Goal: Communication & Community: Answer question/provide support

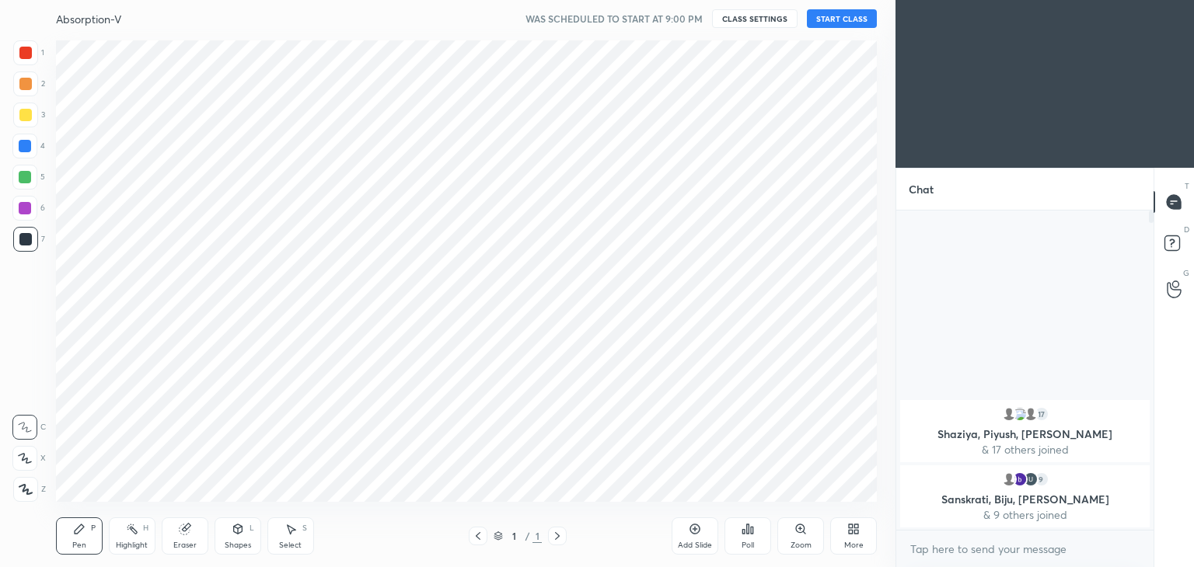
scroll to position [468, 833]
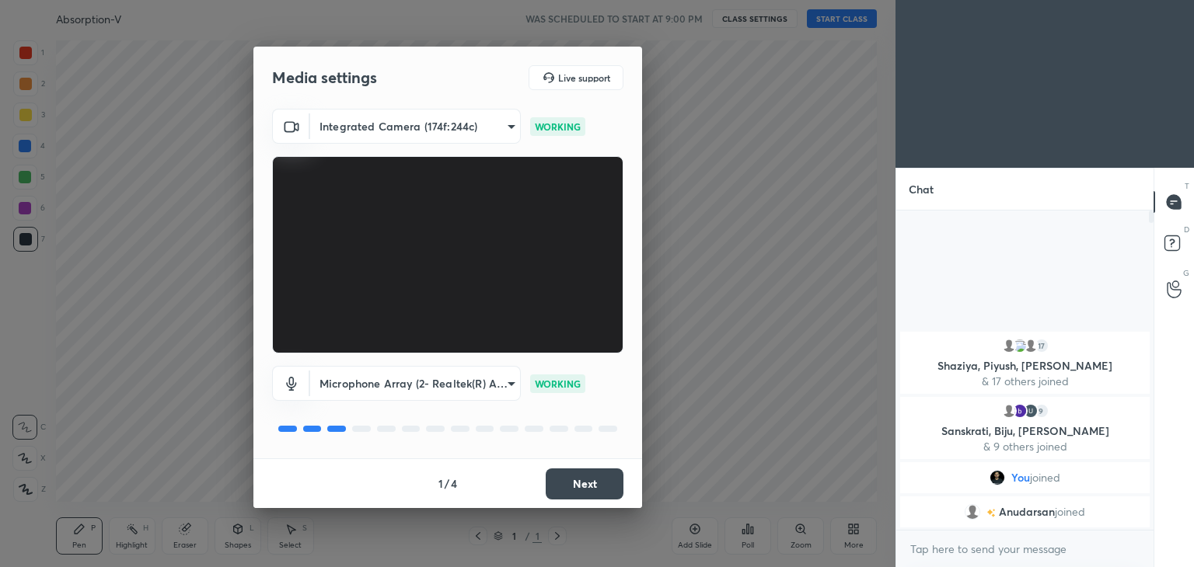
click at [603, 488] on button "Next" at bounding box center [585, 484] width 78 height 31
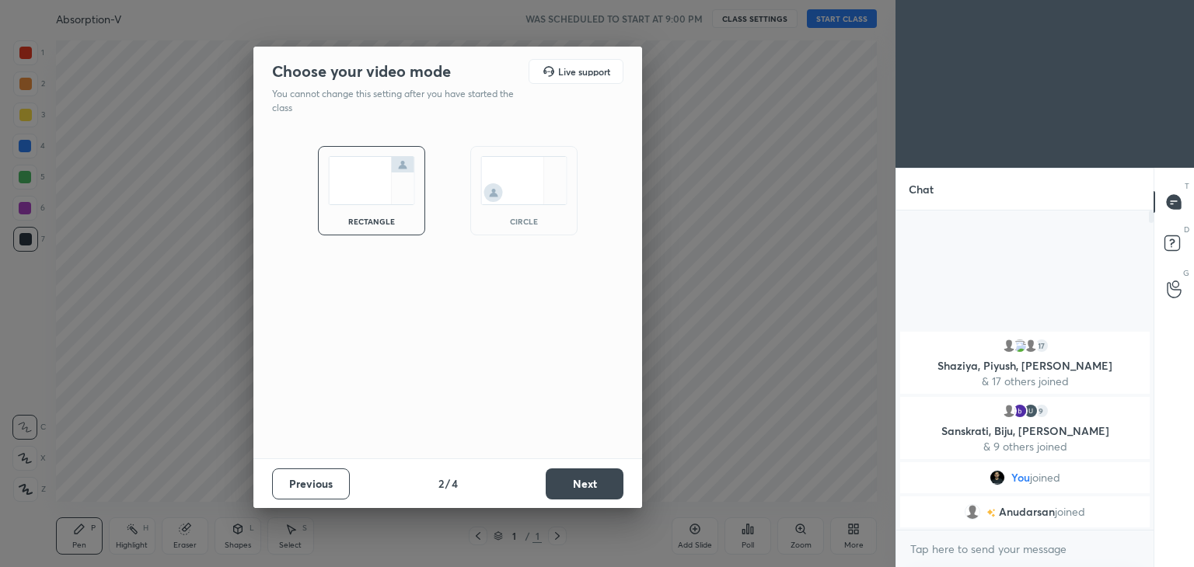
click at [584, 479] on button "Next" at bounding box center [585, 484] width 78 height 31
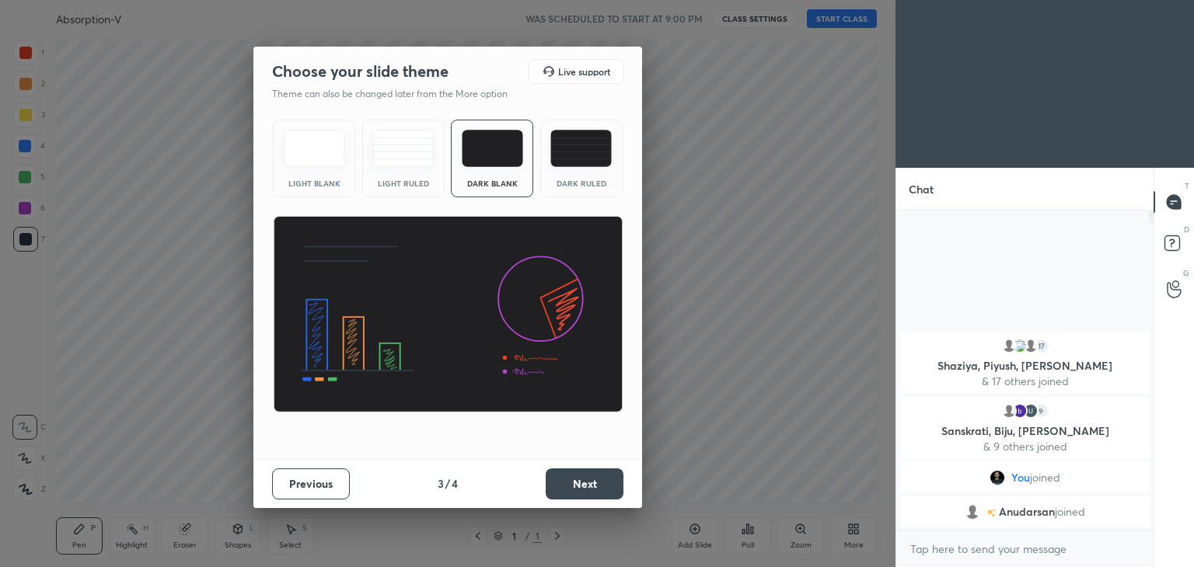
click at [584, 479] on button "Next" at bounding box center [585, 484] width 78 height 31
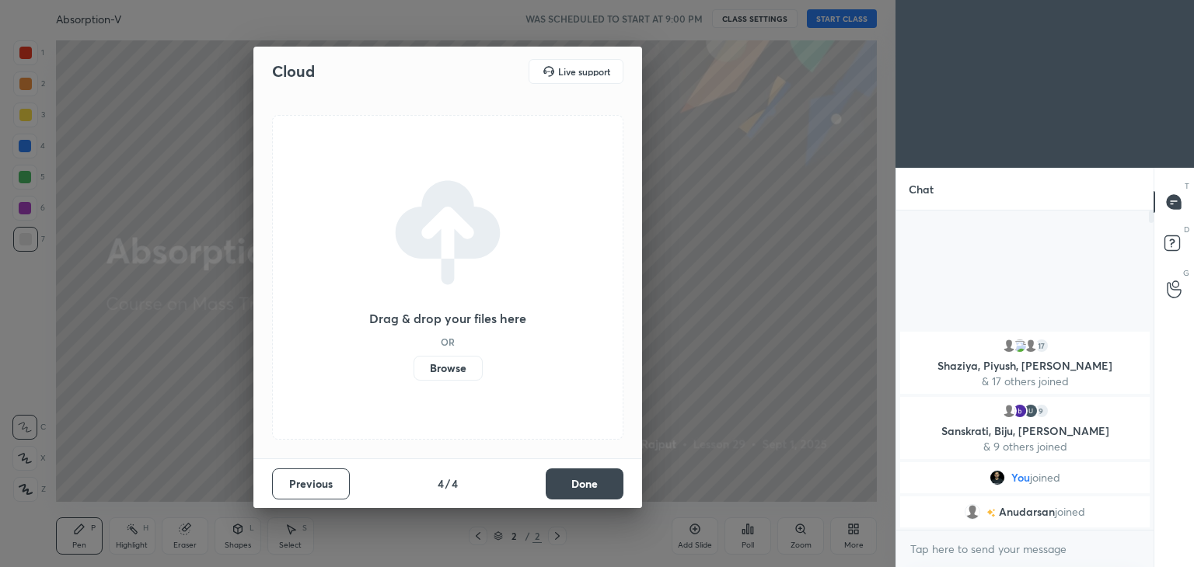
click at [595, 487] on button "Done" at bounding box center [585, 484] width 78 height 31
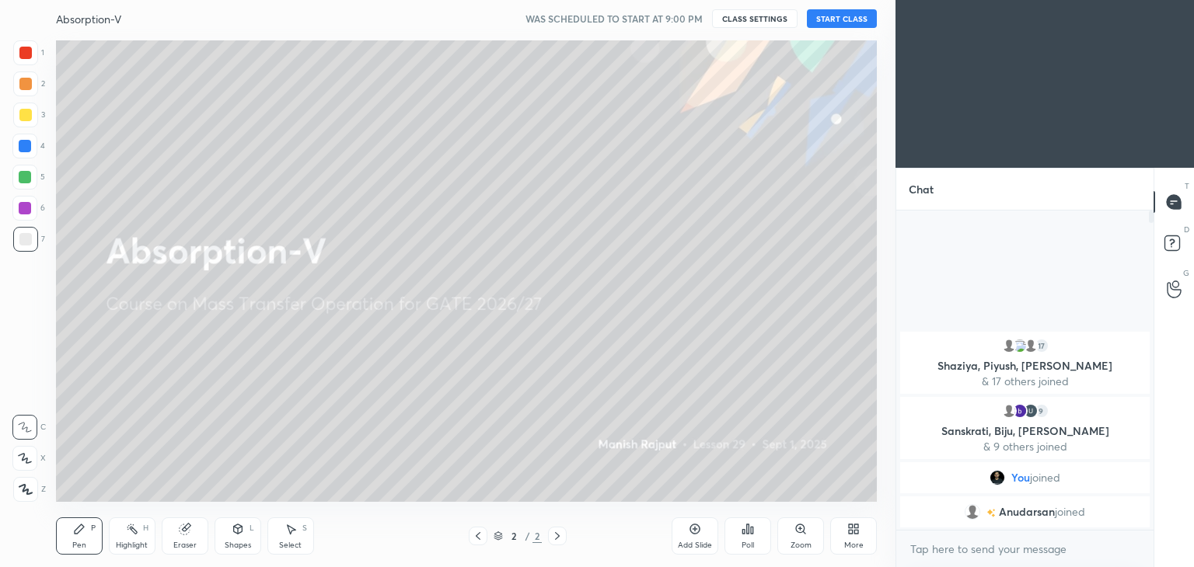
click at [846, 23] on button "START CLASS" at bounding box center [842, 18] width 70 height 19
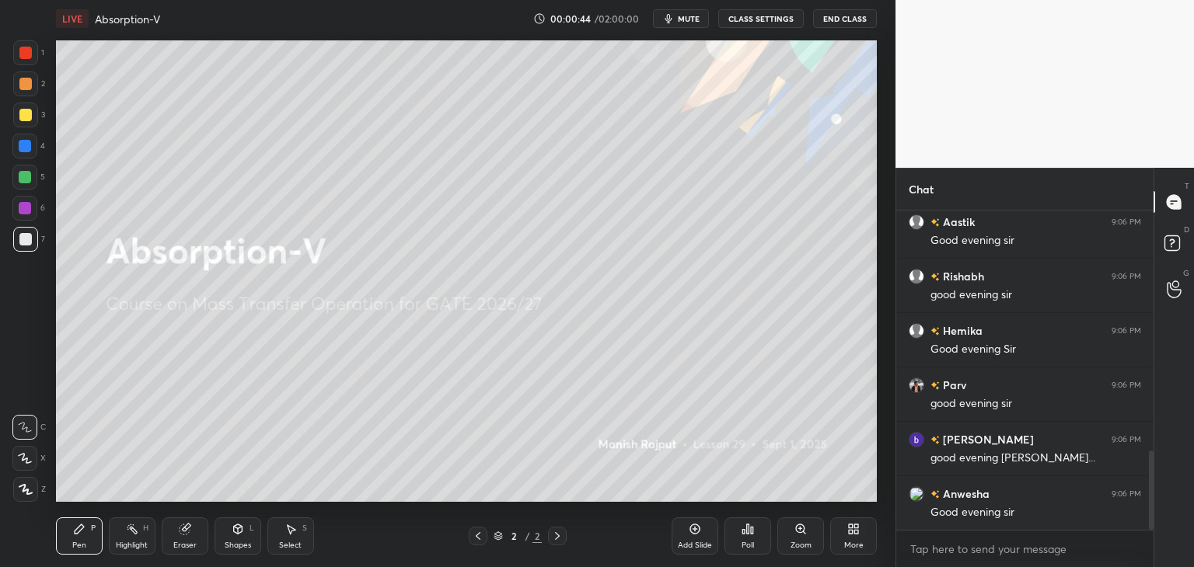
scroll to position [1025, 0]
click at [34, 460] on div at bounding box center [24, 458] width 25 height 25
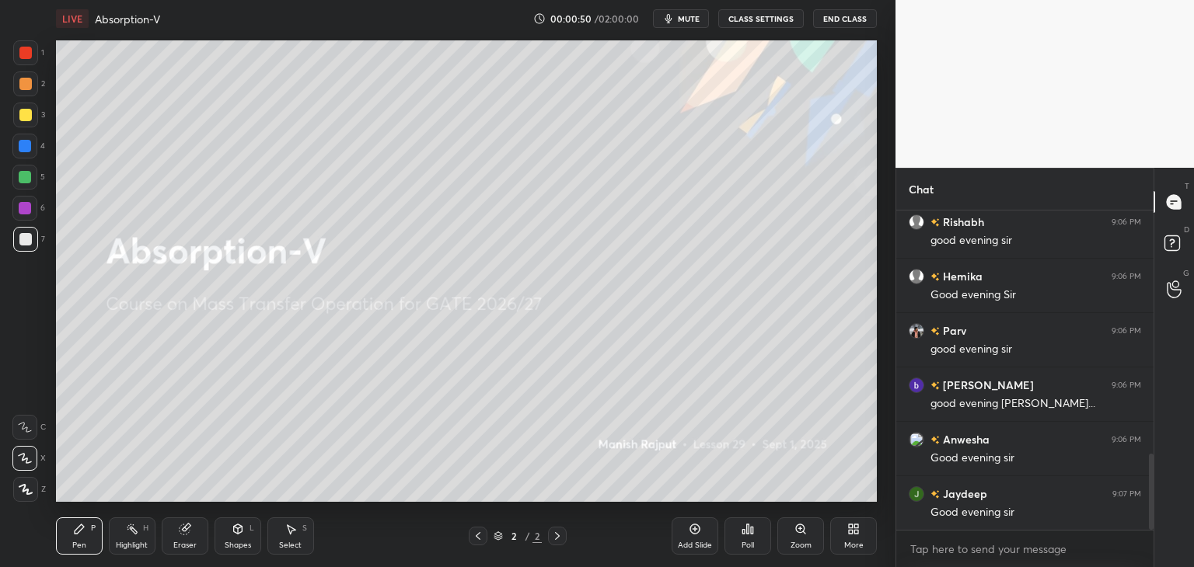
click at [29, 483] on div at bounding box center [25, 489] width 25 height 25
click at [30, 118] on div at bounding box center [25, 115] width 12 height 12
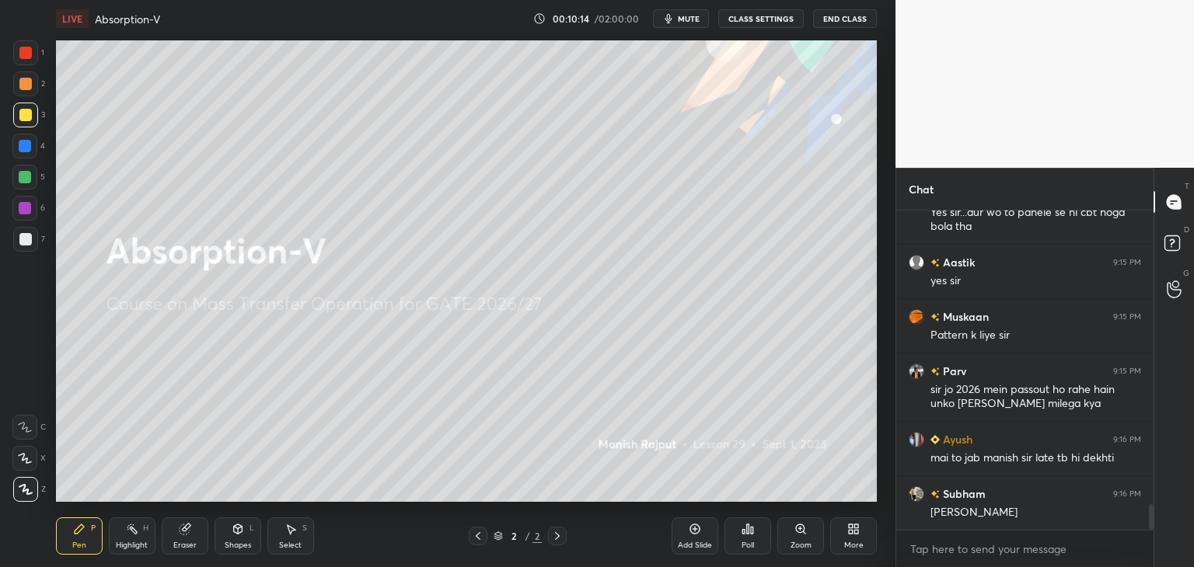
scroll to position [3764, 0]
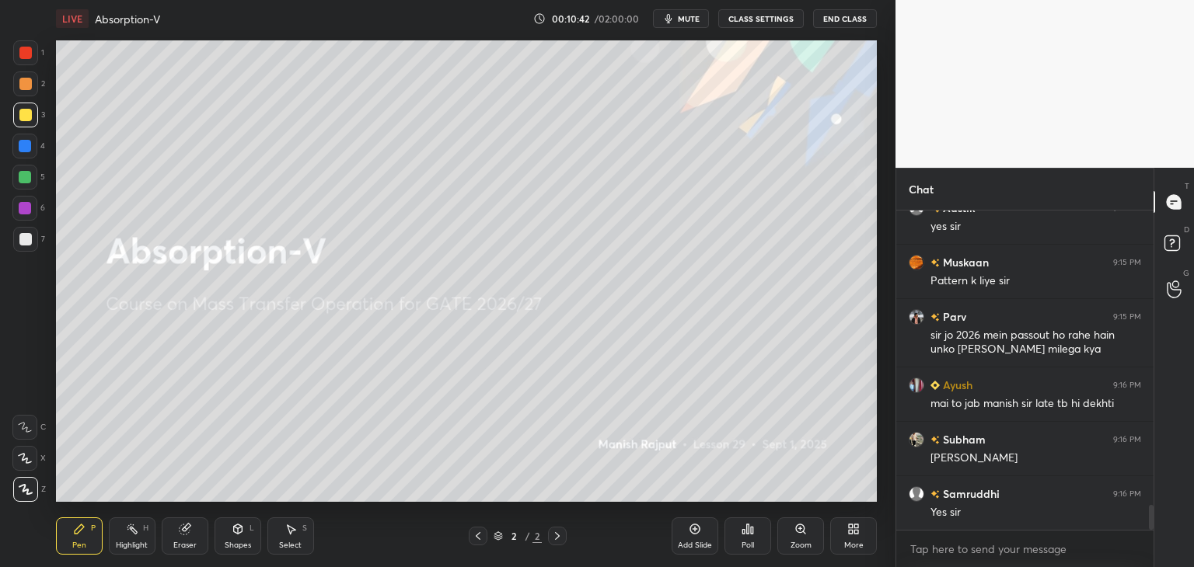
click at [696, 533] on icon at bounding box center [695, 530] width 10 height 10
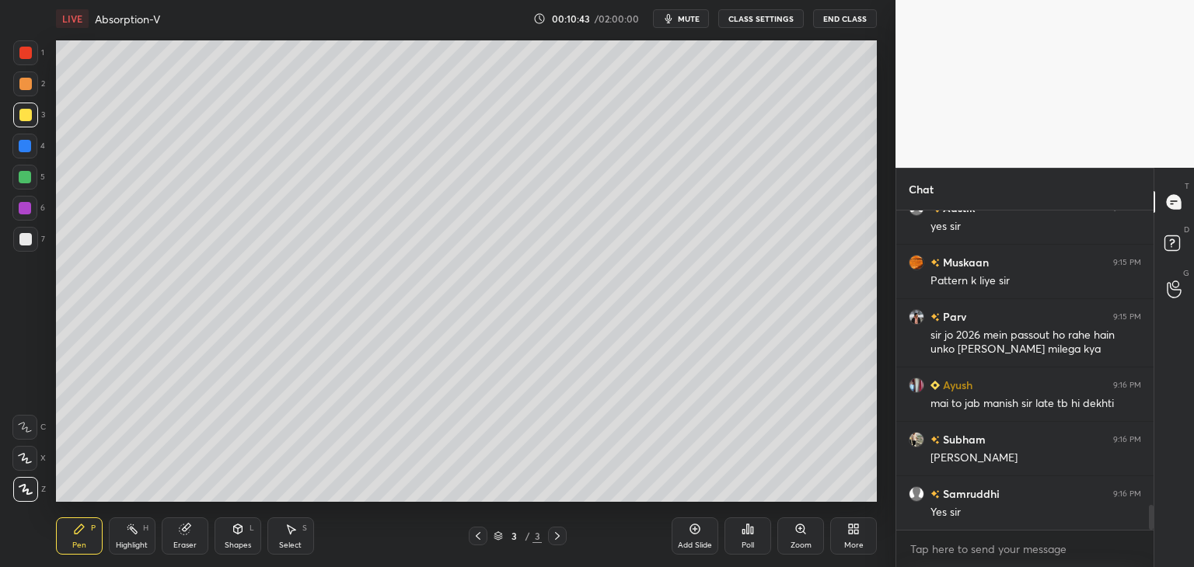
click at [27, 460] on icon at bounding box center [25, 458] width 12 height 9
click at [25, 235] on div at bounding box center [25, 239] width 12 height 12
click at [25, 119] on div at bounding box center [25, 115] width 12 height 12
click at [190, 542] on div "Eraser" at bounding box center [184, 546] width 23 height 8
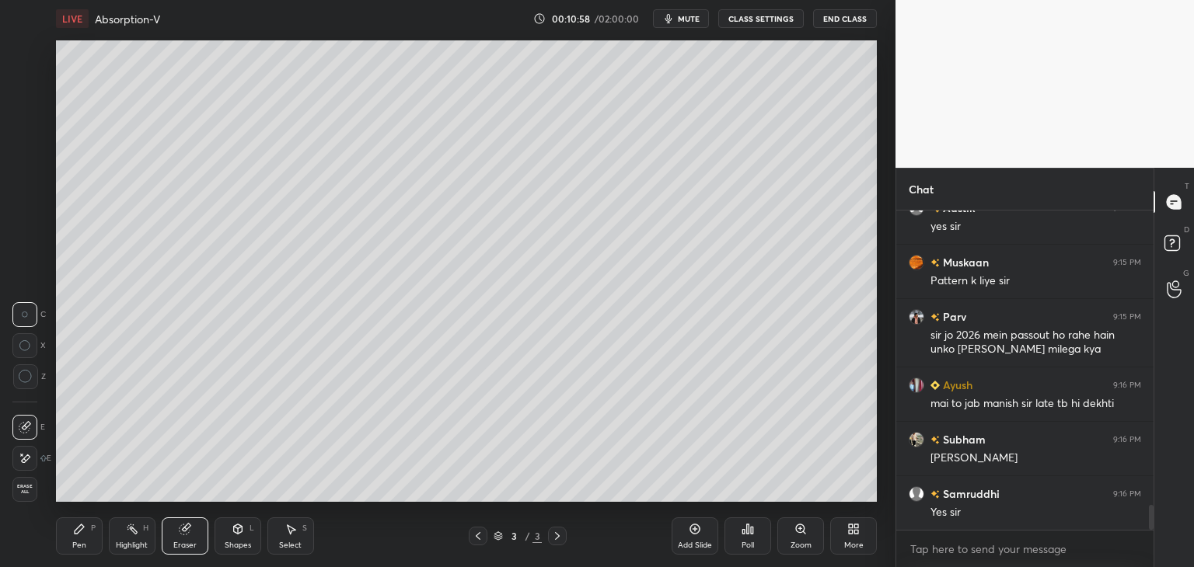
scroll to position [3818, 0]
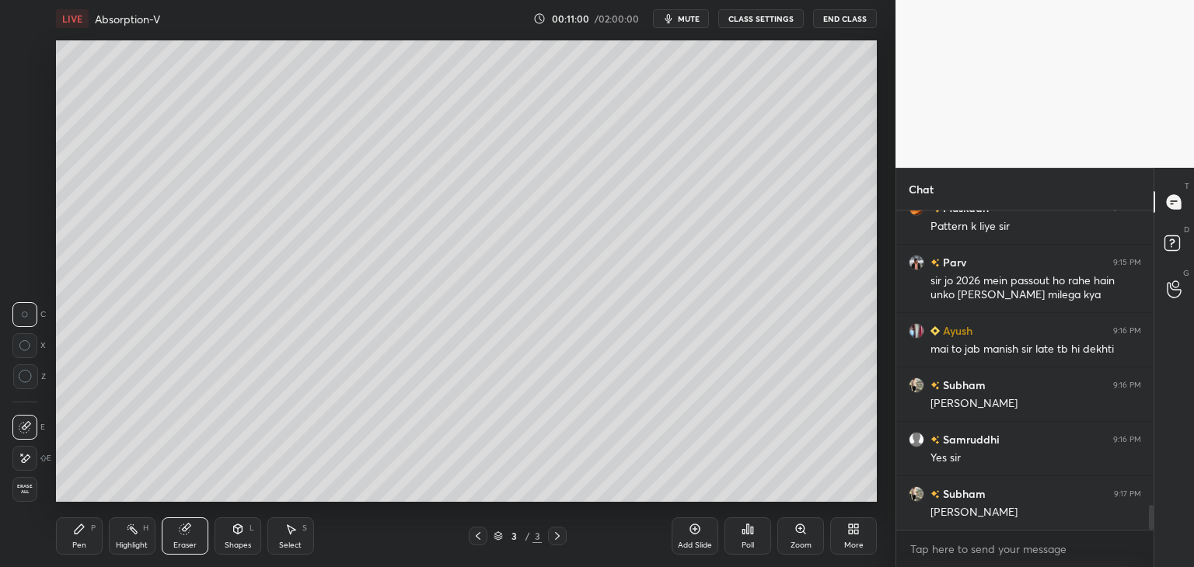
click at [81, 542] on div "Pen" at bounding box center [79, 546] width 14 height 8
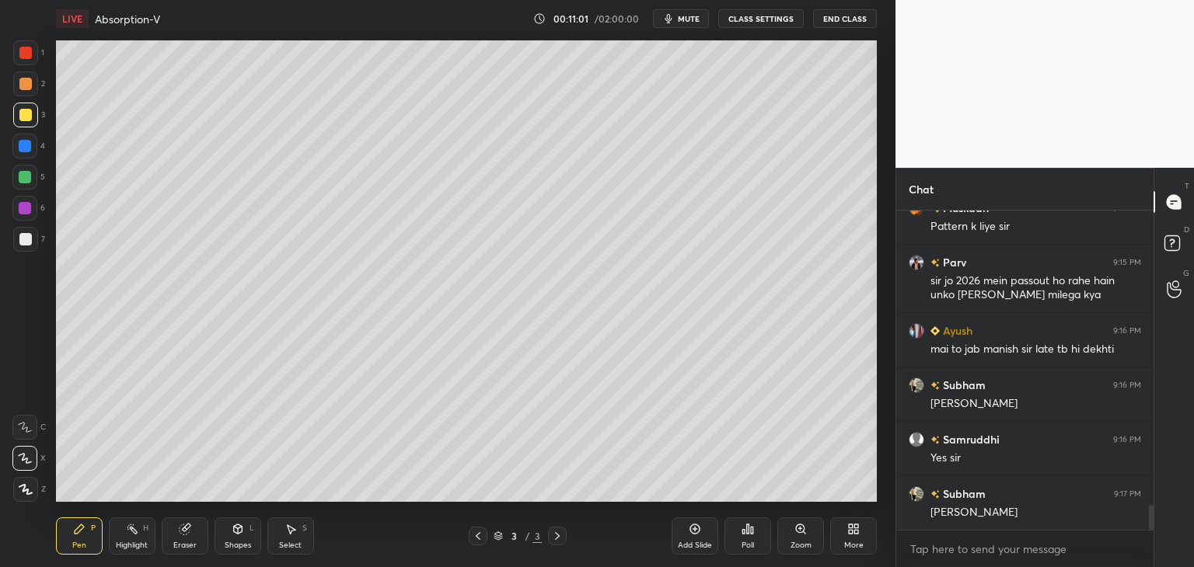
click at [28, 243] on div at bounding box center [25, 239] width 12 height 12
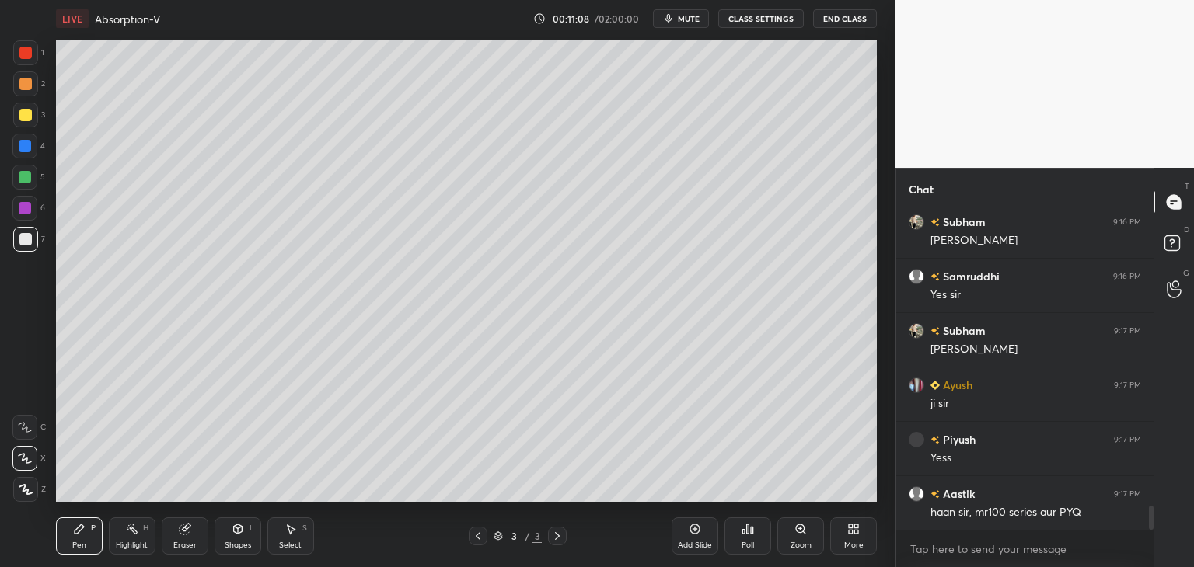
scroll to position [4036, 0]
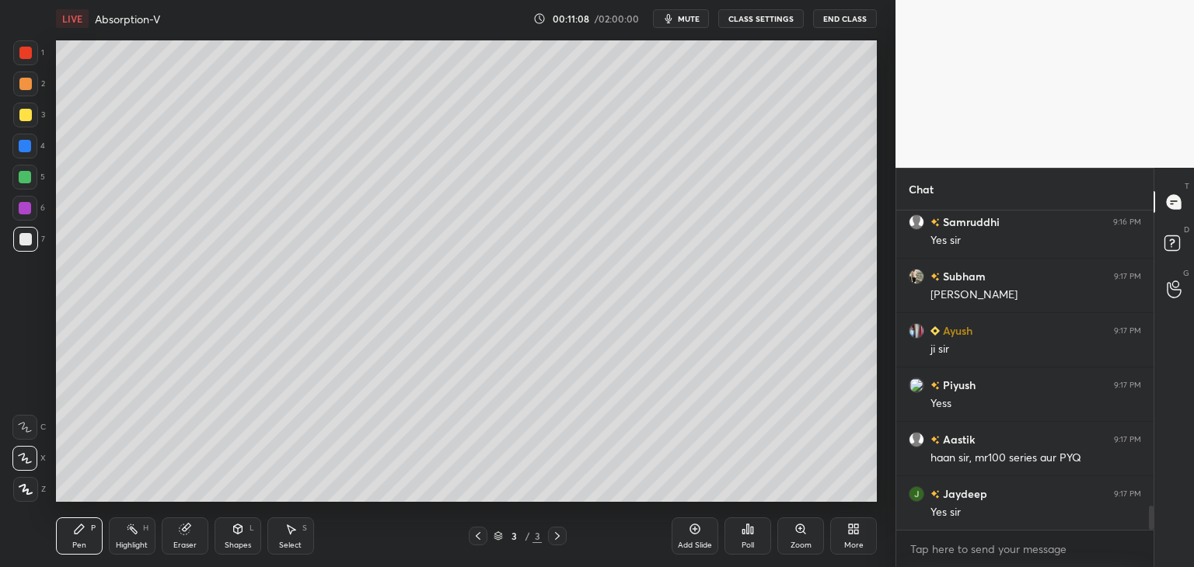
click at [239, 545] on div "Shapes" at bounding box center [238, 546] width 26 height 8
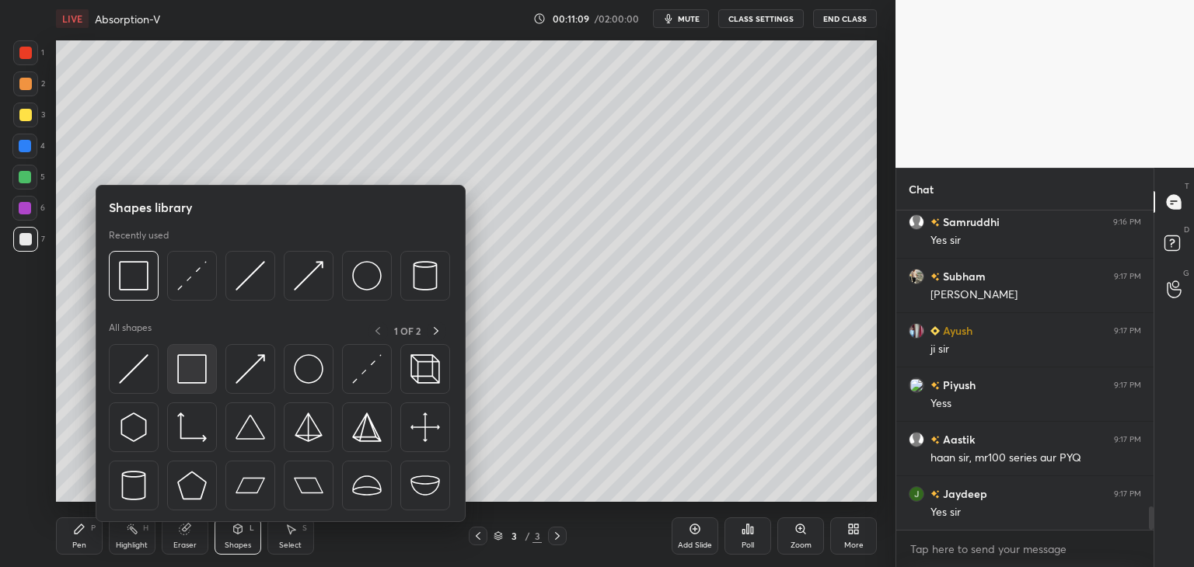
click at [187, 380] on img at bounding box center [192, 369] width 30 height 30
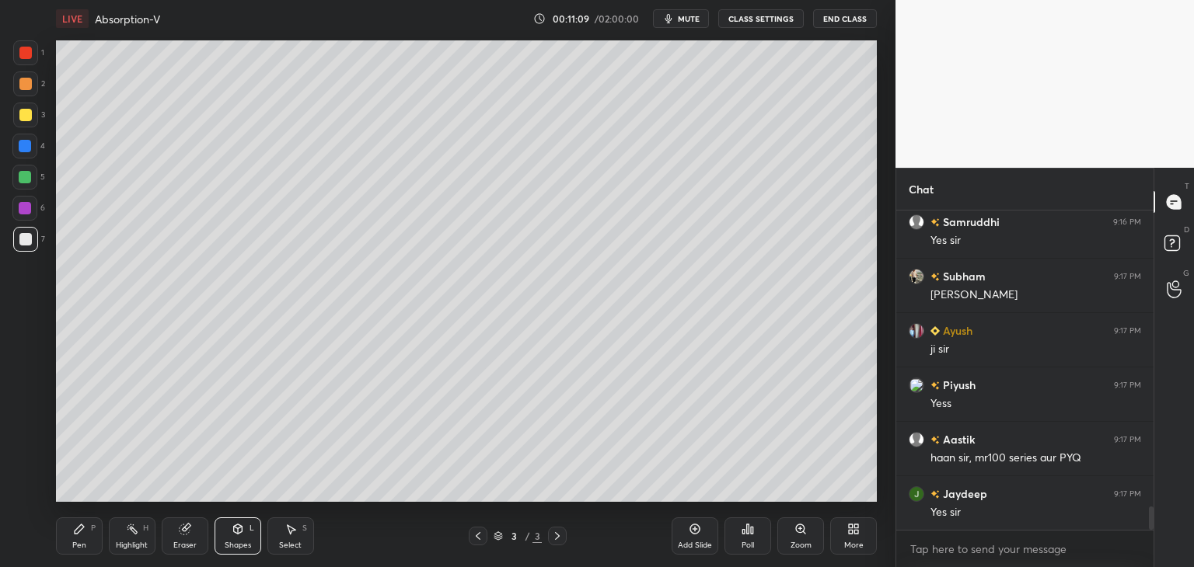
scroll to position [4128, 0]
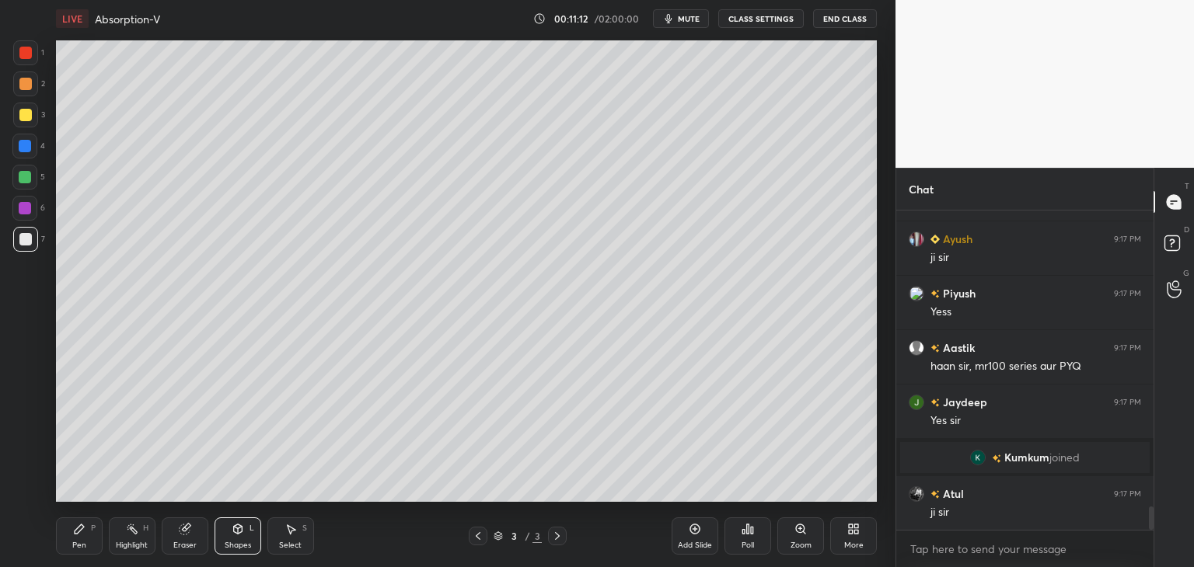
click at [78, 543] on div "Pen" at bounding box center [79, 546] width 14 height 8
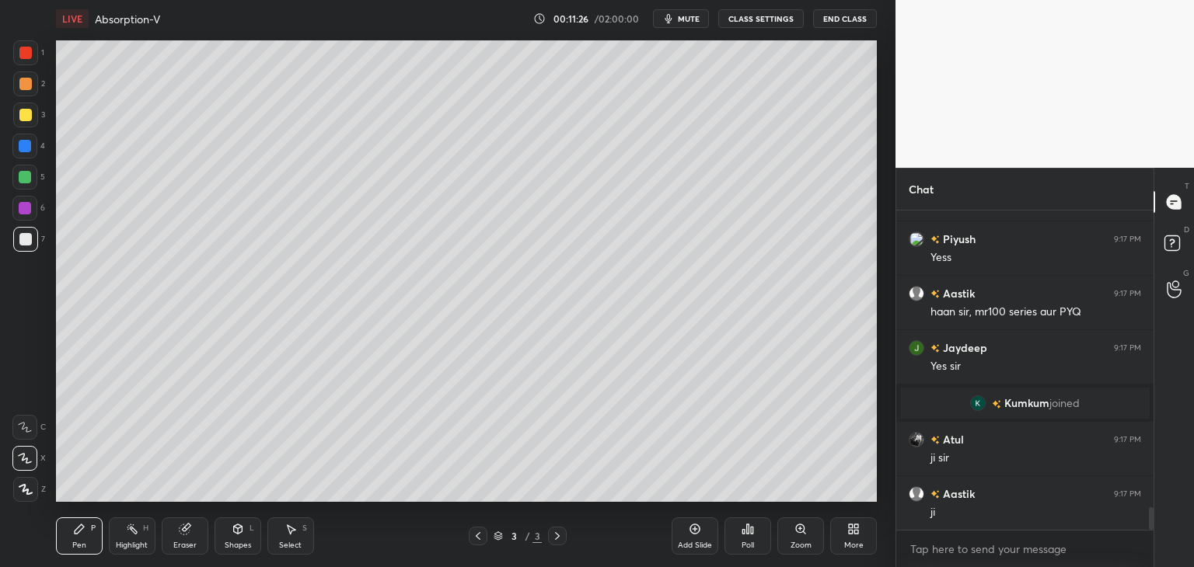
scroll to position [4237, 0]
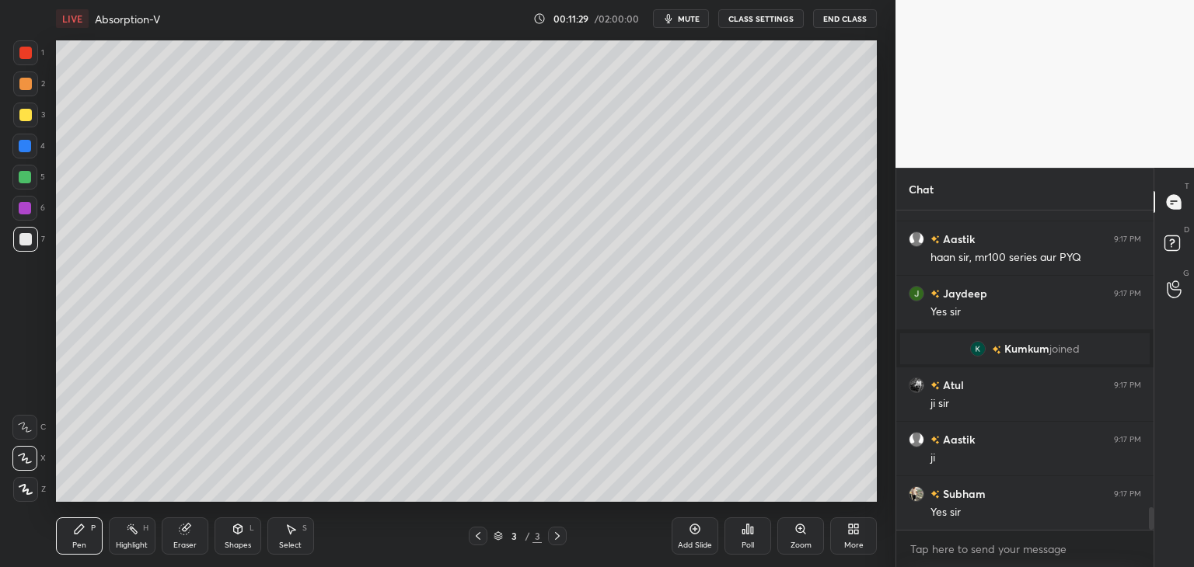
click at [26, 463] on icon at bounding box center [25, 458] width 12 height 9
click at [236, 526] on icon at bounding box center [238, 529] width 9 height 9
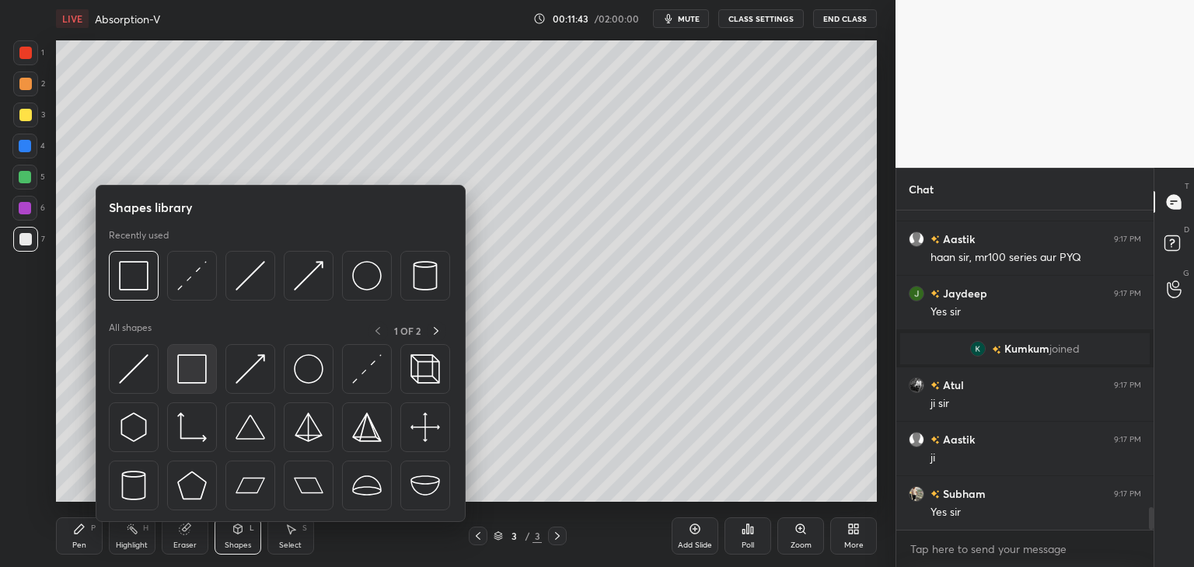
click at [188, 371] on img at bounding box center [192, 369] width 30 height 30
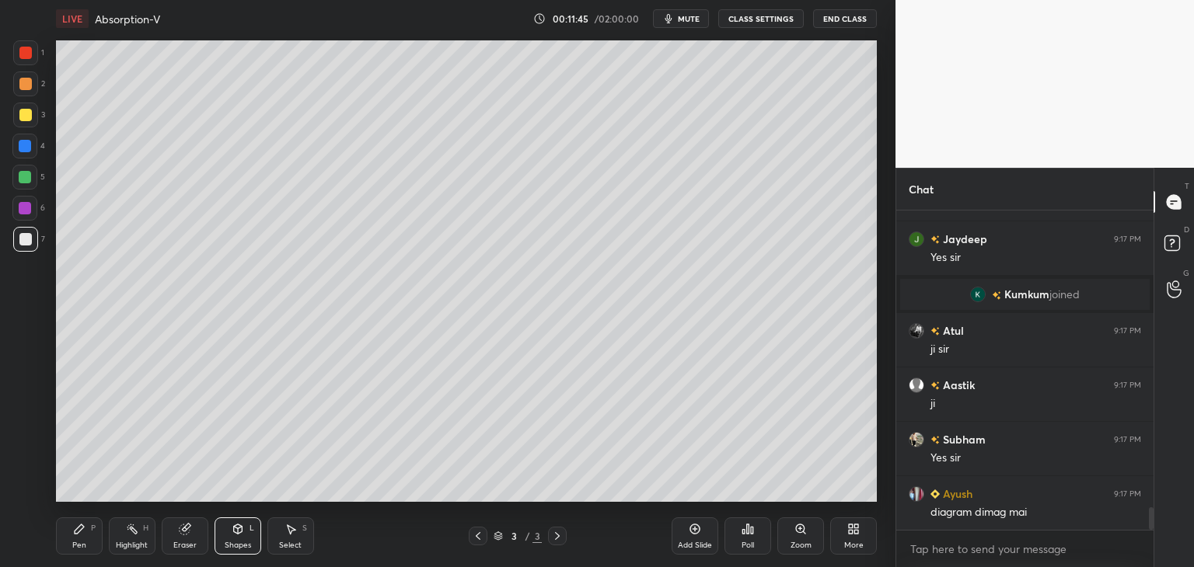
click at [246, 543] on div "Shapes" at bounding box center [238, 546] width 26 height 8
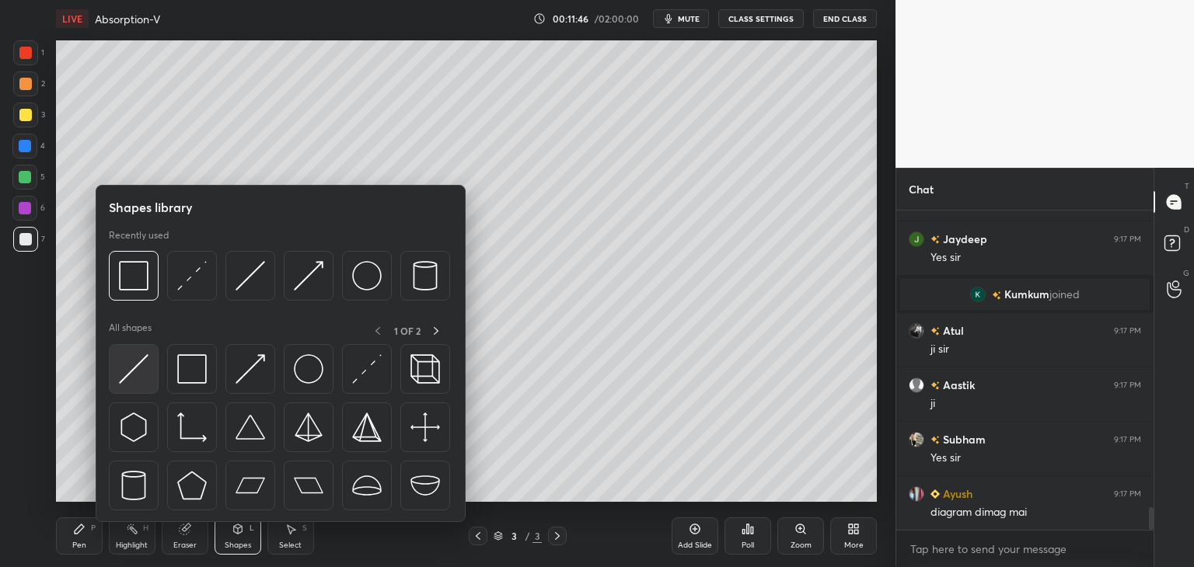
click at [123, 372] on img at bounding box center [134, 369] width 30 height 30
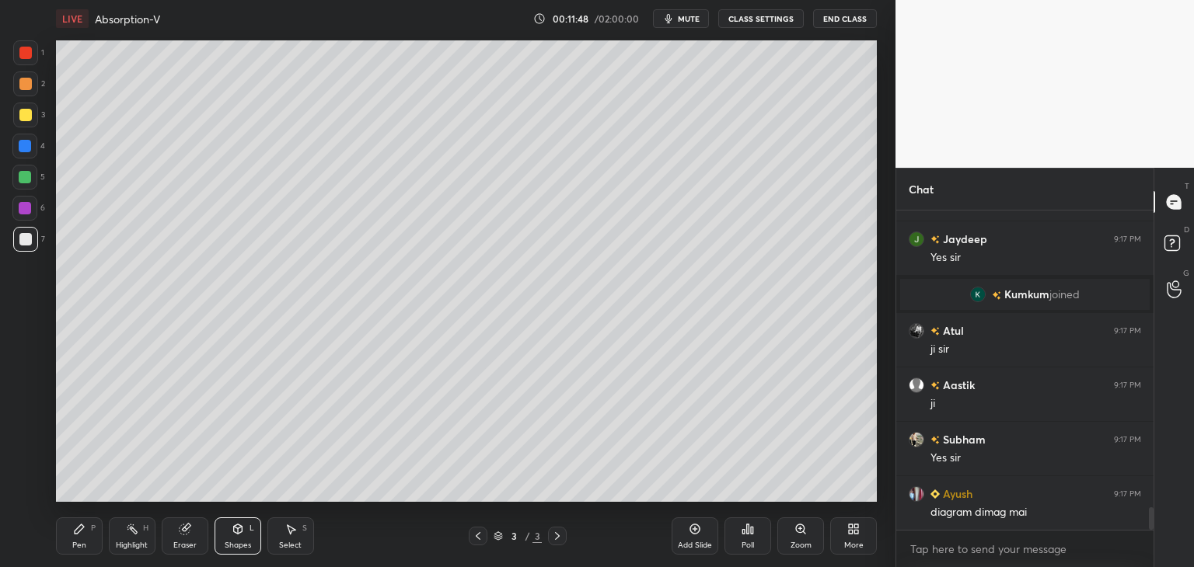
scroll to position [4345, 0]
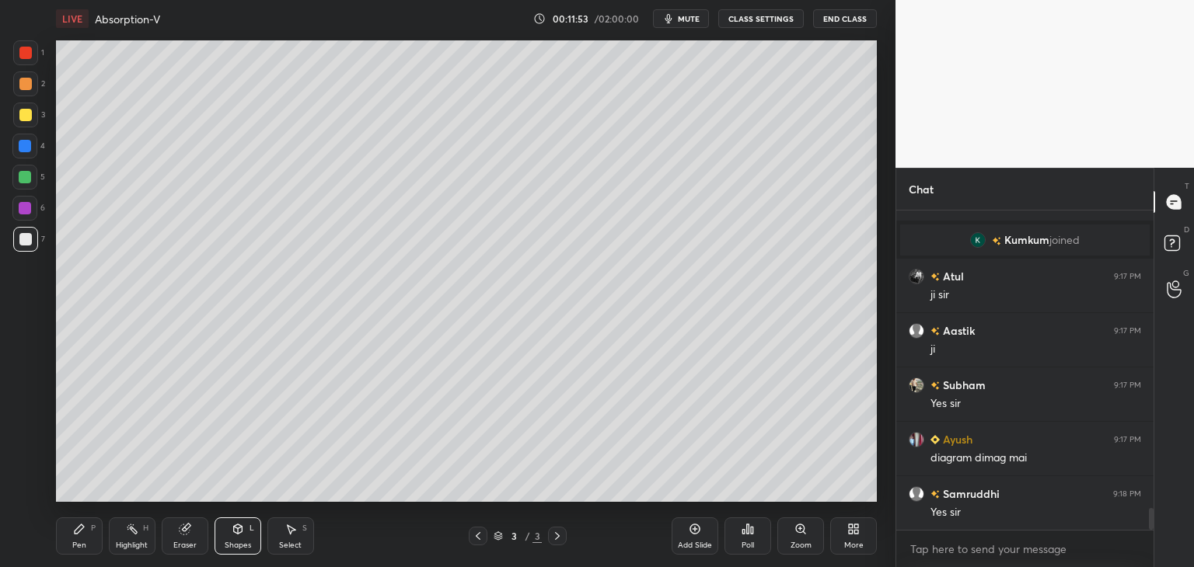
click at [230, 539] on div "Shapes L" at bounding box center [238, 536] width 47 height 37
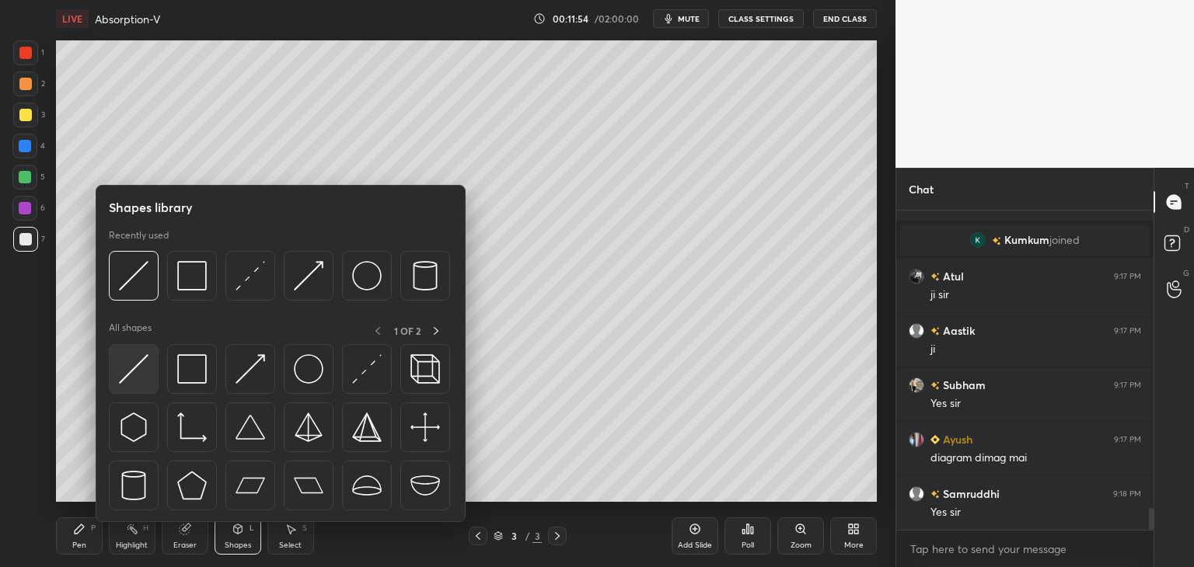
click at [134, 379] on img at bounding box center [134, 369] width 30 height 30
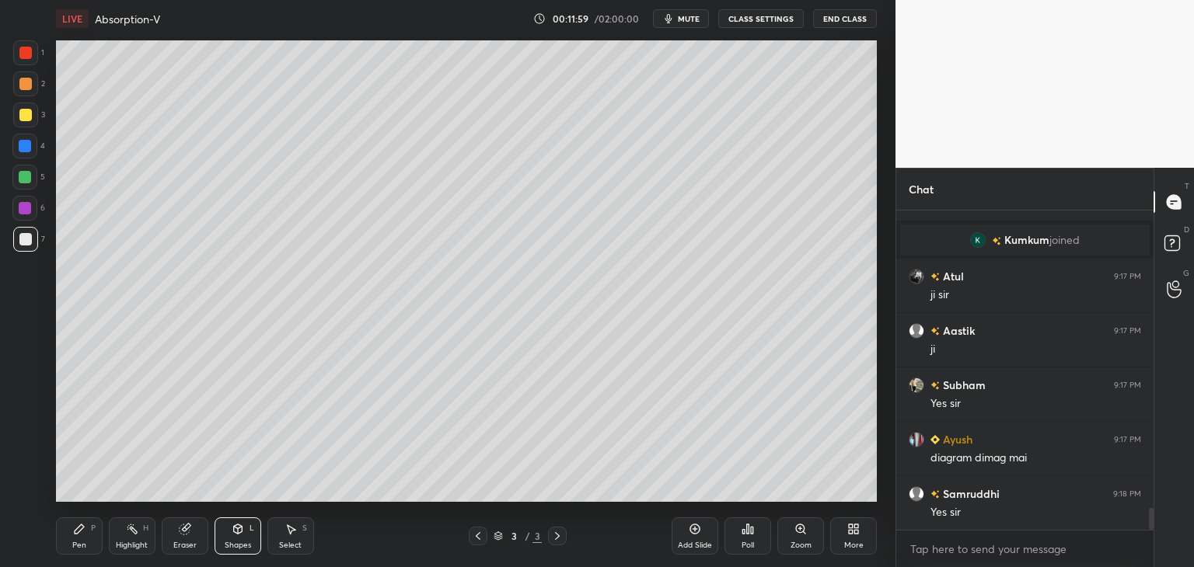
click at [238, 552] on div "Shapes L" at bounding box center [238, 536] width 47 height 37
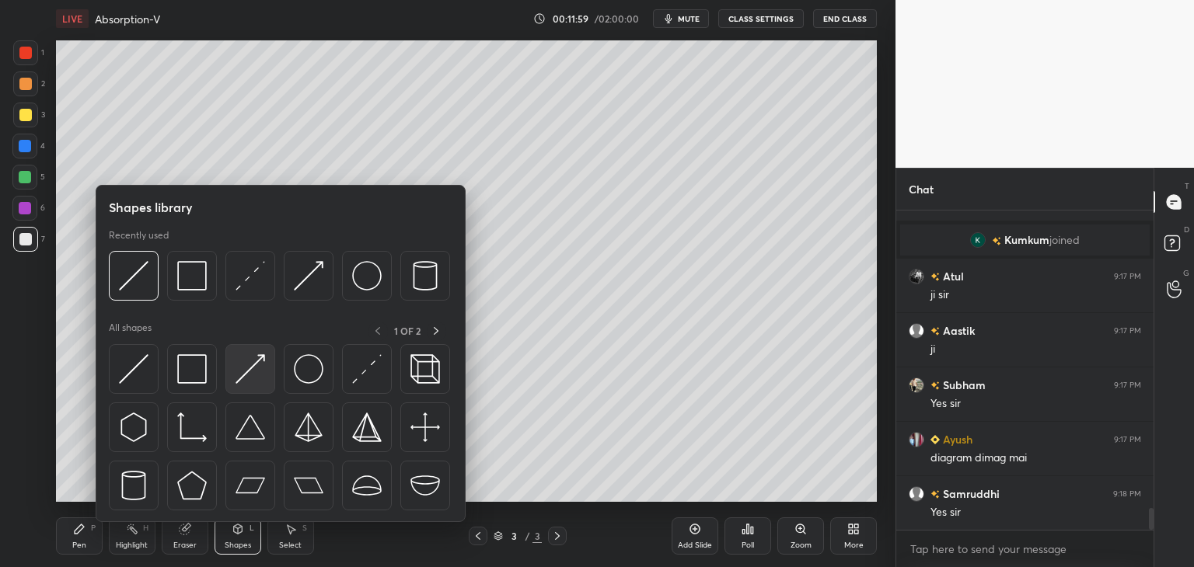
click at [244, 386] on div at bounding box center [250, 369] width 50 height 50
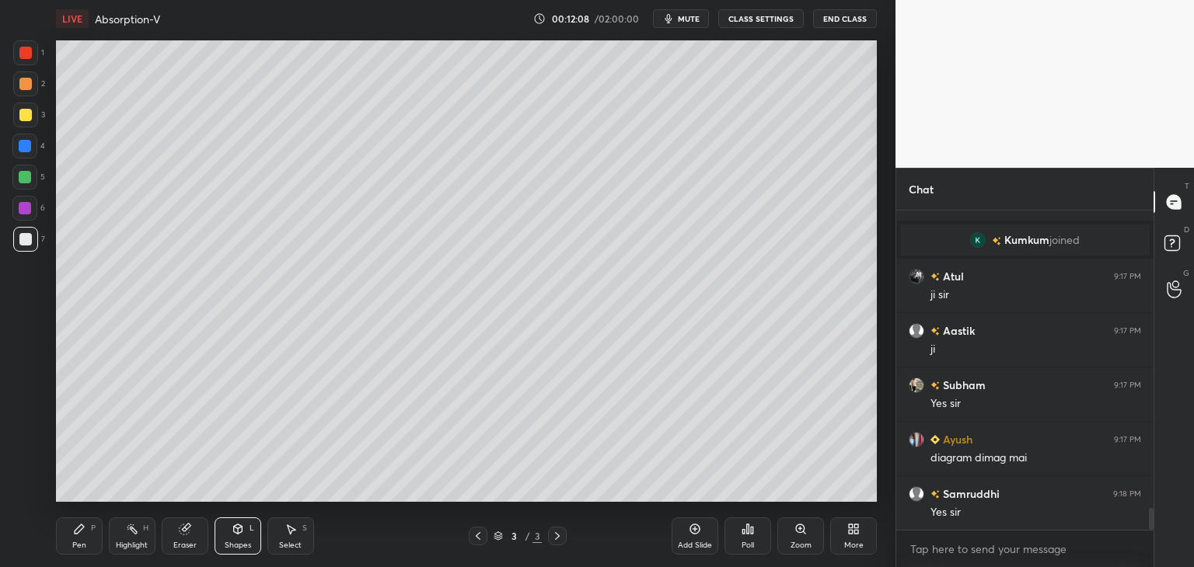
click at [240, 544] on div "Shapes" at bounding box center [238, 546] width 26 height 8
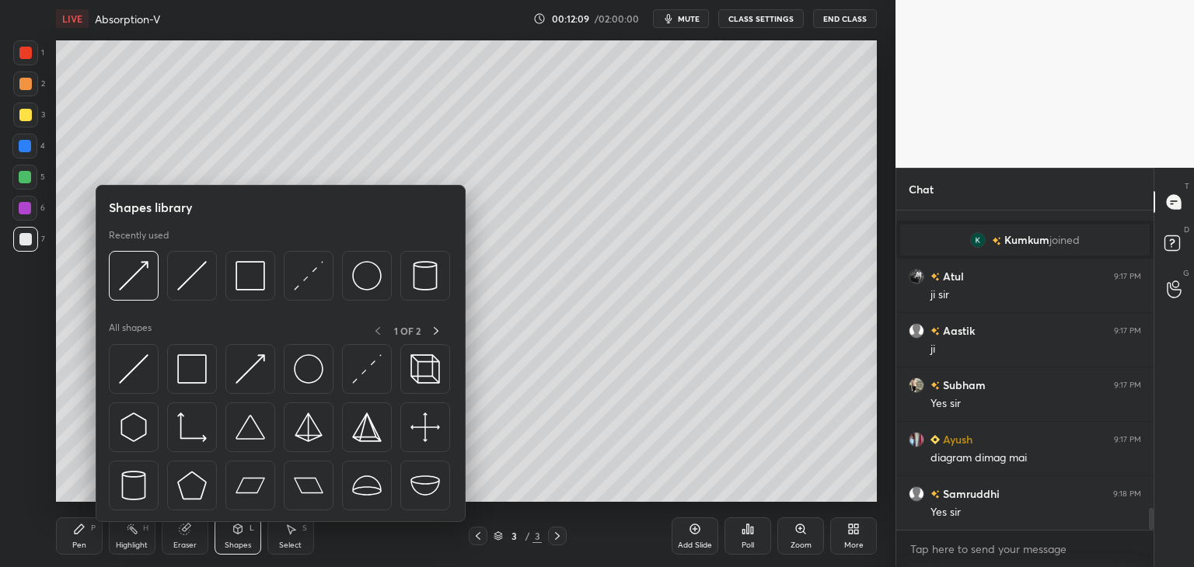
click at [26, 129] on div "3" at bounding box center [29, 118] width 32 height 31
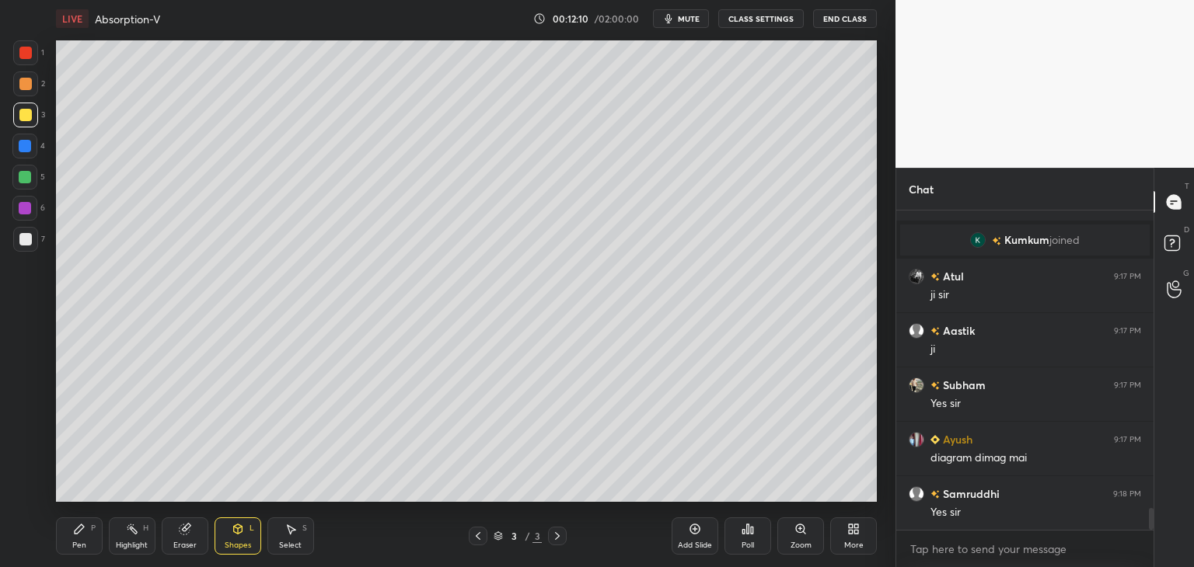
click at [234, 542] on div "Shapes" at bounding box center [238, 546] width 26 height 8
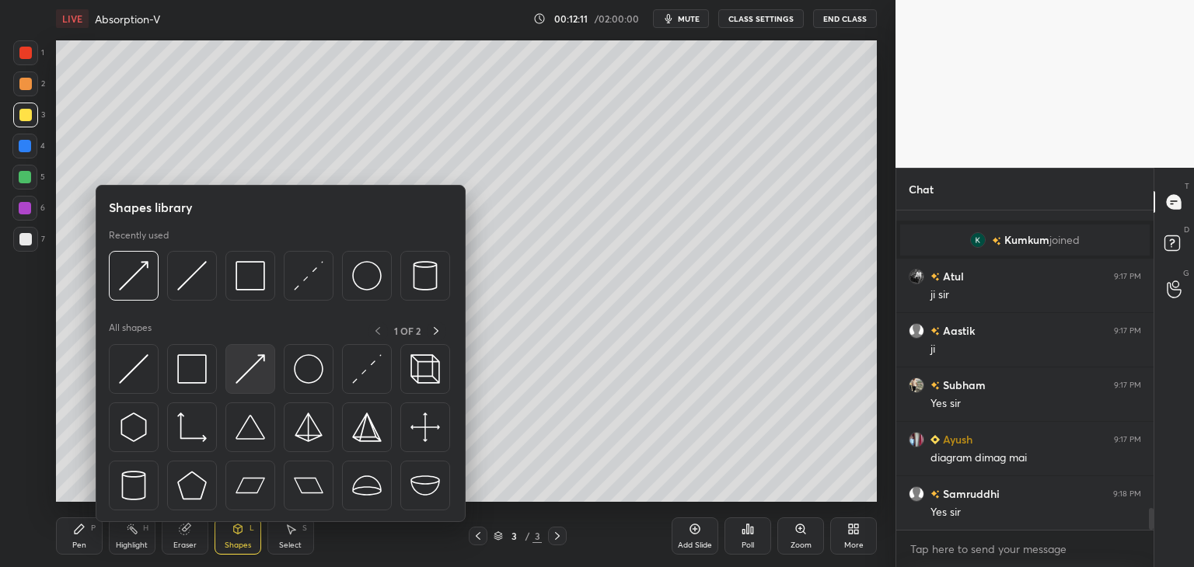
click at [249, 383] on img at bounding box center [251, 369] width 30 height 30
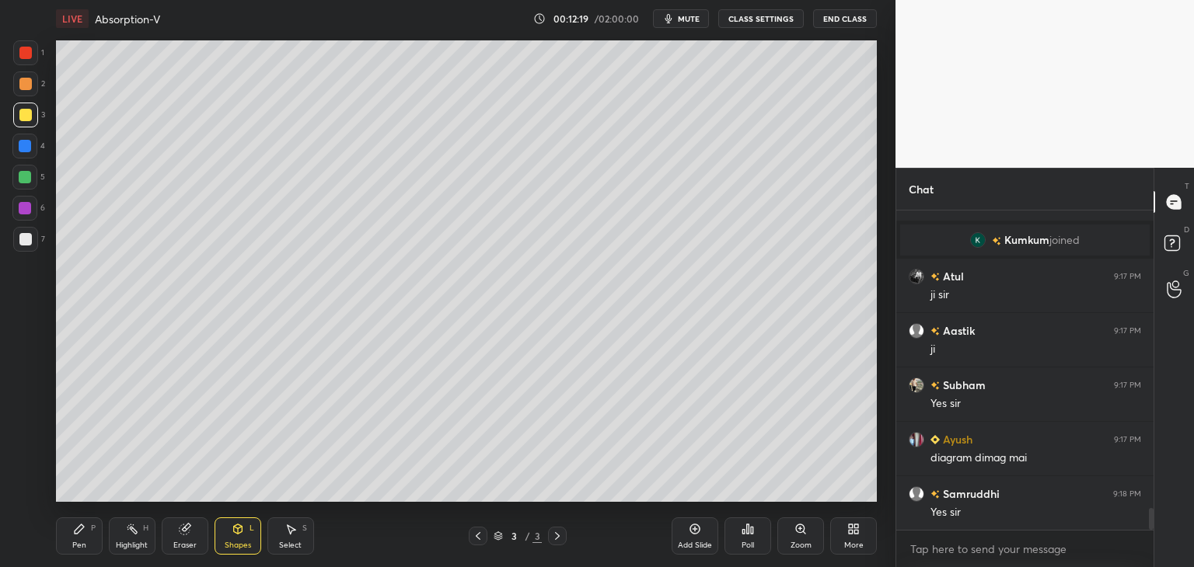
click at [235, 545] on div "Shapes" at bounding box center [238, 546] width 26 height 8
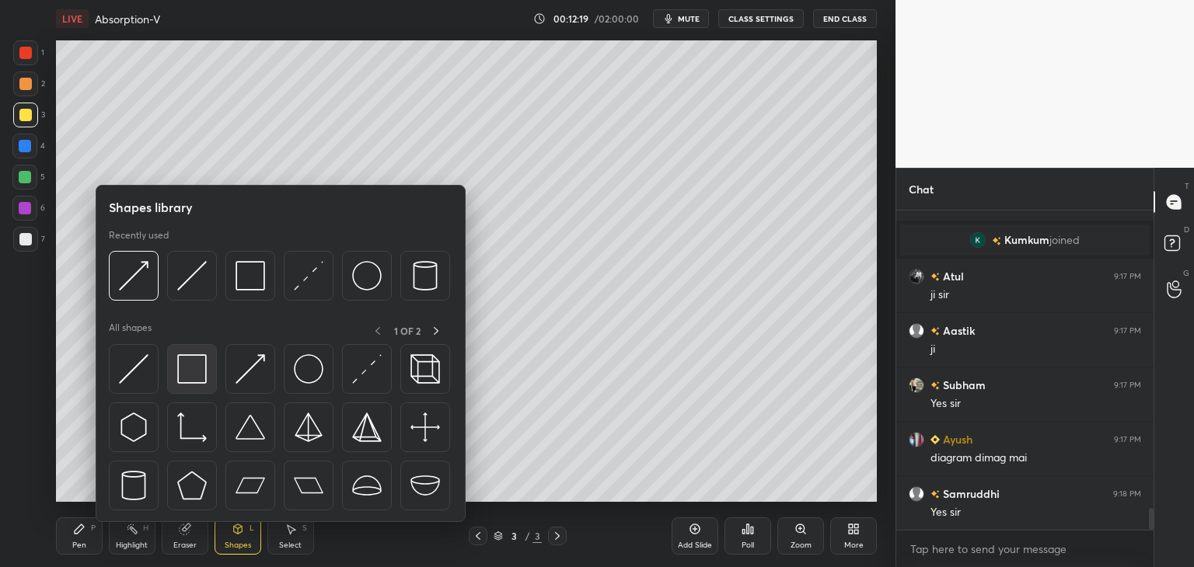
click at [192, 379] on img at bounding box center [192, 369] width 30 height 30
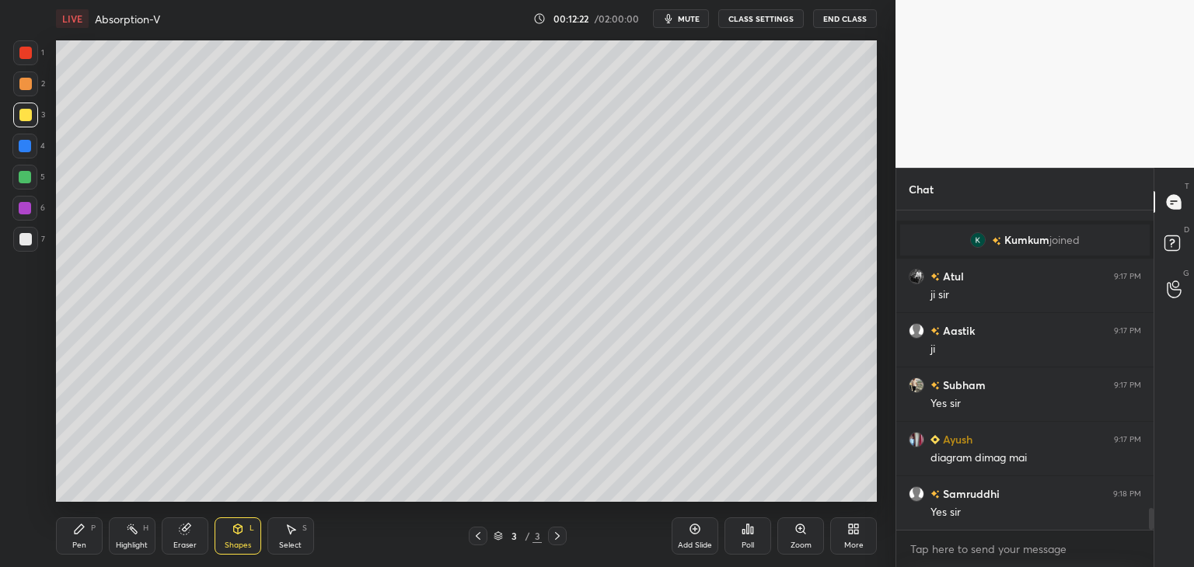
click at [236, 543] on div "Shapes" at bounding box center [238, 546] width 26 height 8
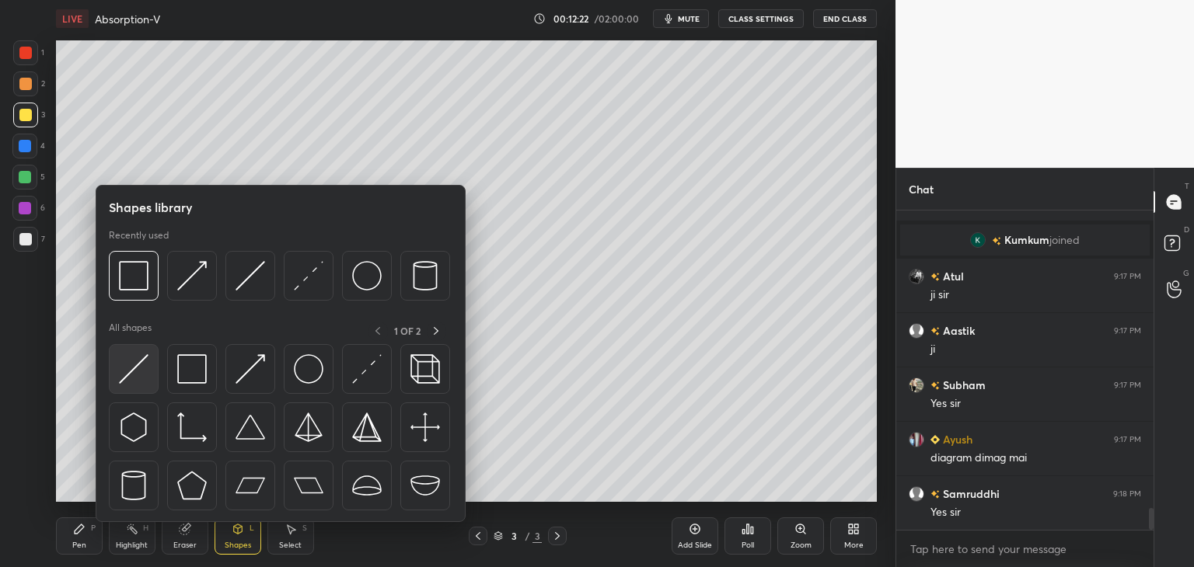
click at [126, 380] on img at bounding box center [134, 369] width 30 height 30
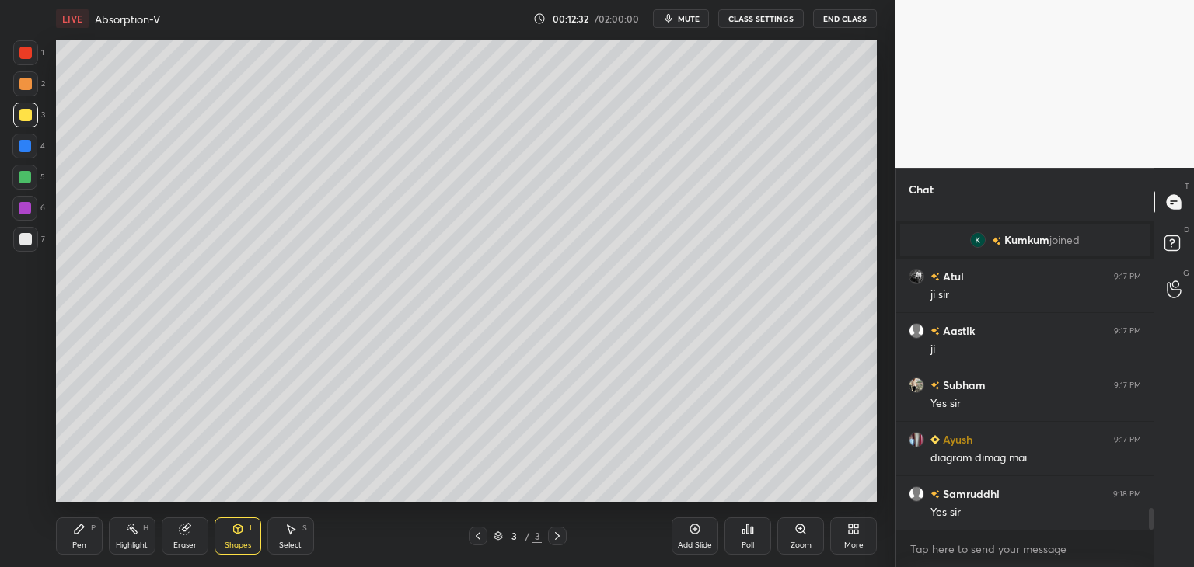
click at [79, 550] on div "Pen" at bounding box center [79, 546] width 14 height 8
click at [236, 546] on div "Shapes" at bounding box center [238, 546] width 26 height 8
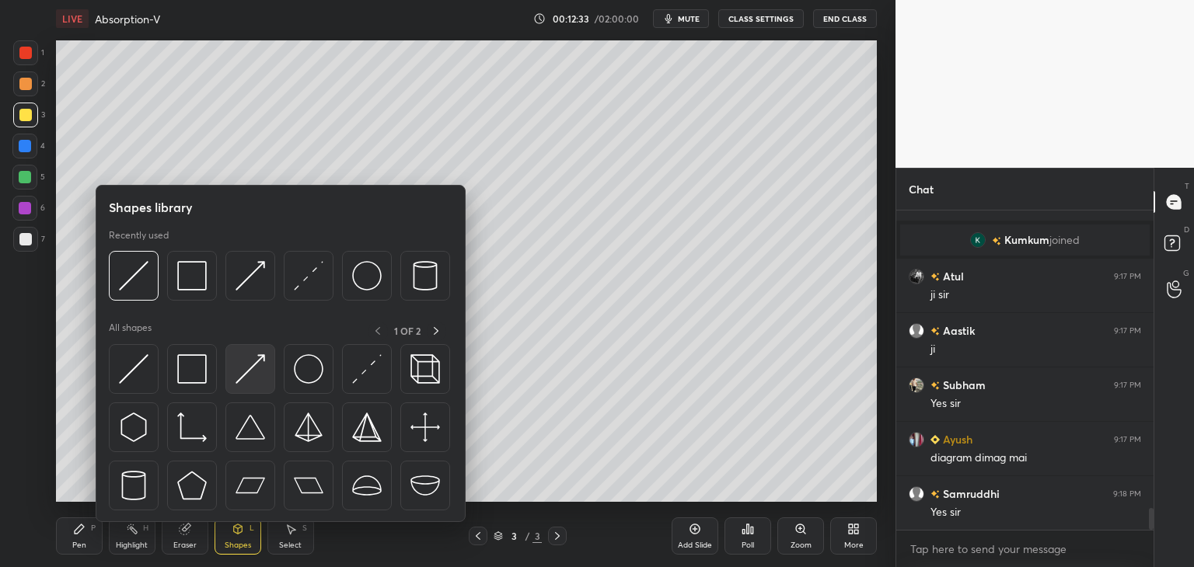
click at [236, 385] on div at bounding box center [250, 369] width 50 height 50
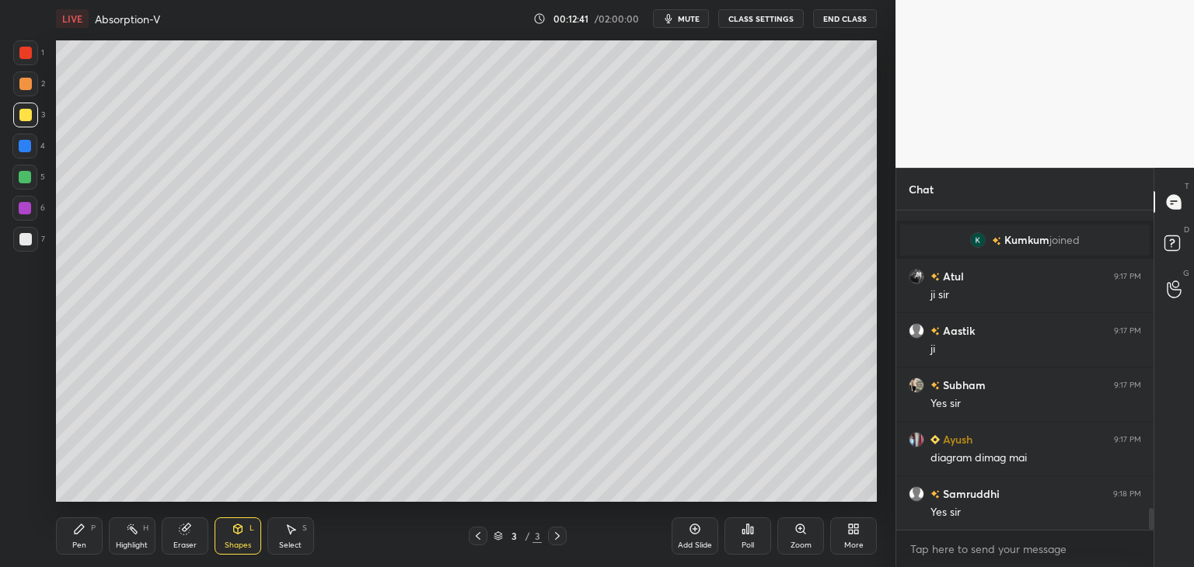
click at [81, 544] on div "Pen" at bounding box center [79, 546] width 14 height 8
click at [184, 543] on div "Eraser" at bounding box center [184, 546] width 23 height 8
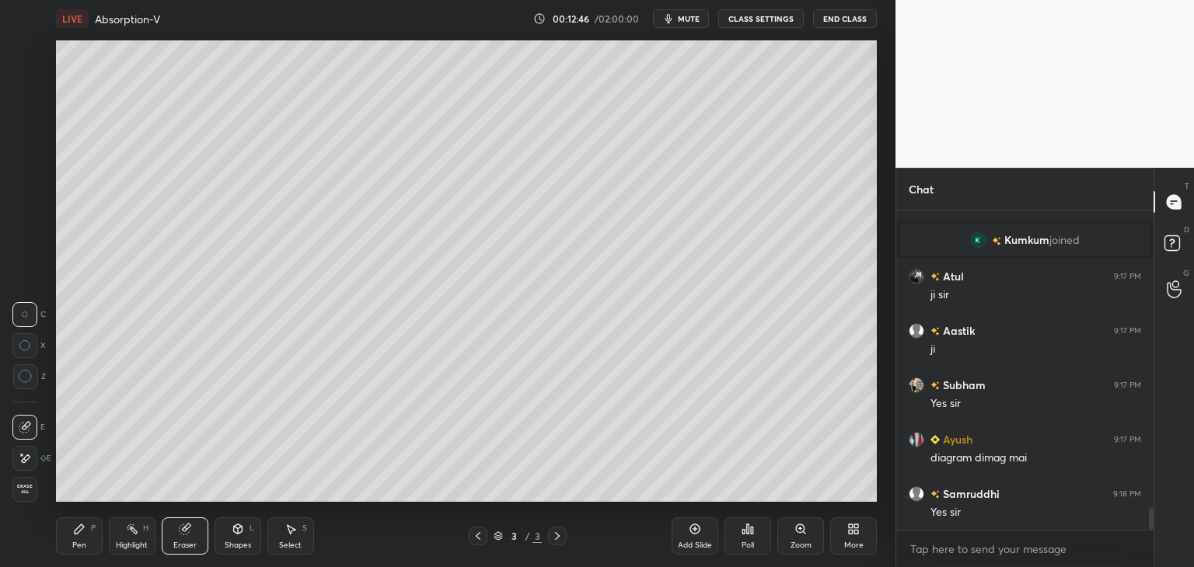
click at [16, 470] on div at bounding box center [24, 458] width 25 height 25
click at [84, 547] on div "Pen" at bounding box center [79, 546] width 14 height 8
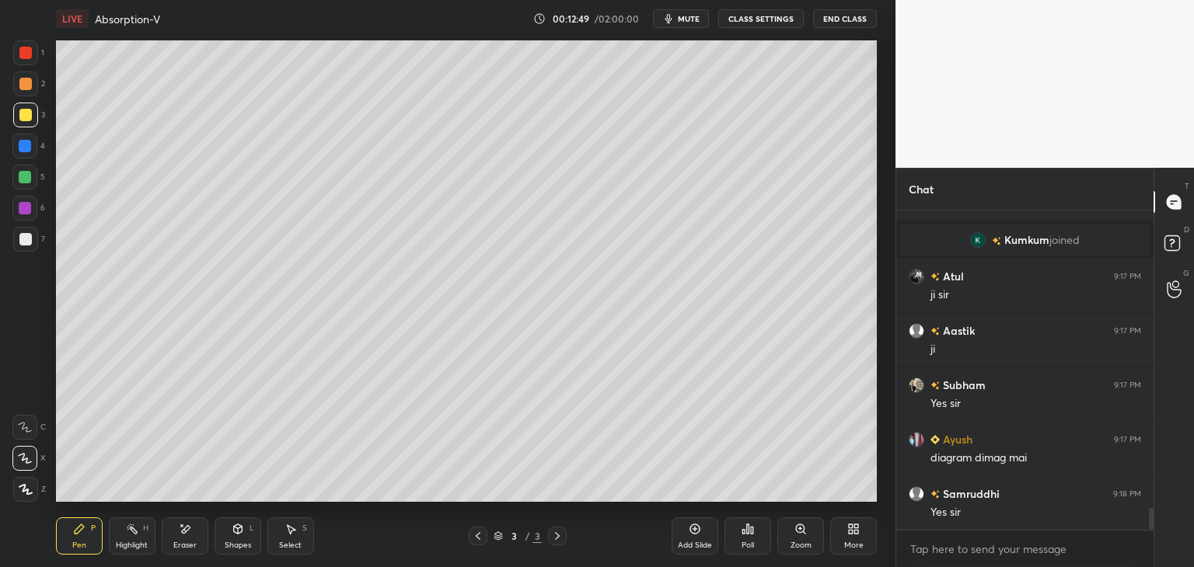
click at [230, 551] on div "Shapes L" at bounding box center [238, 536] width 47 height 37
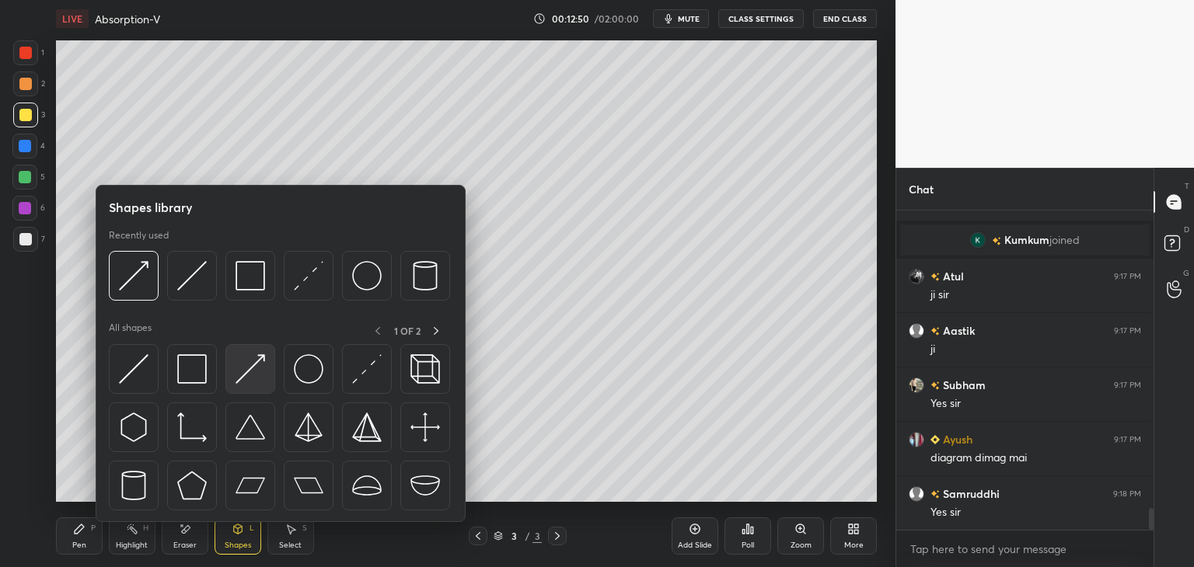
click at [237, 383] on img at bounding box center [251, 369] width 30 height 30
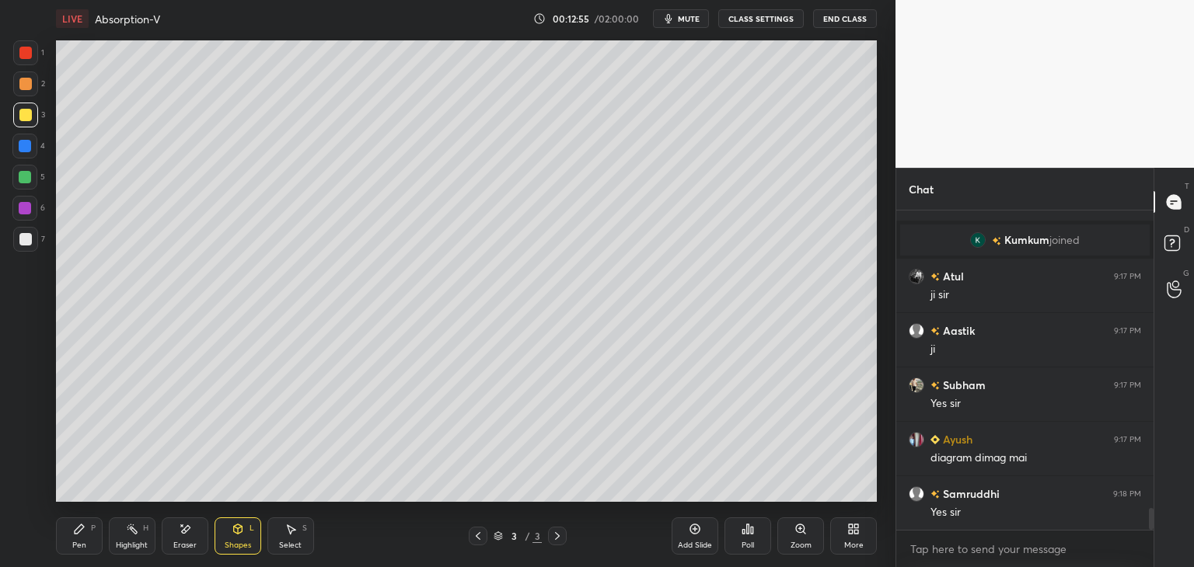
click at [75, 539] on div "Pen P" at bounding box center [79, 536] width 47 height 37
click at [22, 246] on div at bounding box center [25, 239] width 25 height 25
click at [20, 117] on div at bounding box center [25, 115] width 12 height 12
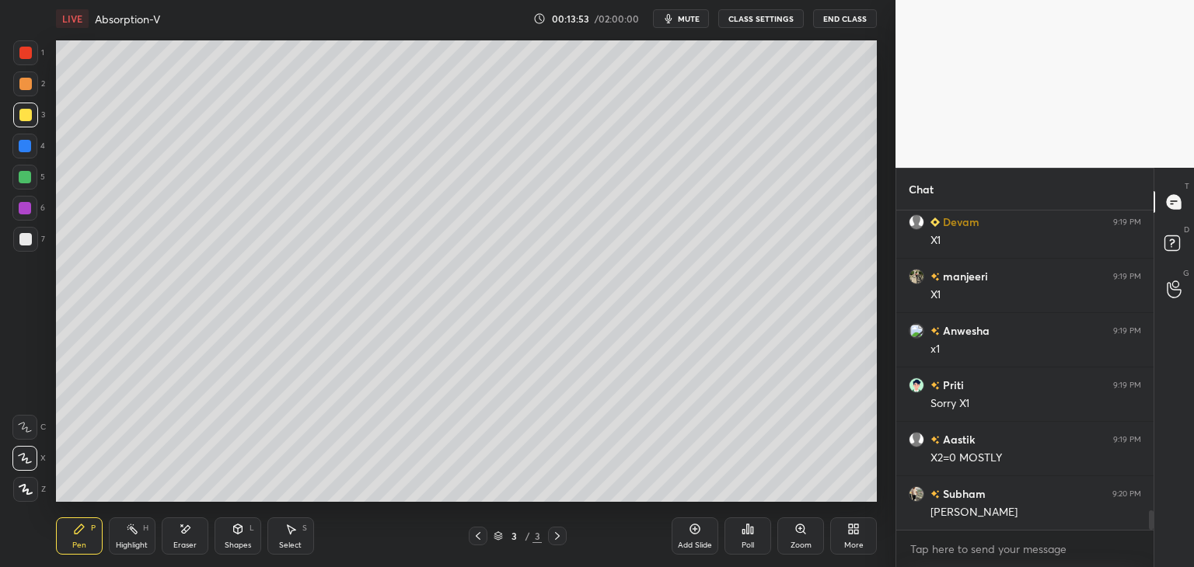
scroll to position [4998, 0]
click at [24, 244] on div at bounding box center [25, 239] width 12 height 12
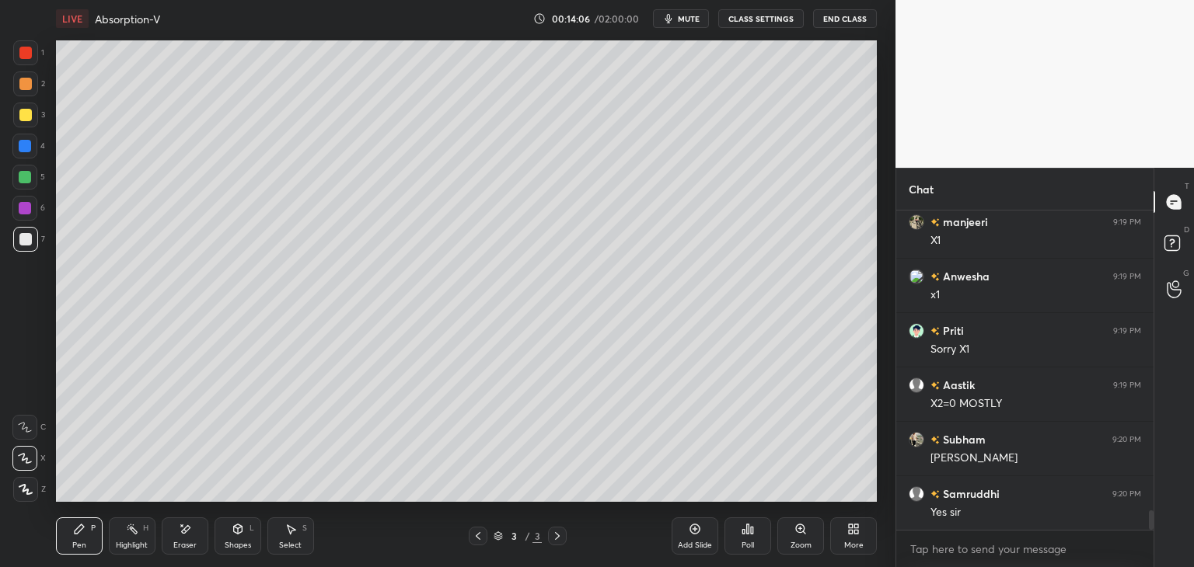
click at [686, 538] on div "Add Slide" at bounding box center [695, 536] width 47 height 37
click at [239, 542] on div "Shapes" at bounding box center [238, 546] width 26 height 8
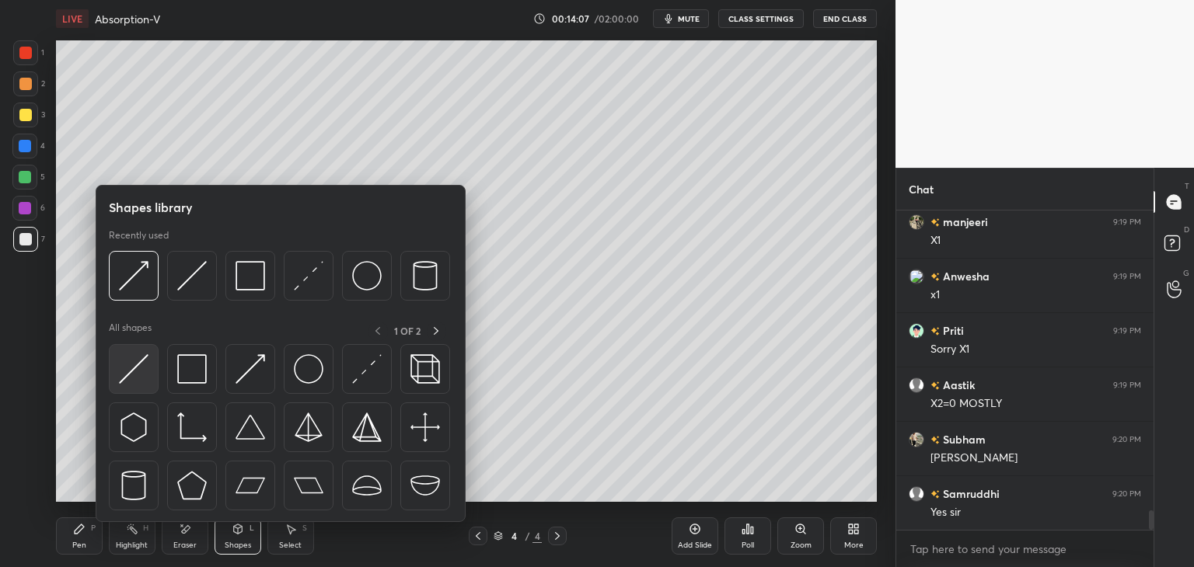
click at [128, 372] on img at bounding box center [134, 369] width 30 height 30
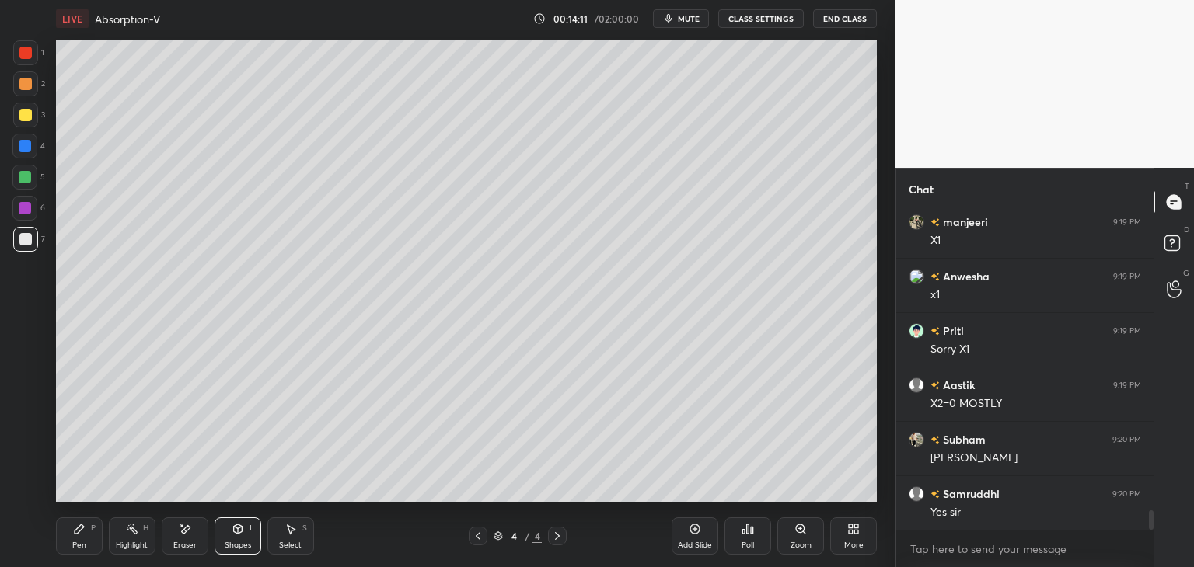
click at [56, 541] on div "Pen P" at bounding box center [79, 536] width 47 height 37
click at [22, 246] on div at bounding box center [25, 239] width 25 height 25
click at [478, 539] on icon at bounding box center [478, 536] width 12 height 12
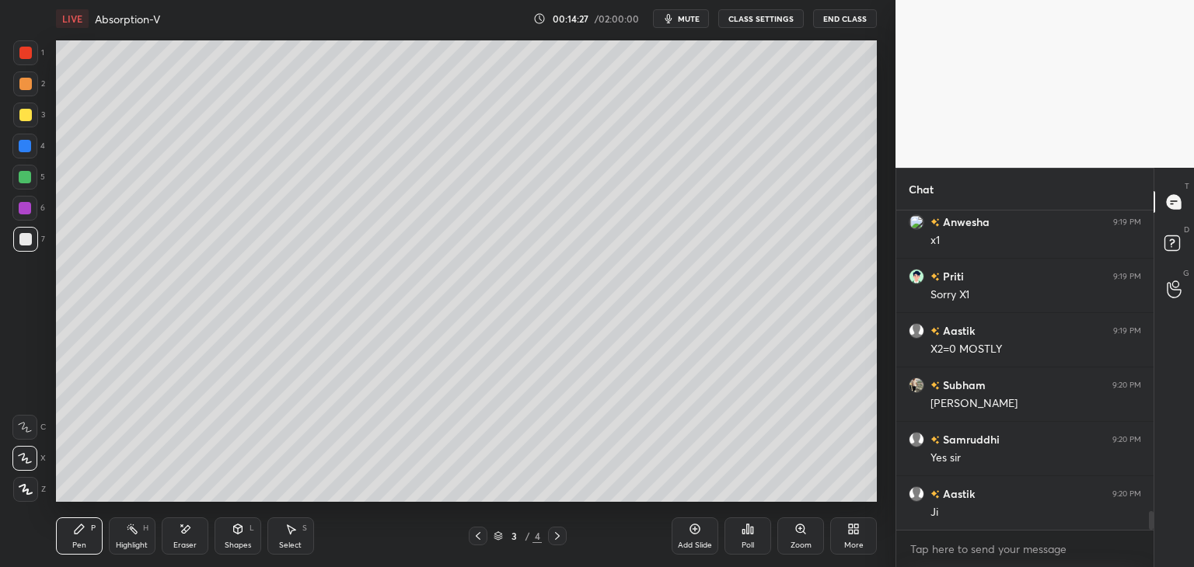
click at [554, 535] on icon at bounding box center [557, 536] width 12 height 12
click at [230, 539] on div "Shapes L" at bounding box center [238, 536] width 47 height 37
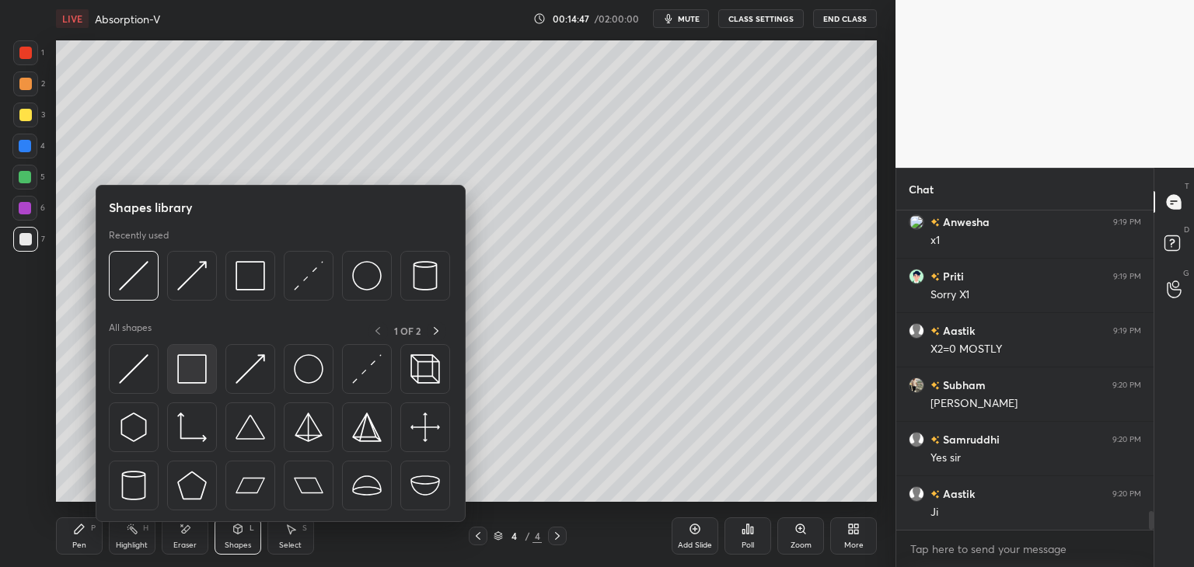
click at [194, 378] on img at bounding box center [192, 369] width 30 height 30
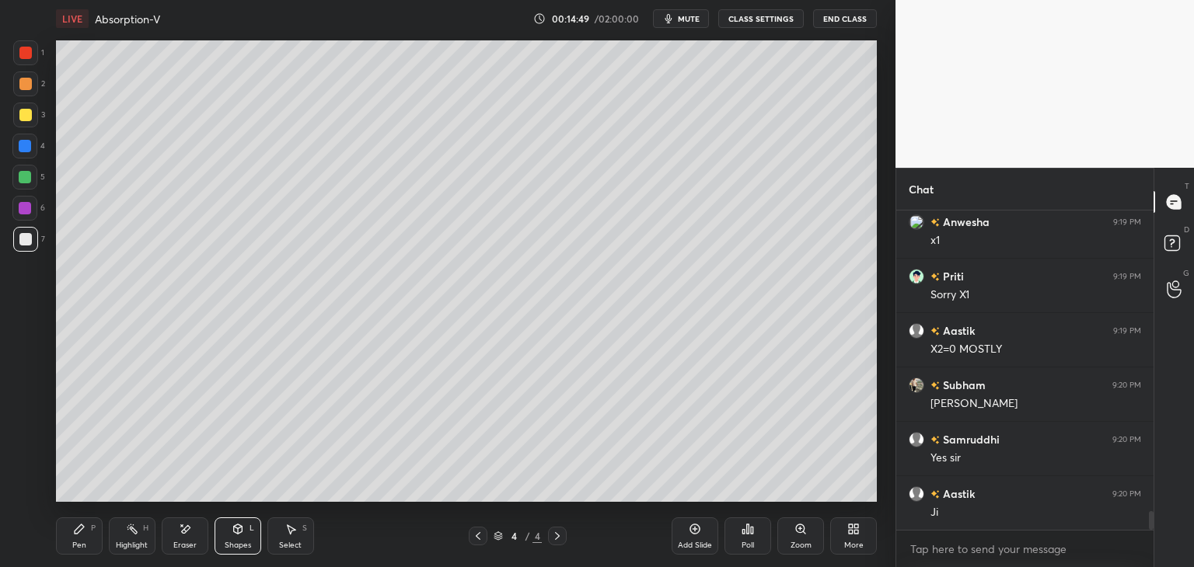
click at [89, 539] on div "Pen P" at bounding box center [79, 536] width 47 height 37
click at [236, 550] on div "Shapes" at bounding box center [238, 546] width 26 height 8
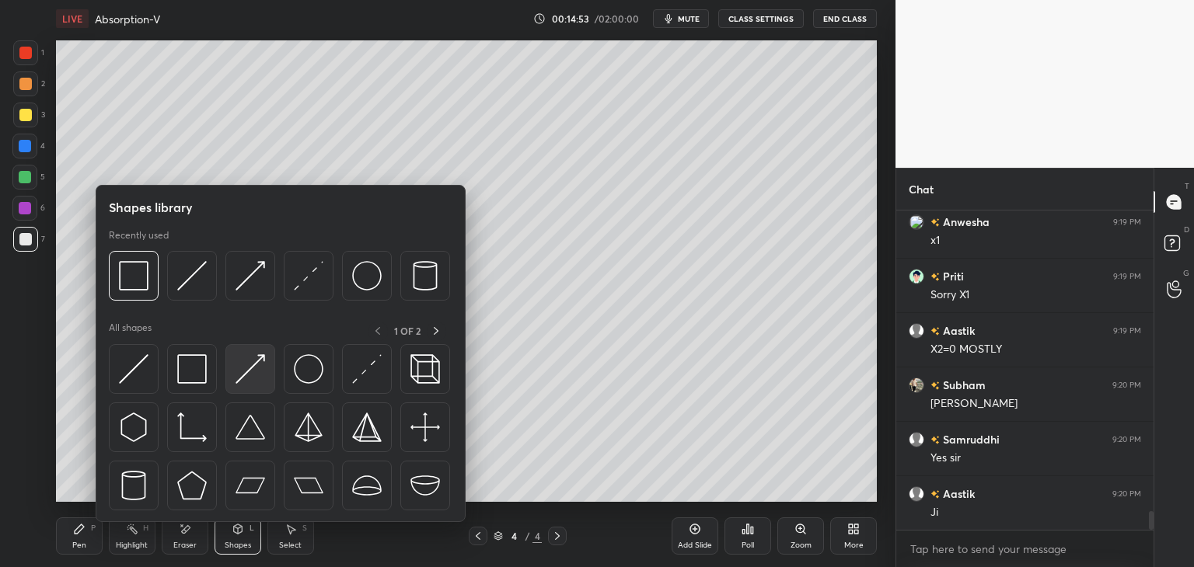
click at [249, 383] on img at bounding box center [251, 369] width 30 height 30
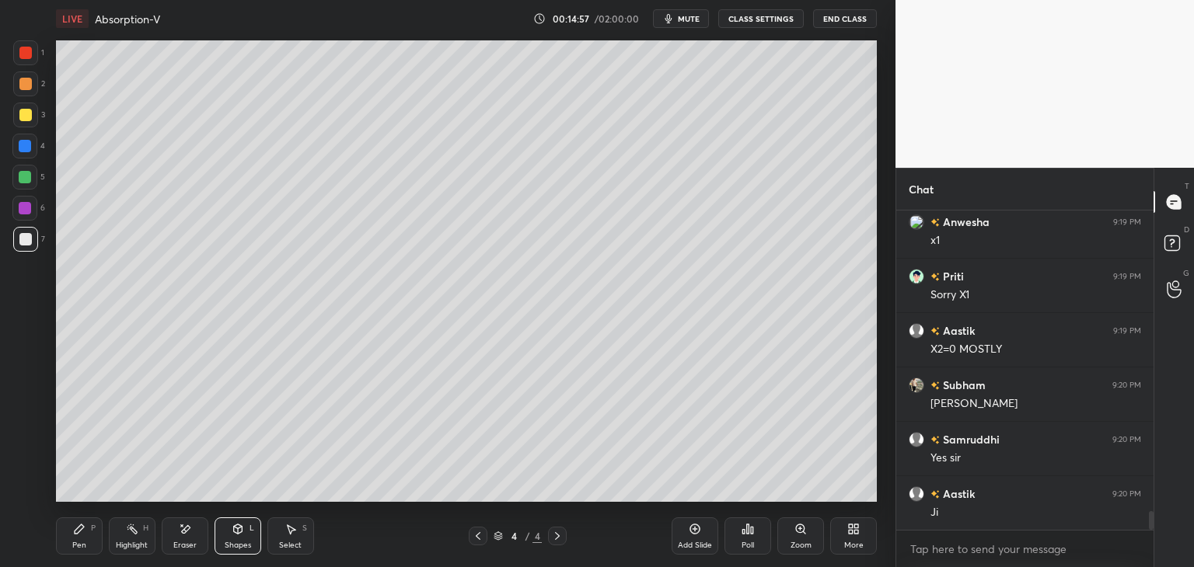
click at [73, 549] on div "Pen" at bounding box center [79, 546] width 14 height 8
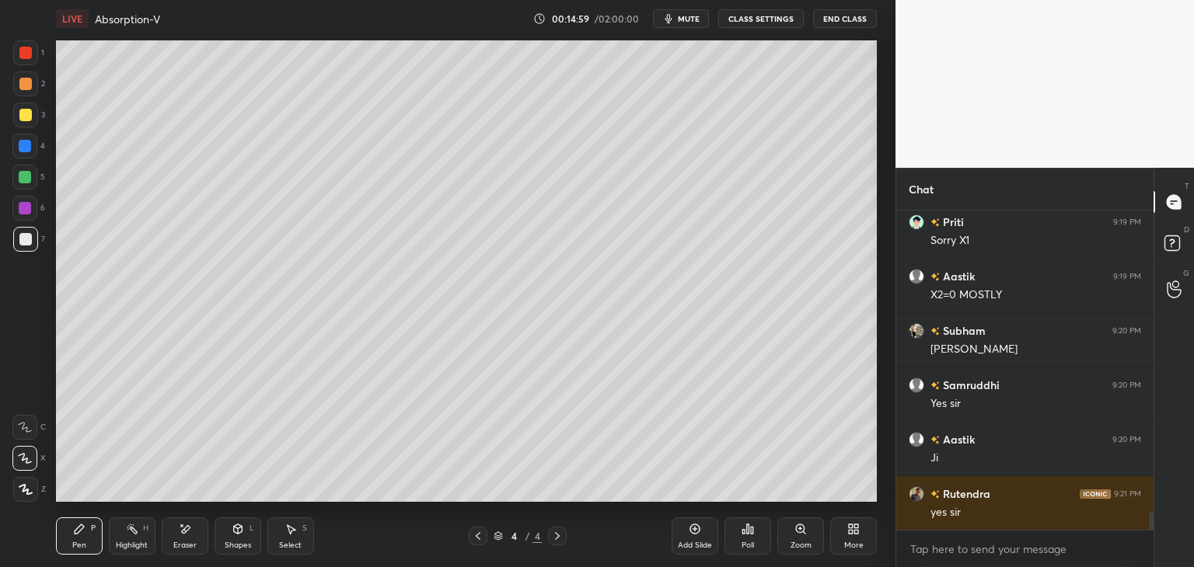
click at [238, 547] on div "Shapes" at bounding box center [238, 546] width 26 height 8
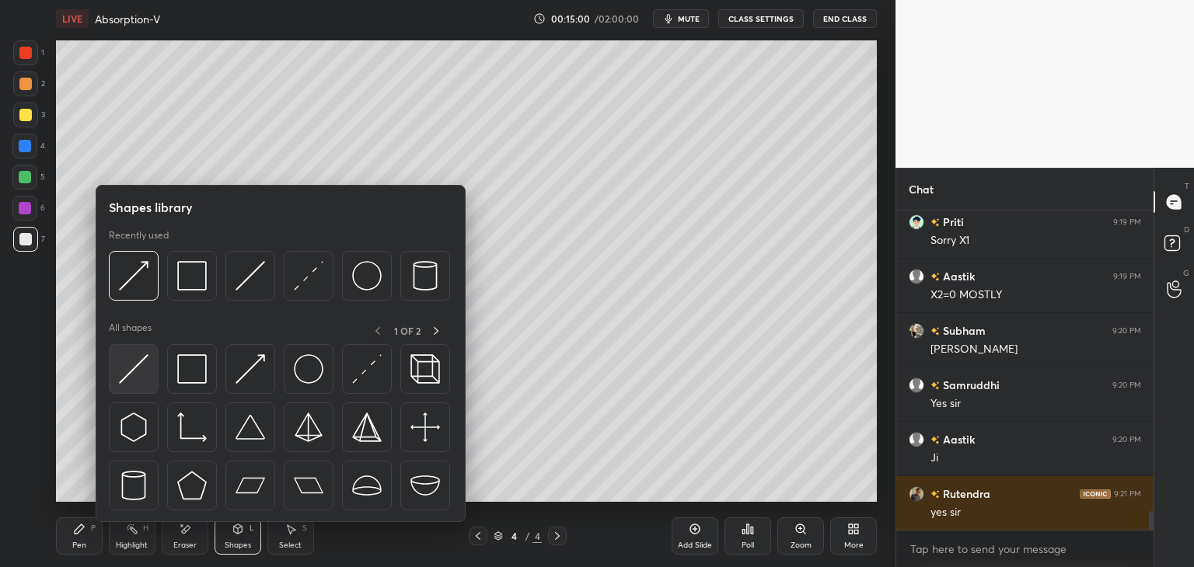
click at [131, 380] on img at bounding box center [134, 369] width 30 height 30
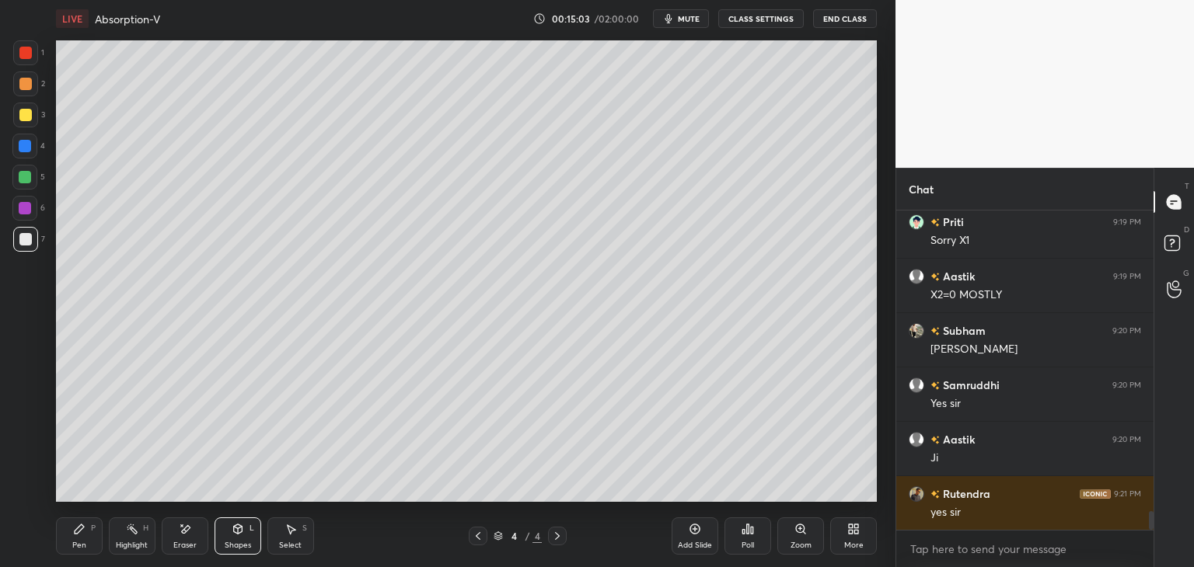
click at [233, 544] on div "Shapes" at bounding box center [238, 546] width 26 height 8
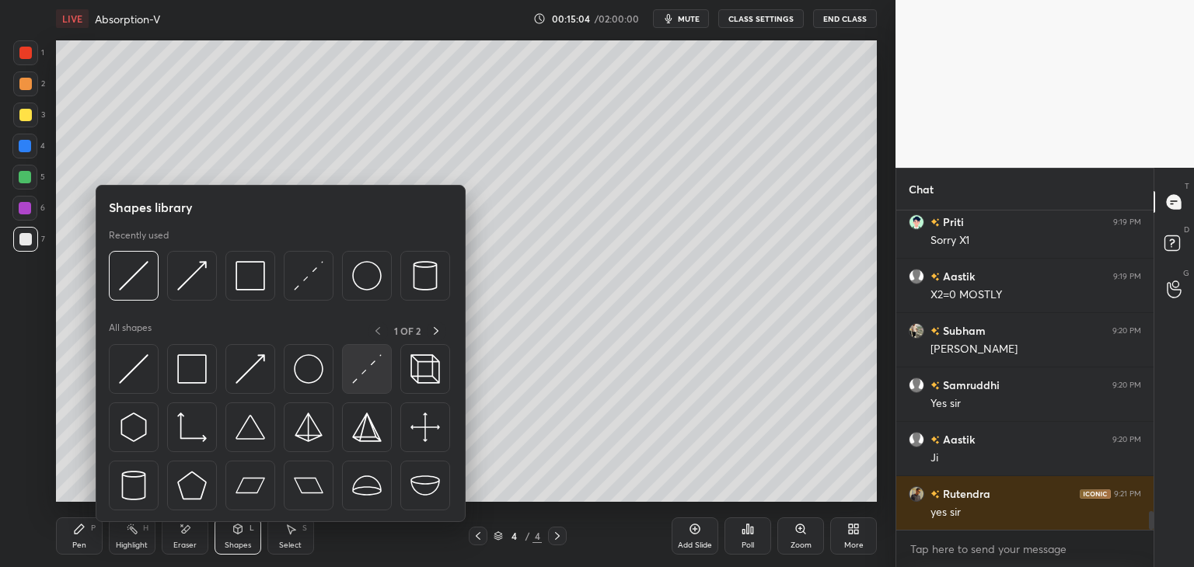
click at [354, 380] on img at bounding box center [367, 369] width 30 height 30
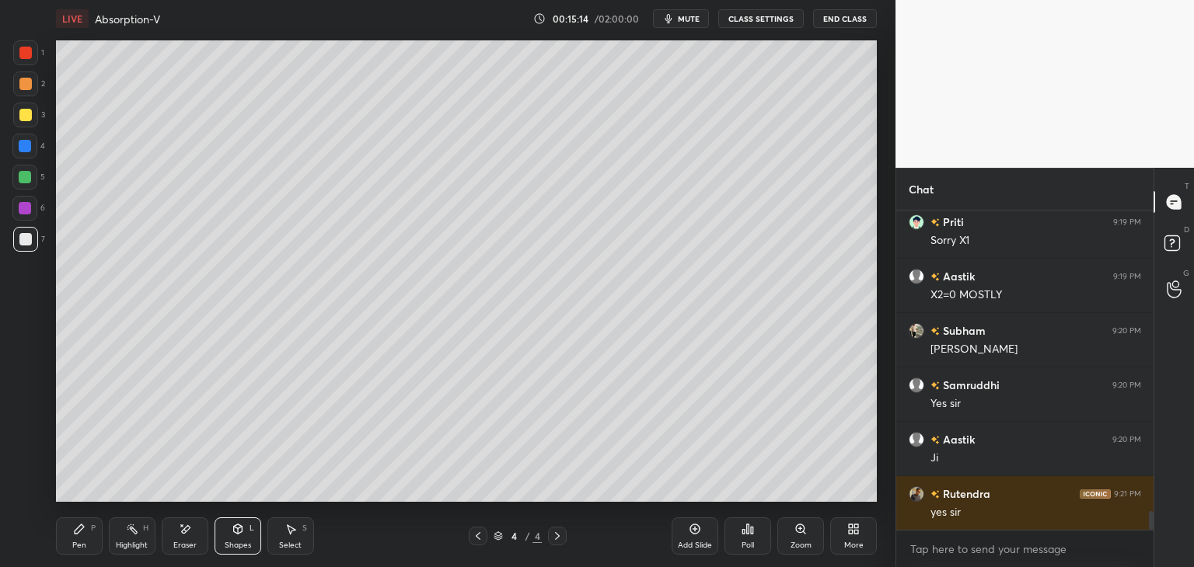
click at [233, 550] on div "Shapes" at bounding box center [238, 546] width 26 height 8
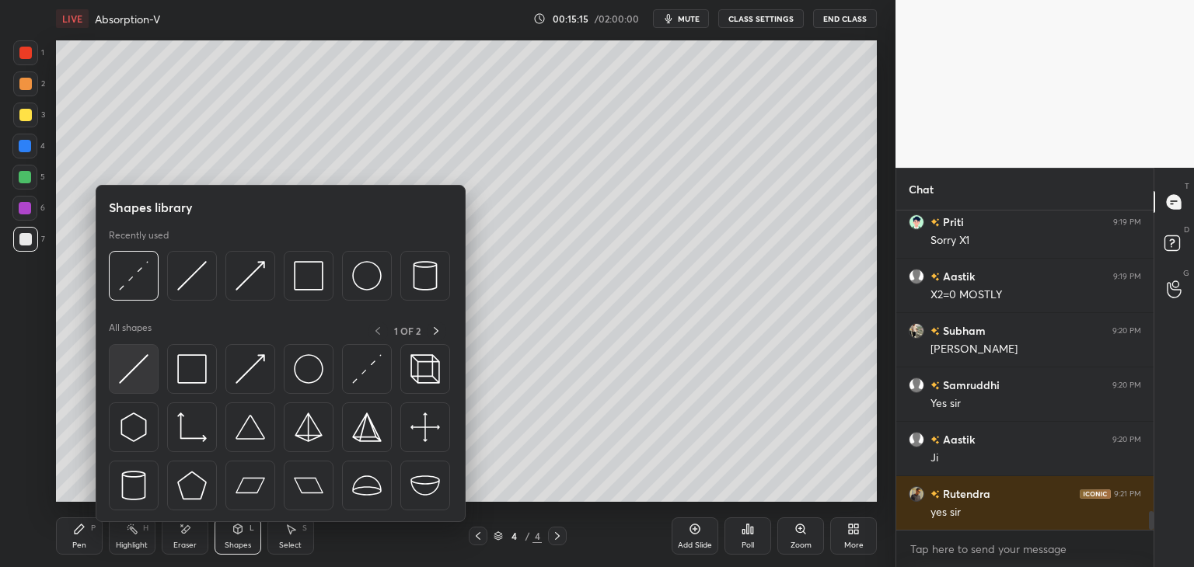
click at [122, 381] on img at bounding box center [134, 369] width 30 height 30
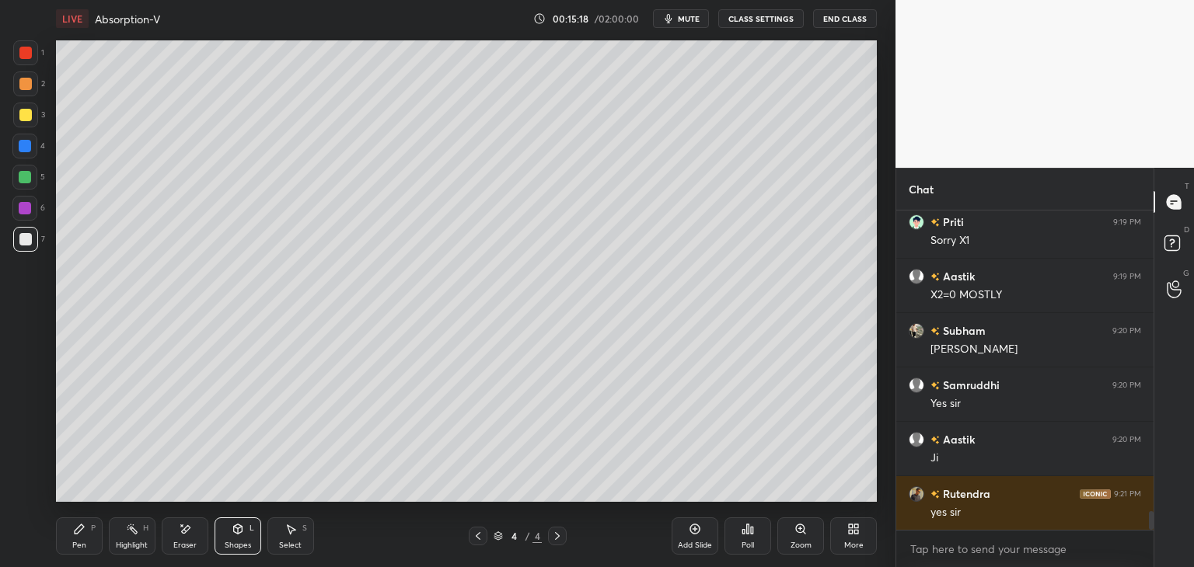
click at [75, 552] on div "Pen P" at bounding box center [79, 536] width 47 height 37
click at [232, 545] on div "Shapes" at bounding box center [238, 546] width 26 height 8
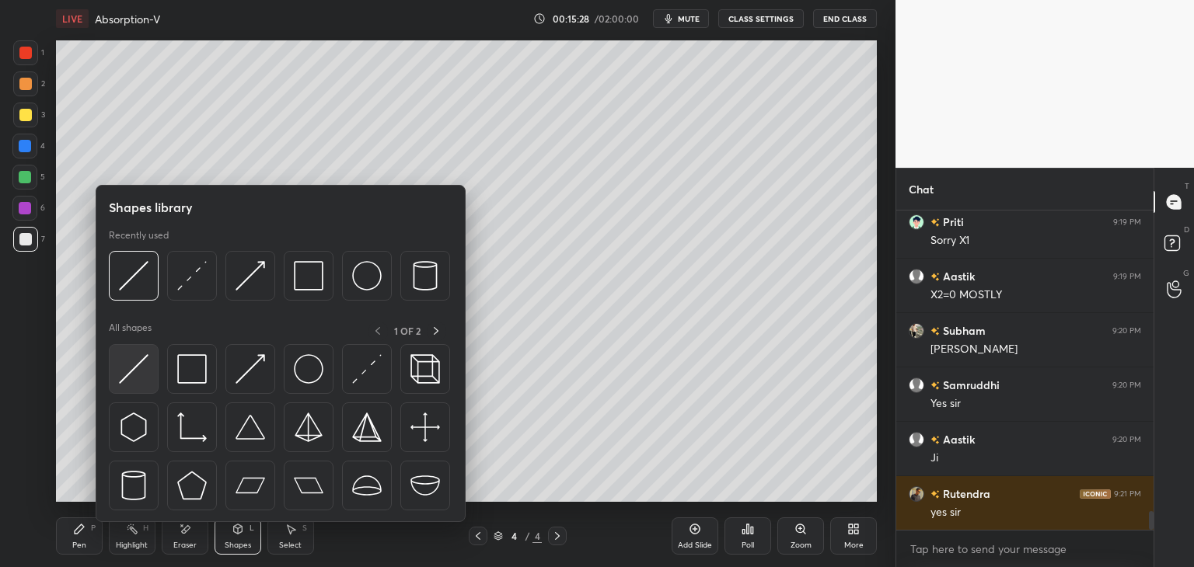
click at [127, 380] on img at bounding box center [134, 369] width 30 height 30
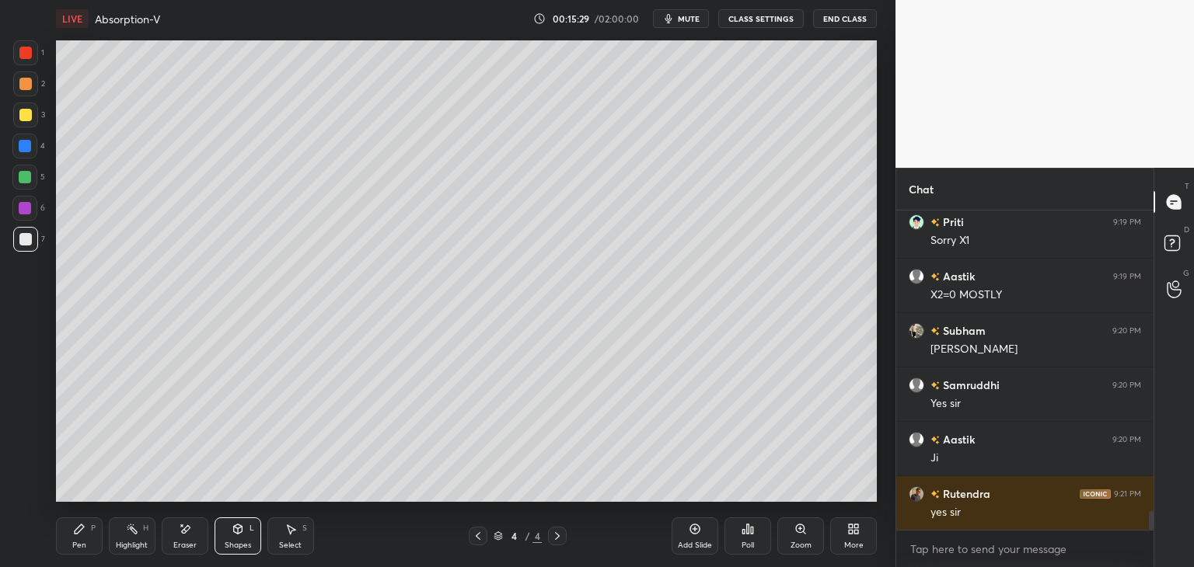
click at [20, 115] on div at bounding box center [25, 115] width 12 height 12
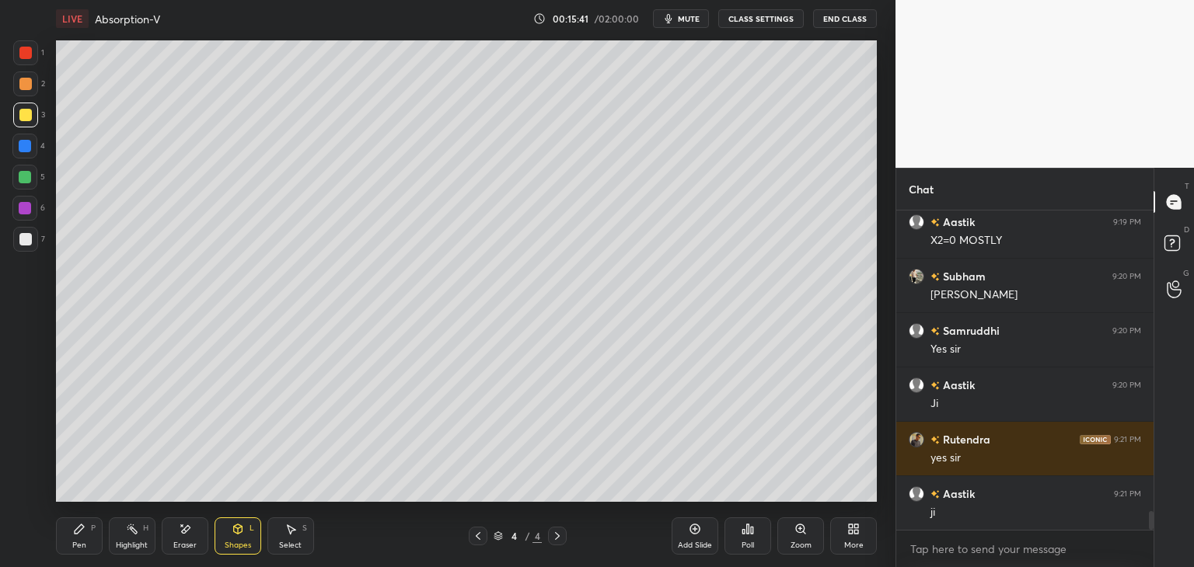
click at [78, 534] on icon at bounding box center [79, 529] width 12 height 12
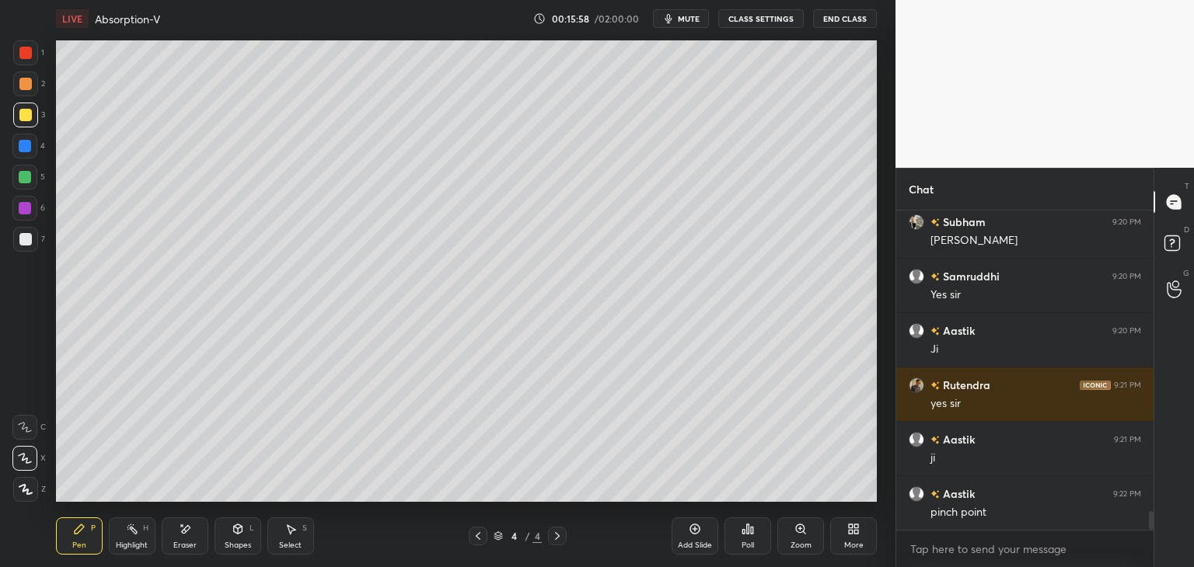
scroll to position [5271, 0]
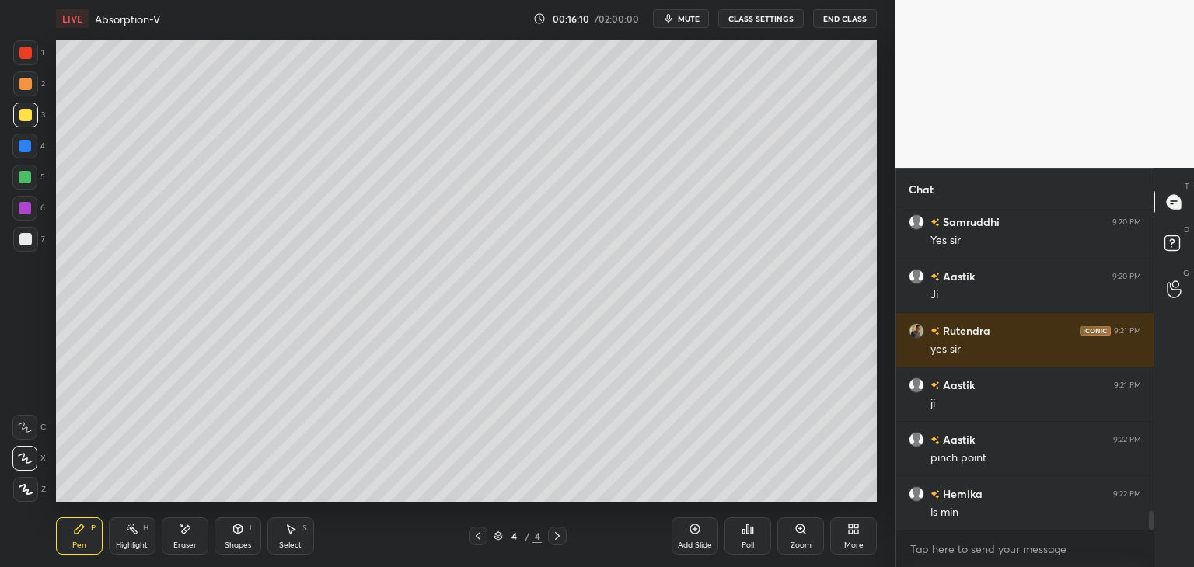
drag, startPoint x: 238, startPoint y: 545, endPoint x: 241, endPoint y: 537, distance: 8.4
click at [239, 545] on div "Shapes" at bounding box center [238, 546] width 26 height 8
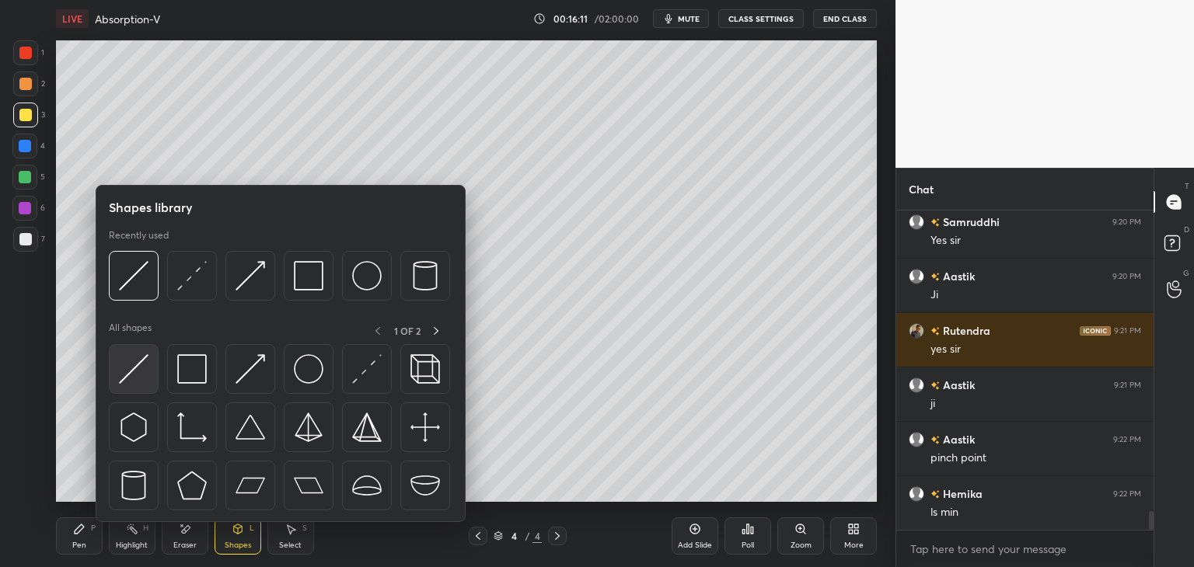
click at [121, 381] on img at bounding box center [134, 369] width 30 height 30
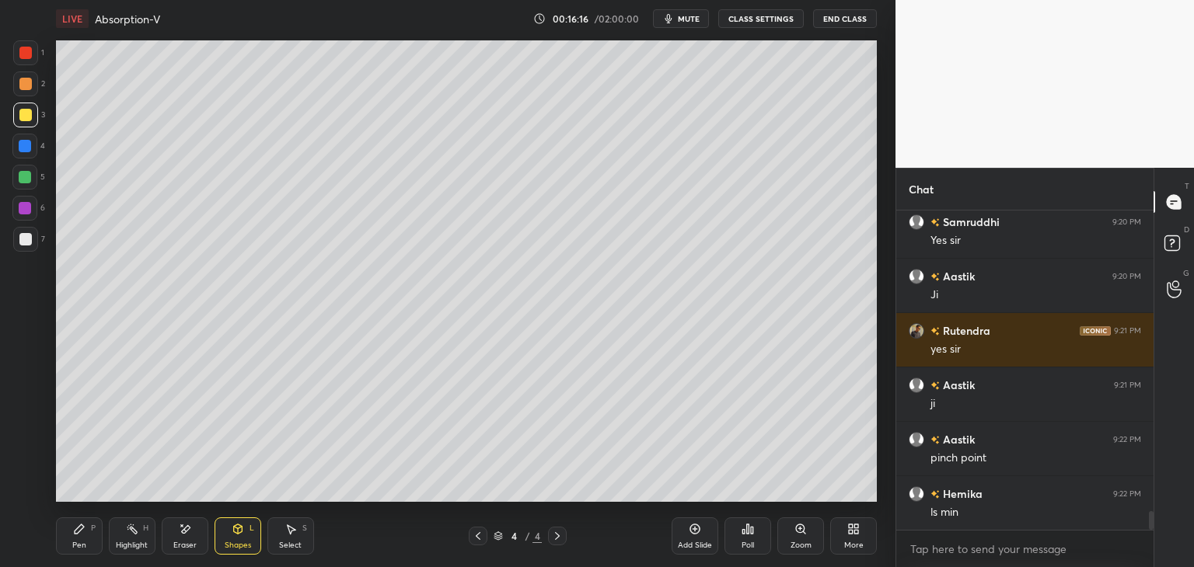
drag, startPoint x: 79, startPoint y: 546, endPoint x: 81, endPoint y: 536, distance: 10.2
click at [80, 546] on div "Pen" at bounding box center [79, 546] width 14 height 8
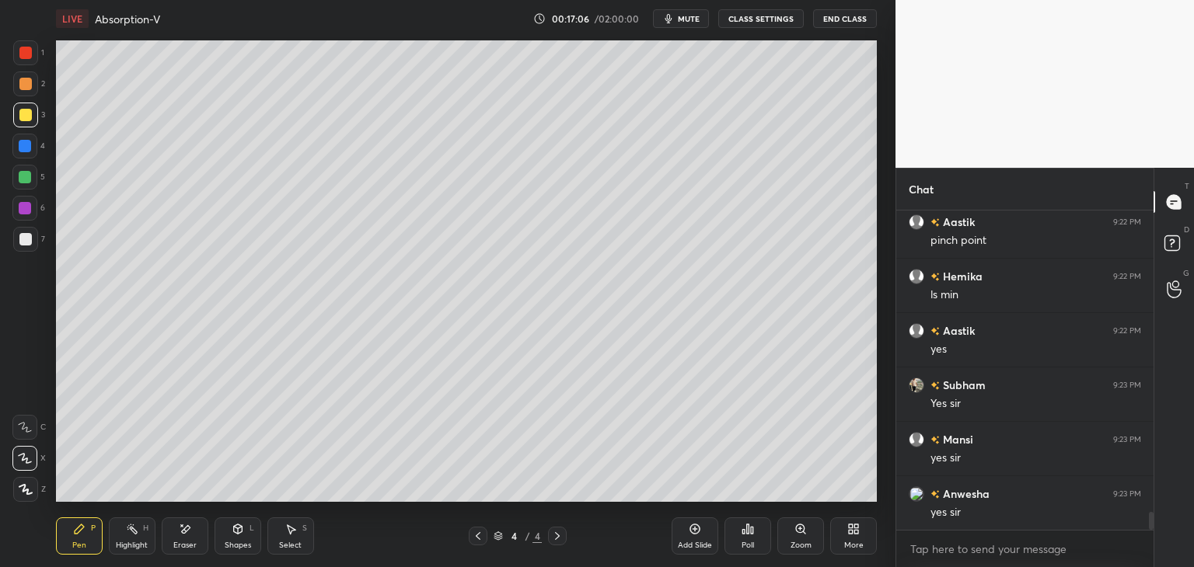
scroll to position [5543, 0]
click at [484, 539] on icon at bounding box center [478, 536] width 12 height 12
click at [26, 63] on div at bounding box center [25, 52] width 25 height 25
click at [22, 116] on div at bounding box center [25, 115] width 12 height 12
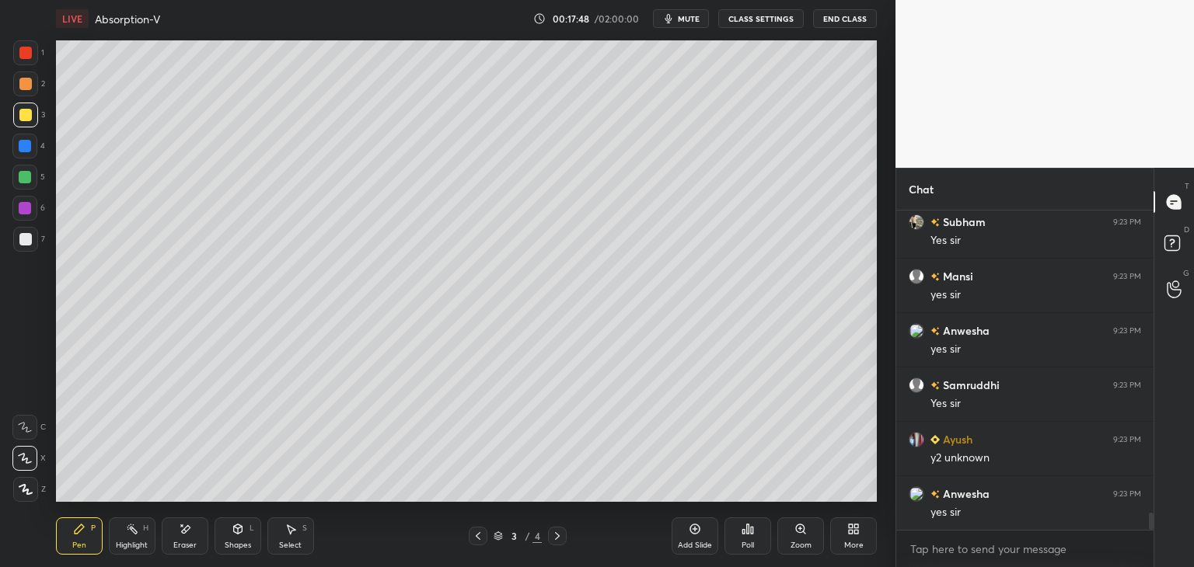
scroll to position [5706, 0]
click at [26, 54] on div at bounding box center [25, 53] width 12 height 12
click at [560, 536] on icon at bounding box center [557, 536] width 12 height 12
click at [480, 539] on icon at bounding box center [478, 536] width 12 height 12
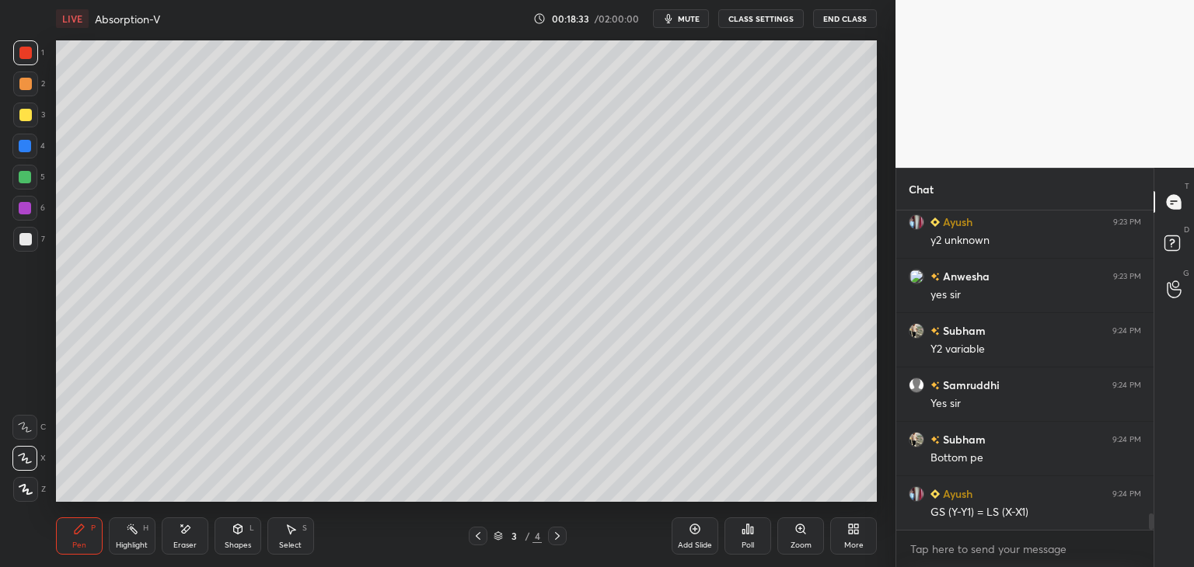
scroll to position [5924, 0]
click at [555, 542] on icon at bounding box center [557, 536] width 12 height 12
click at [25, 122] on div at bounding box center [25, 115] width 25 height 25
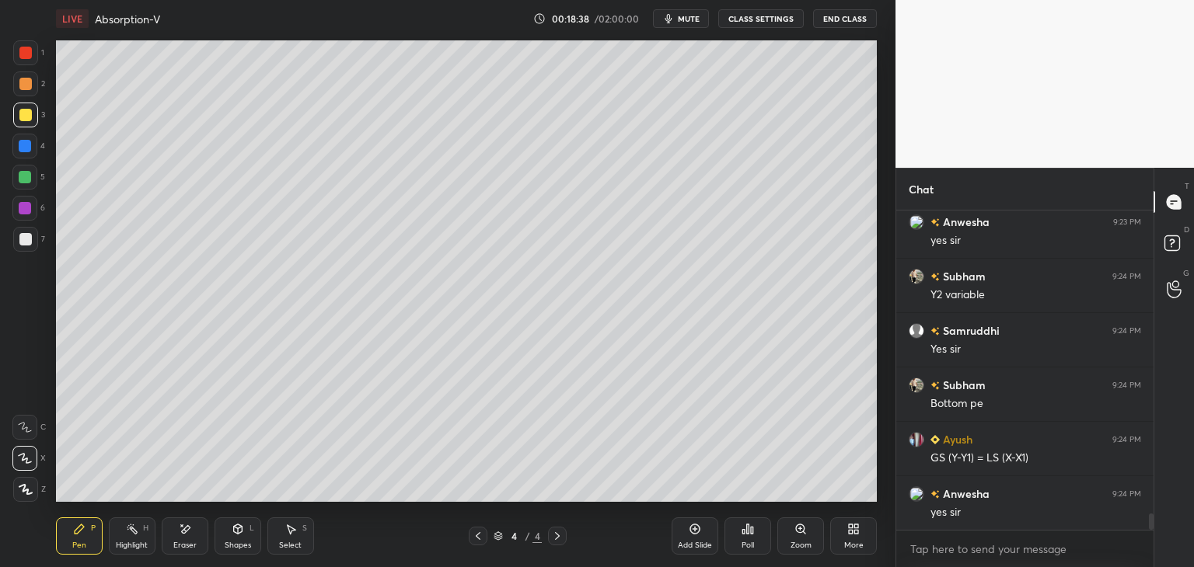
click at [480, 539] on icon at bounding box center [478, 536] width 5 height 8
click at [561, 538] on icon at bounding box center [557, 536] width 12 height 12
click at [486, 542] on div at bounding box center [478, 536] width 19 height 19
click at [565, 539] on div at bounding box center [557, 536] width 19 height 19
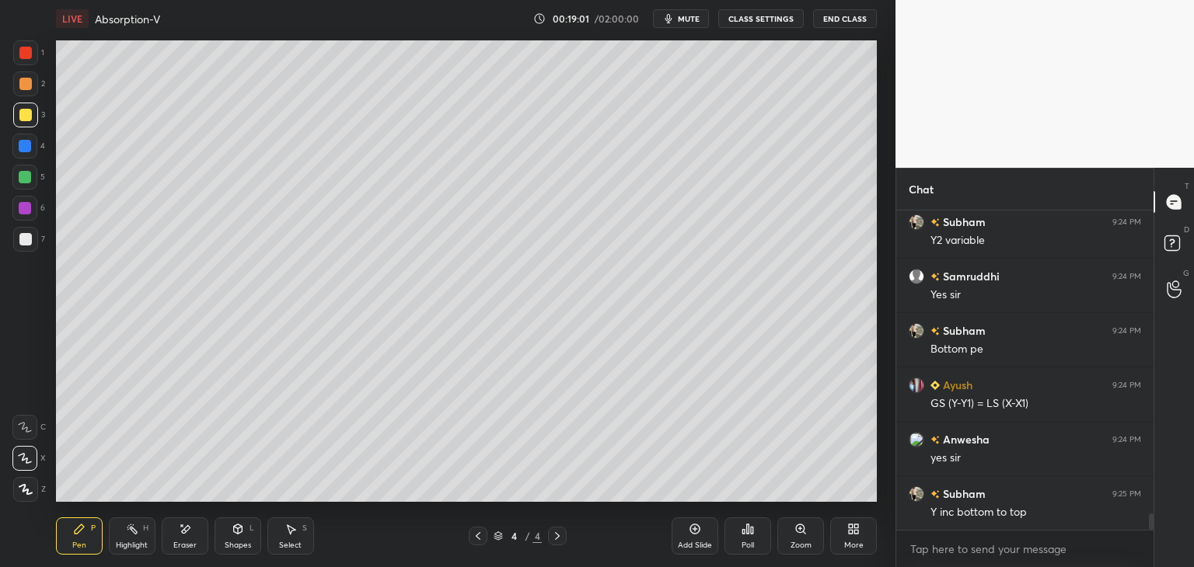
scroll to position [6032, 0]
click at [480, 539] on icon at bounding box center [478, 536] width 12 height 12
click at [560, 540] on icon at bounding box center [557, 536] width 12 height 12
click at [190, 546] on div "Eraser" at bounding box center [184, 546] width 23 height 8
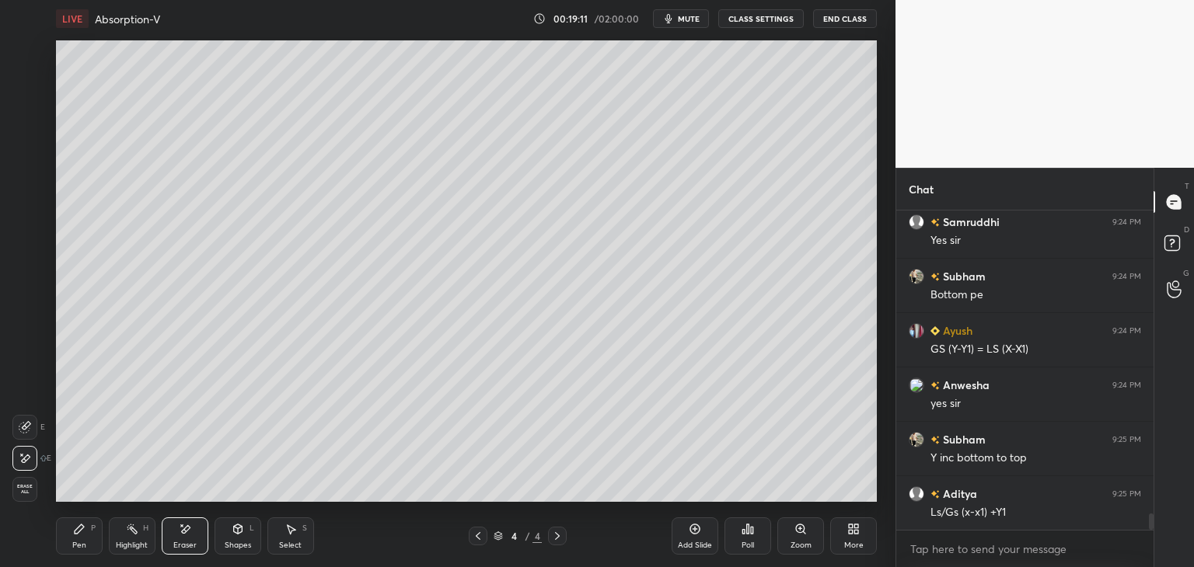
click at [82, 542] on div "Pen" at bounding box center [79, 546] width 14 height 8
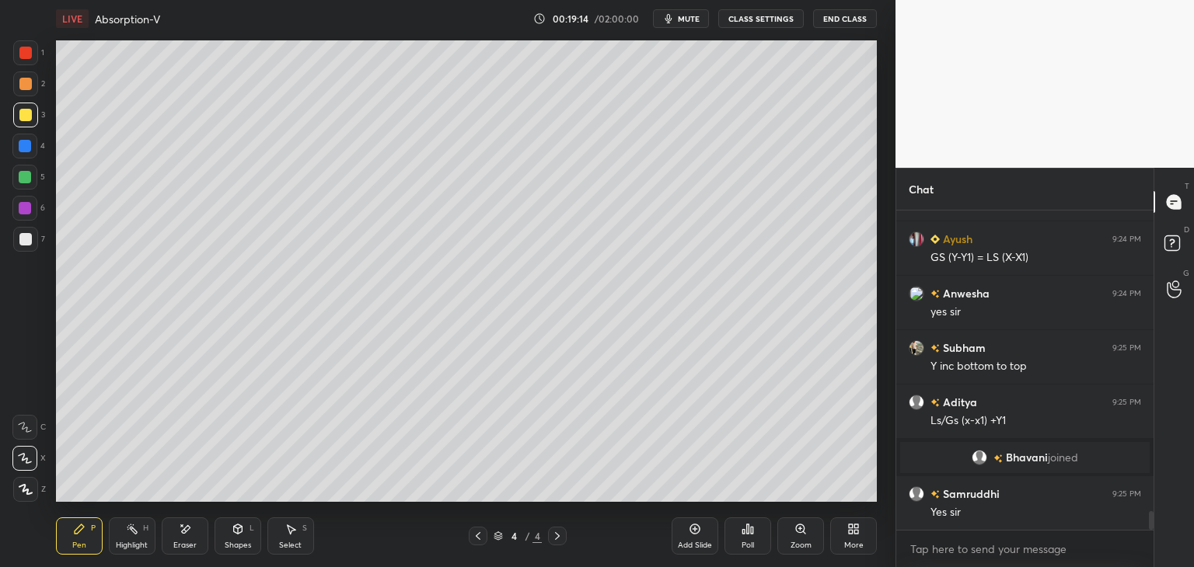
scroll to position [5260, 0]
click at [26, 240] on div at bounding box center [25, 239] width 12 height 12
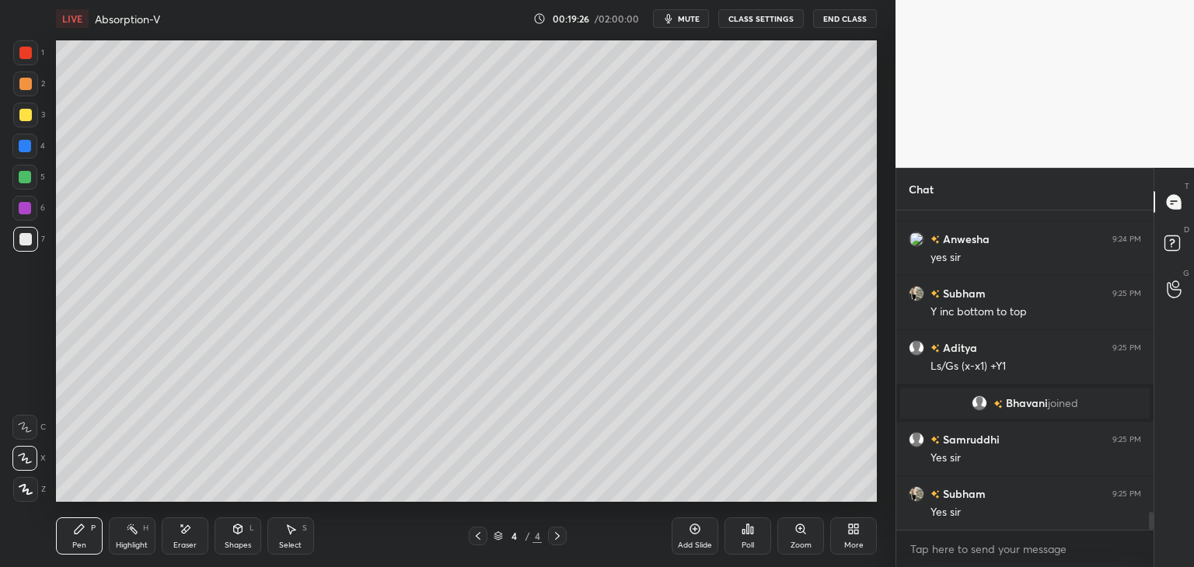
click at [250, 543] on div "Shapes" at bounding box center [238, 546] width 26 height 8
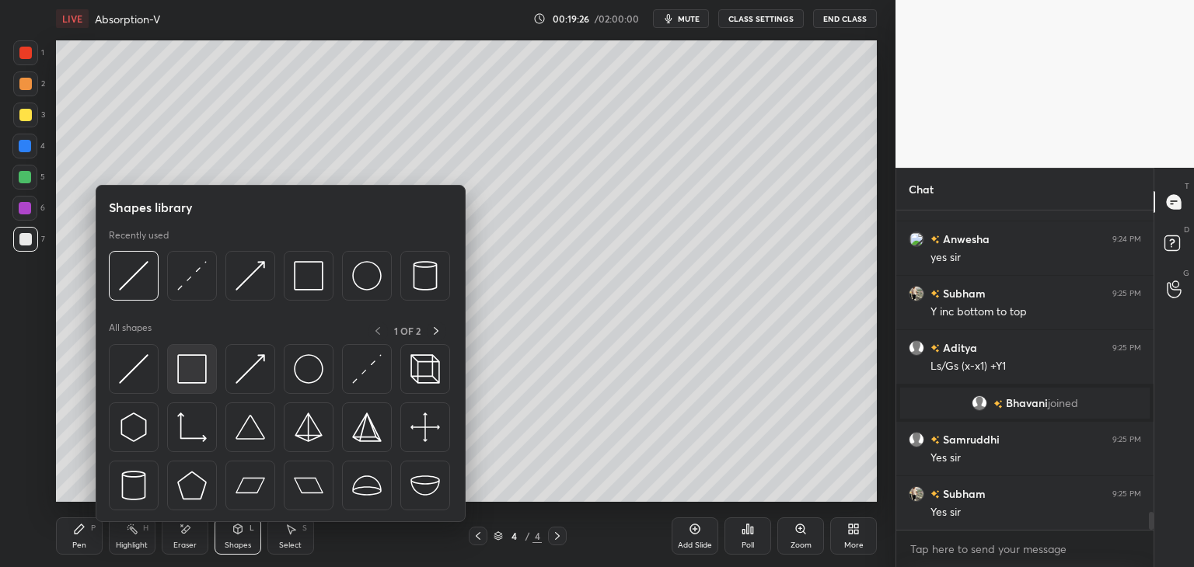
click at [184, 379] on img at bounding box center [192, 369] width 30 height 30
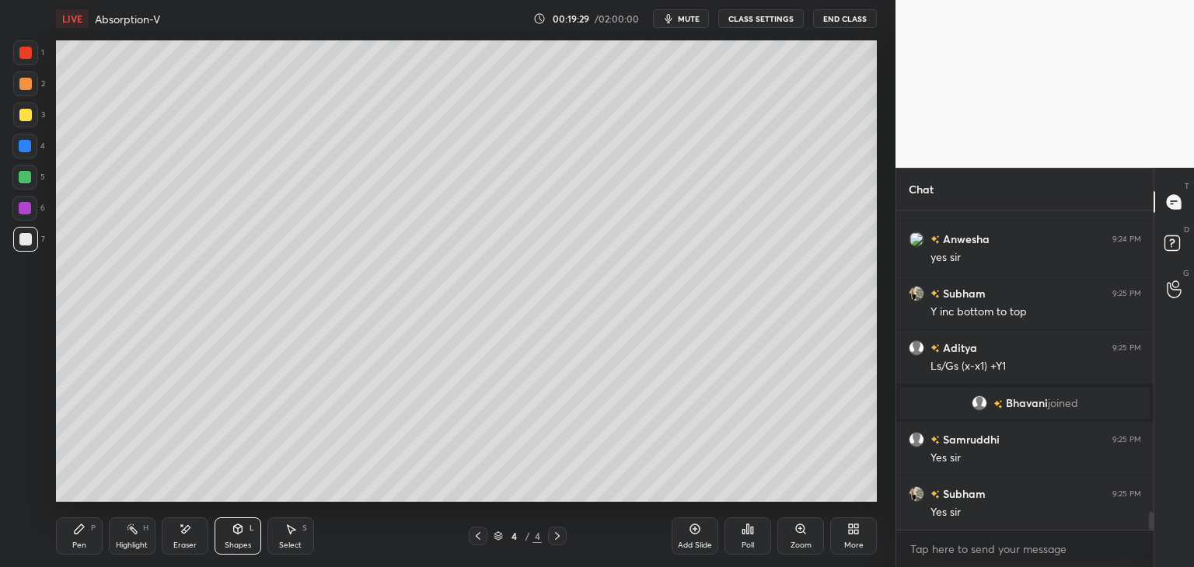
click at [76, 551] on div "Pen P" at bounding box center [79, 536] width 47 height 37
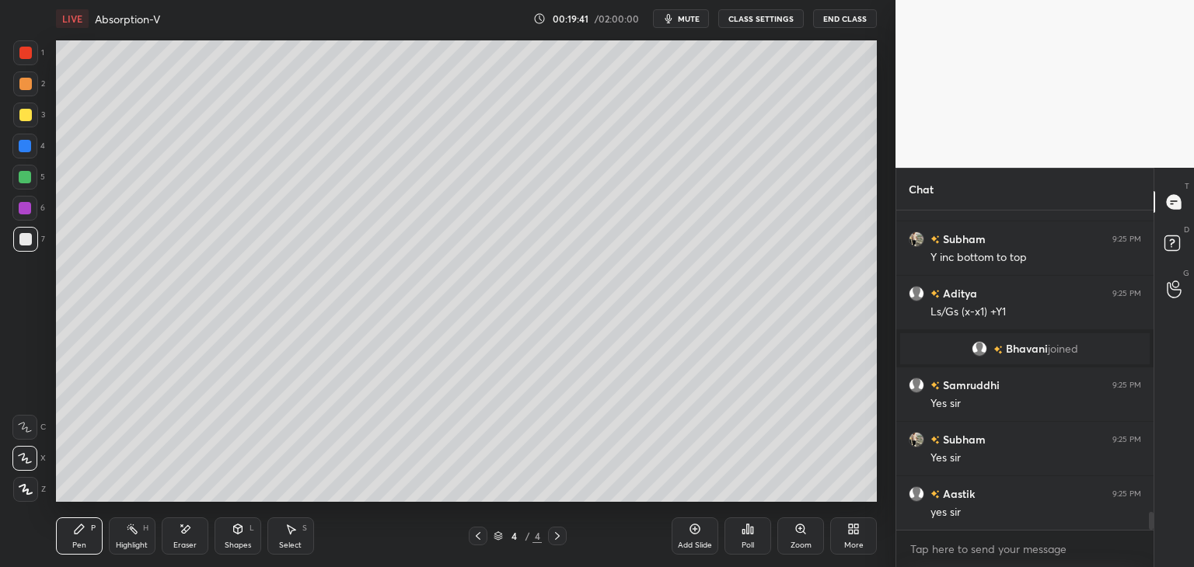
scroll to position [5406, 0]
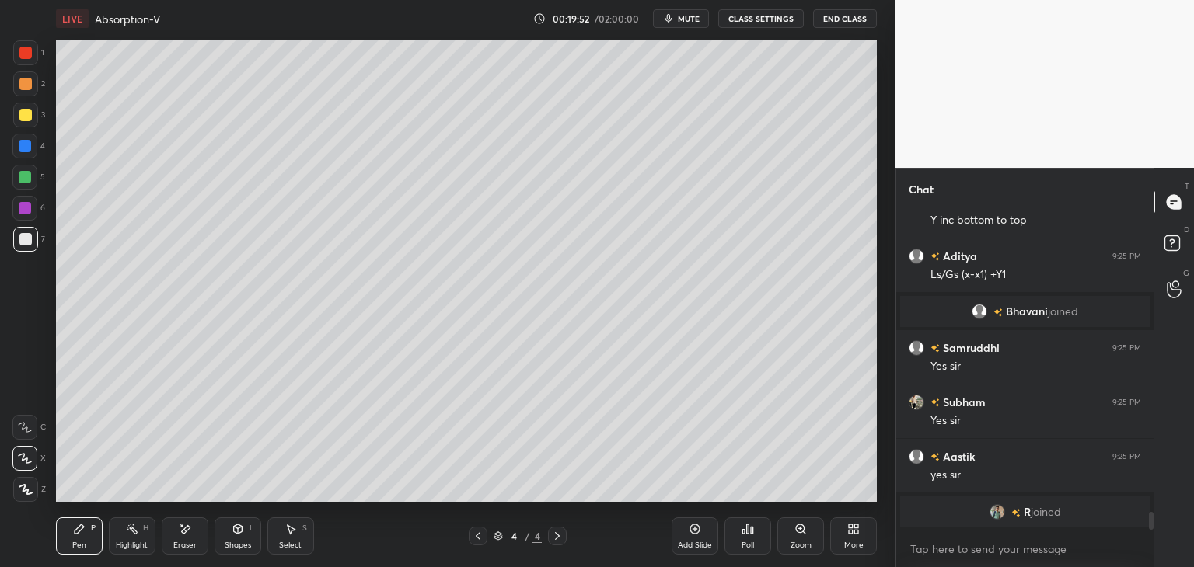
click at [246, 542] on div "Shapes" at bounding box center [238, 546] width 26 height 8
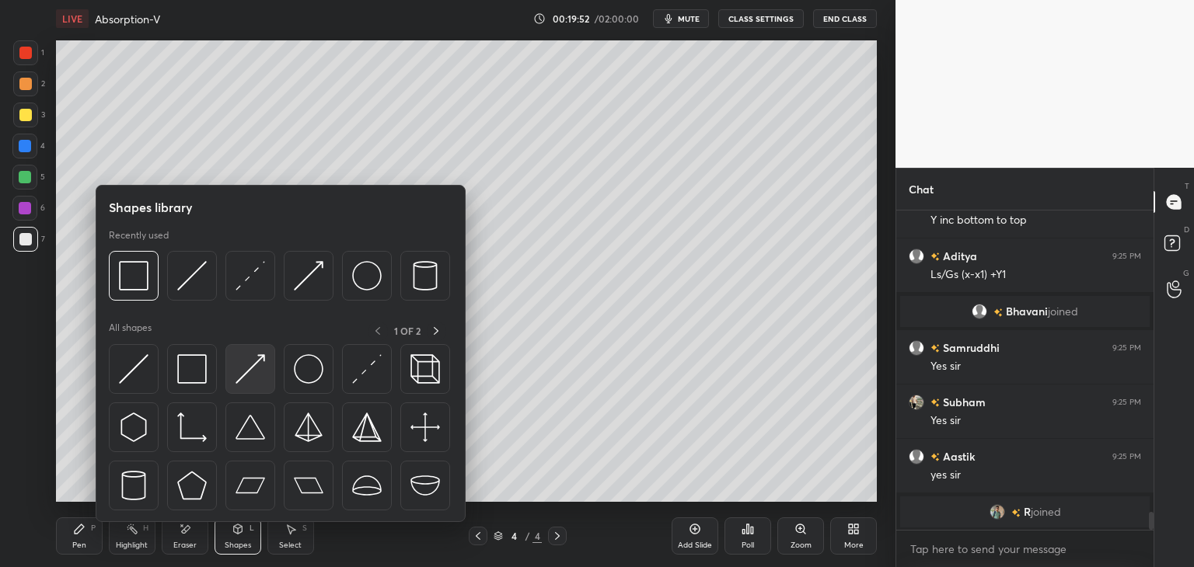
click at [249, 382] on img at bounding box center [251, 369] width 30 height 30
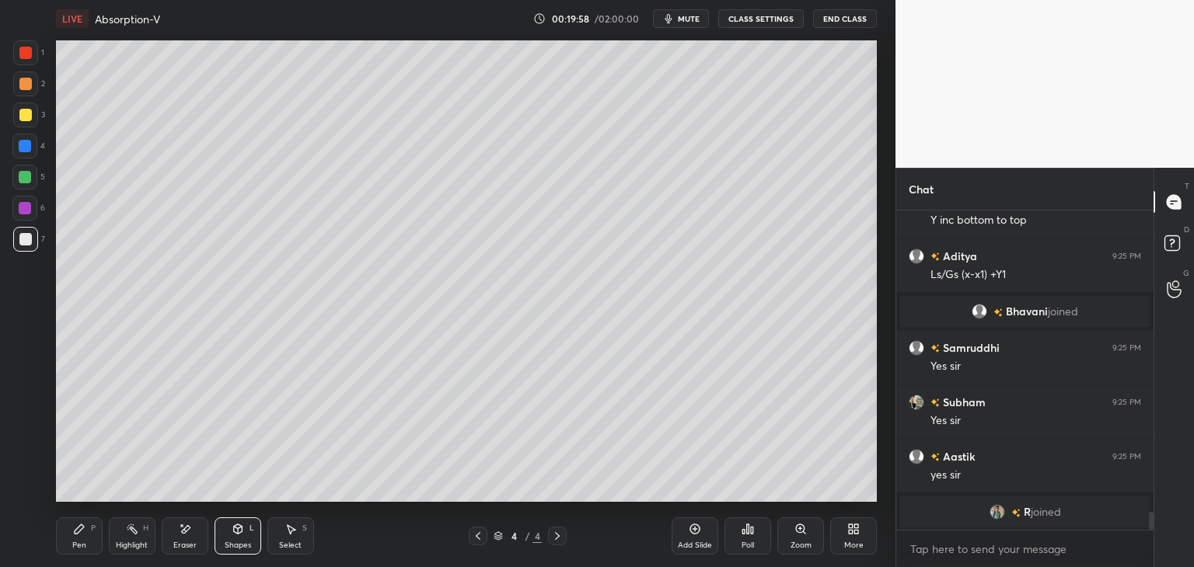
click at [87, 545] on div "Pen P" at bounding box center [79, 536] width 47 height 37
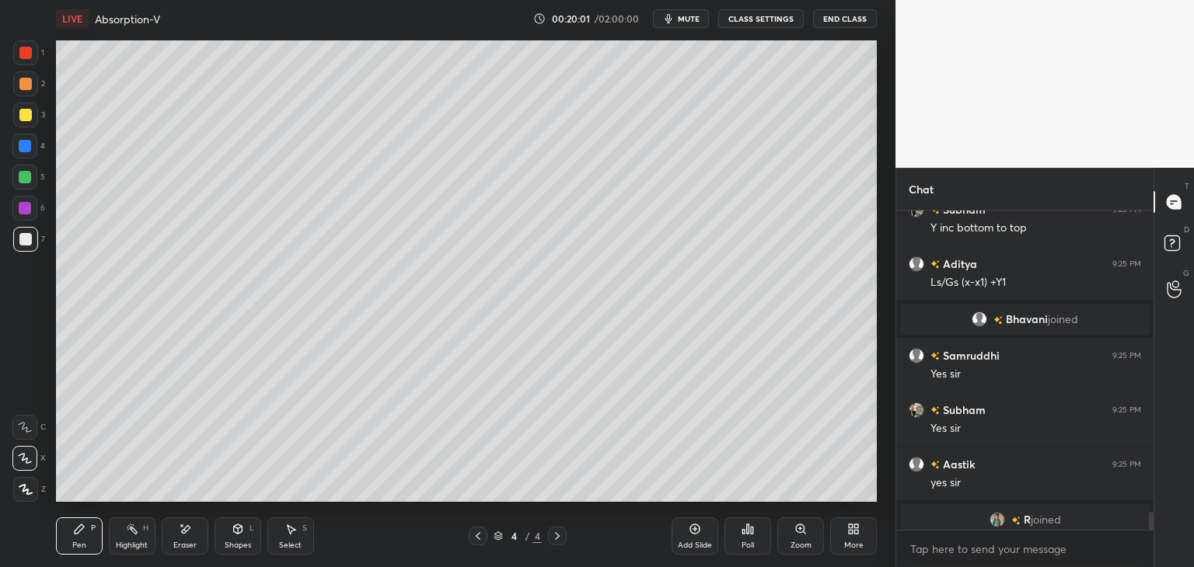
click at [187, 544] on div "Eraser" at bounding box center [184, 546] width 23 height 8
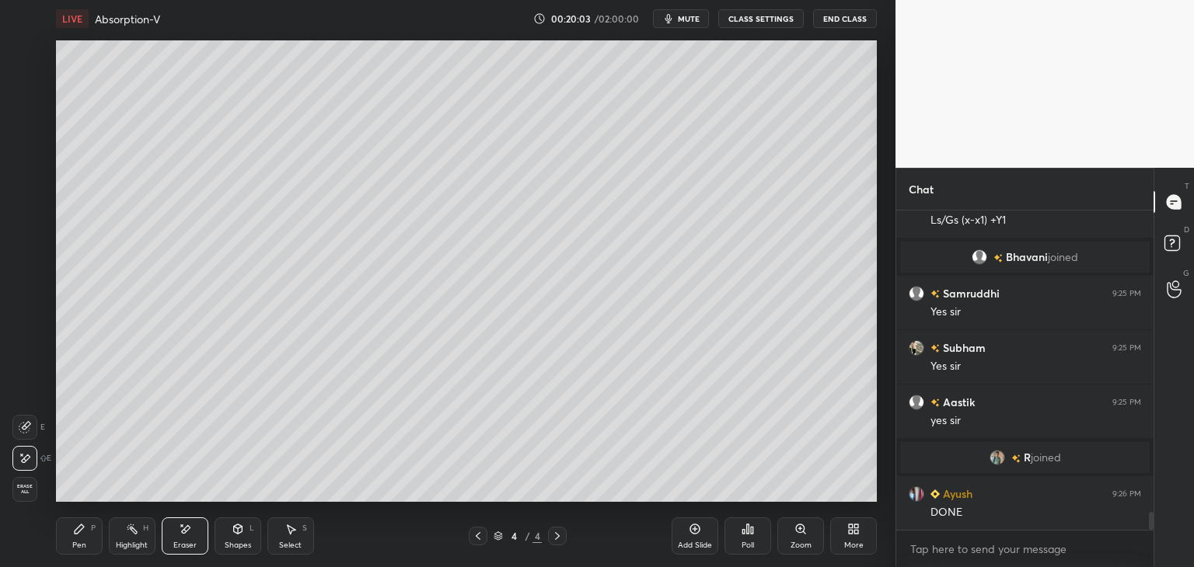
scroll to position [5452, 0]
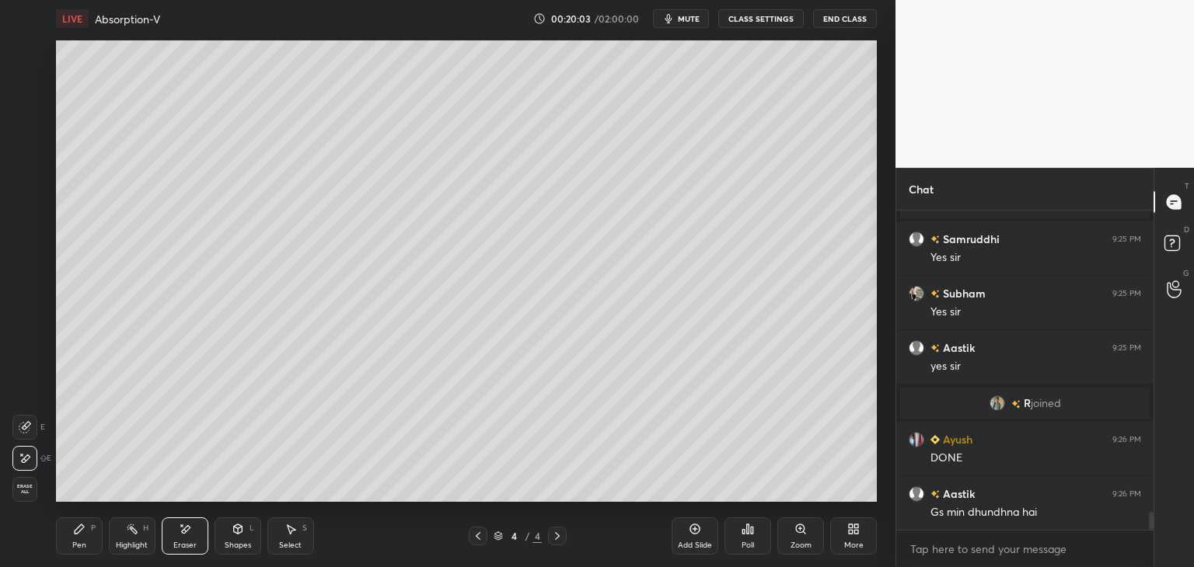
click at [241, 548] on div "Shapes" at bounding box center [238, 546] width 26 height 8
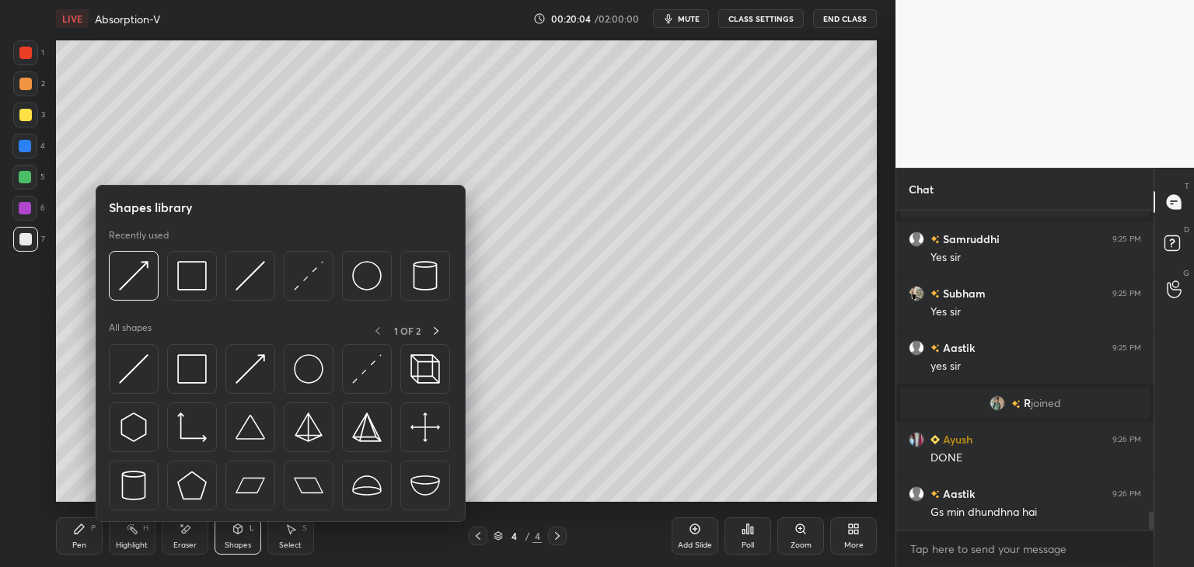
click at [79, 548] on div "Pen" at bounding box center [79, 546] width 14 height 8
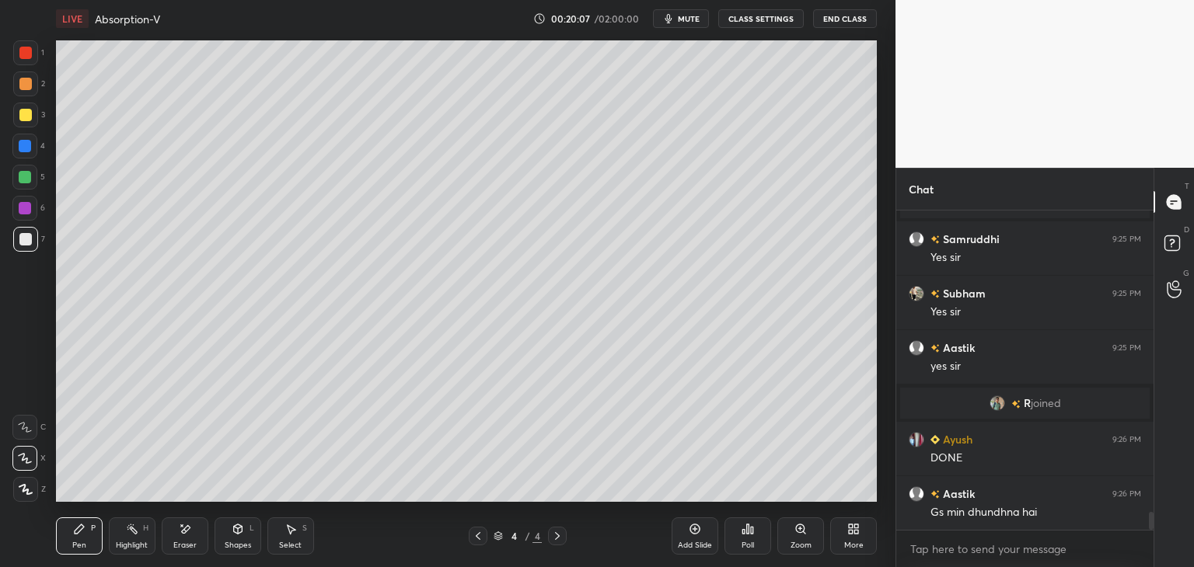
scroll to position [5507, 0]
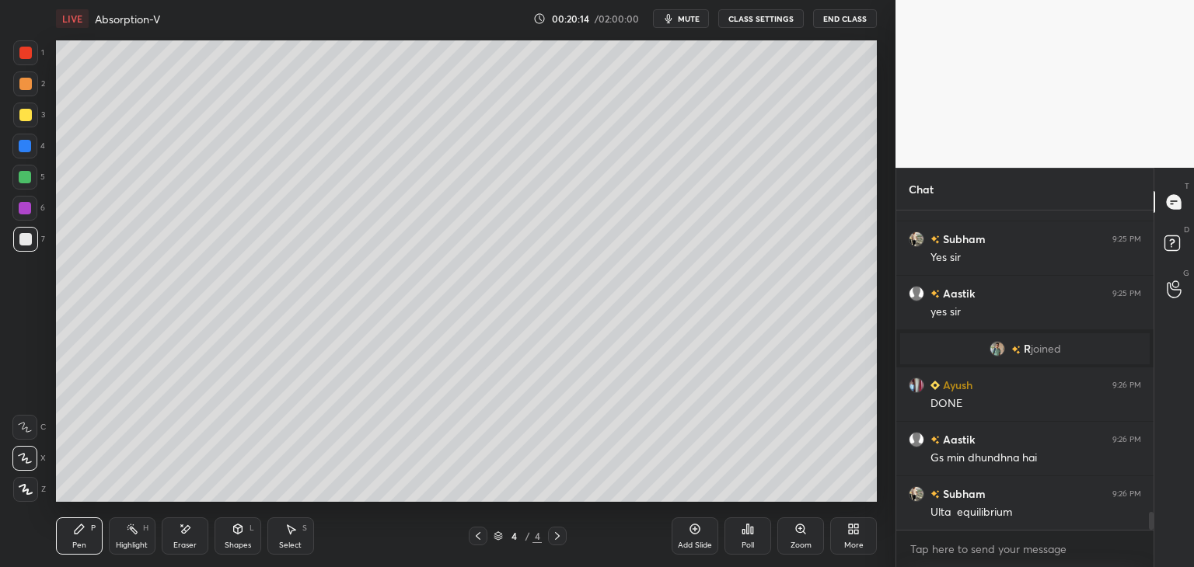
drag, startPoint x: 237, startPoint y: 548, endPoint x: 236, endPoint y: 540, distance: 7.8
click at [236, 547] on div "Shapes" at bounding box center [238, 546] width 26 height 8
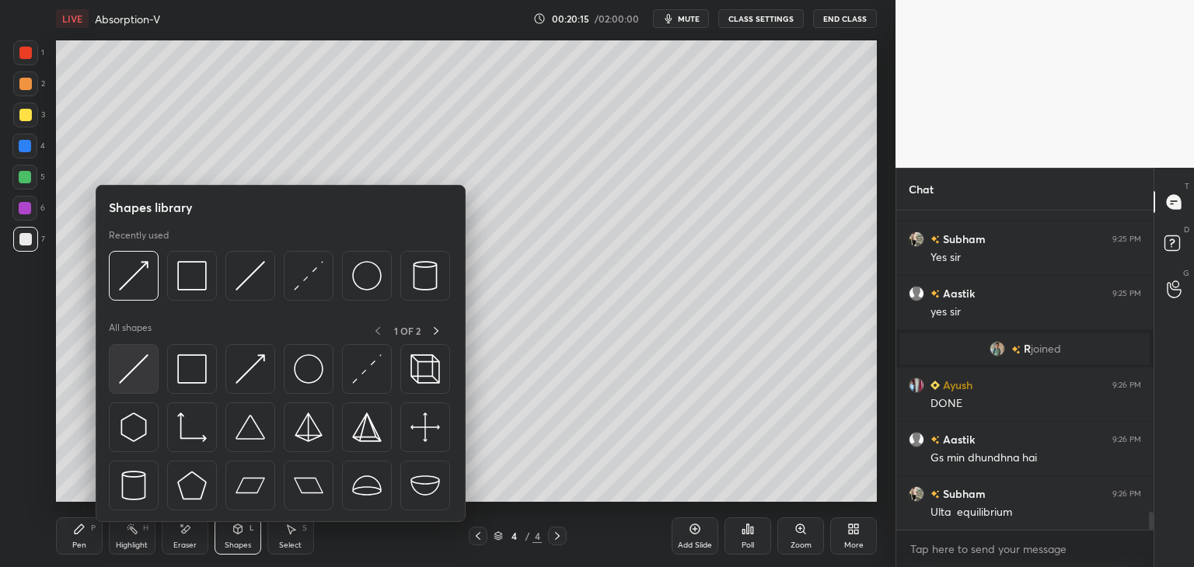
click at [140, 377] on img at bounding box center [134, 369] width 30 height 30
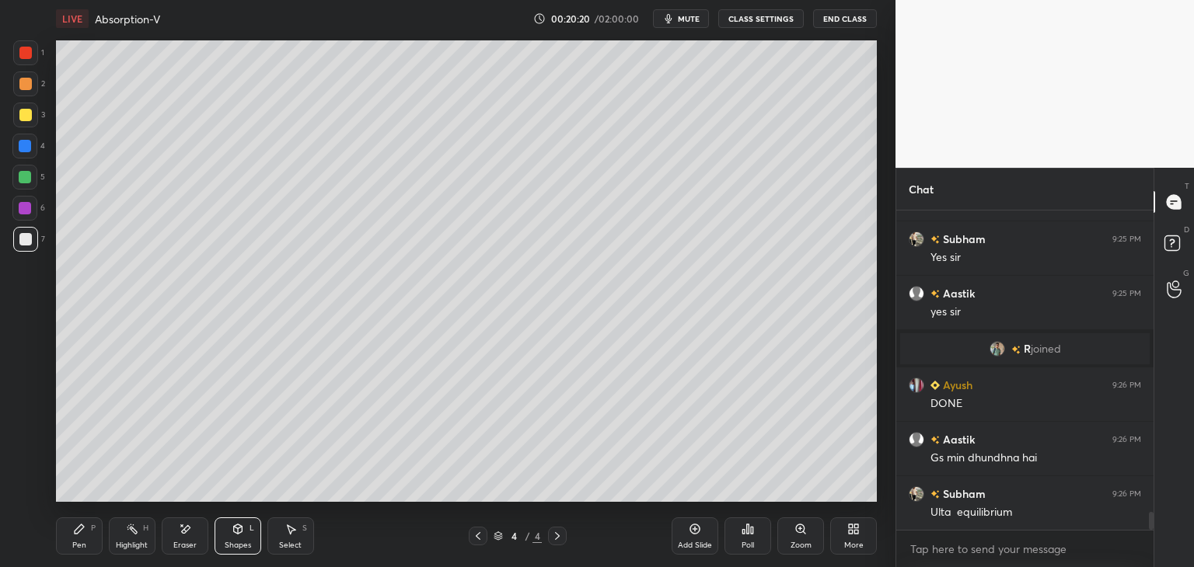
click at [229, 545] on div "Shapes" at bounding box center [238, 546] width 26 height 8
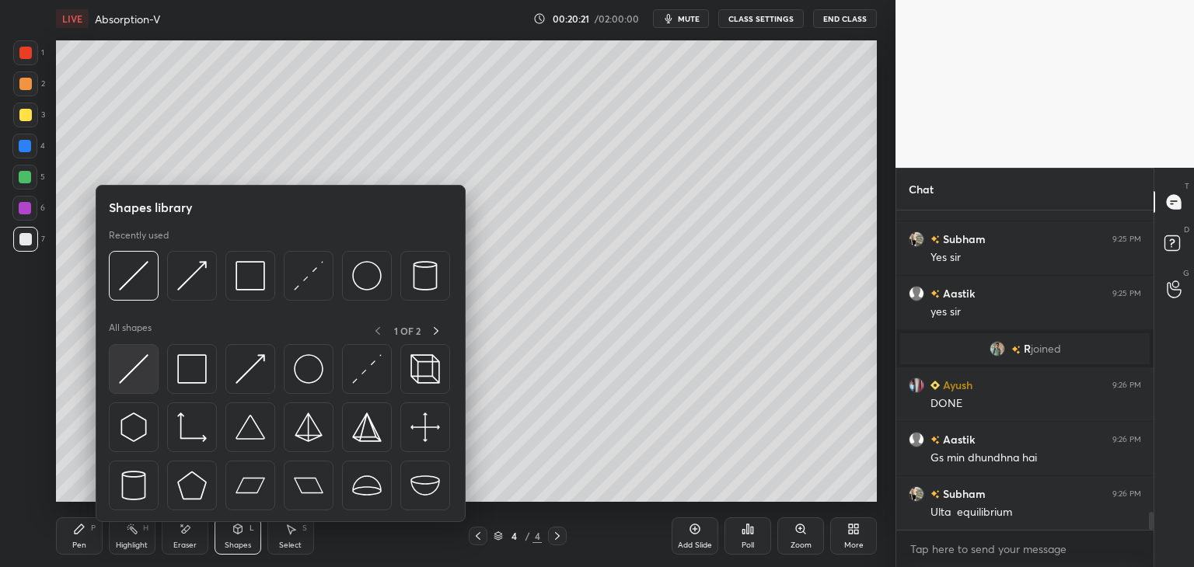
click at [135, 383] on img at bounding box center [134, 369] width 30 height 30
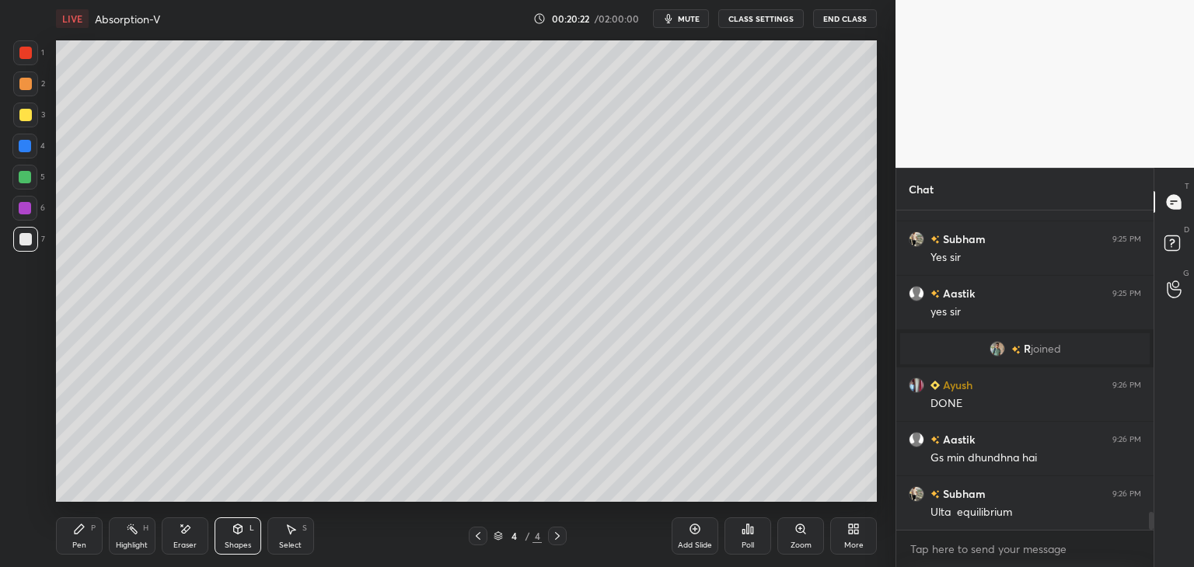
click at [232, 539] on div "Shapes L" at bounding box center [238, 536] width 47 height 37
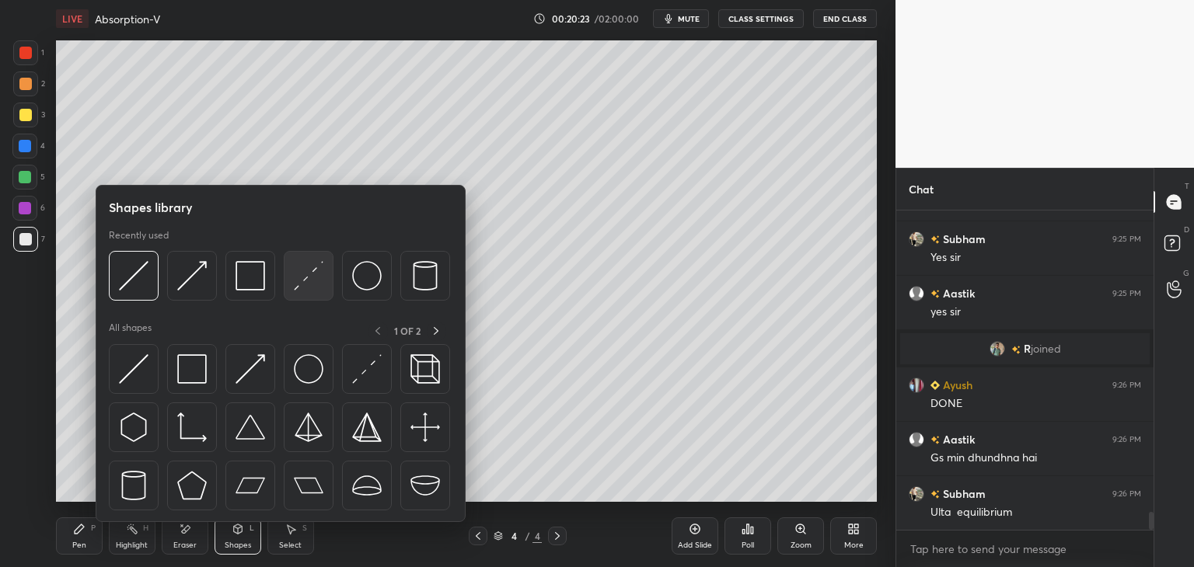
click at [311, 286] on img at bounding box center [309, 276] width 30 height 30
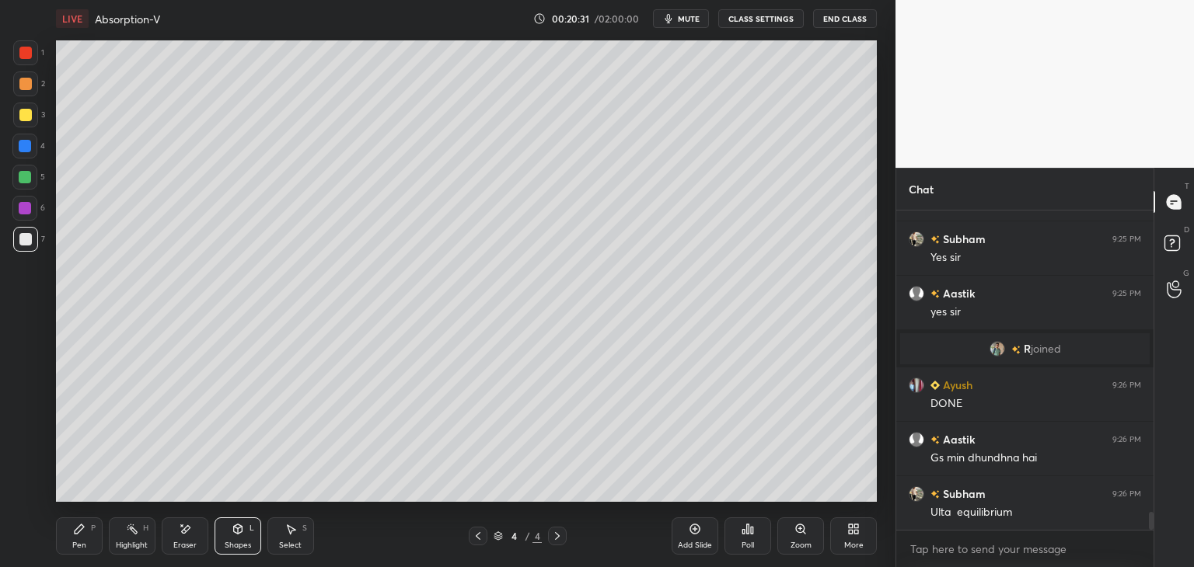
scroll to position [5561, 0]
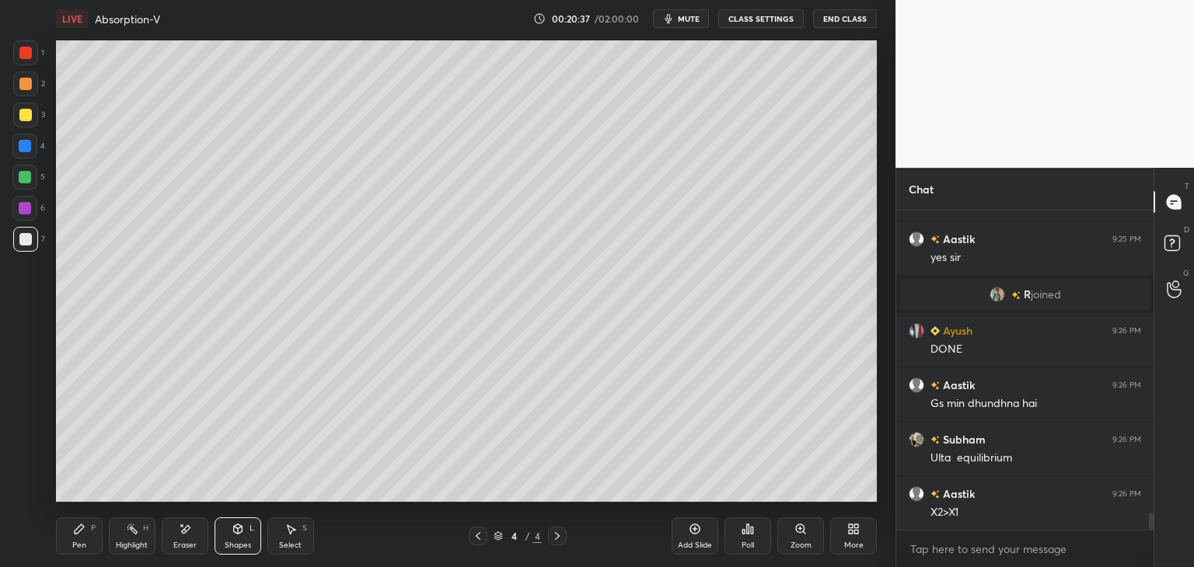
click at [70, 538] on div "Pen P" at bounding box center [79, 536] width 47 height 37
click at [19, 118] on div at bounding box center [25, 115] width 12 height 12
click at [239, 548] on div "Shapes" at bounding box center [238, 546] width 26 height 8
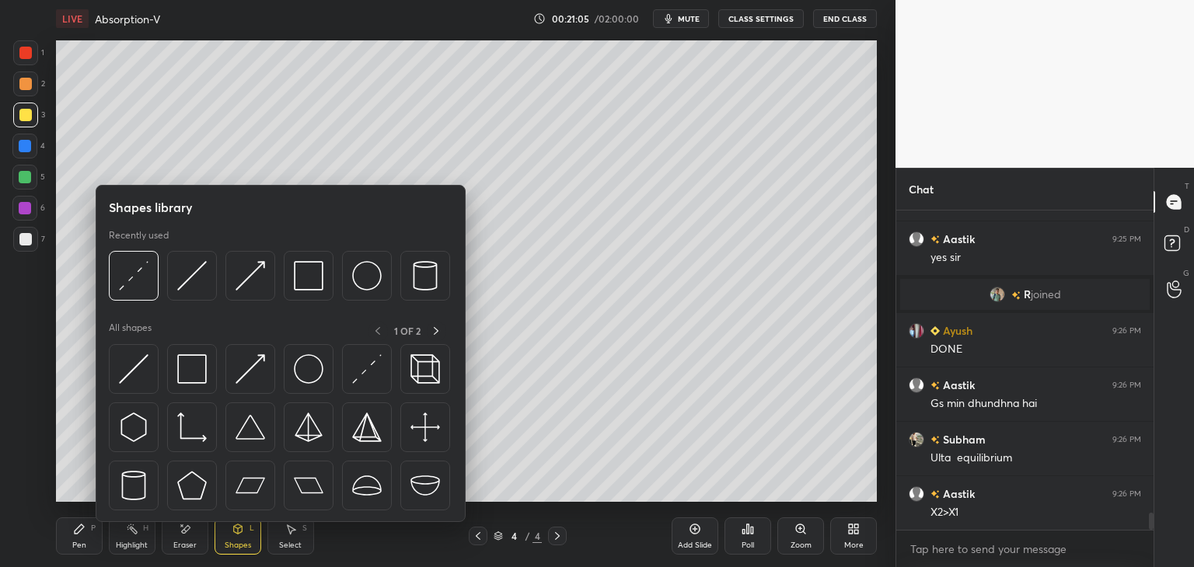
click at [23, 57] on div at bounding box center [25, 53] width 12 height 12
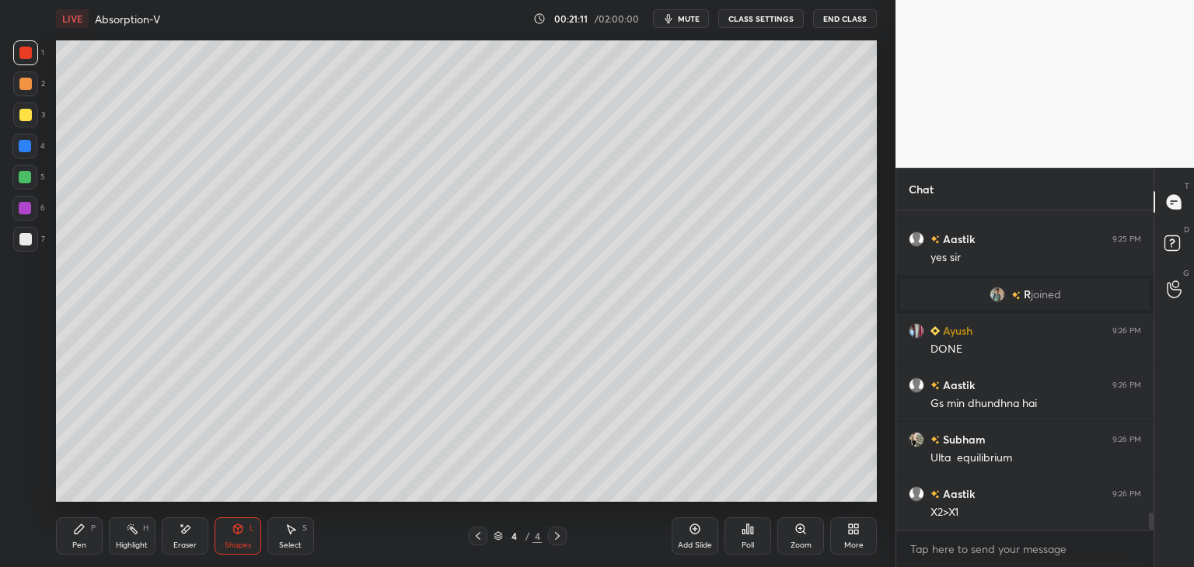
scroll to position [5616, 0]
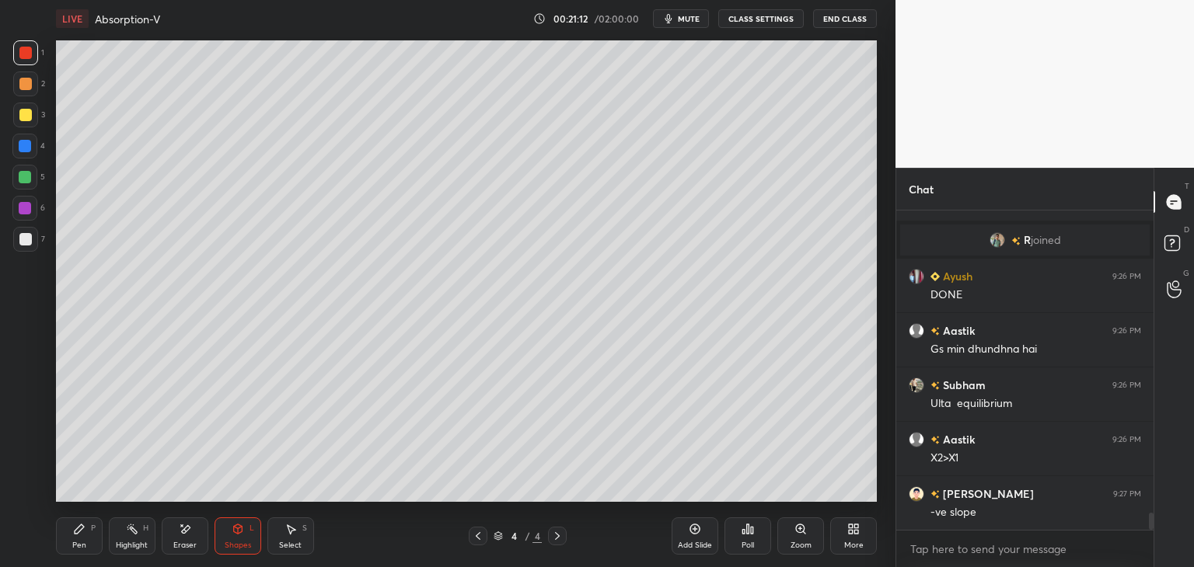
click at [79, 542] on div "Pen" at bounding box center [79, 546] width 14 height 8
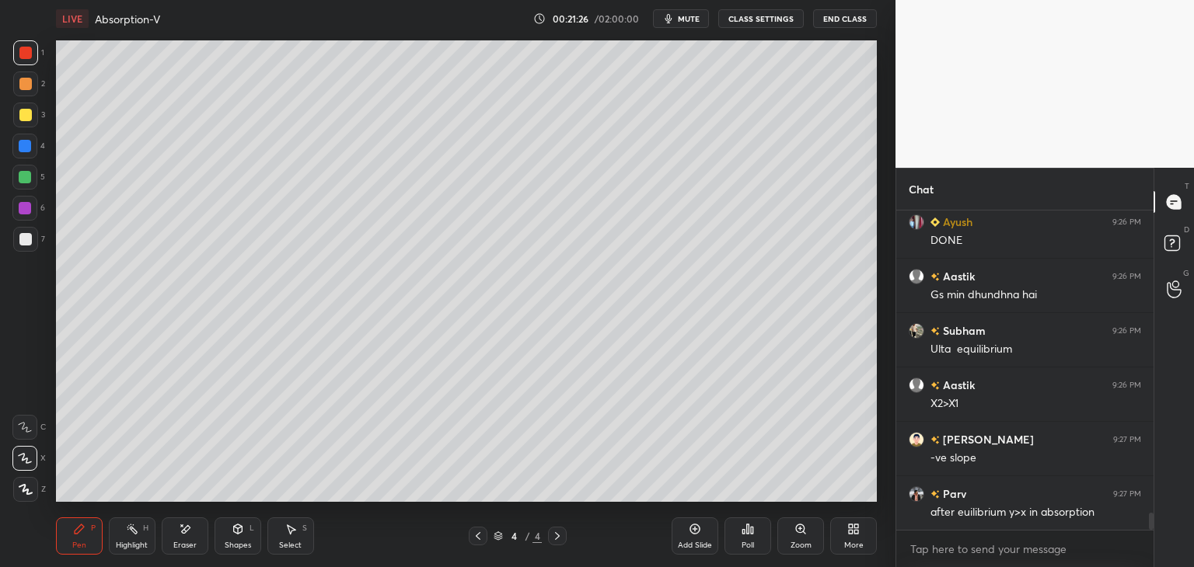
click at [235, 548] on div "Shapes" at bounding box center [238, 546] width 26 height 8
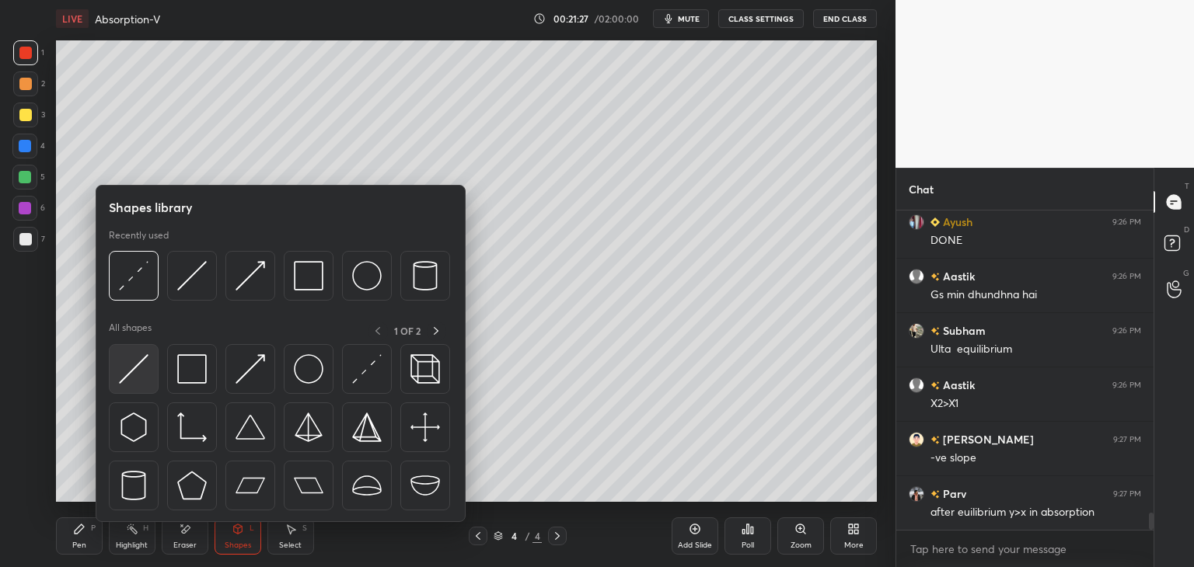
click at [124, 384] on div at bounding box center [134, 369] width 50 height 50
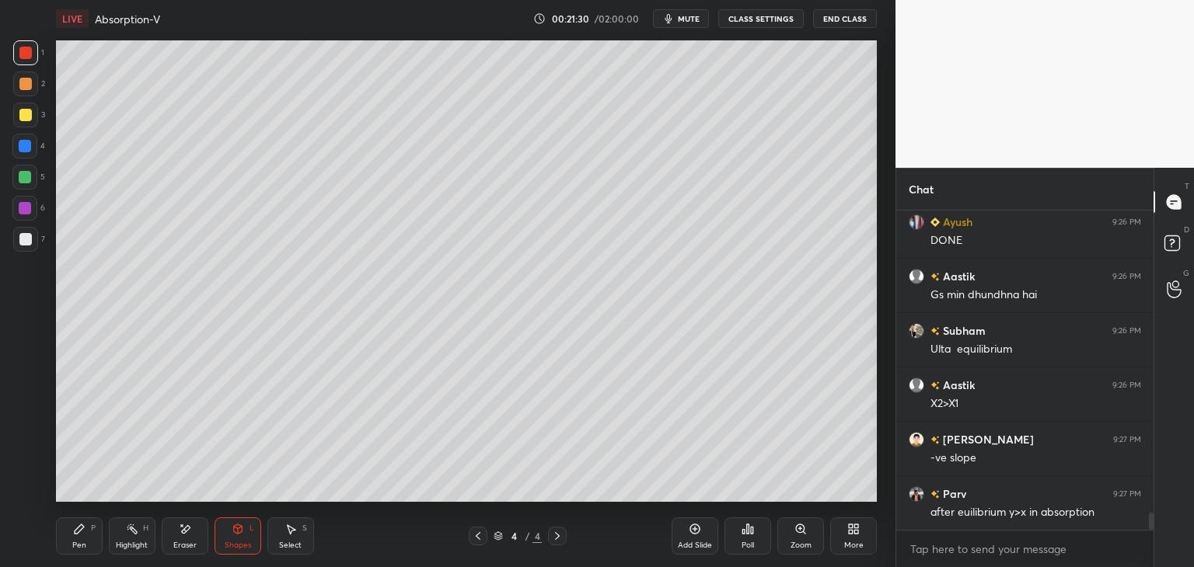
click at [242, 545] on div "Shapes" at bounding box center [238, 546] width 26 height 8
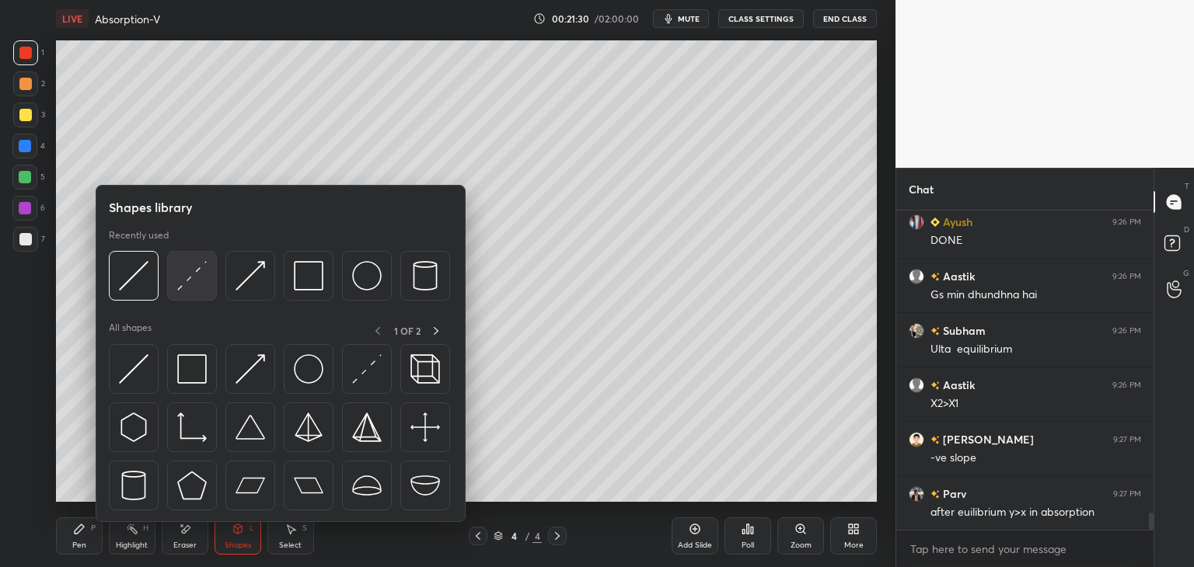
click at [183, 293] on div at bounding box center [192, 276] width 50 height 50
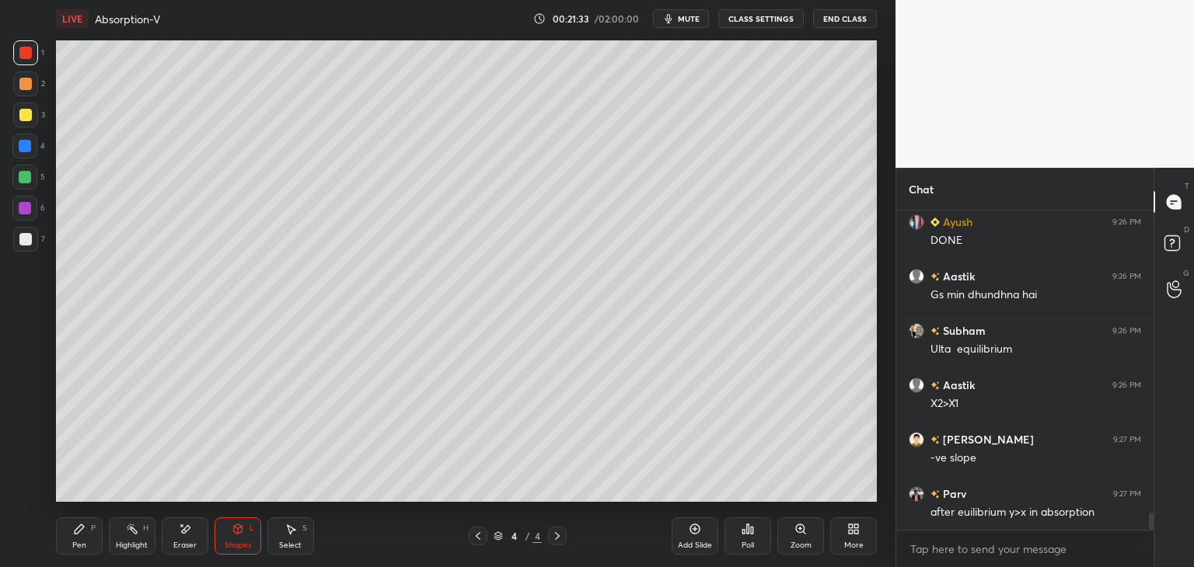
click at [246, 546] on div "Shapes" at bounding box center [238, 546] width 26 height 8
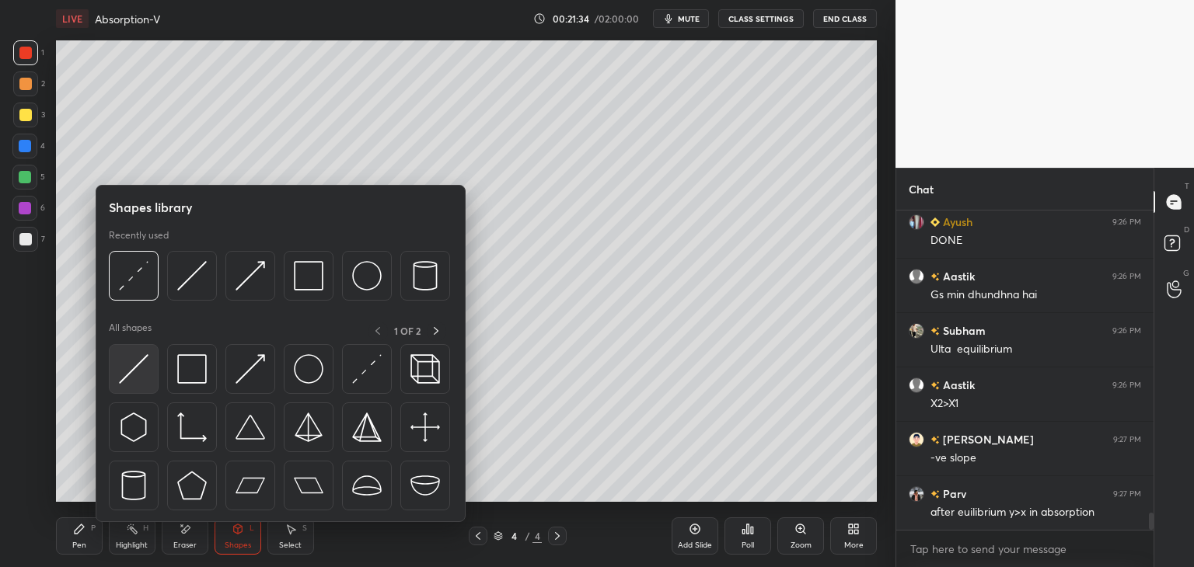
click at [127, 377] on img at bounding box center [134, 369] width 30 height 30
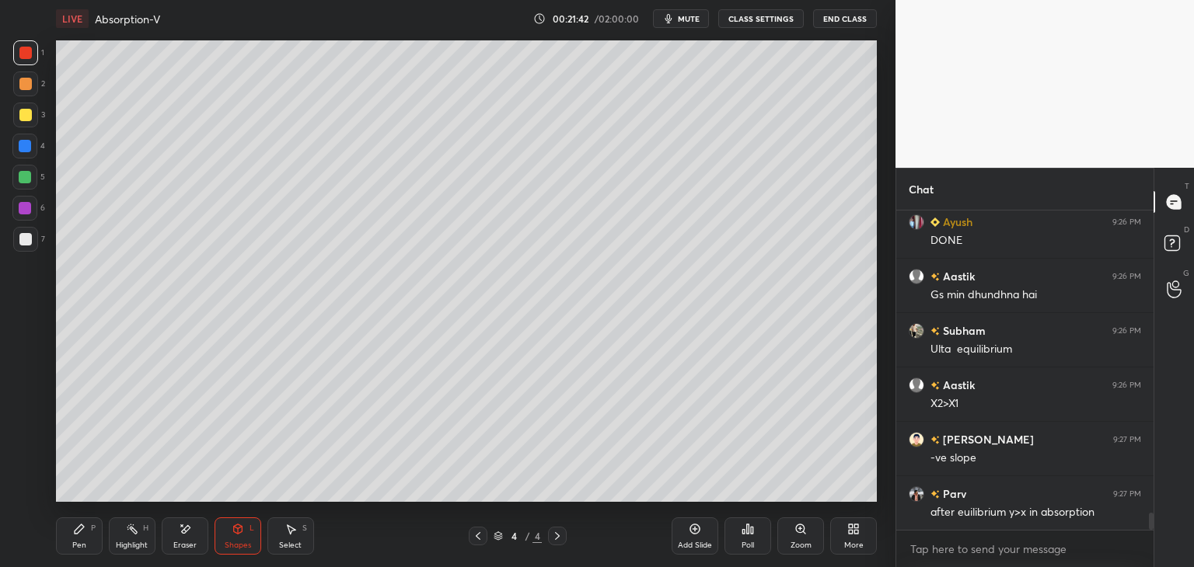
click at [81, 551] on div "Pen P" at bounding box center [79, 536] width 47 height 37
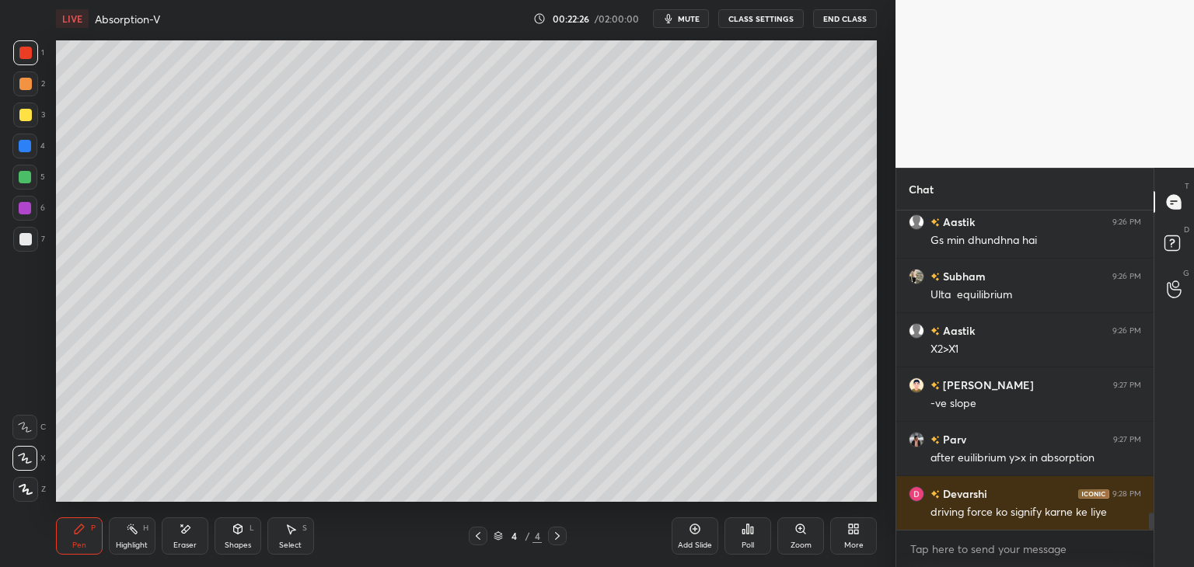
scroll to position [5779, 0]
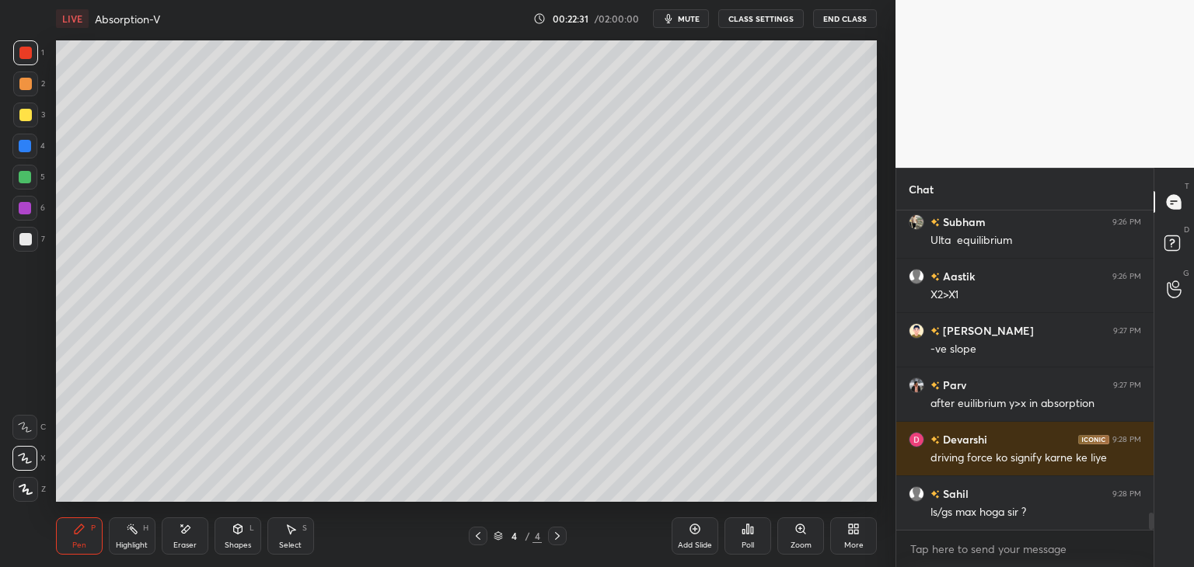
click at [29, 244] on div at bounding box center [25, 239] width 12 height 12
click at [190, 548] on div "Eraser" at bounding box center [184, 546] width 23 height 8
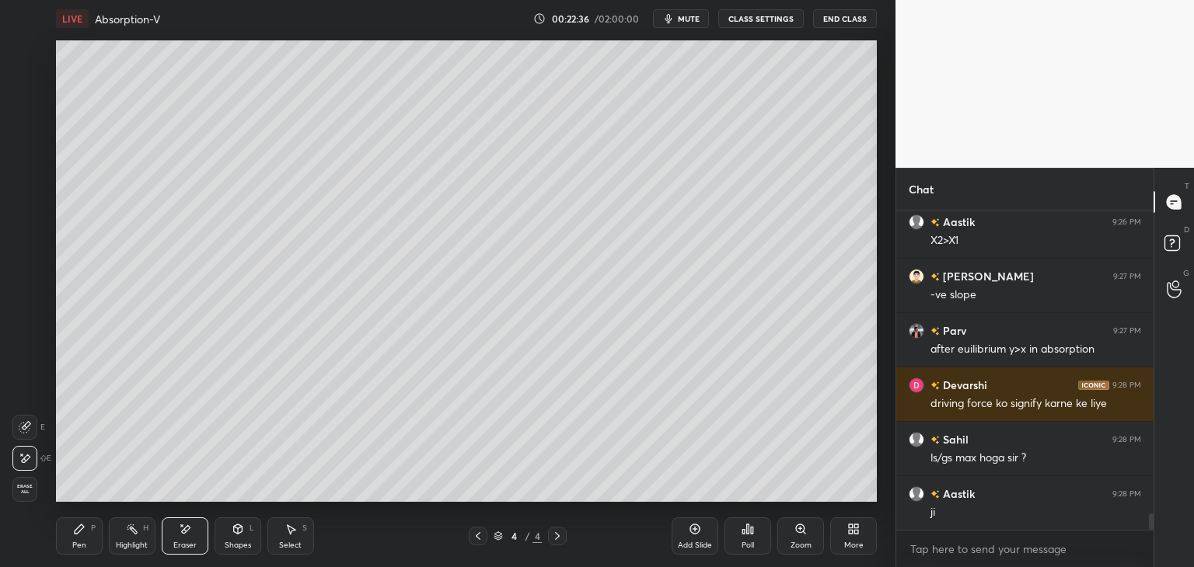
click at [79, 535] on icon at bounding box center [79, 529] width 12 height 12
click at [877, 211] on div "Setting up your live class Poll for secs No correct answer Start poll" at bounding box center [466, 271] width 833 height 468
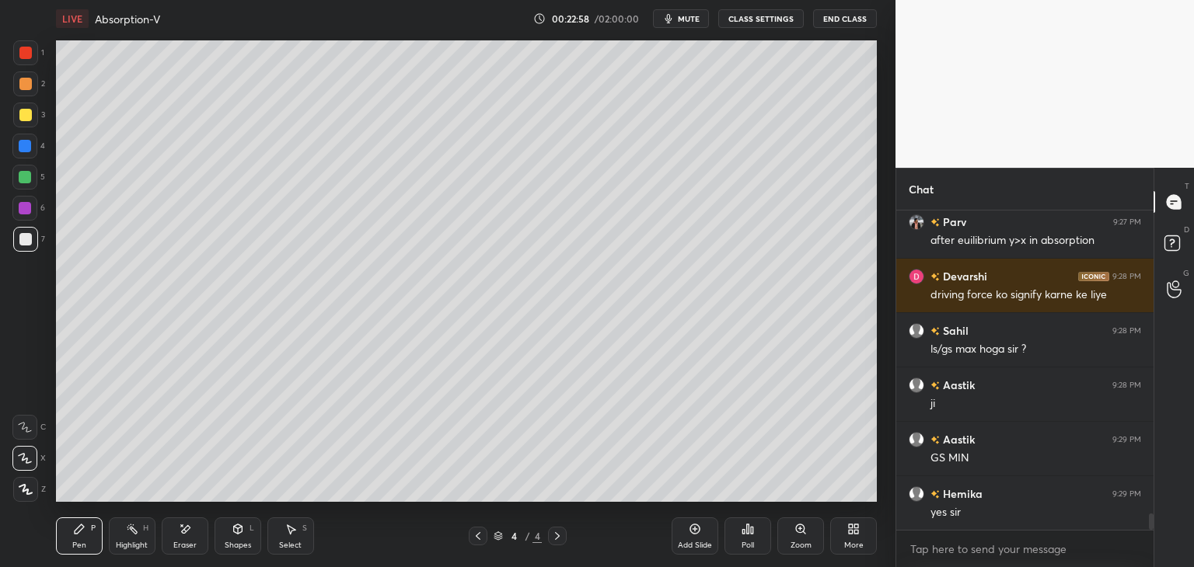
scroll to position [5997, 0]
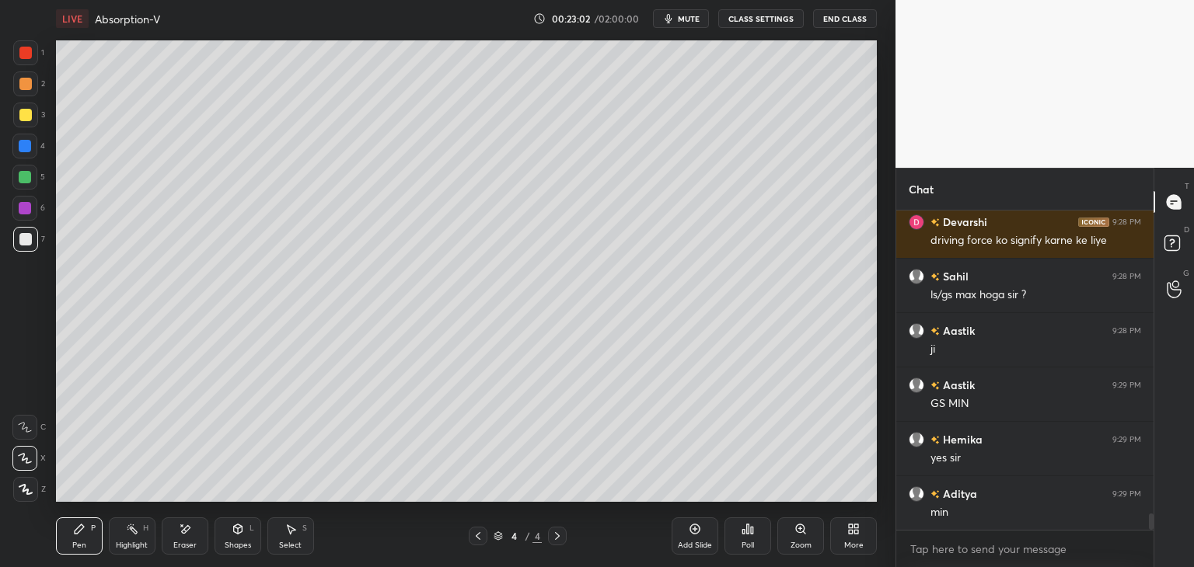
click at [882, 250] on div "Setting up your live class Poll for secs No correct answer Start poll" at bounding box center [466, 271] width 833 height 468
click at [892, 256] on div "1 2 3 4 5 6 7 C X Z E E Erase all H H LIVE Absorption-V 00:23:03 / 02:00:00 mut…" at bounding box center [448, 283] width 896 height 567
click at [880, 259] on div "Setting up your live class Poll for secs No correct answer Start poll" at bounding box center [466, 271] width 833 height 468
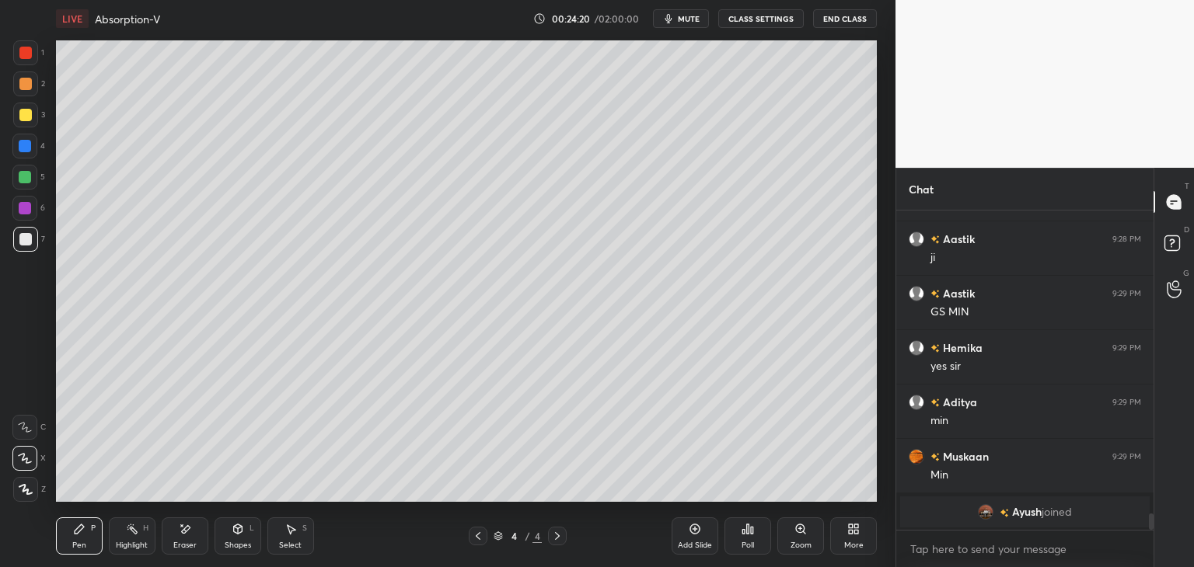
scroll to position [5927, 0]
click at [179, 545] on div "Eraser" at bounding box center [184, 546] width 23 height 8
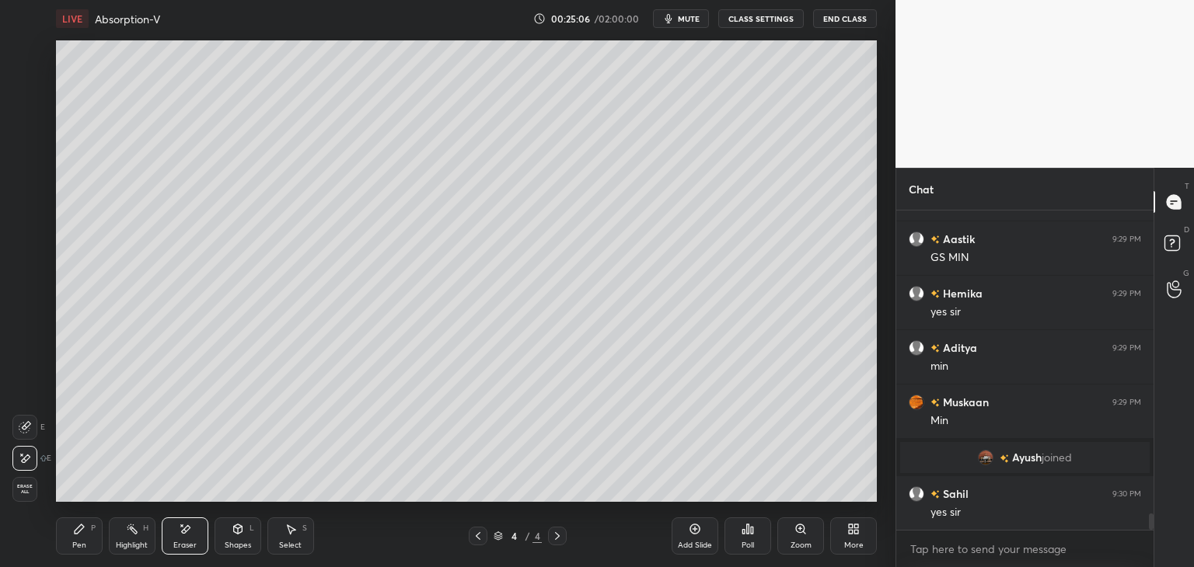
scroll to position [5995, 0]
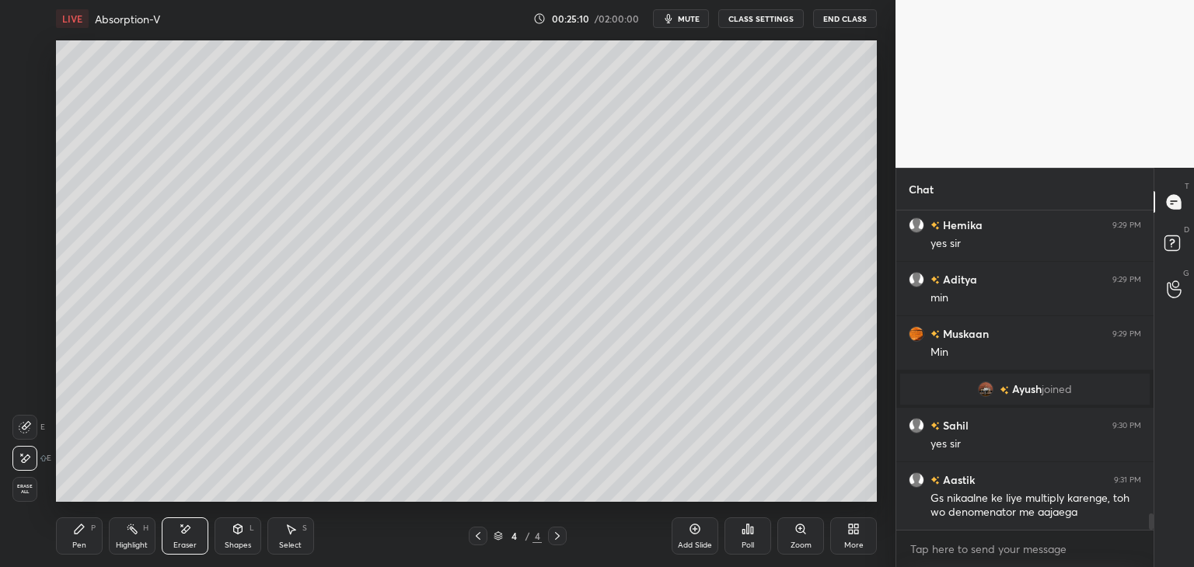
drag, startPoint x: 82, startPoint y: 536, endPoint x: 92, endPoint y: 535, distance: 9.4
click at [88, 539] on div "Pen P" at bounding box center [79, 536] width 47 height 37
click at [27, 61] on div at bounding box center [25, 52] width 25 height 25
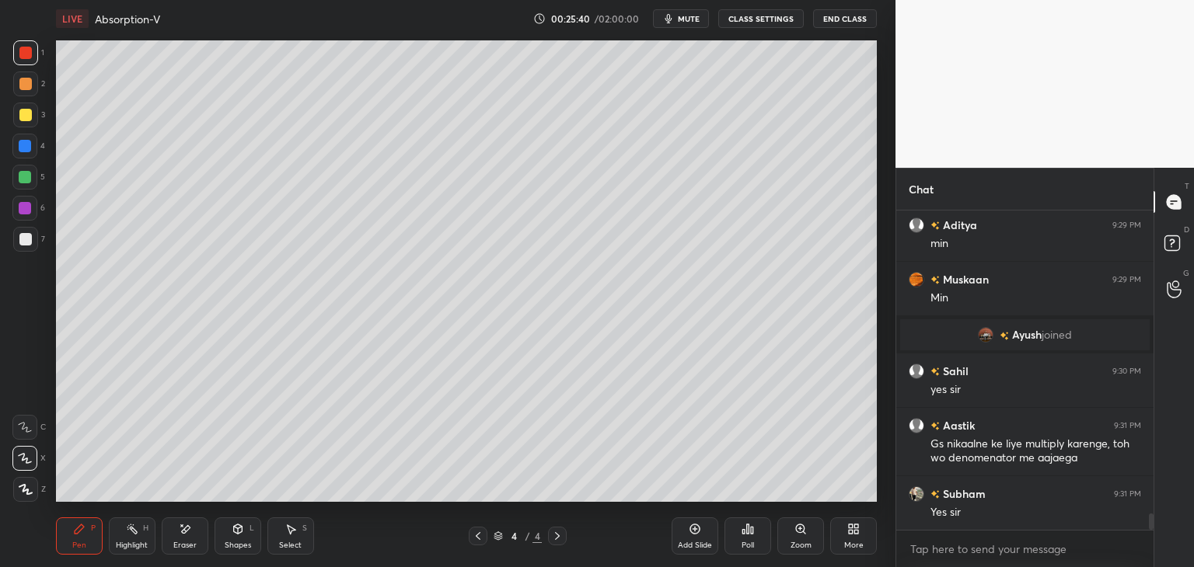
click at [183, 550] on div "Eraser" at bounding box center [184, 546] width 23 height 8
click at [19, 428] on icon at bounding box center [25, 427] width 12 height 12
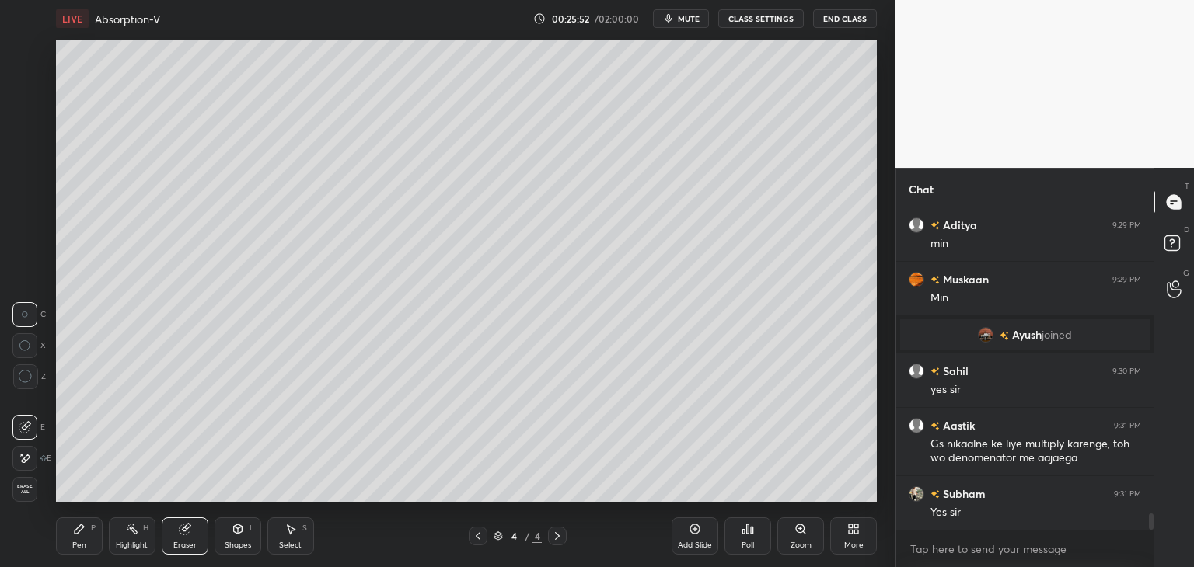
click at [78, 543] on div "Pen" at bounding box center [79, 546] width 14 height 8
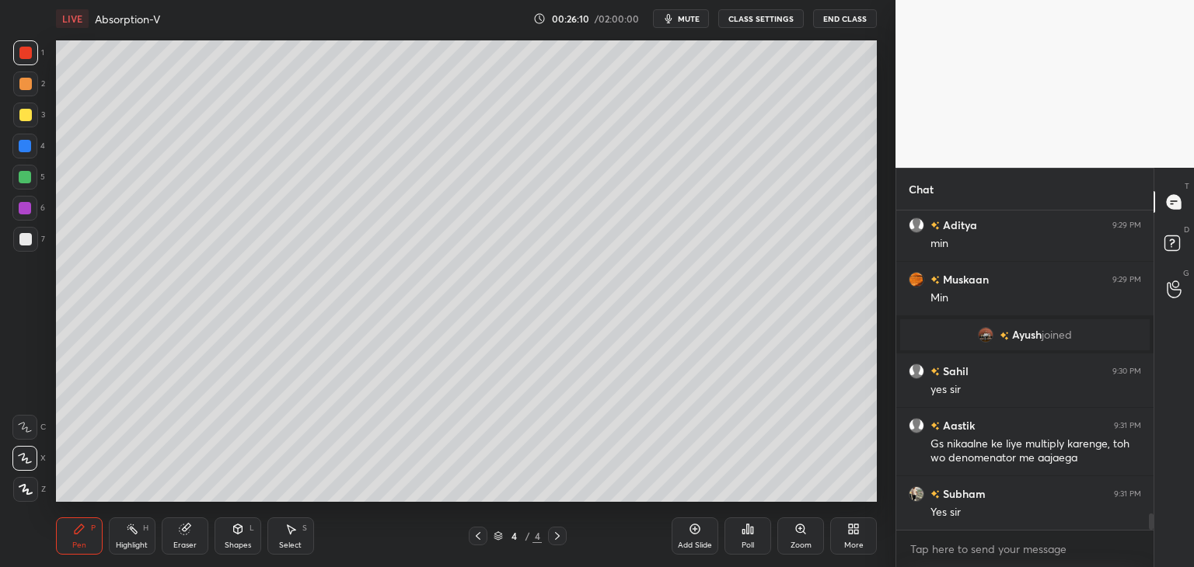
scroll to position [6104, 0]
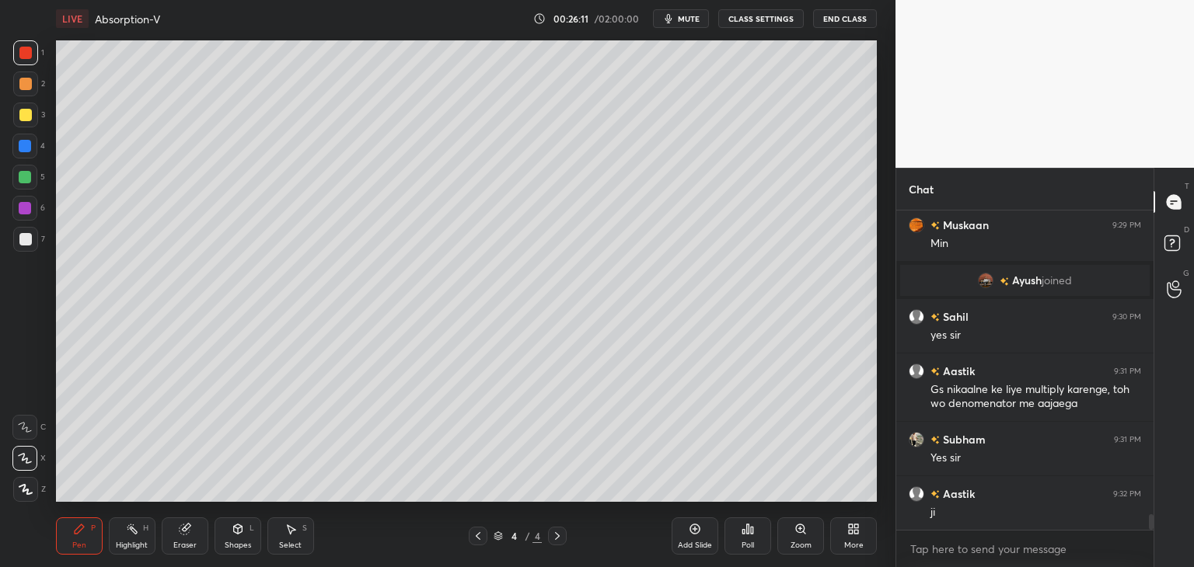
click at [22, 206] on div at bounding box center [25, 208] width 12 height 12
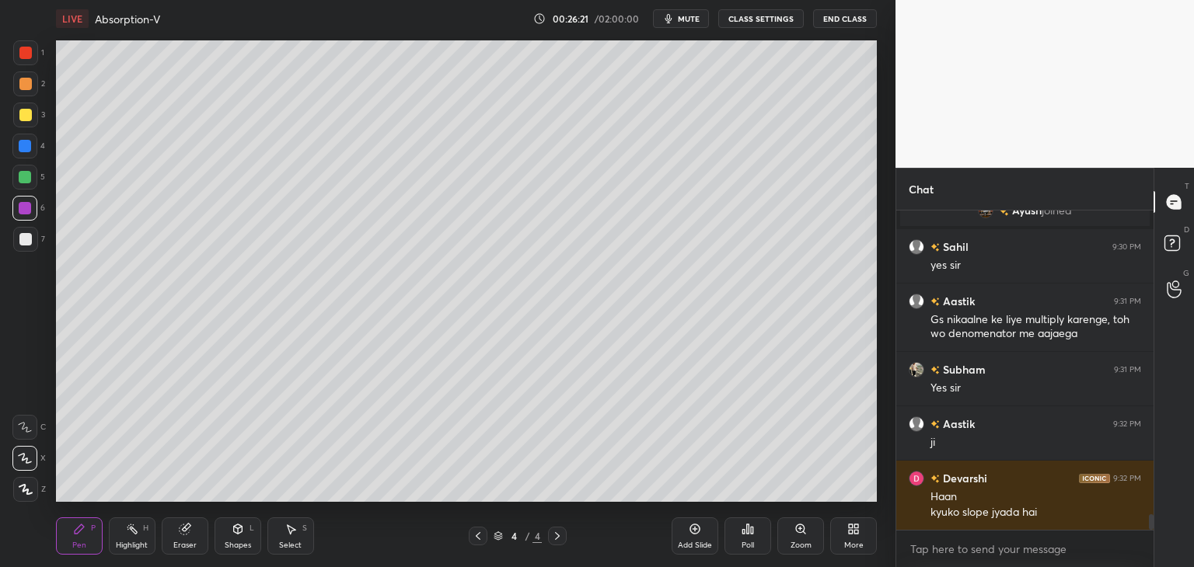
scroll to position [6228, 0]
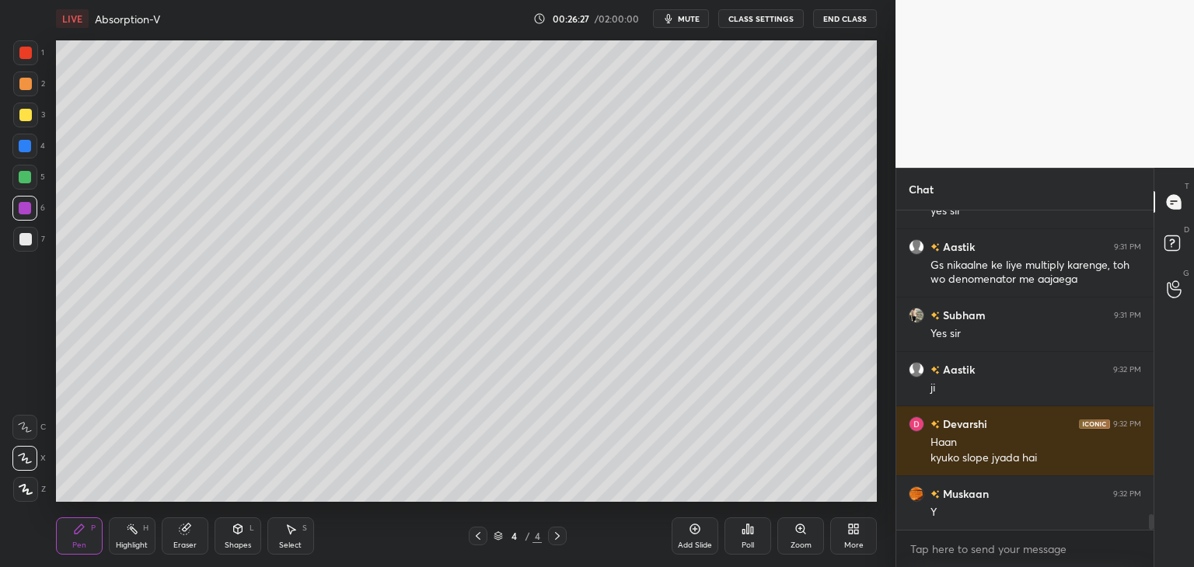
click at [18, 78] on div at bounding box center [25, 84] width 25 height 25
click at [28, 57] on div at bounding box center [25, 53] width 12 height 12
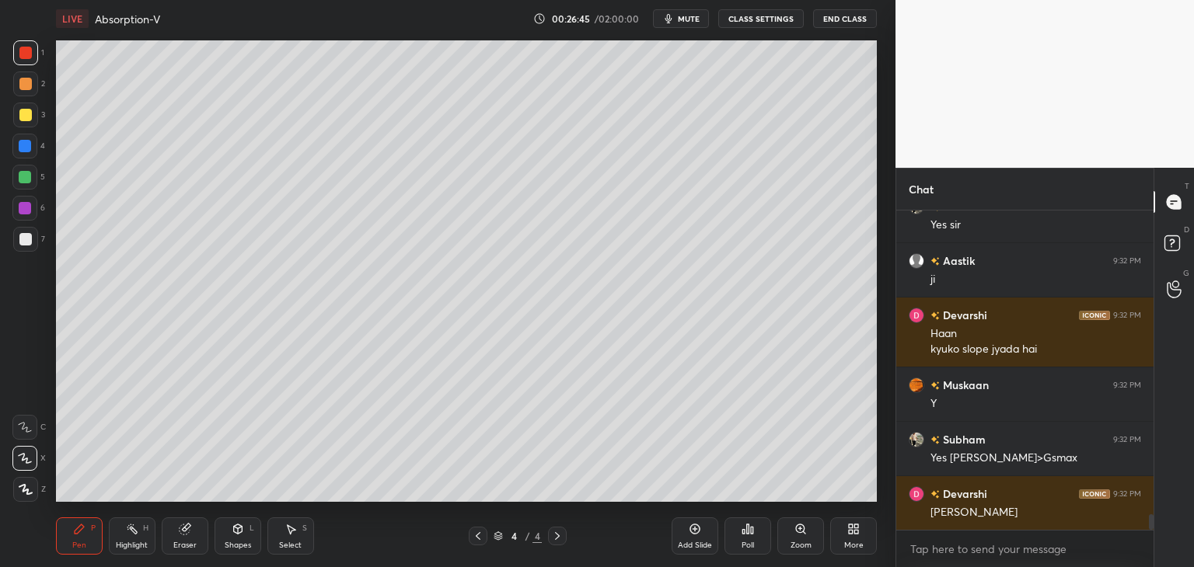
scroll to position [6392, 0]
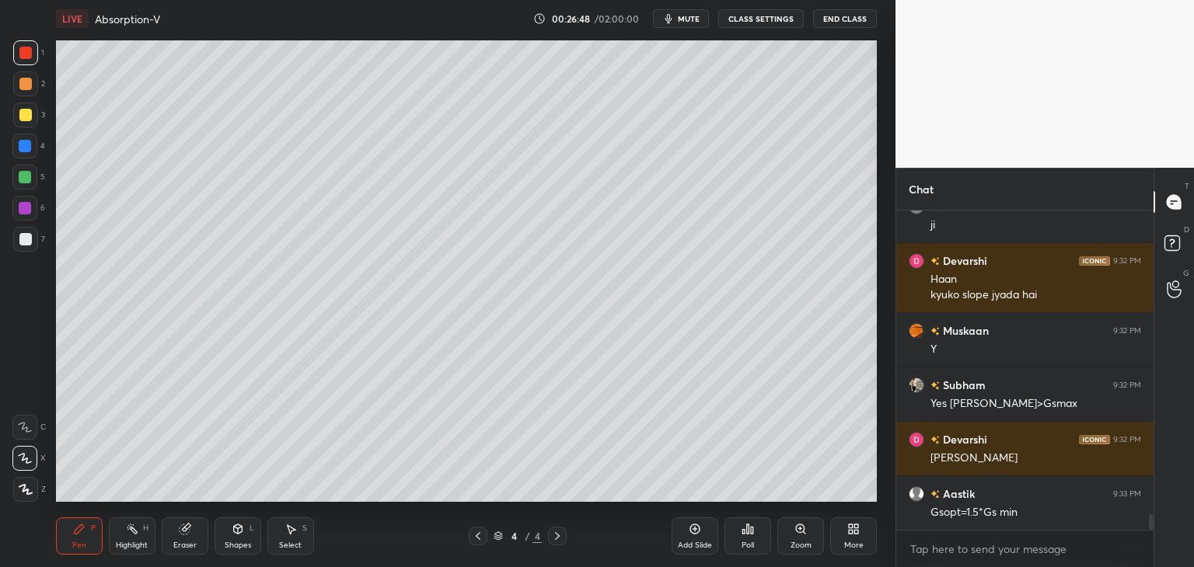
click at [878, 312] on div "Setting up your live class Poll for secs No correct answer Start poll" at bounding box center [466, 271] width 833 height 468
click at [880, 309] on div "Setting up your live class Poll for secs No correct answer Start poll" at bounding box center [466, 271] width 833 height 468
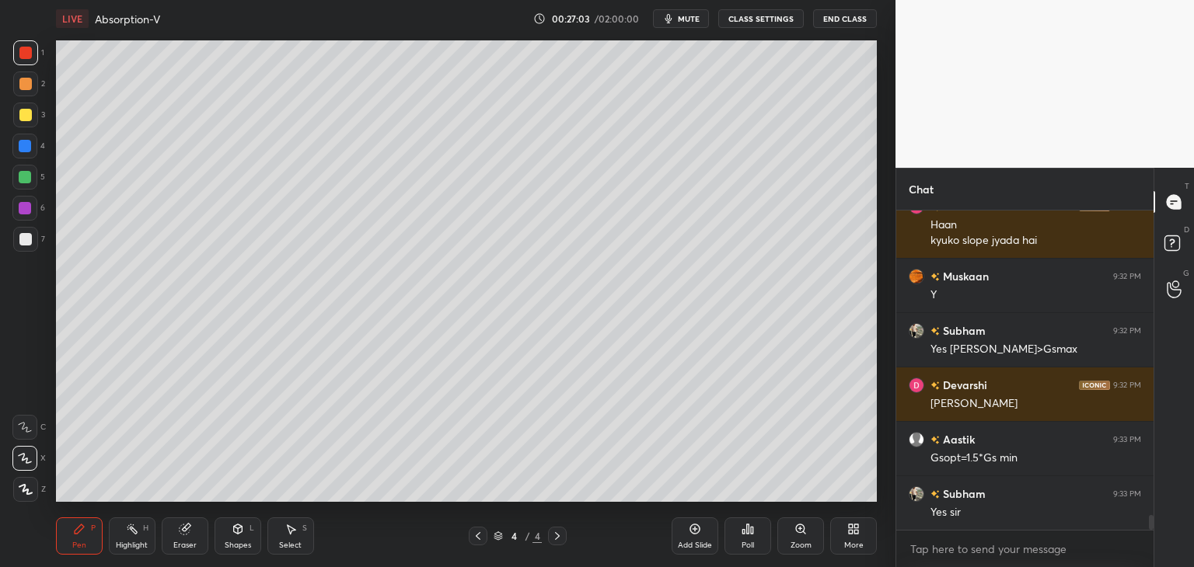
scroll to position [6500, 0]
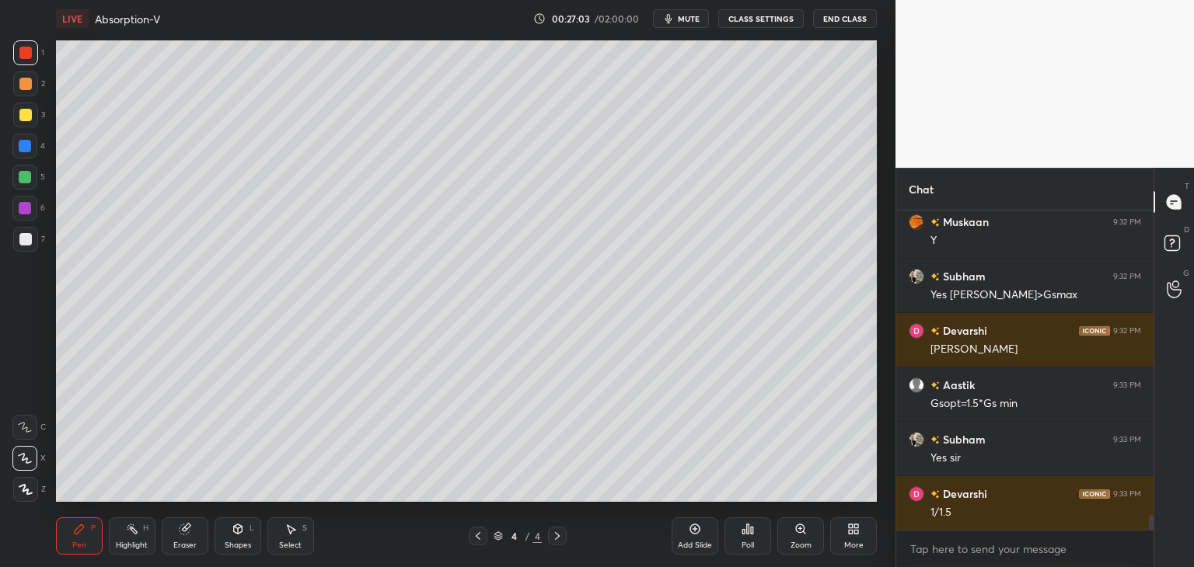
click at [681, 527] on div "Add Slide" at bounding box center [695, 536] width 47 height 37
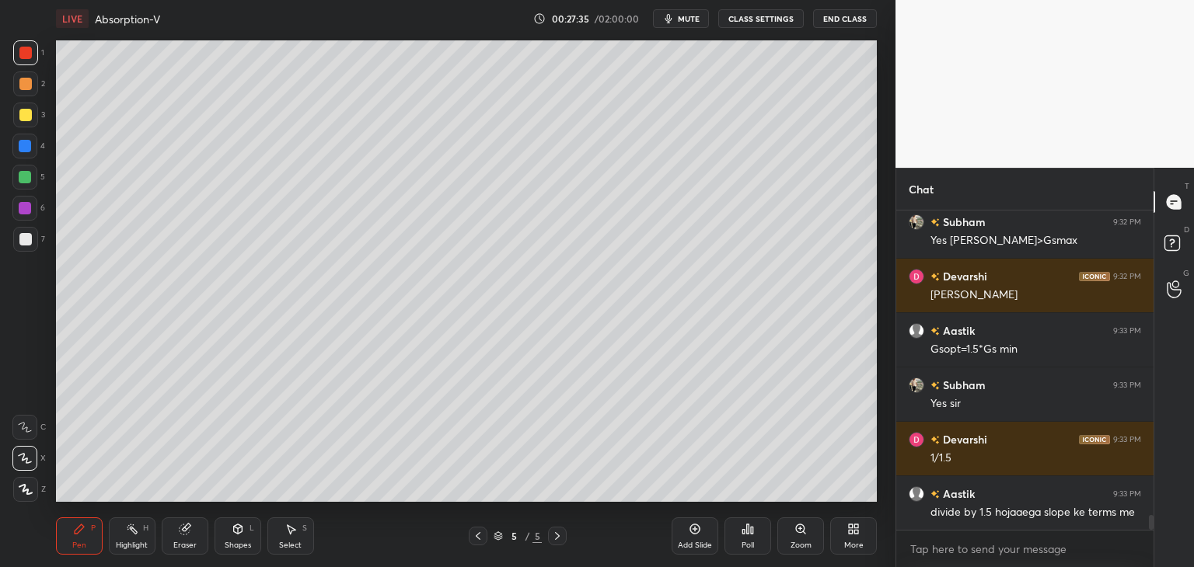
scroll to position [6609, 0]
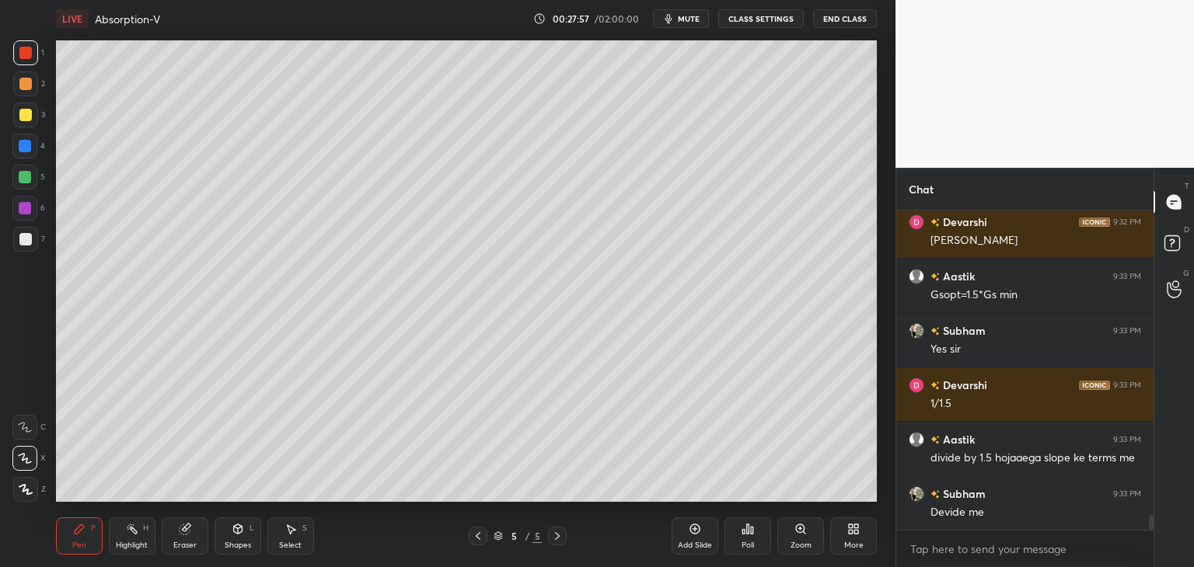
click at [22, 86] on div at bounding box center [25, 84] width 12 height 12
click at [28, 119] on div at bounding box center [25, 115] width 25 height 25
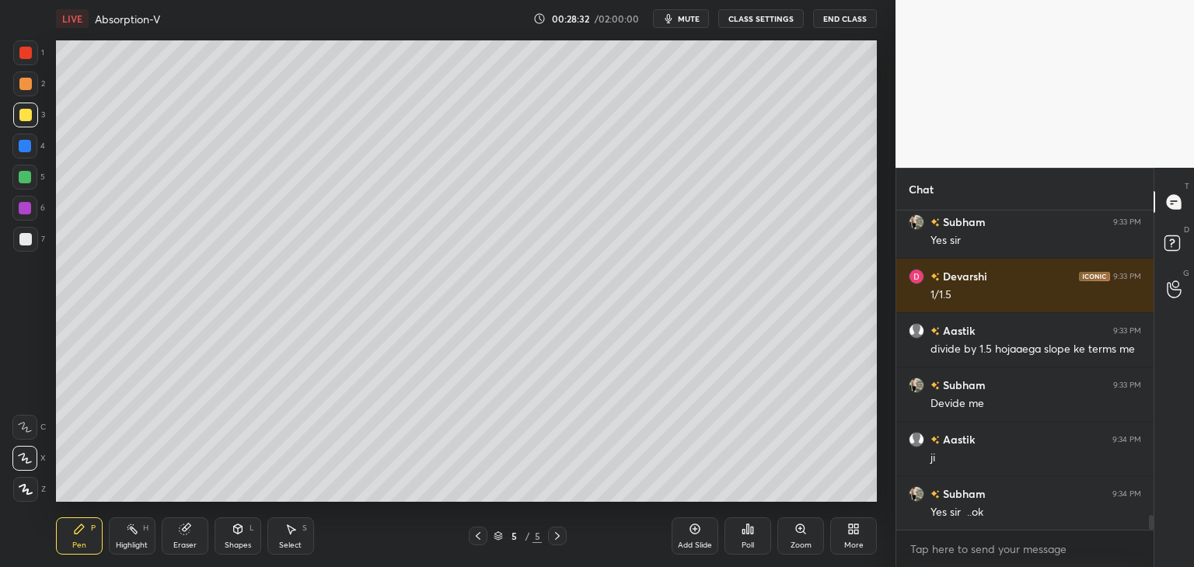
scroll to position [6772, 0]
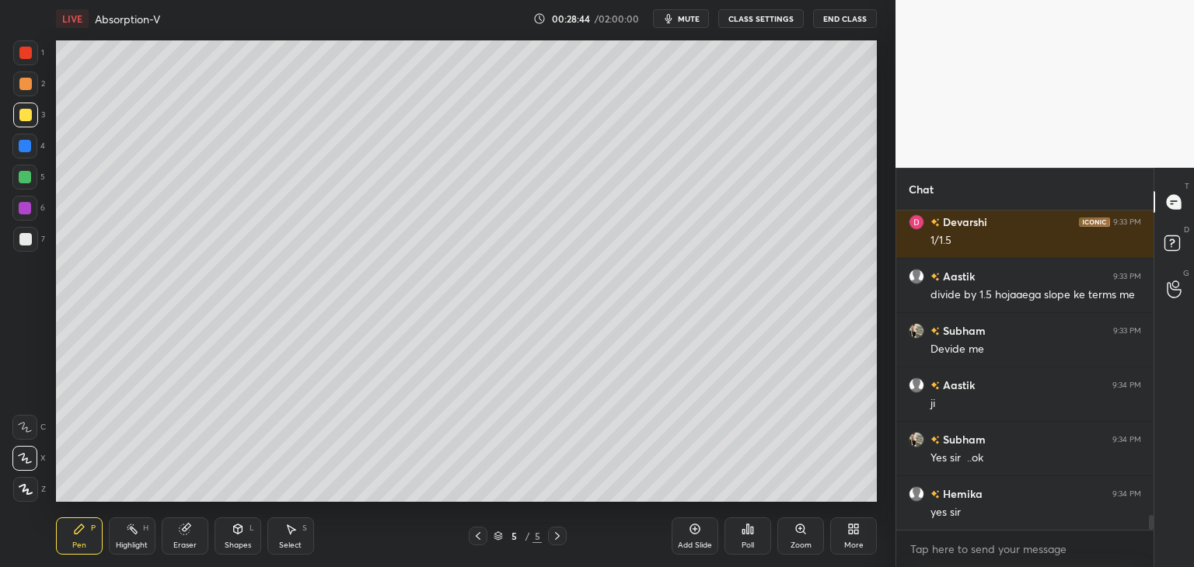
drag, startPoint x: 480, startPoint y: 538, endPoint x: 482, endPoint y: 529, distance: 8.9
click at [481, 539] on icon at bounding box center [478, 536] width 12 height 12
click at [26, 211] on div at bounding box center [25, 208] width 12 height 12
click at [26, 117] on div at bounding box center [25, 115] width 12 height 12
click at [557, 538] on icon at bounding box center [557, 536] width 12 height 12
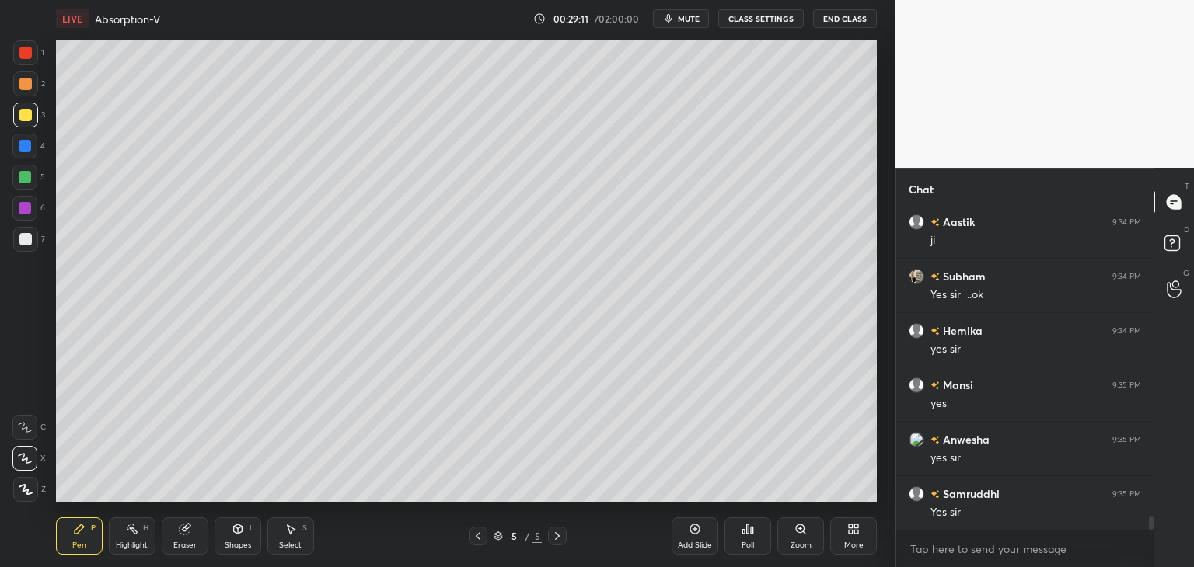
scroll to position [6990, 0]
click at [480, 541] on icon at bounding box center [478, 536] width 12 height 12
click at [25, 53] on div at bounding box center [25, 53] width 12 height 12
click at [22, 248] on div at bounding box center [25, 239] width 25 height 25
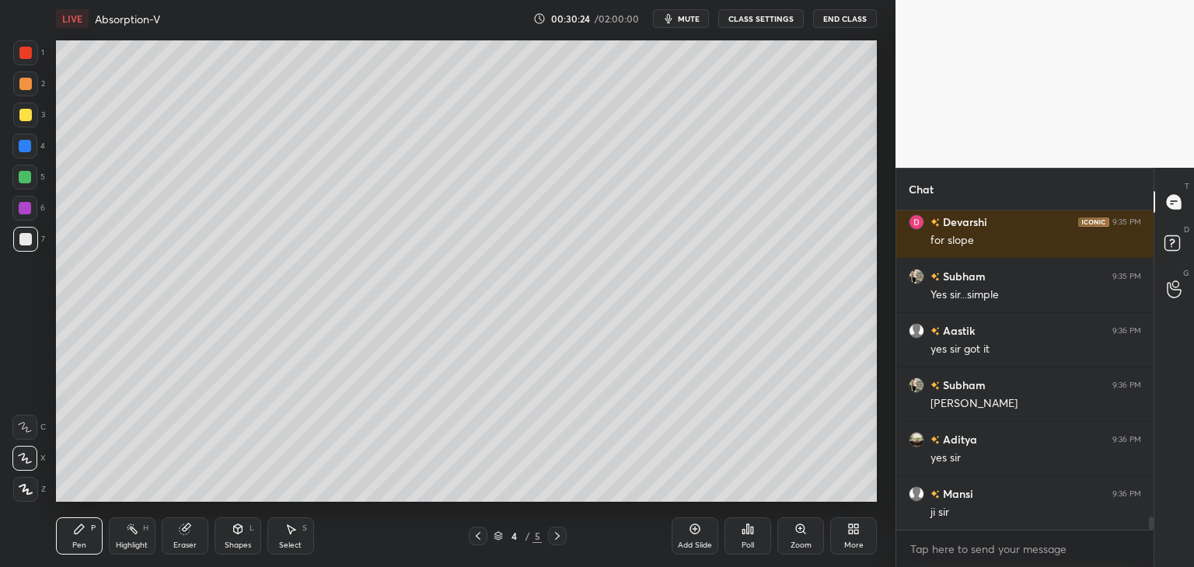
scroll to position [7371, 0]
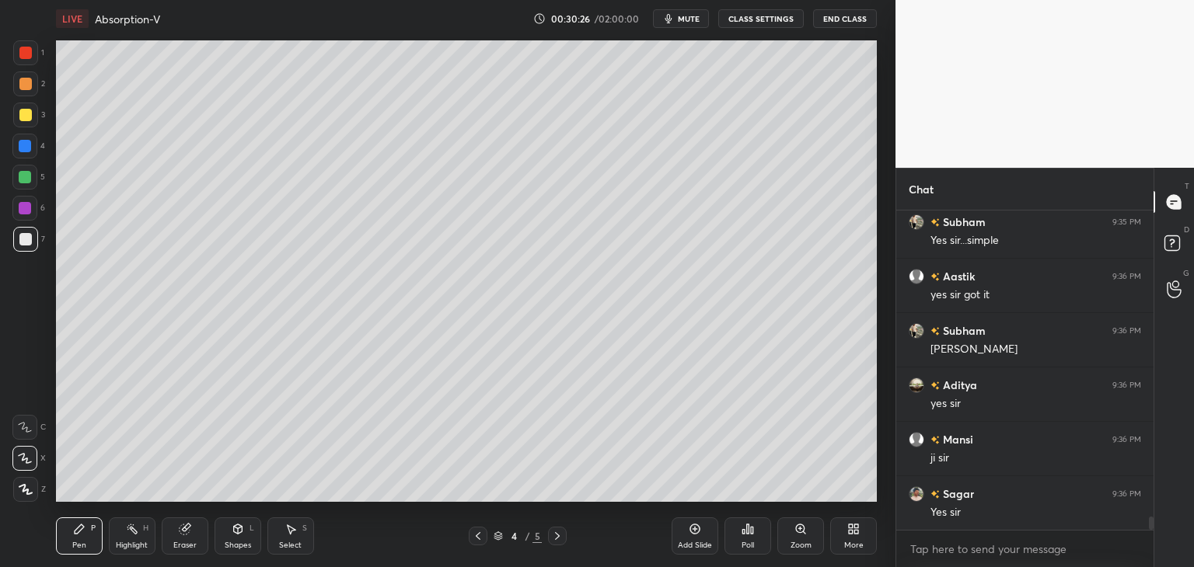
click at [877, 322] on div "Setting up your live class Poll for secs No correct answer Start poll" at bounding box center [466, 271] width 833 height 468
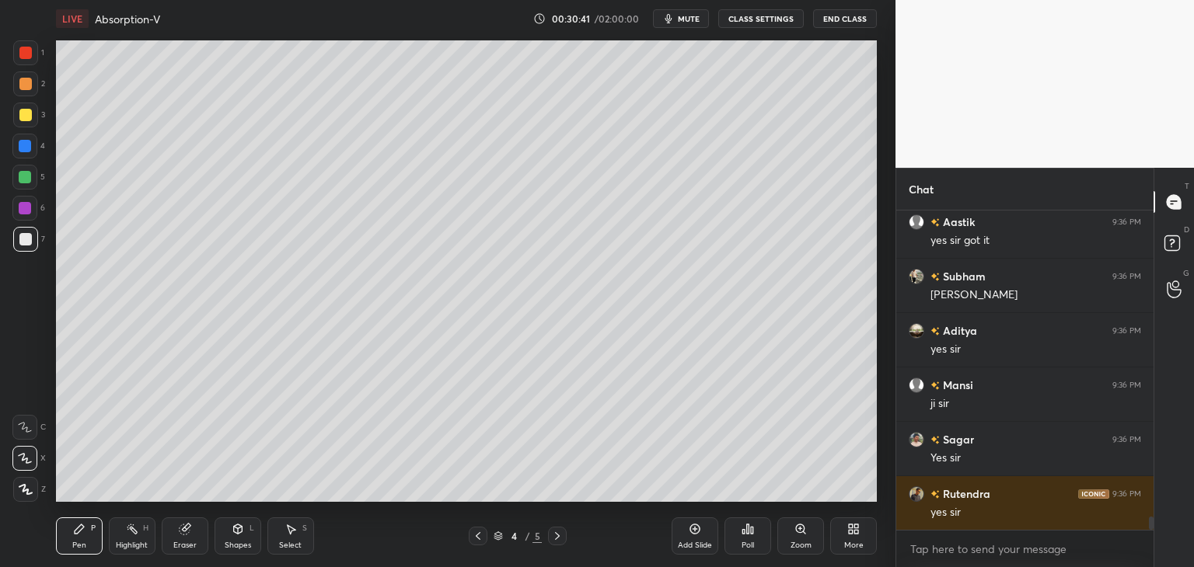
click at [686, 528] on div "Add Slide" at bounding box center [695, 536] width 47 height 37
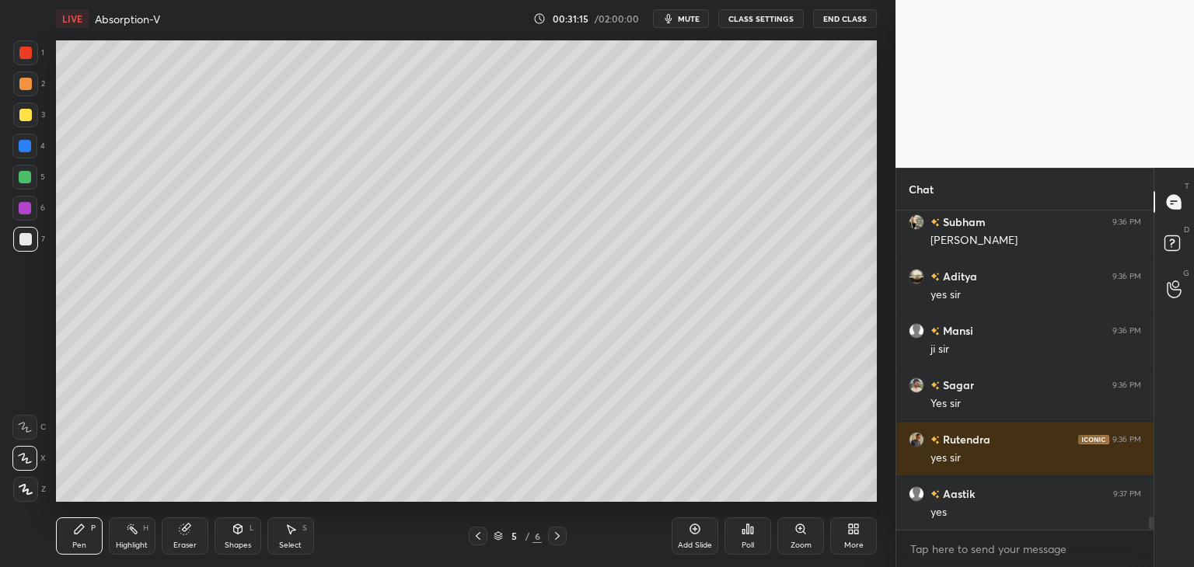
scroll to position [7534, 0]
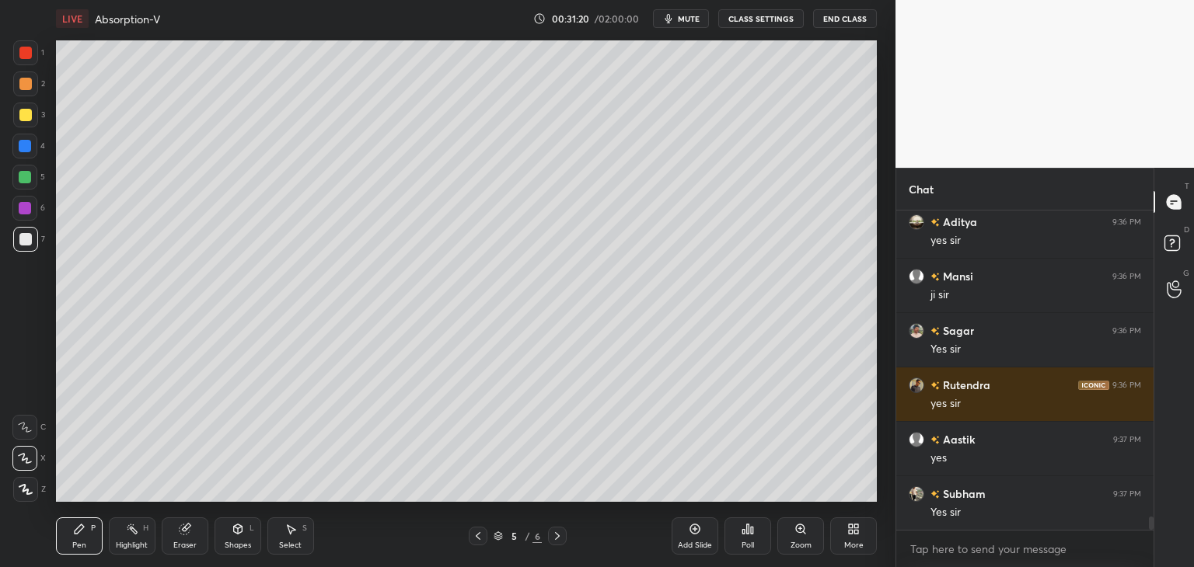
click at [479, 539] on icon at bounding box center [478, 536] width 12 height 12
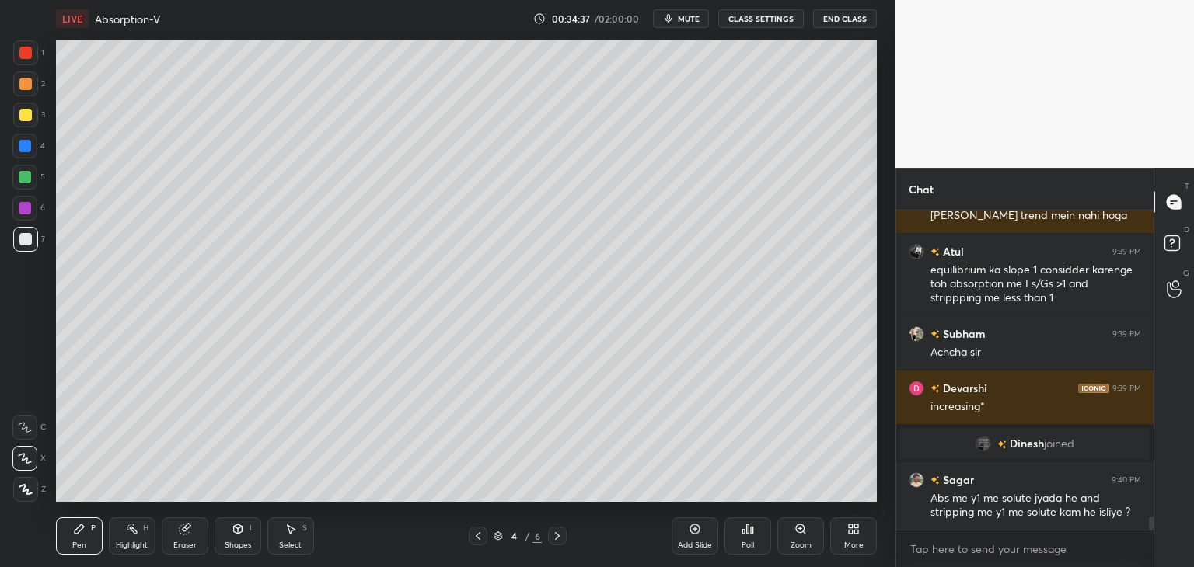
scroll to position [7699, 0]
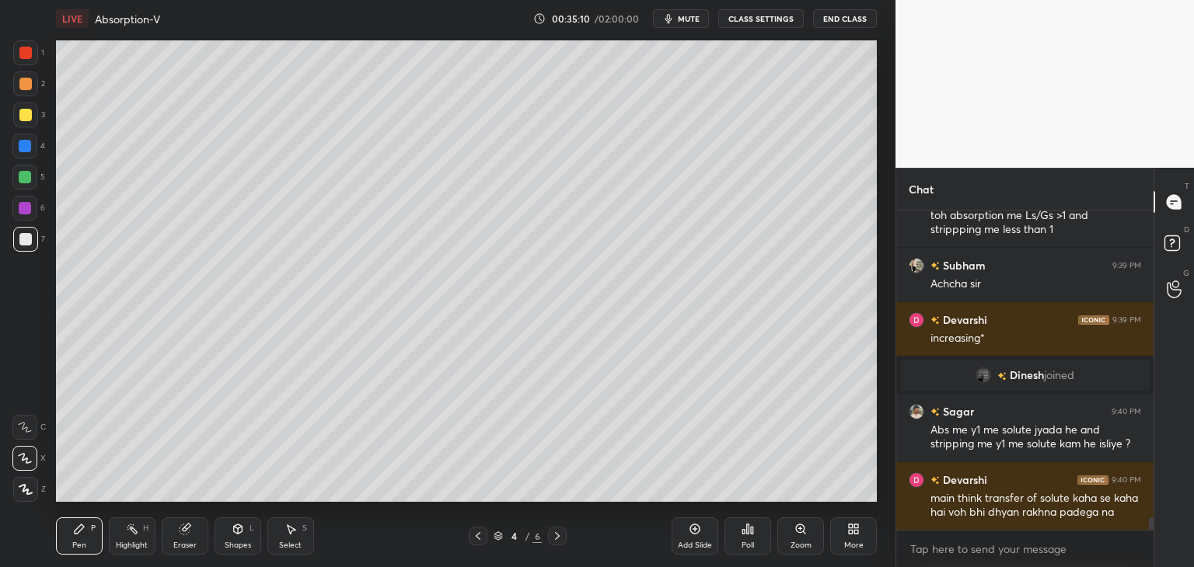
click at [25, 148] on div at bounding box center [25, 146] width 12 height 12
click at [28, 181] on div at bounding box center [25, 177] width 12 height 12
click at [25, 243] on div at bounding box center [25, 239] width 12 height 12
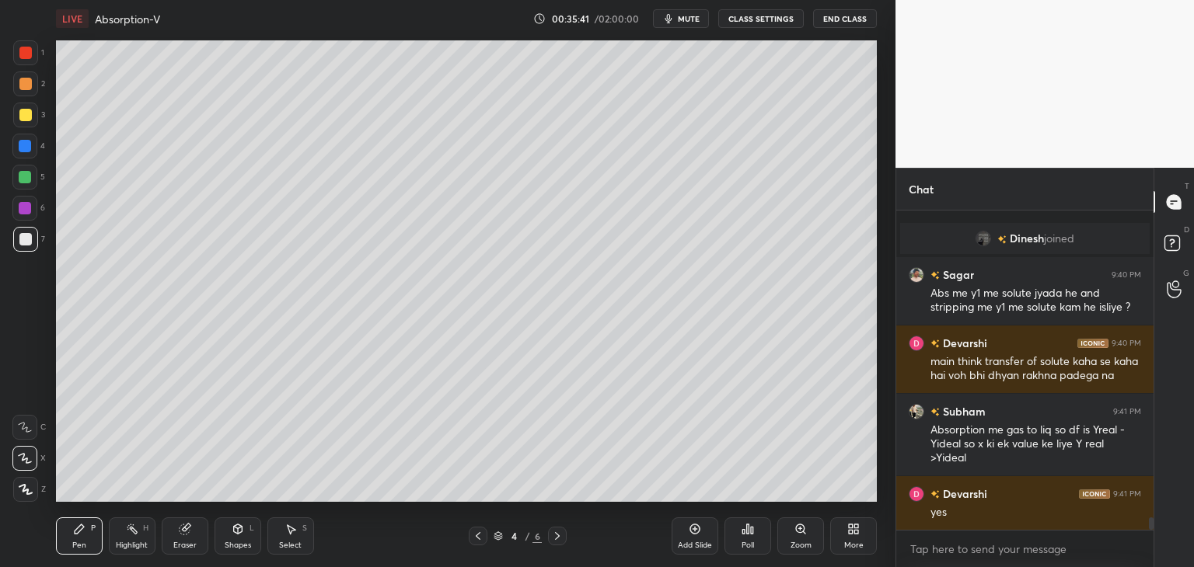
scroll to position [7890, 0]
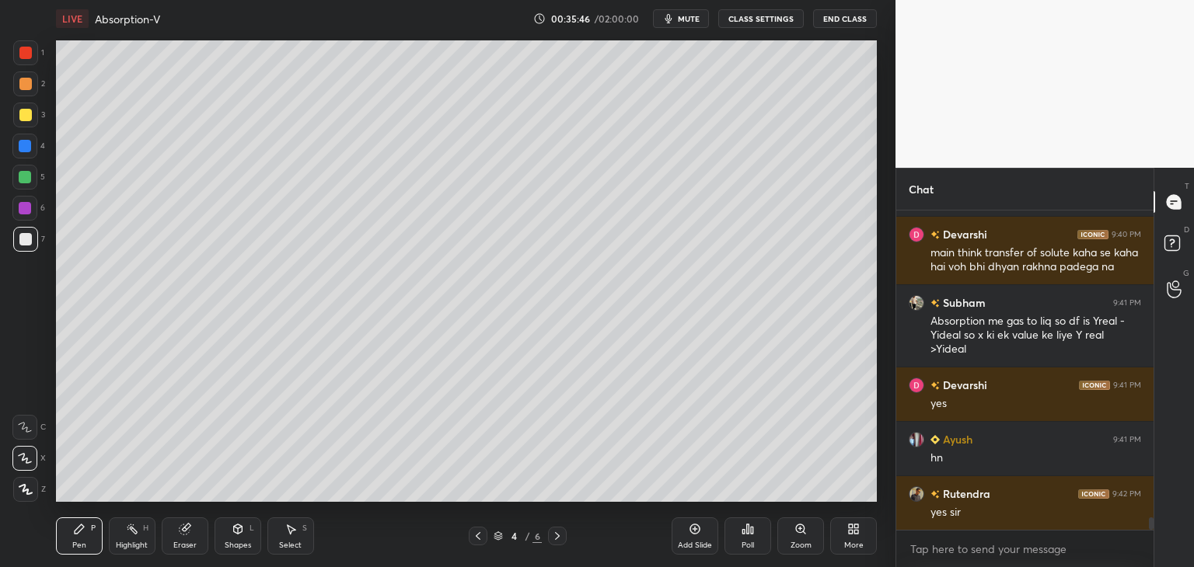
click at [694, 542] on div "Add Slide" at bounding box center [695, 546] width 34 height 8
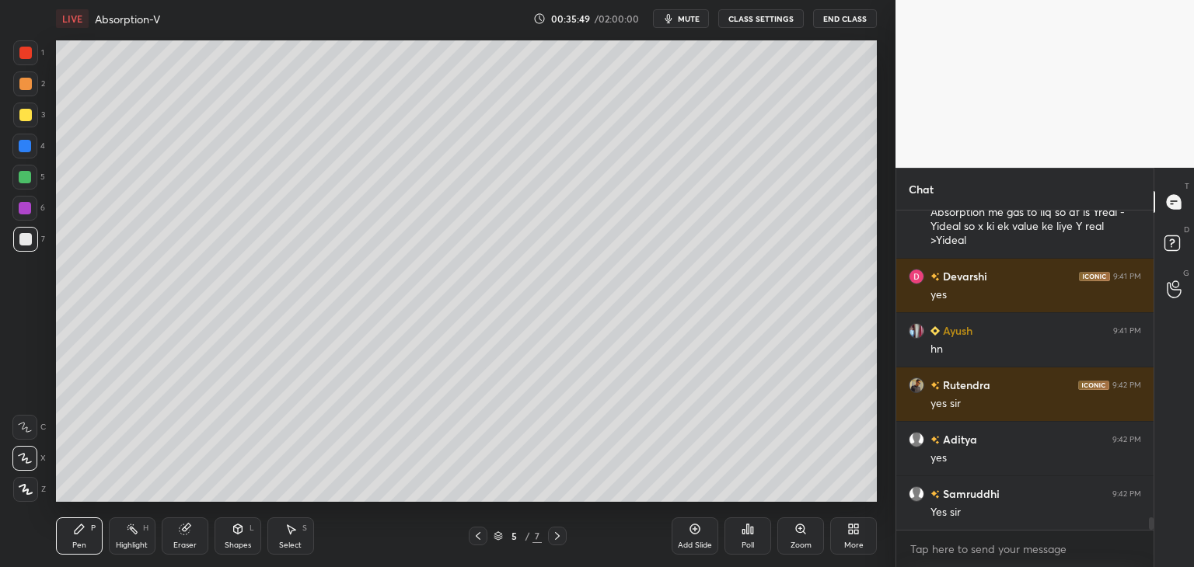
scroll to position [8108, 0]
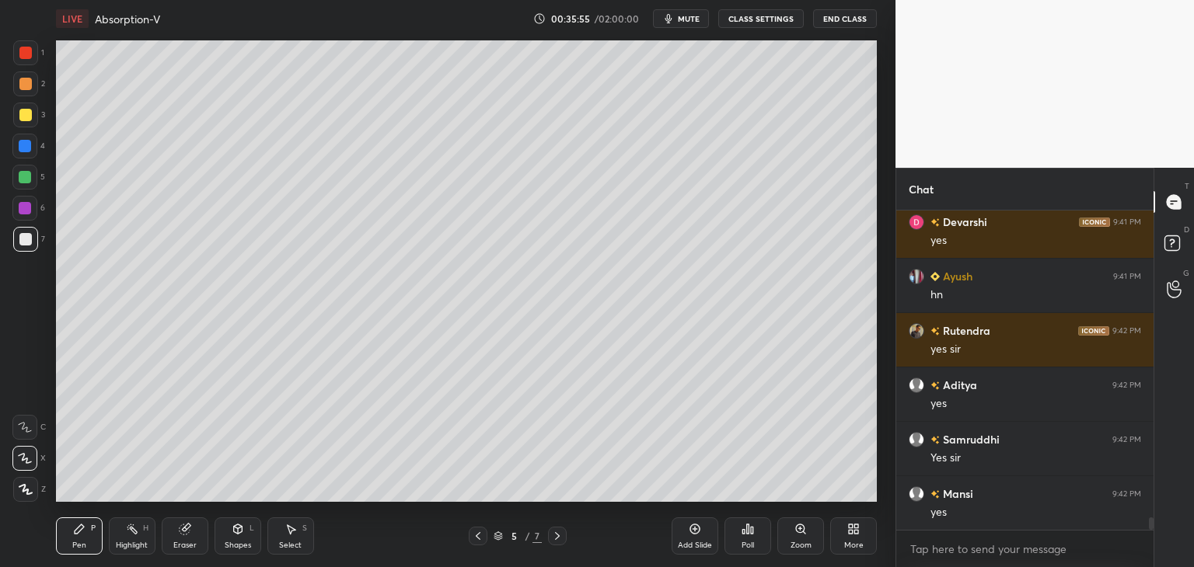
drag, startPoint x: 473, startPoint y: 540, endPoint x: 482, endPoint y: 534, distance: 11.2
click at [475, 539] on icon at bounding box center [478, 536] width 12 height 12
click at [22, 56] on div at bounding box center [25, 53] width 12 height 12
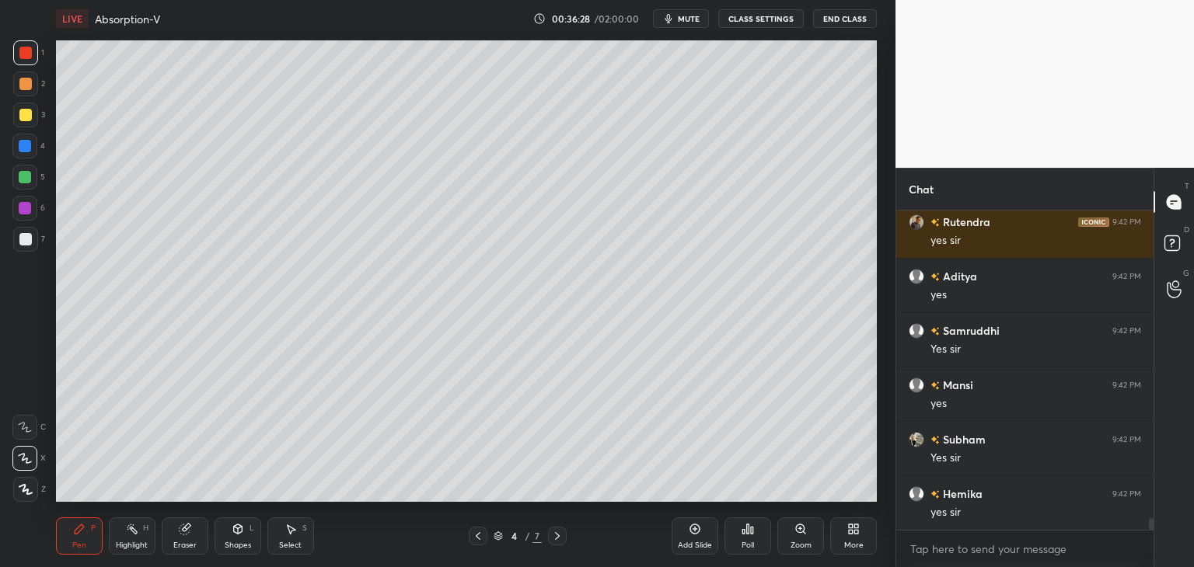
scroll to position [8271, 0]
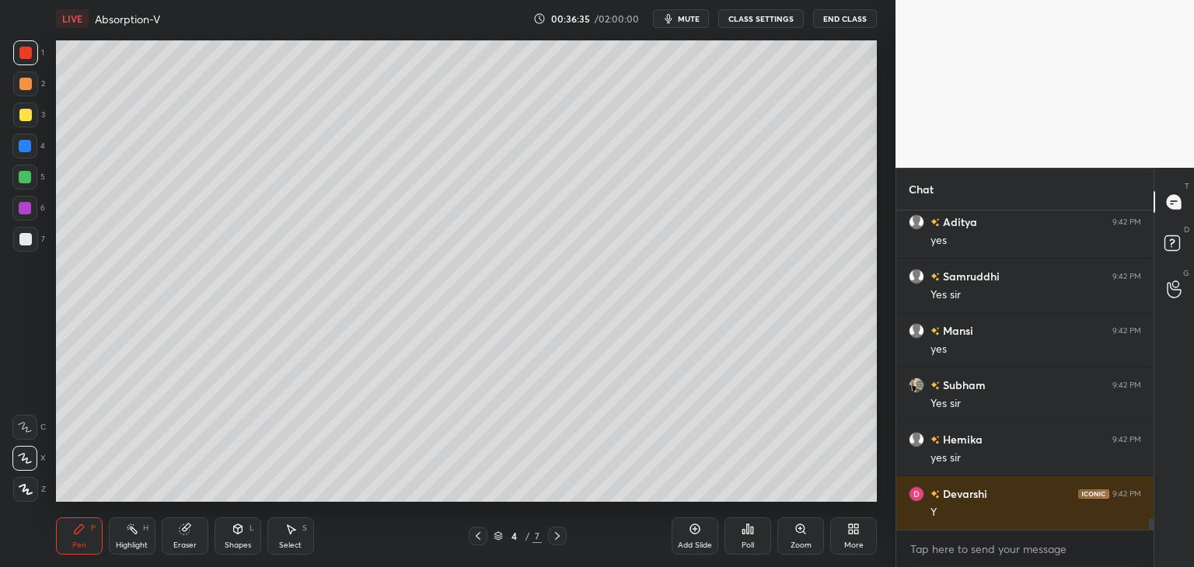
click at [685, 532] on div "Add Slide" at bounding box center [695, 536] width 47 height 37
click at [480, 540] on icon at bounding box center [478, 536] width 12 height 12
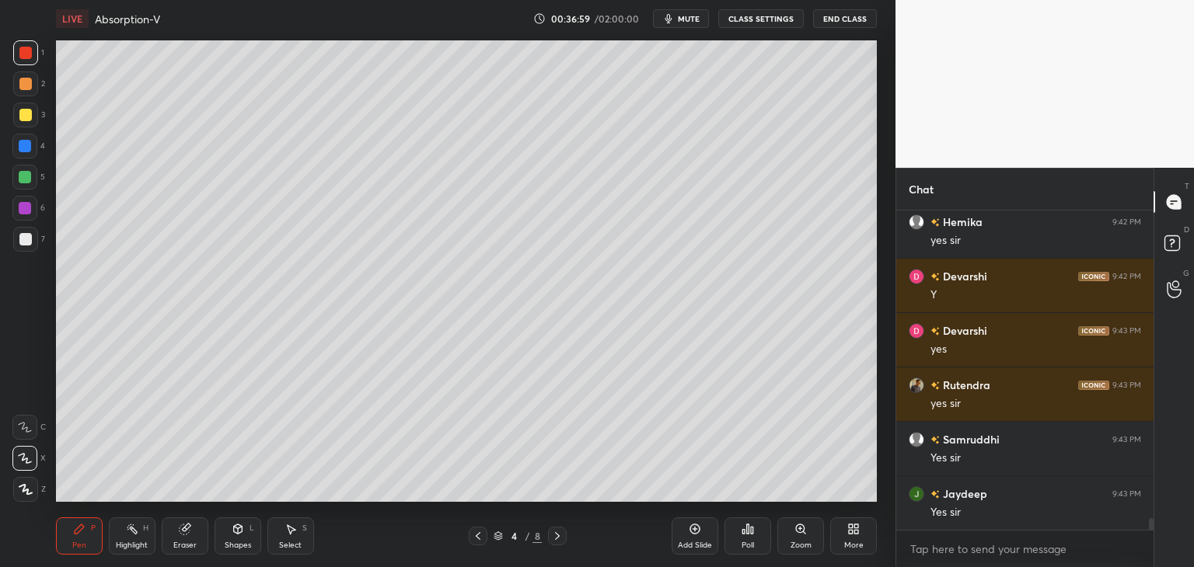
scroll to position [8543, 0]
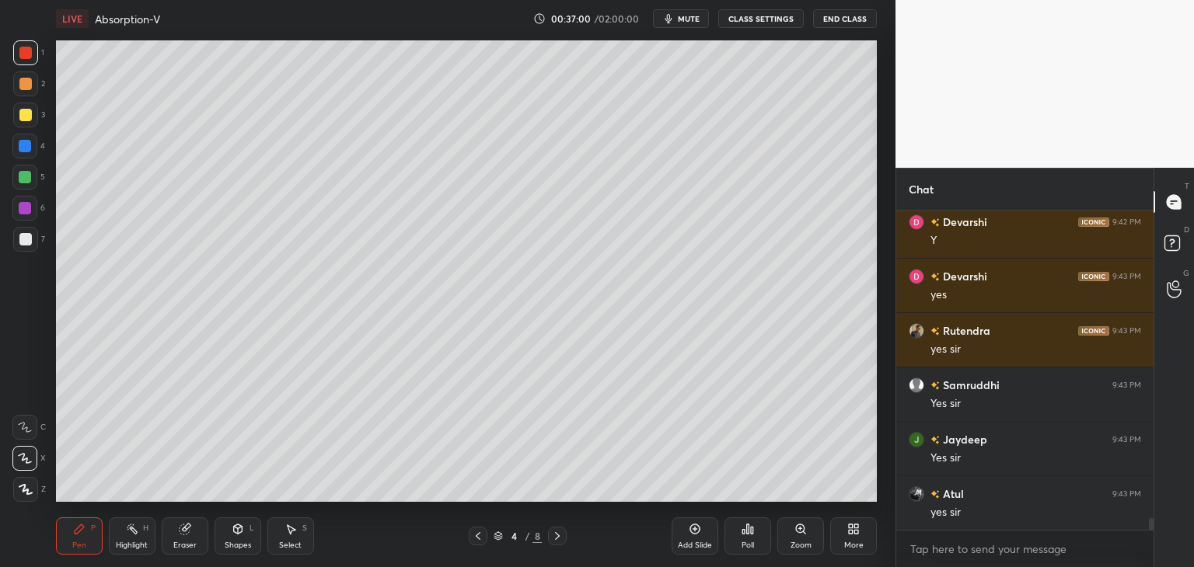
click at [28, 204] on div at bounding box center [25, 208] width 12 height 12
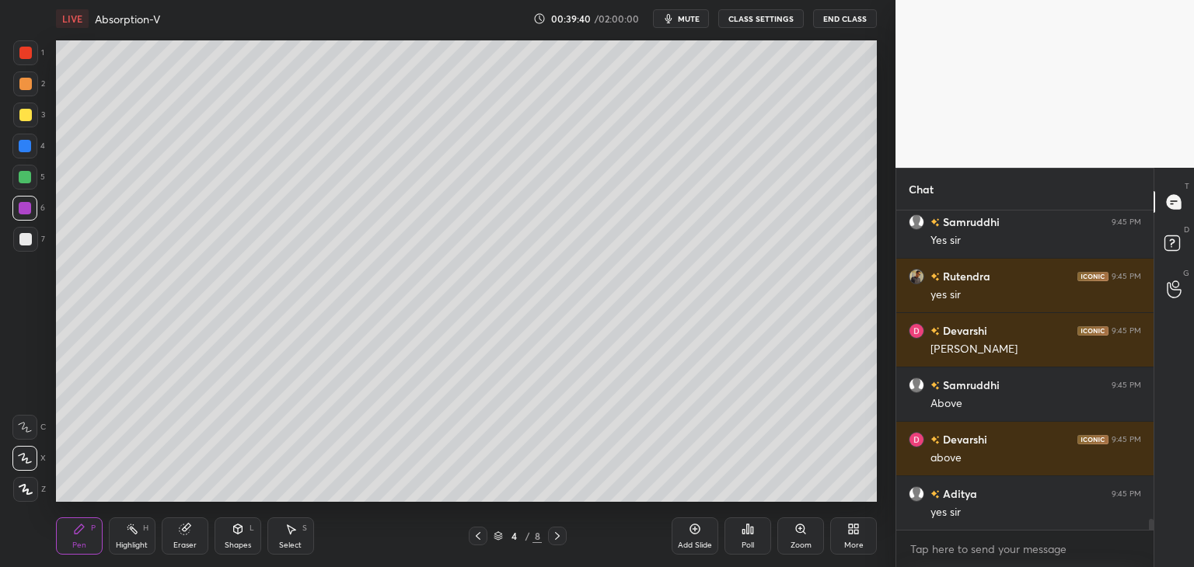
scroll to position [9330, 0]
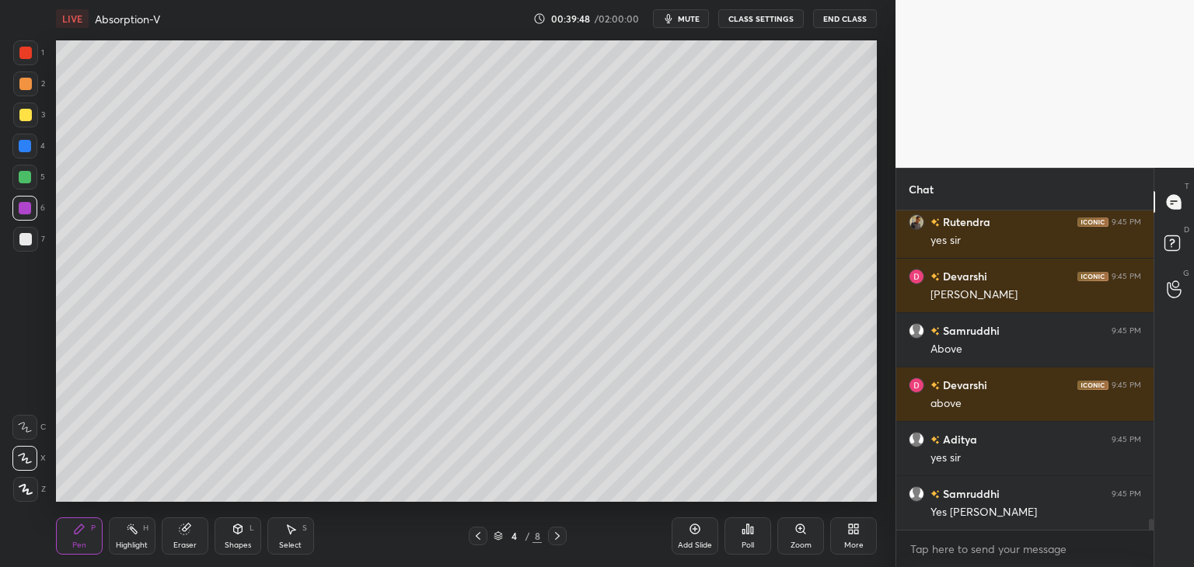
click at [693, 546] on div "Add Slide" at bounding box center [695, 546] width 34 height 8
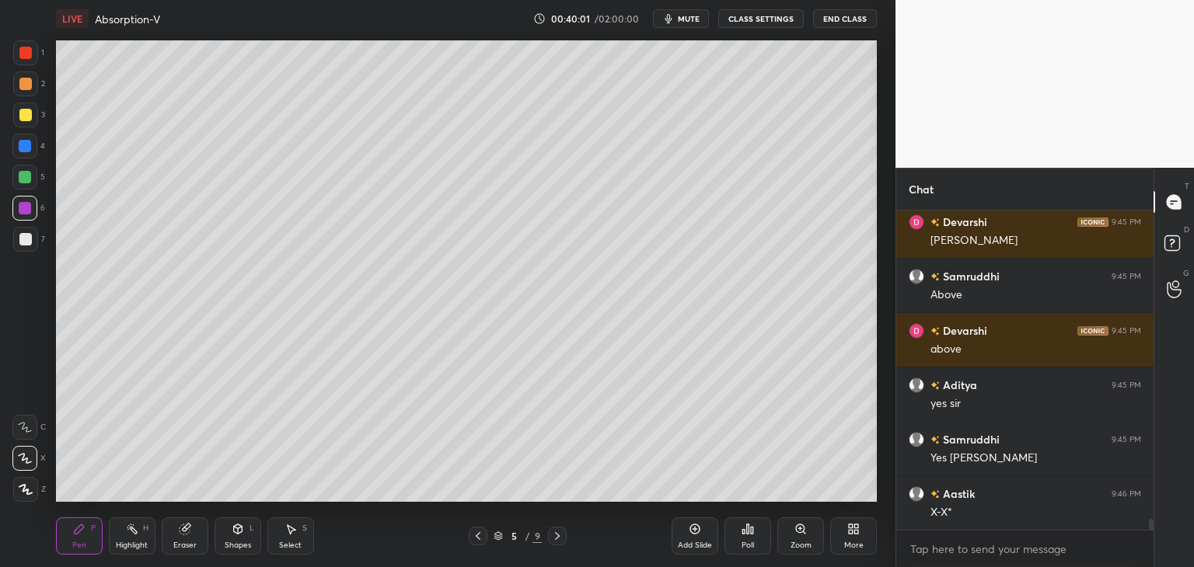
click at [481, 538] on icon at bounding box center [478, 536] width 12 height 12
click at [21, 113] on div at bounding box center [25, 115] width 12 height 12
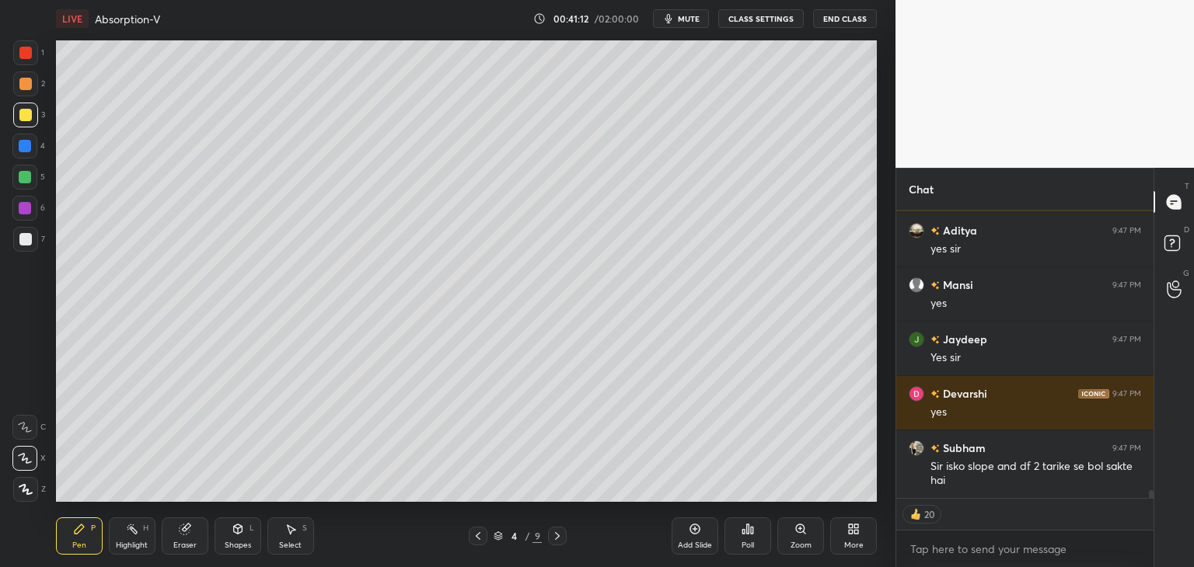
scroll to position [10152, 0]
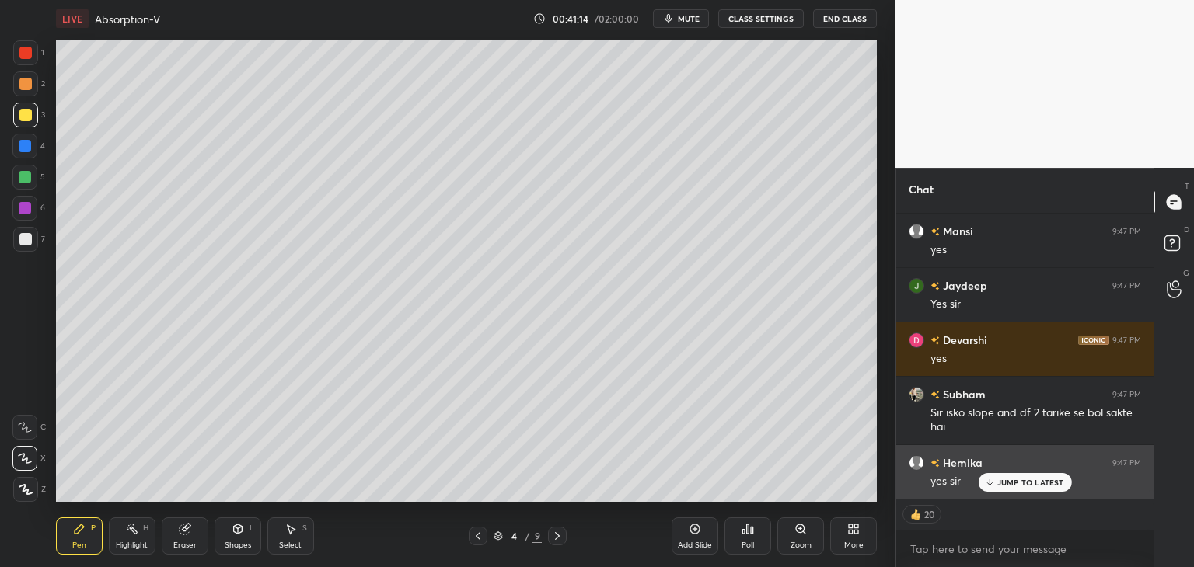
click at [1020, 486] on p "JUMP TO LATEST" at bounding box center [1030, 482] width 67 height 9
type textarea "x"
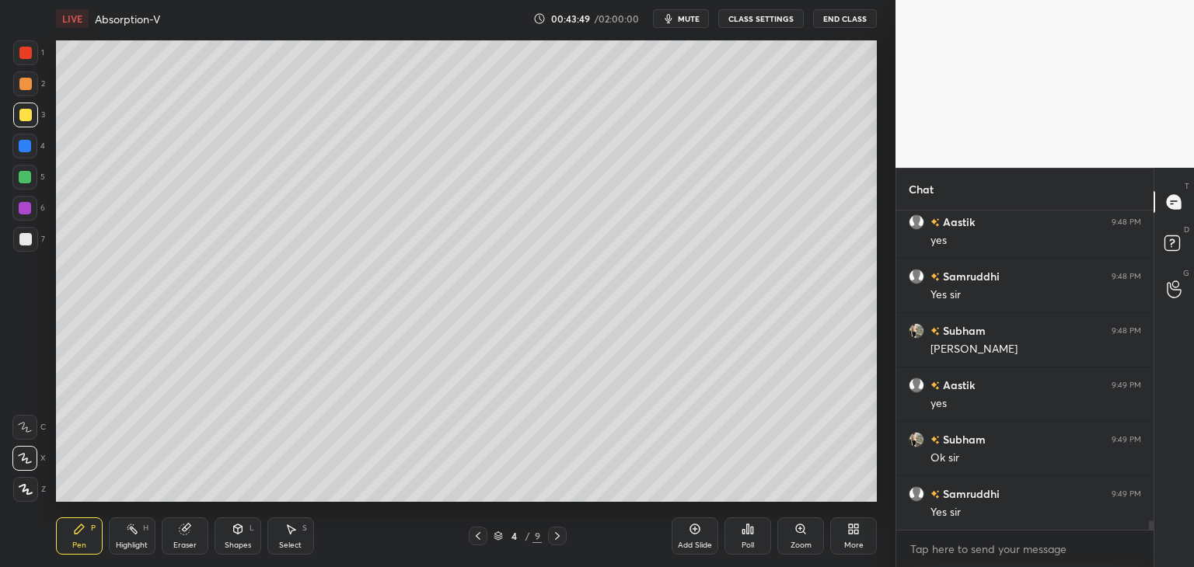
scroll to position [10883, 0]
click at [700, 545] on div "Add Slide" at bounding box center [695, 546] width 34 height 8
click at [27, 113] on div at bounding box center [25, 115] width 12 height 12
click at [23, 245] on div at bounding box center [25, 239] width 12 height 12
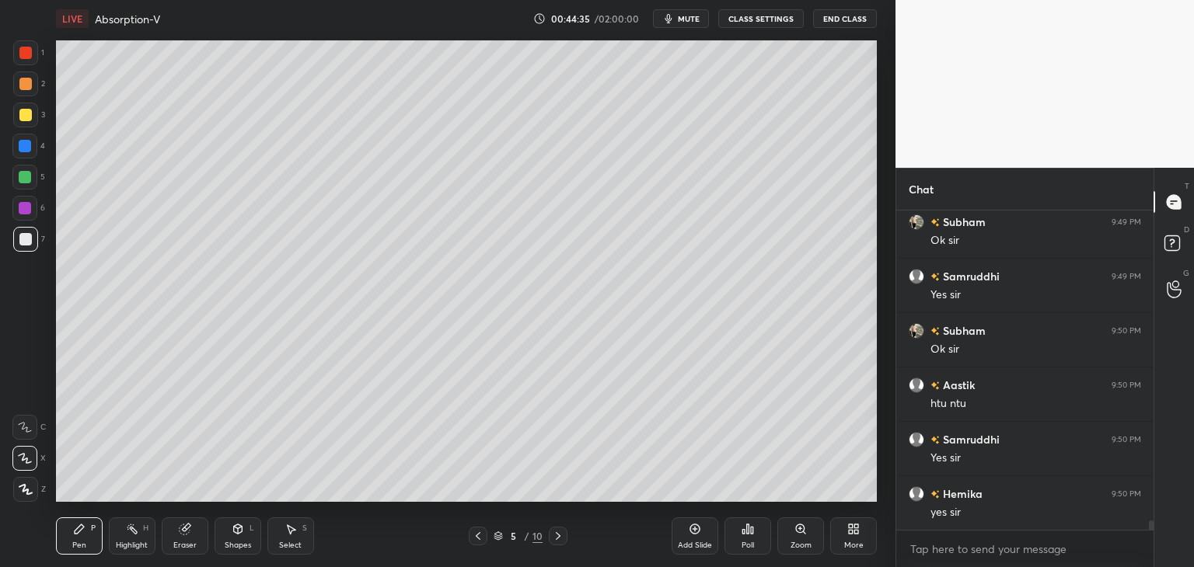
click at [239, 544] on div "Shapes" at bounding box center [238, 546] width 26 height 8
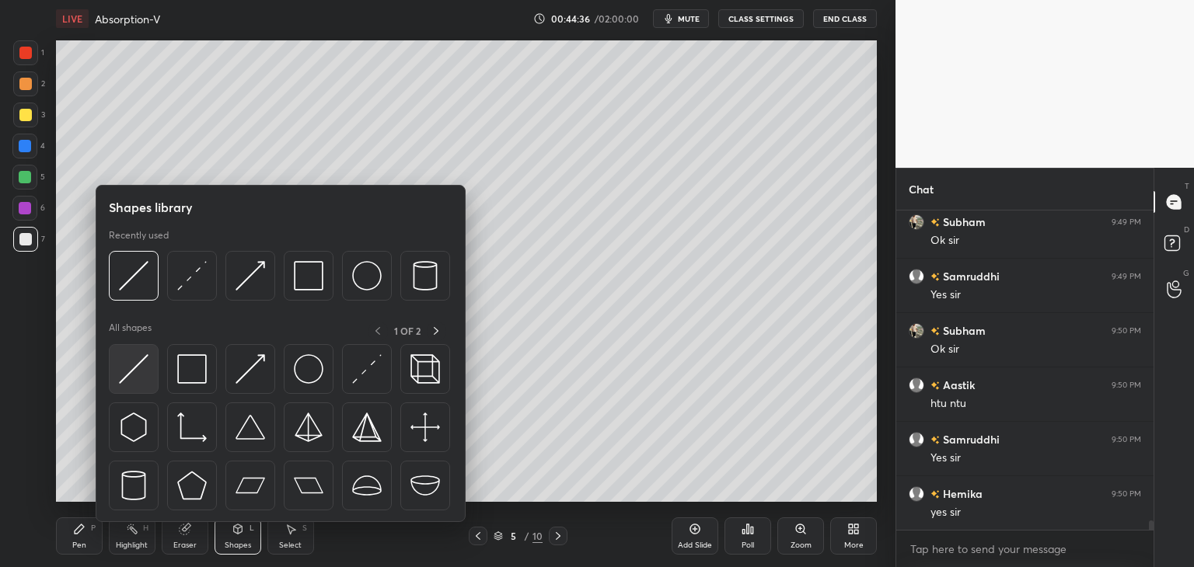
click at [143, 371] on img at bounding box center [134, 369] width 30 height 30
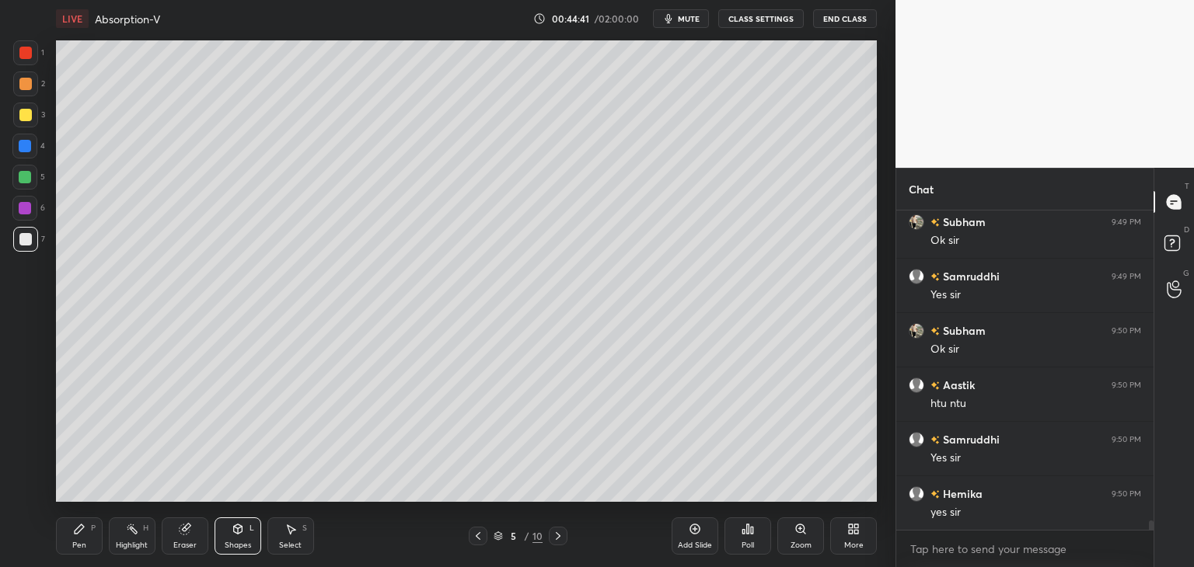
click at [76, 550] on div "Pen" at bounding box center [79, 546] width 14 height 8
click at [239, 536] on div "Shapes L" at bounding box center [238, 536] width 47 height 37
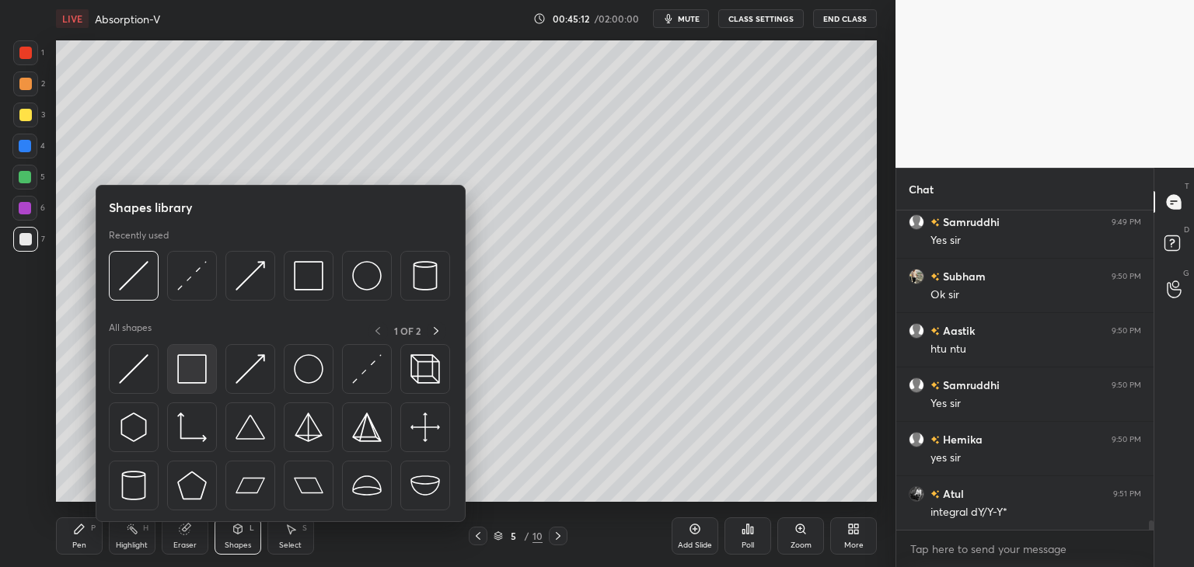
click at [185, 376] on img at bounding box center [192, 369] width 30 height 30
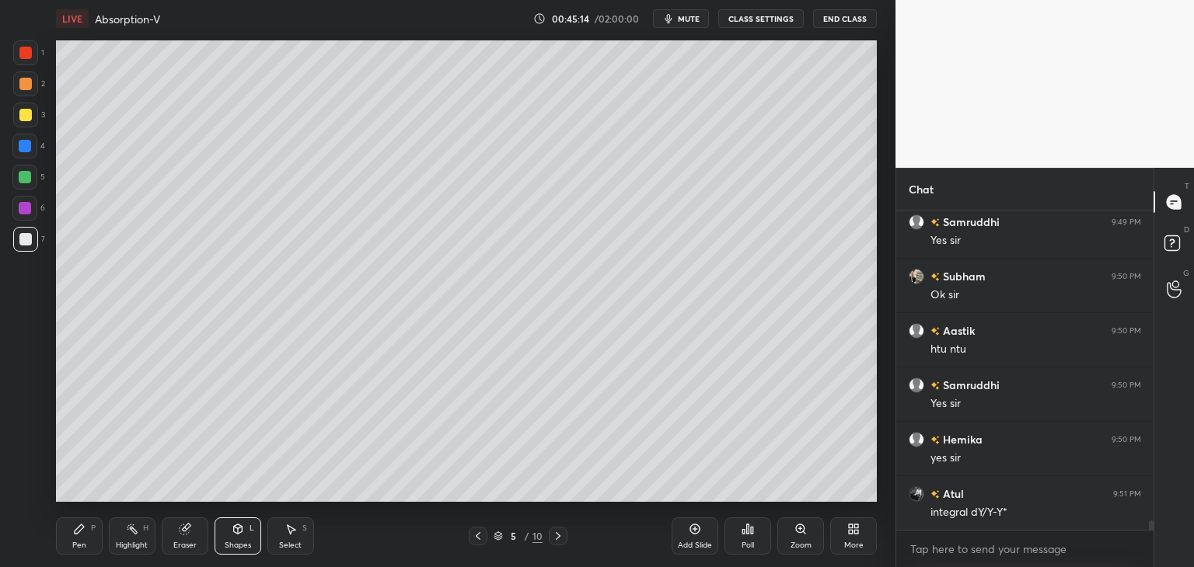
click at [92, 533] on div "Pen P" at bounding box center [79, 536] width 47 height 37
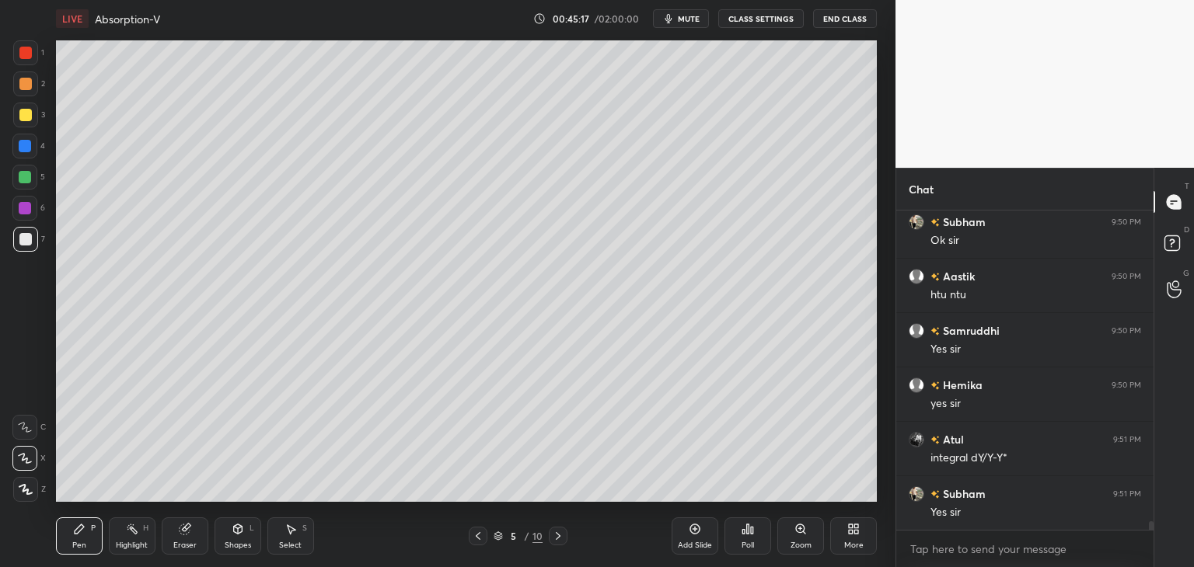
click at [20, 120] on div at bounding box center [25, 115] width 12 height 12
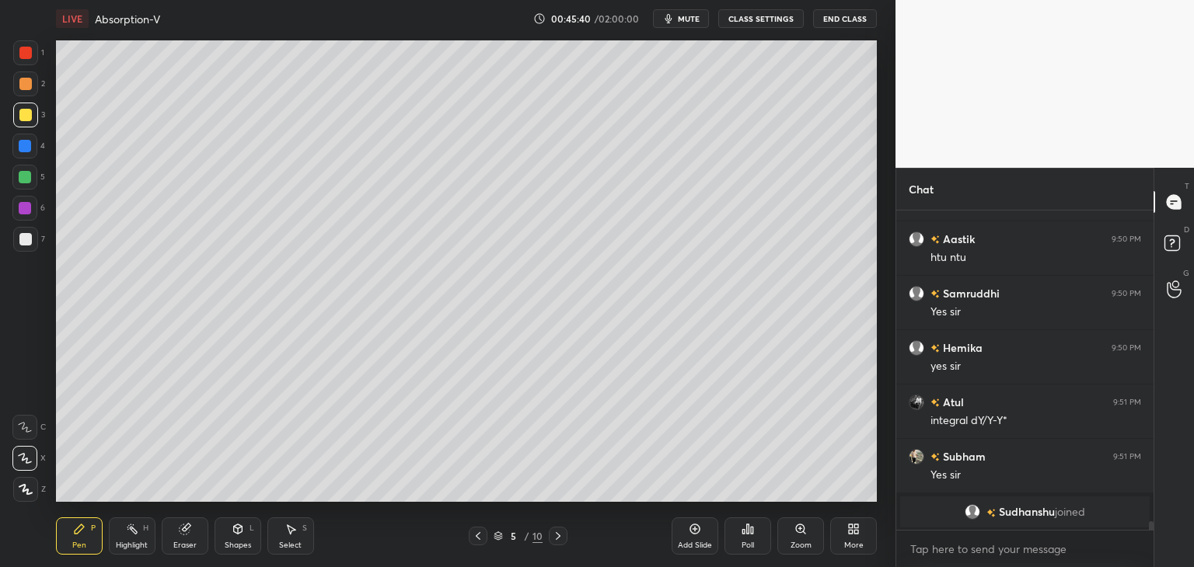
scroll to position [10507, 0]
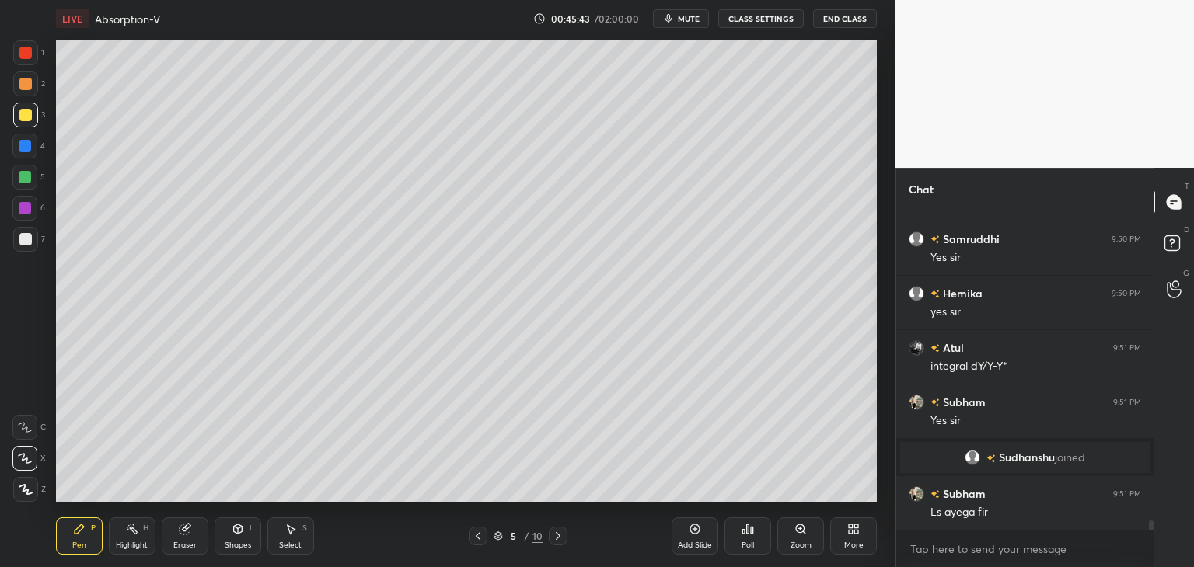
click at [177, 545] on div "Eraser" at bounding box center [184, 546] width 23 height 8
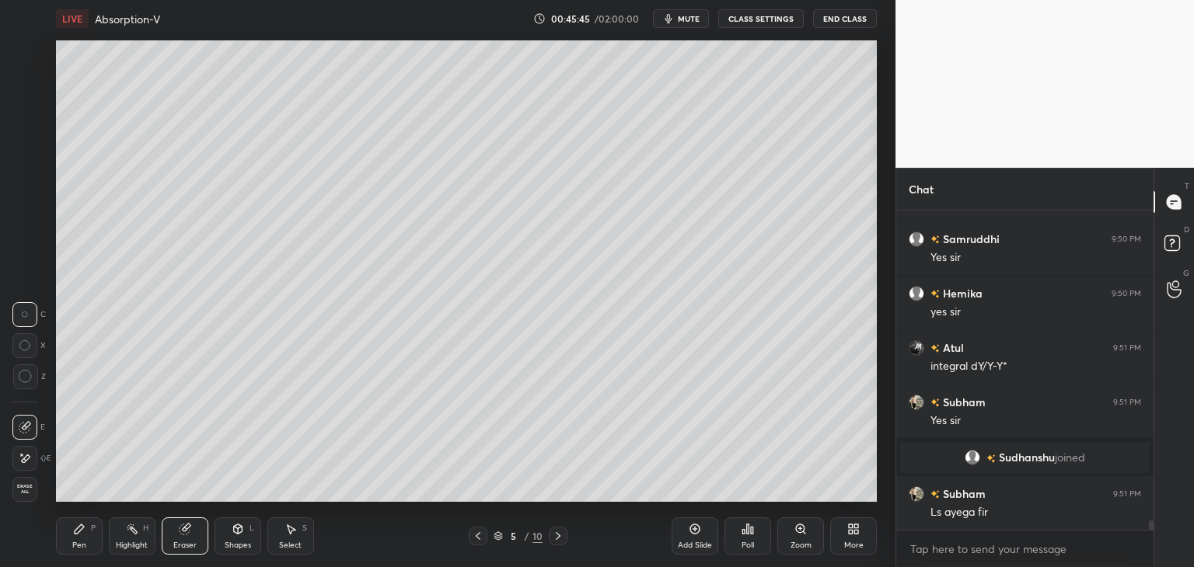
click at [71, 536] on div "Pen P" at bounding box center [79, 536] width 47 height 37
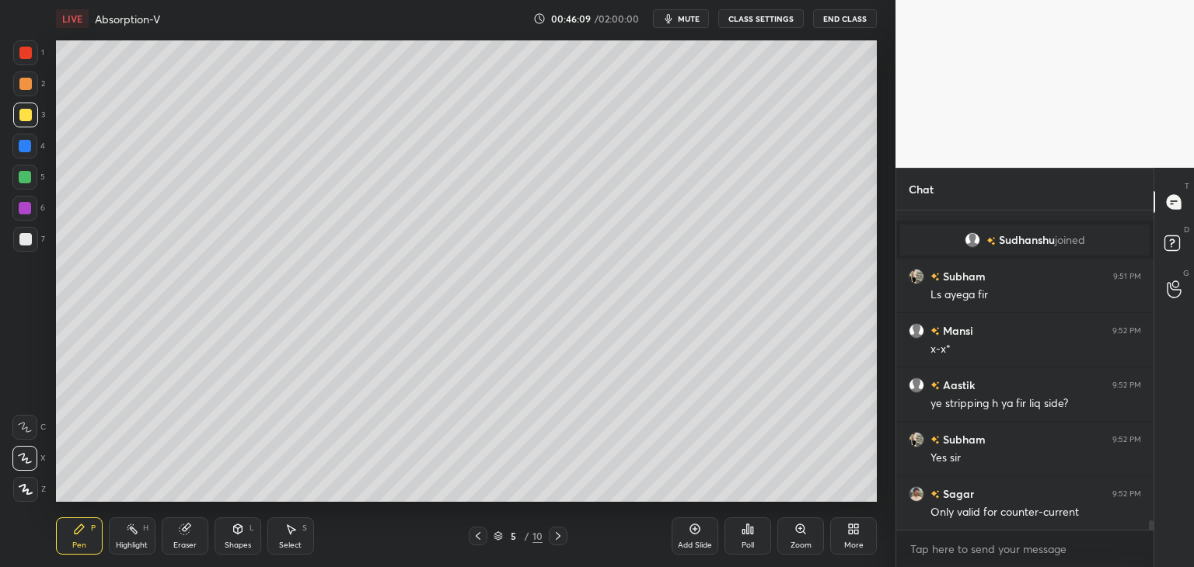
scroll to position [10779, 0]
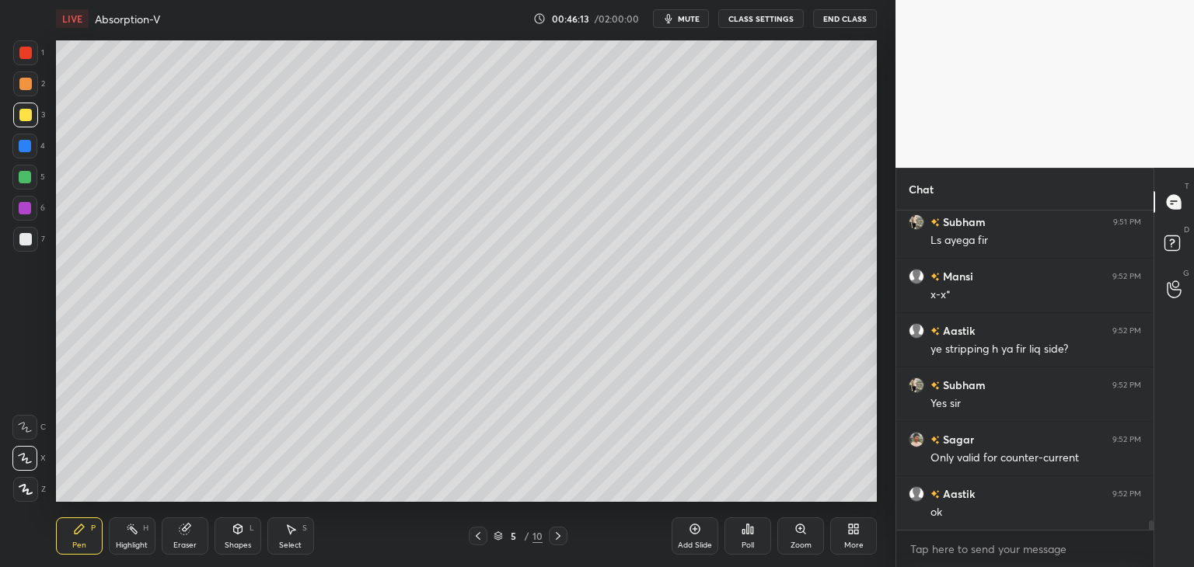
click at [25, 240] on div at bounding box center [25, 239] width 12 height 12
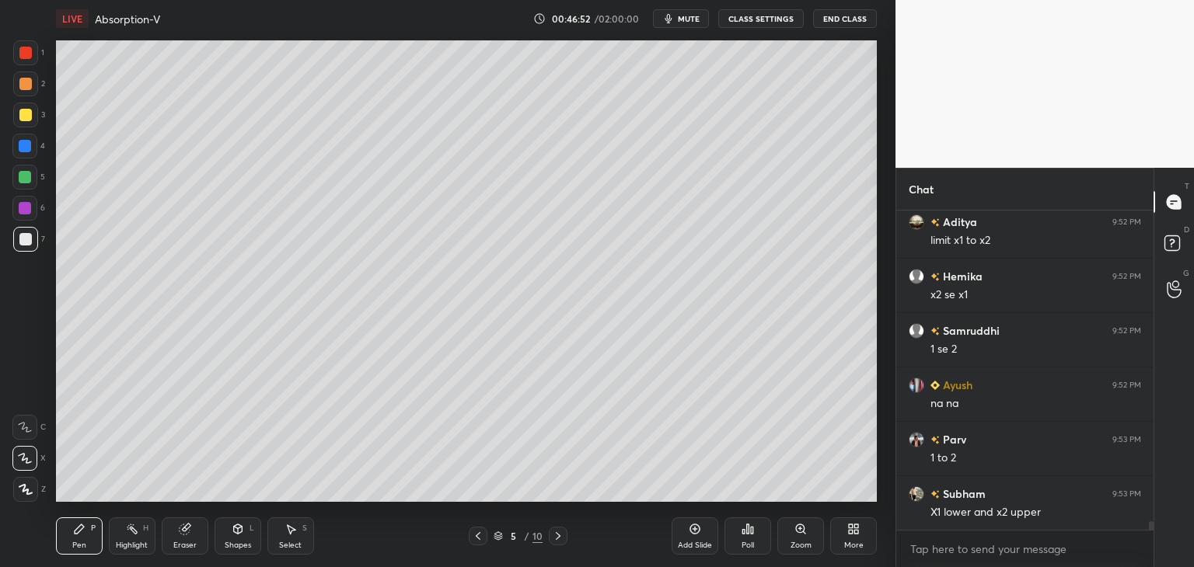
scroll to position [11214, 0]
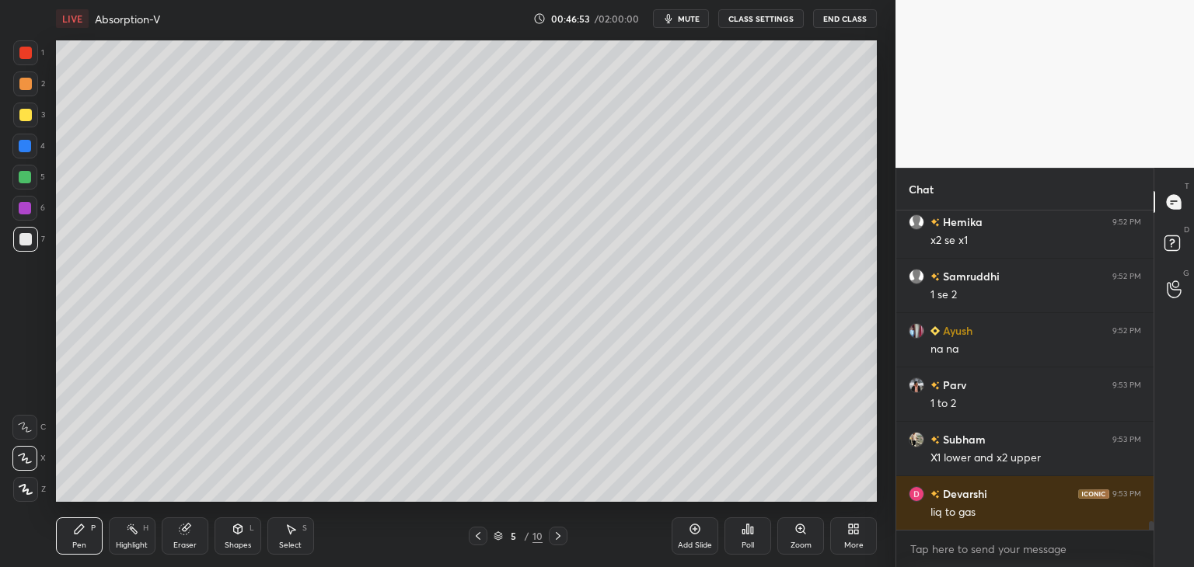
click at [22, 114] on div at bounding box center [25, 115] width 12 height 12
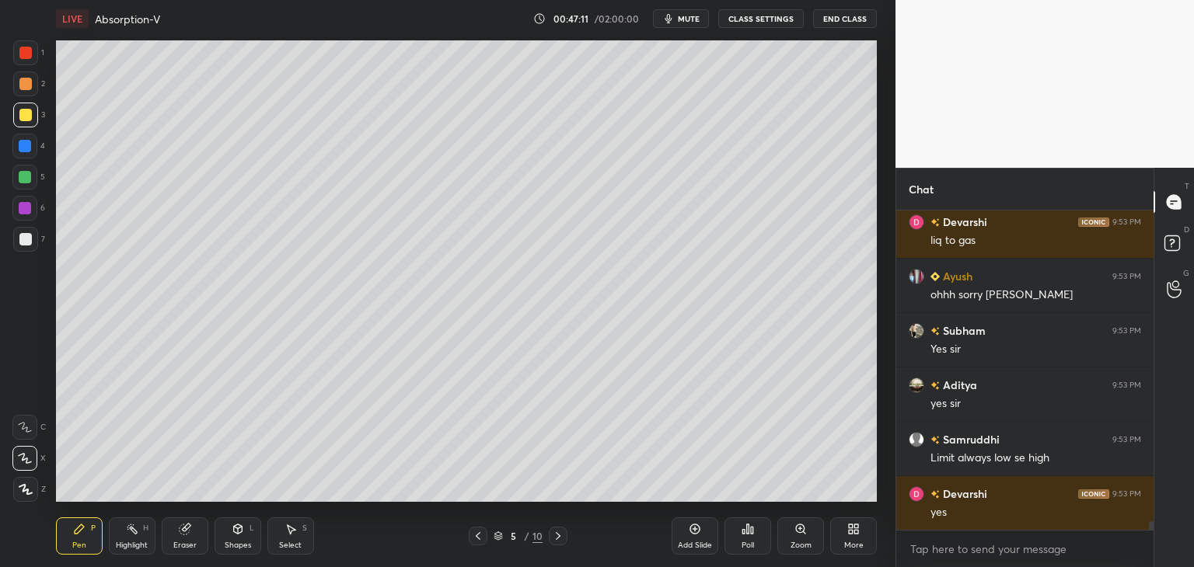
scroll to position [11541, 0]
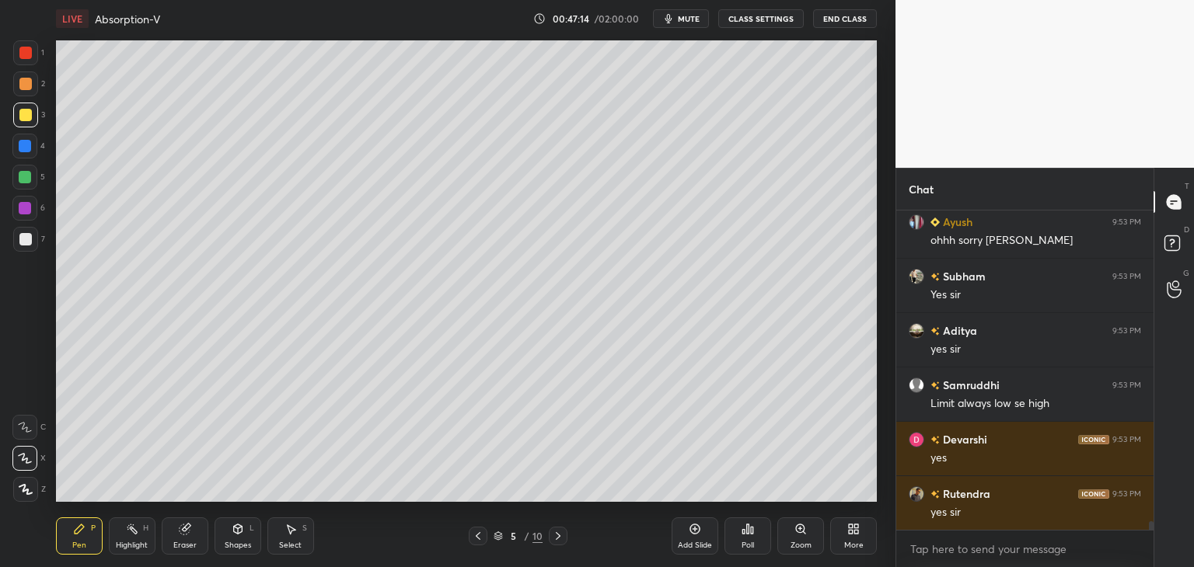
click at [26, 242] on div at bounding box center [25, 239] width 12 height 12
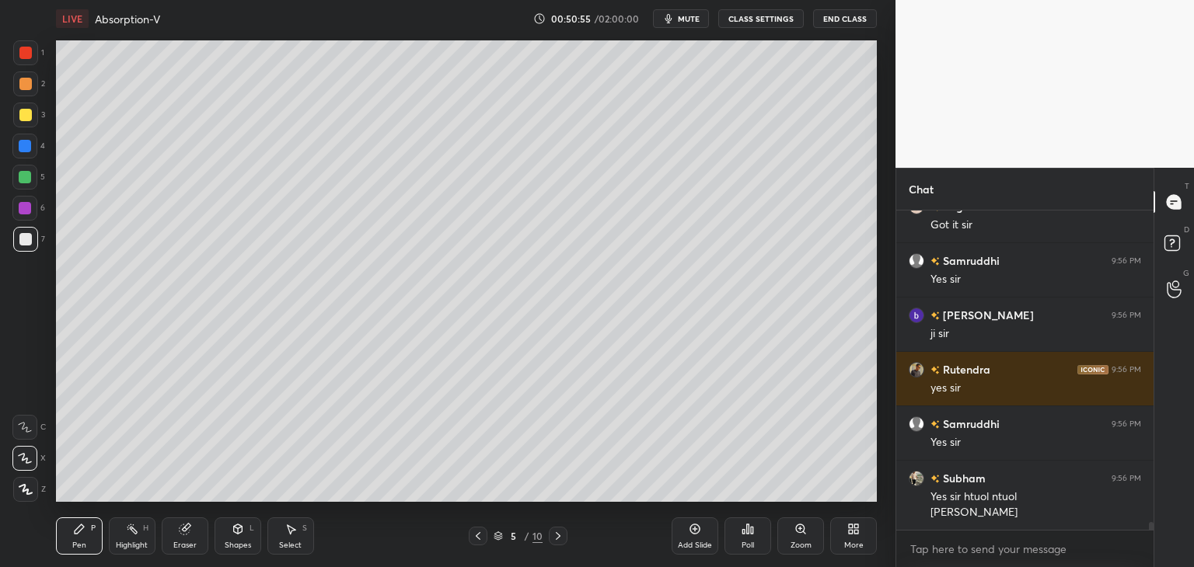
scroll to position [12481, 0]
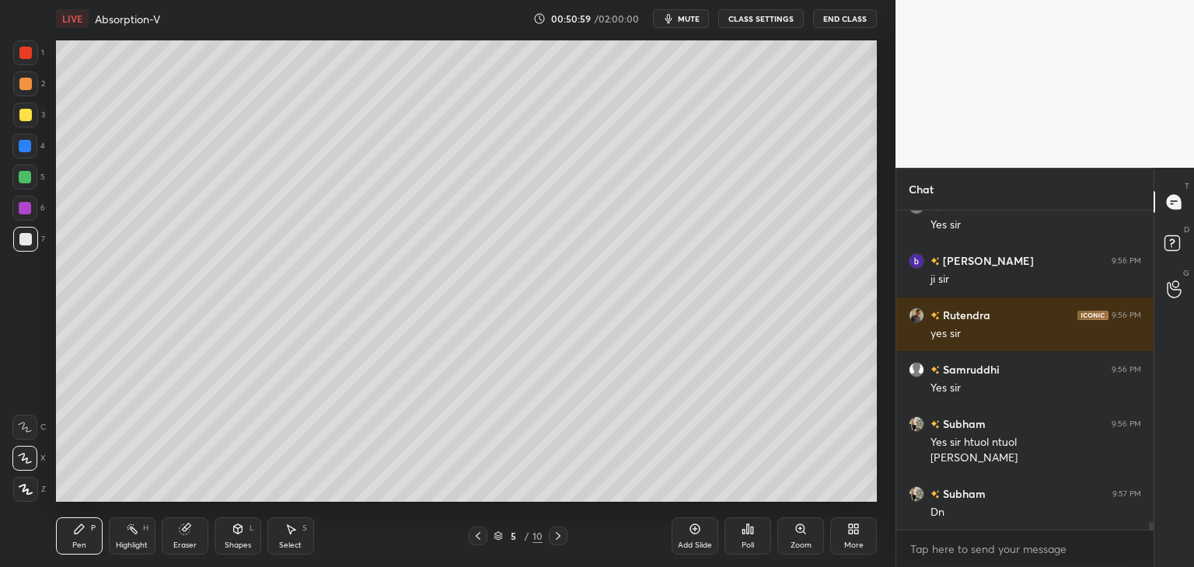
click at [696, 542] on div "Add Slide" at bounding box center [695, 546] width 34 height 8
click at [26, 115] on div at bounding box center [25, 115] width 12 height 12
click at [32, 242] on div at bounding box center [25, 239] width 25 height 25
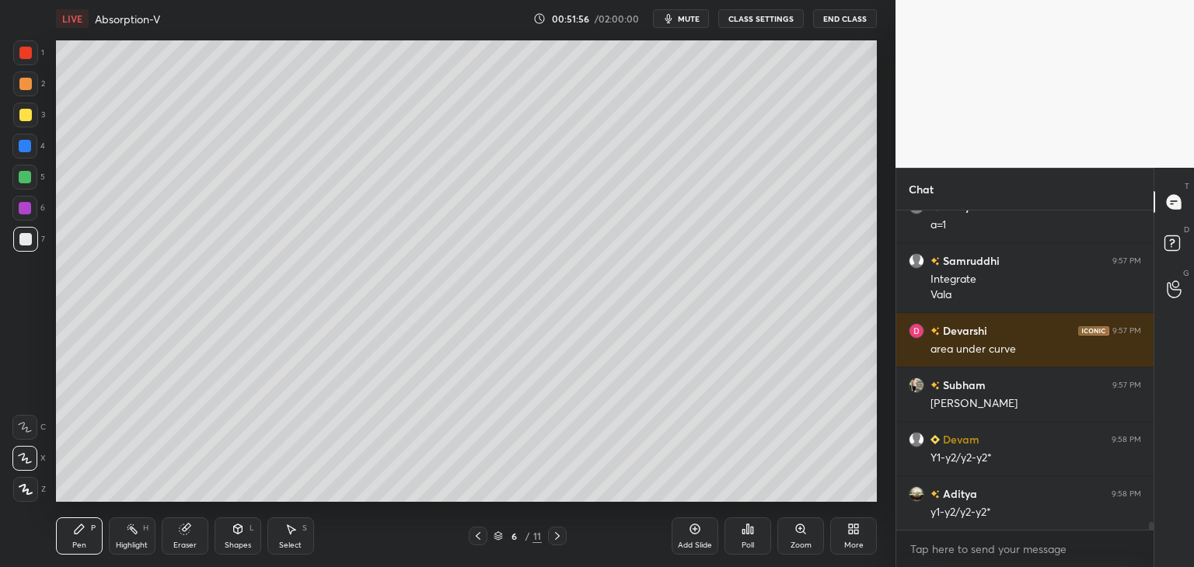
scroll to position [12932, 0]
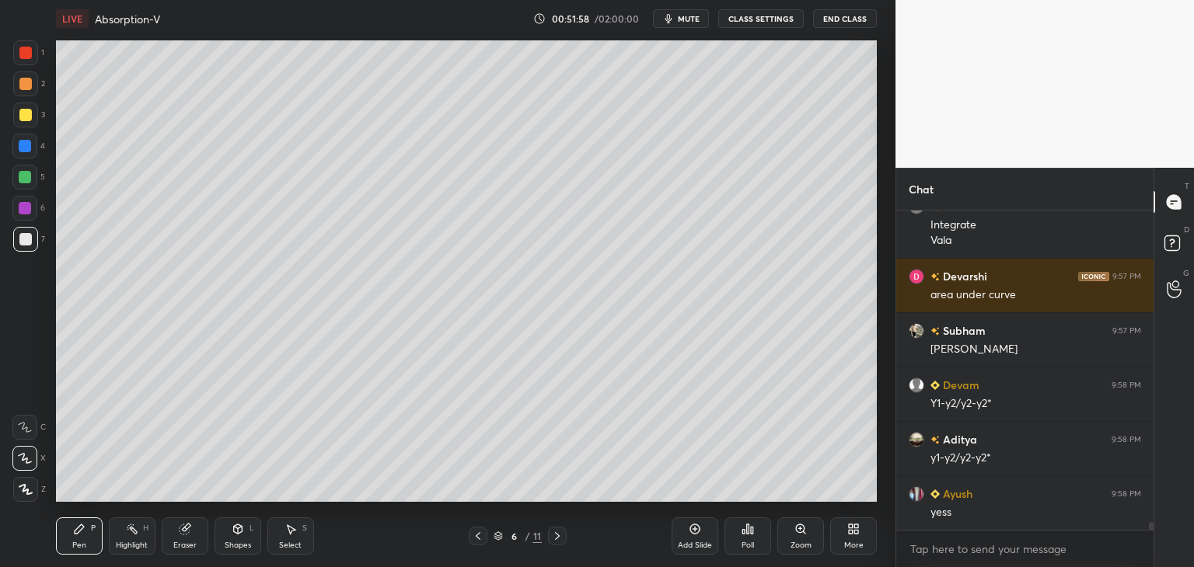
click at [19, 113] on div at bounding box center [25, 115] width 12 height 12
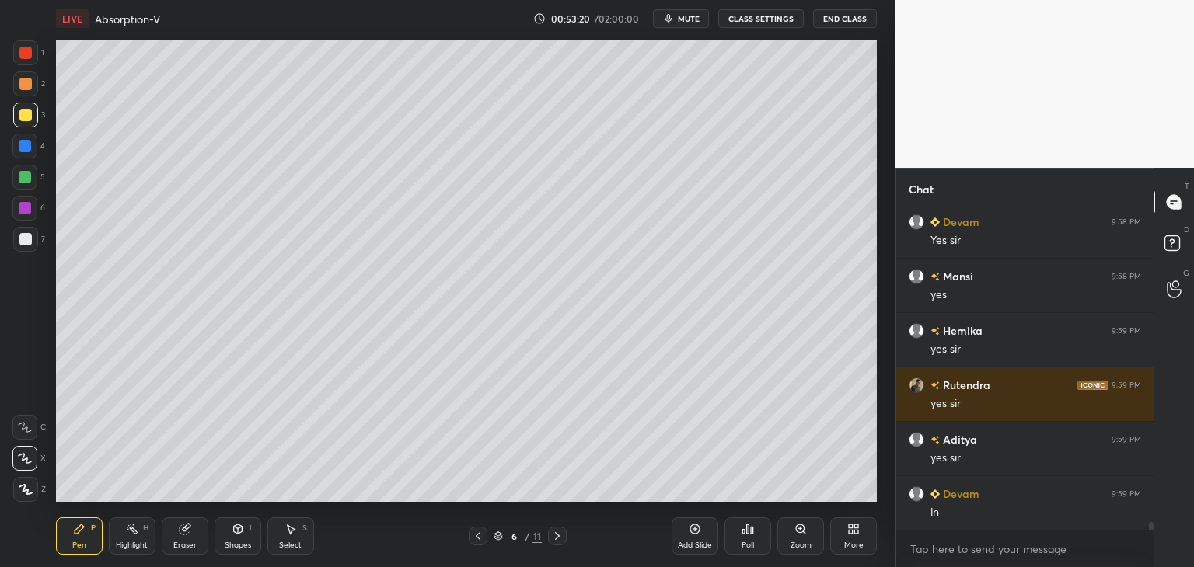
scroll to position [13422, 0]
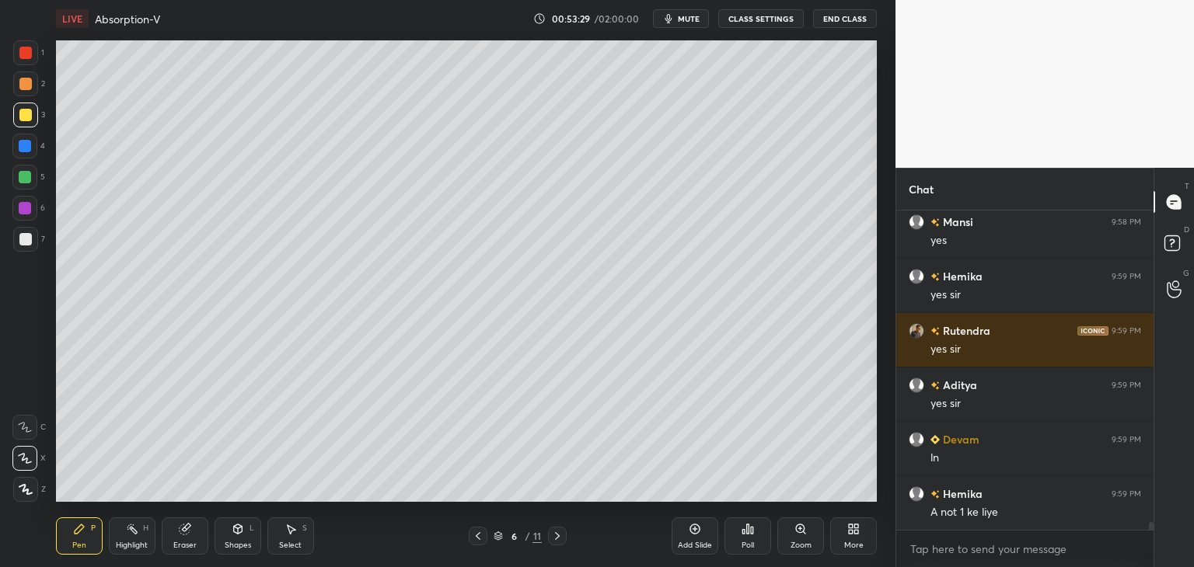
click at [25, 79] on div at bounding box center [25, 84] width 12 height 12
click at [23, 54] on div at bounding box center [25, 53] width 12 height 12
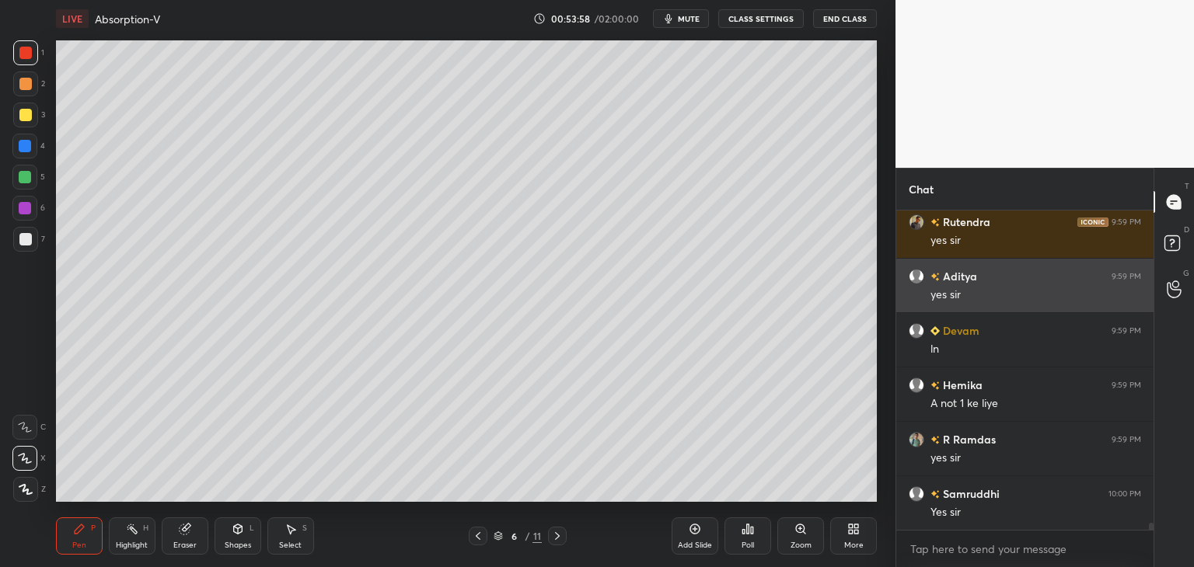
scroll to position [13585, 0]
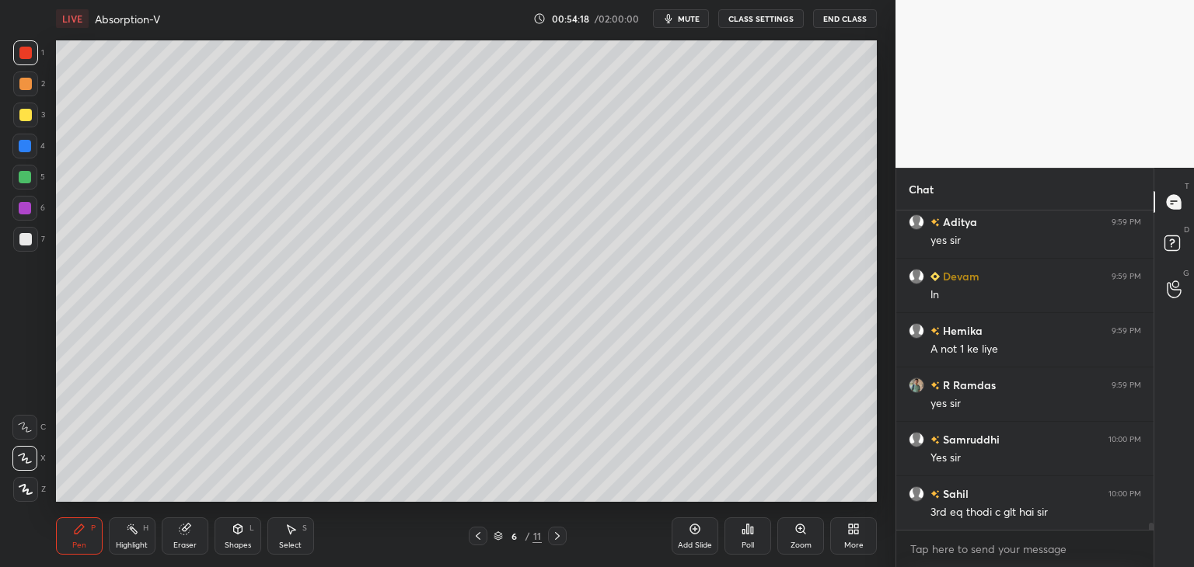
click at [187, 542] on div "Eraser" at bounding box center [184, 546] width 23 height 8
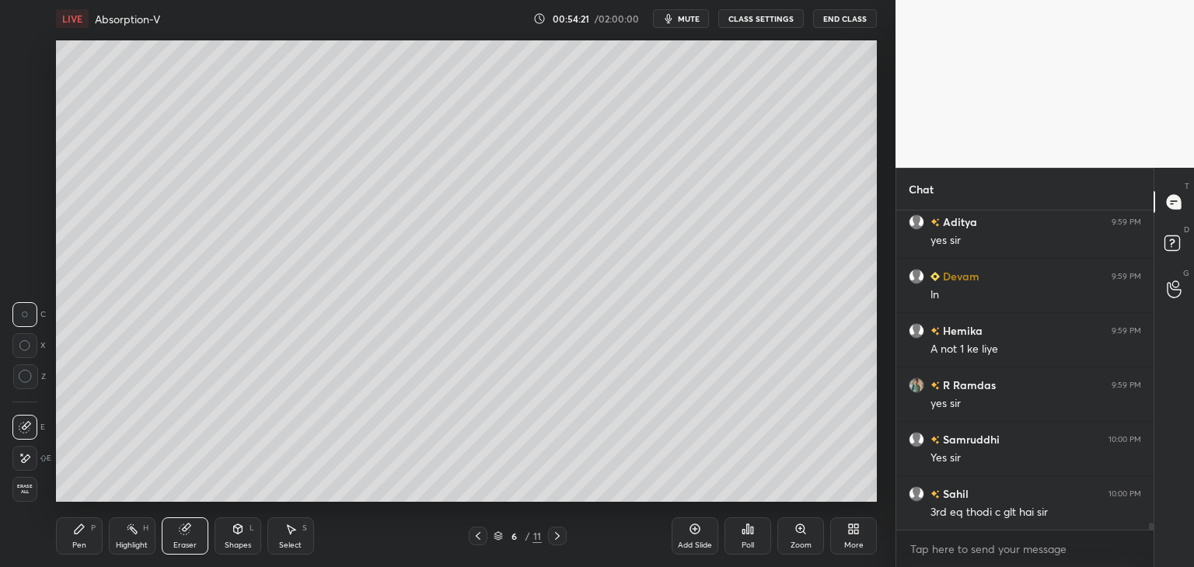
click at [82, 542] on div "Pen" at bounding box center [79, 546] width 14 height 8
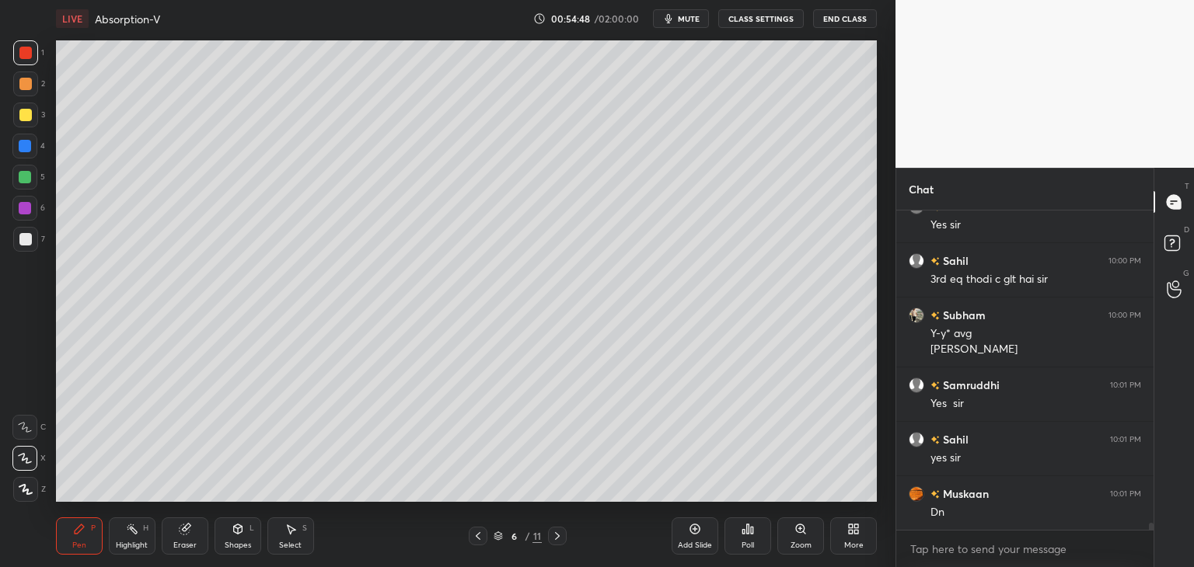
scroll to position [13873, 0]
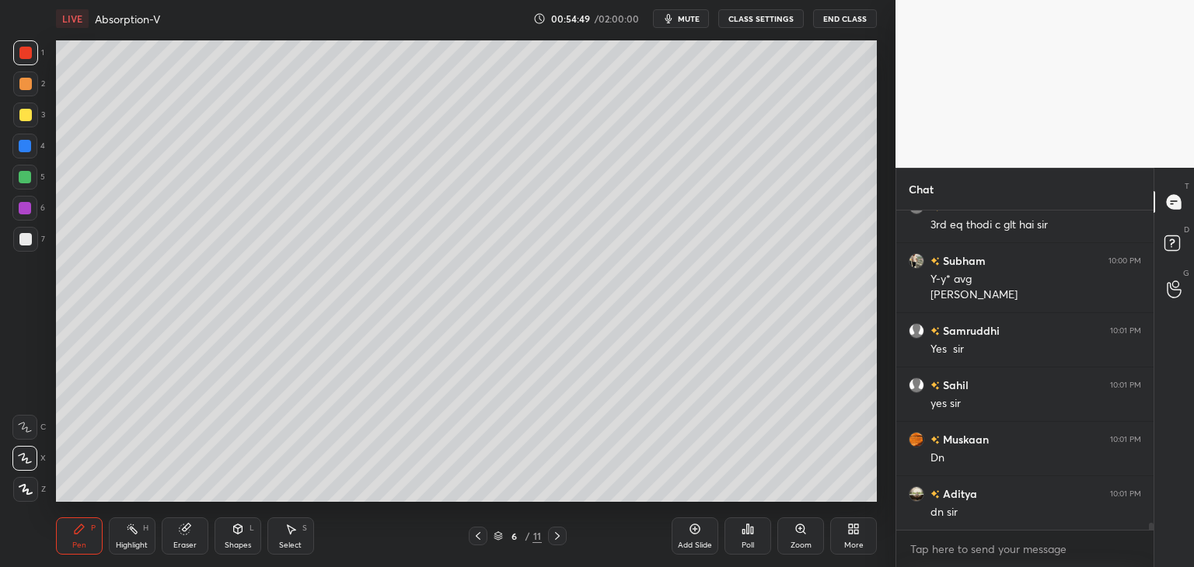
click at [690, 532] on icon at bounding box center [695, 529] width 12 height 12
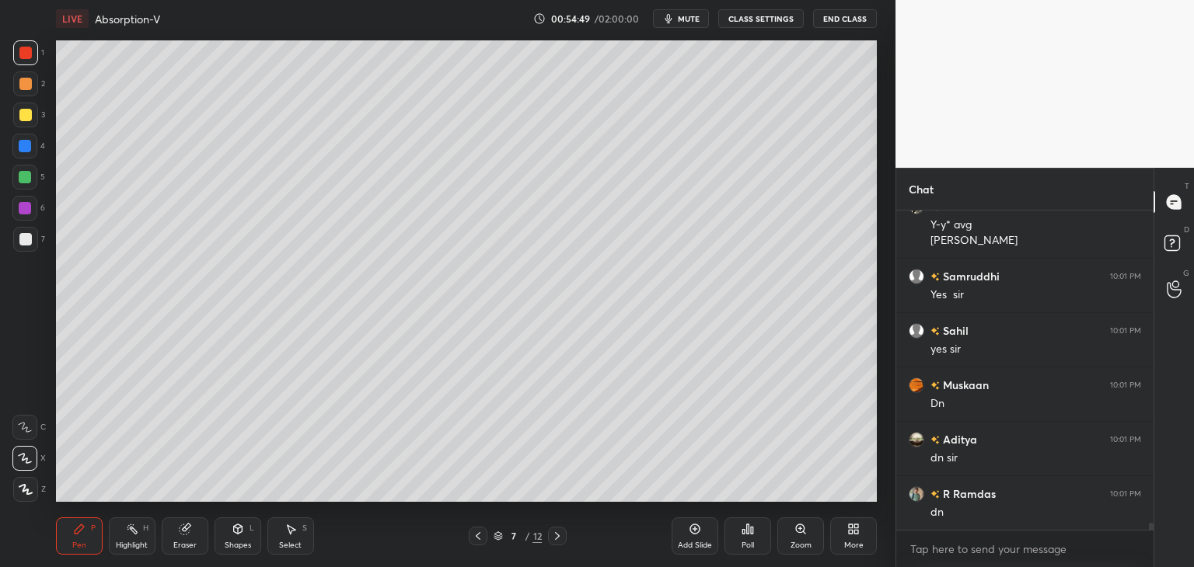
click at [23, 120] on div at bounding box center [25, 115] width 12 height 12
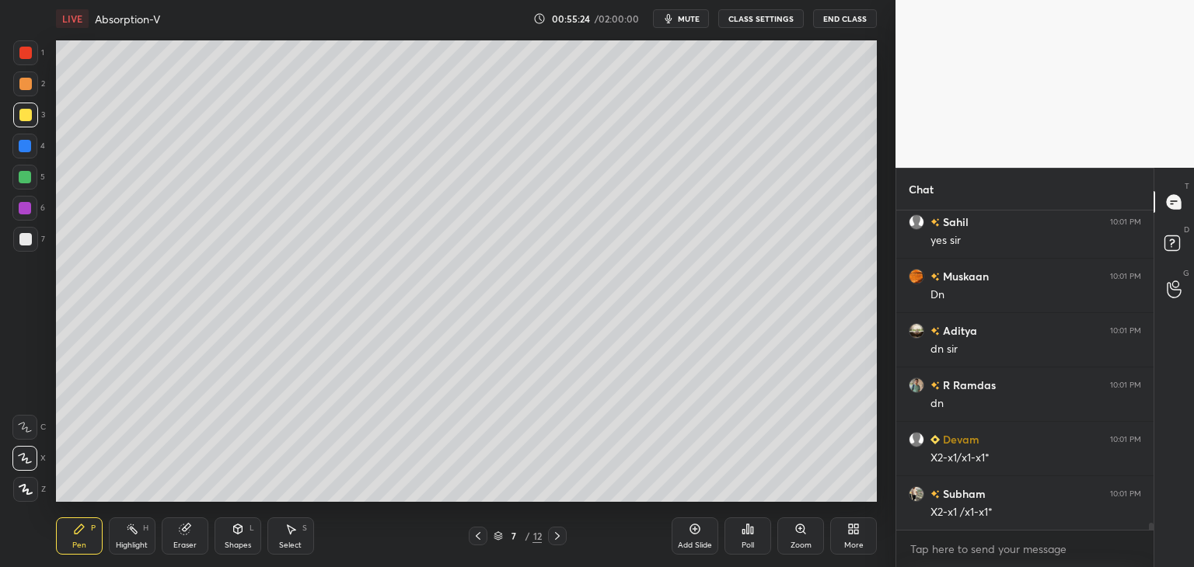
scroll to position [14091, 0]
click at [24, 243] on div at bounding box center [25, 239] width 12 height 12
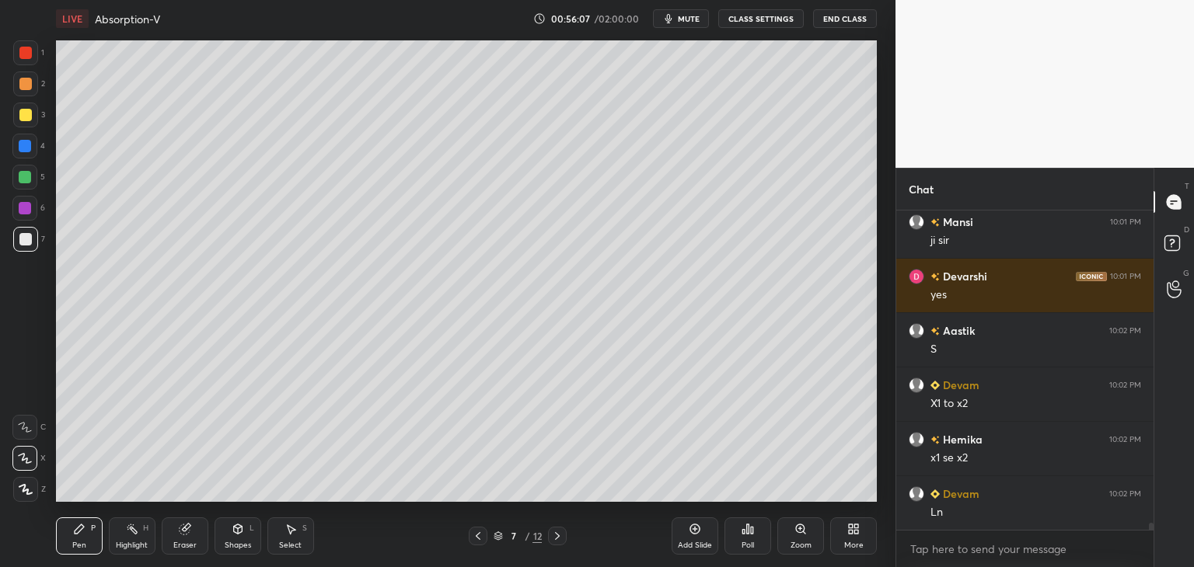
scroll to position [14472, 0]
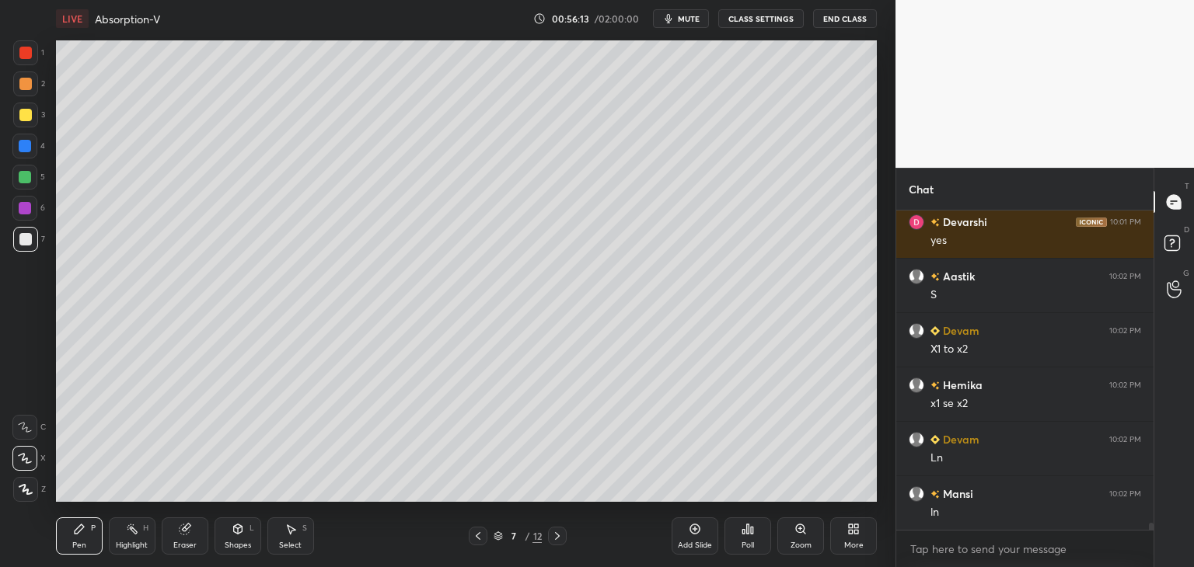
click at [478, 533] on icon at bounding box center [478, 536] width 12 height 12
click at [557, 537] on icon at bounding box center [557, 536] width 12 height 12
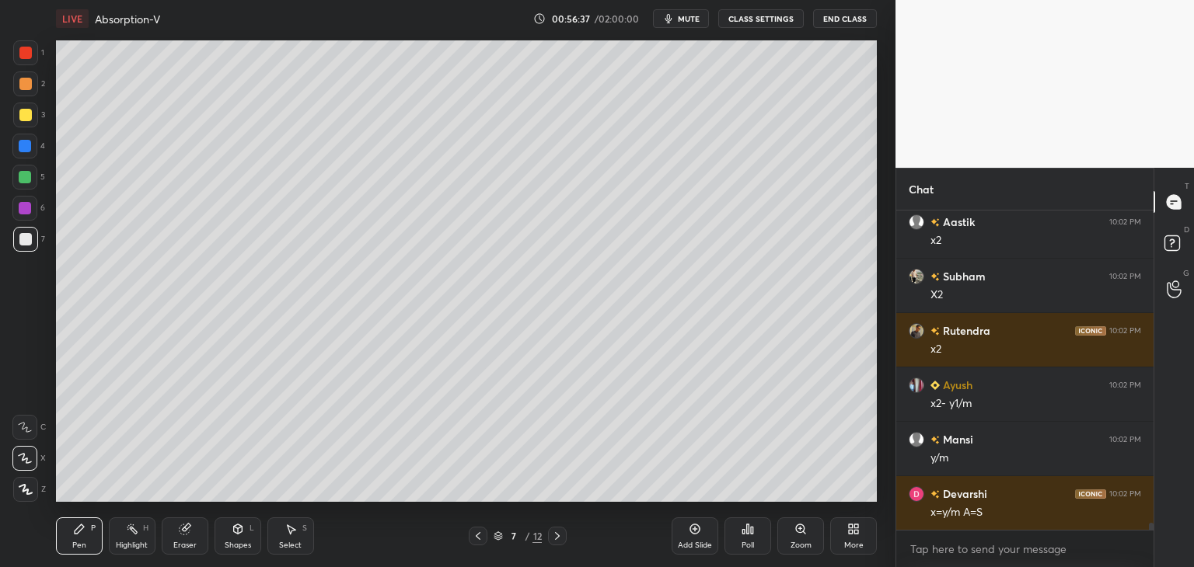
scroll to position [15124, 0]
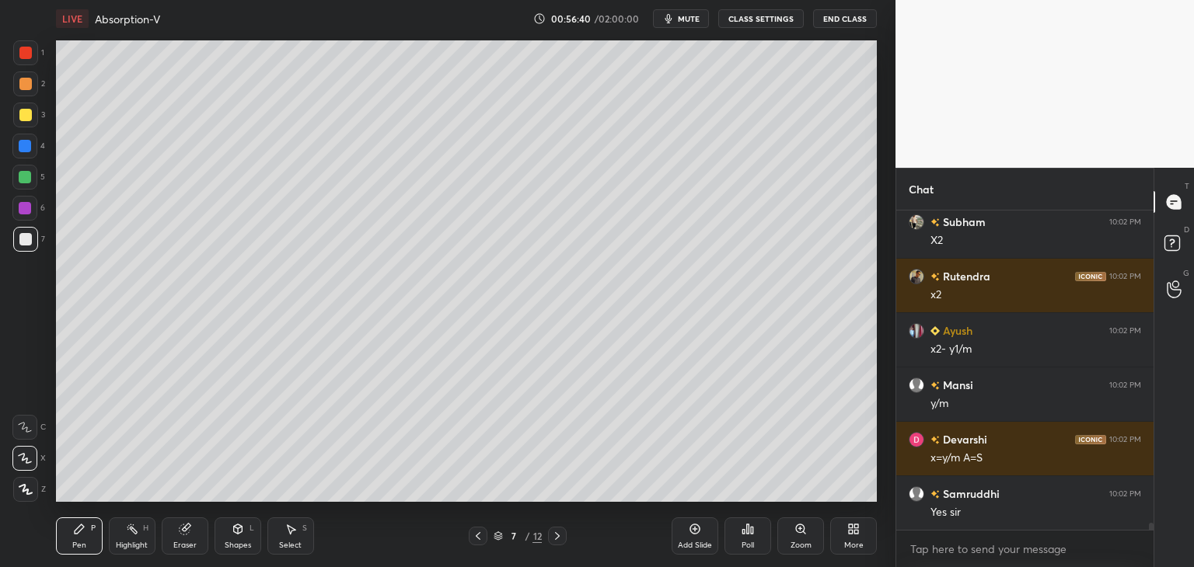
click at [886, 445] on div "1 2 3 4 5 6 7 C X Z C X Z E E Erase all H H LIVE Absorption-V 00:56:40 / 02:00:…" at bounding box center [448, 283] width 896 height 567
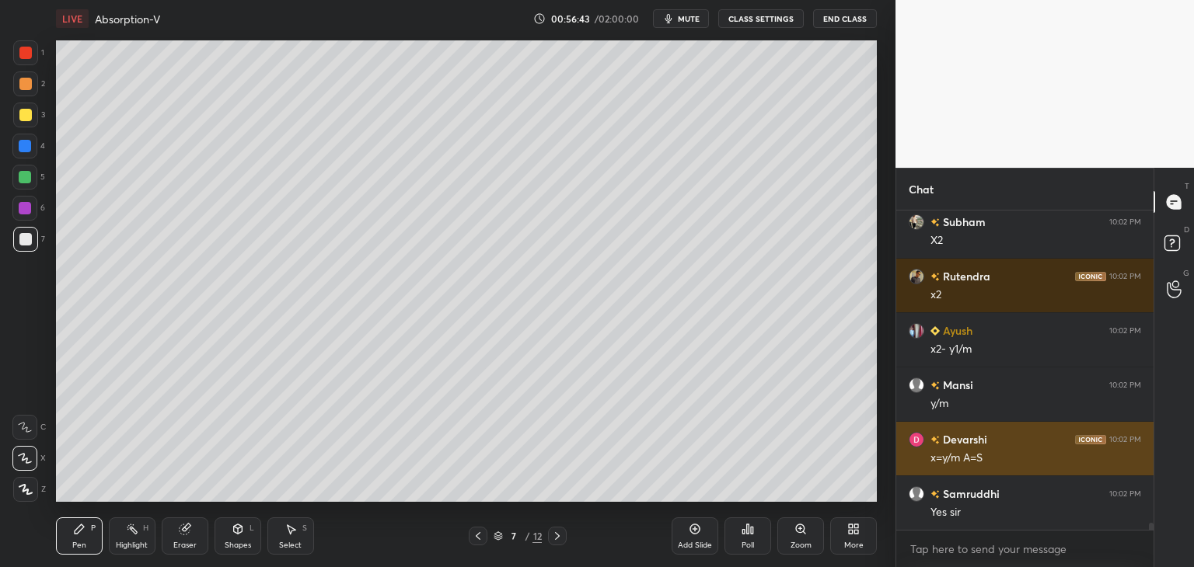
click at [902, 444] on div "1 2 3 4 5 6 7 C X Z C X Z E E Erase all H H LIVE Absorption-V 00:56:43 / 02:00:…" at bounding box center [597, 283] width 1194 height 567
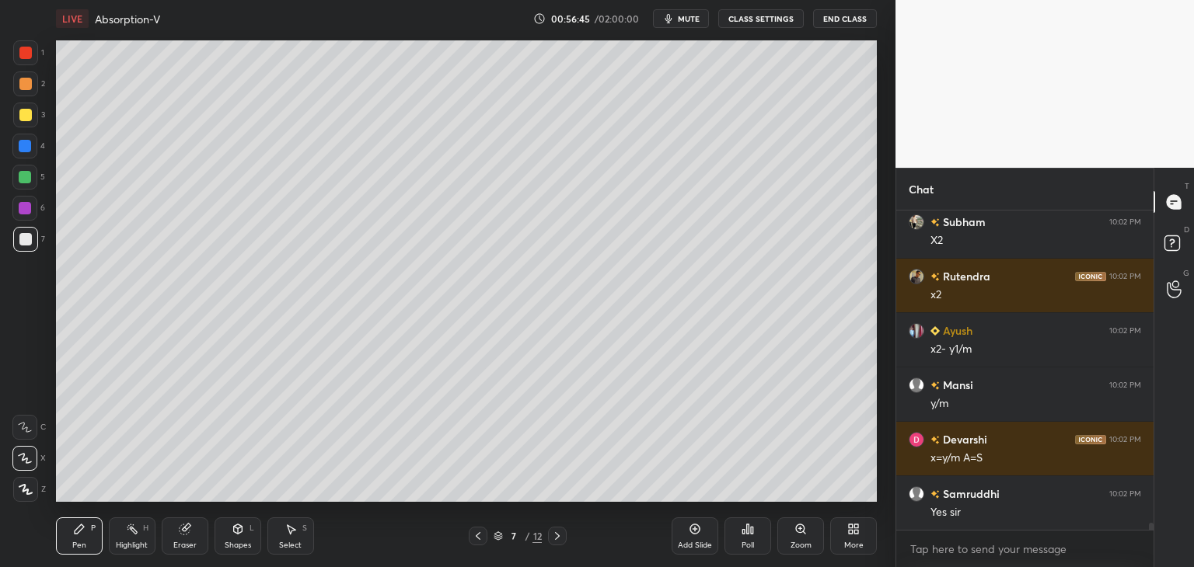
click at [85, 536] on div "Pen P" at bounding box center [79, 536] width 47 height 37
click at [17, 122] on div at bounding box center [25, 115] width 25 height 25
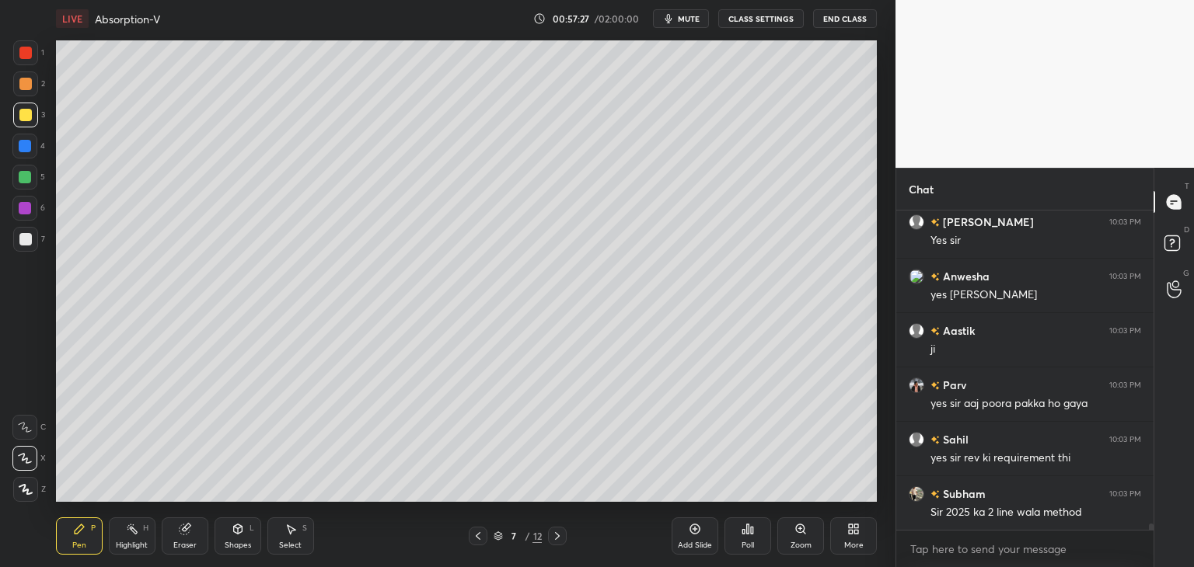
scroll to position [15669, 0]
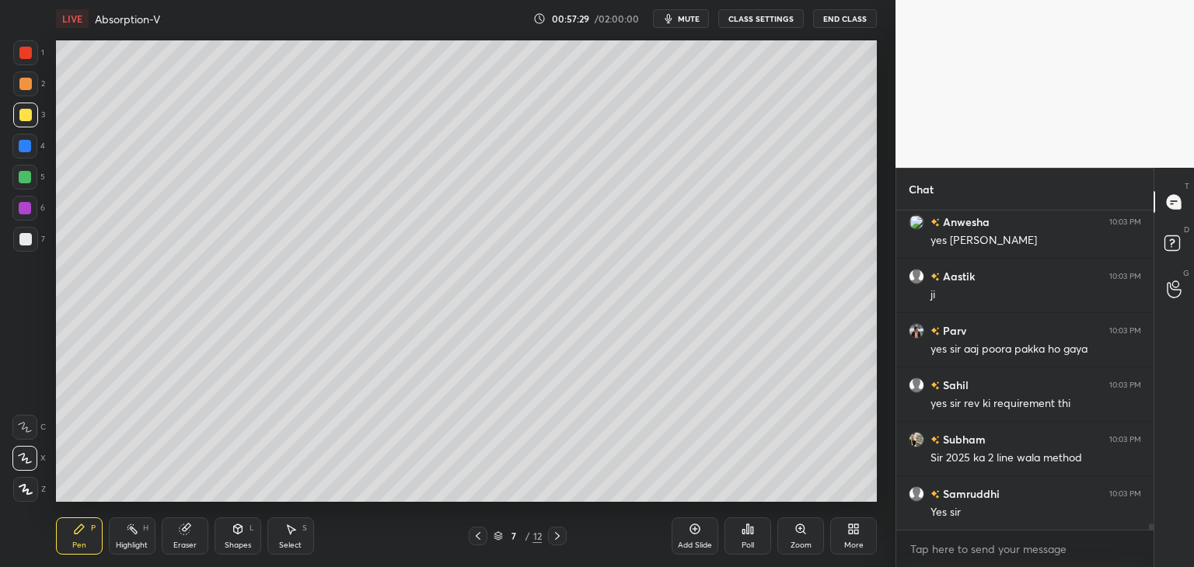
click at [25, 145] on div at bounding box center [25, 146] width 12 height 12
click at [29, 119] on div at bounding box center [25, 115] width 12 height 12
click at [25, 96] on div at bounding box center [25, 84] width 25 height 25
click at [23, 60] on div at bounding box center [25, 52] width 25 height 25
click at [30, 209] on div at bounding box center [25, 208] width 12 height 12
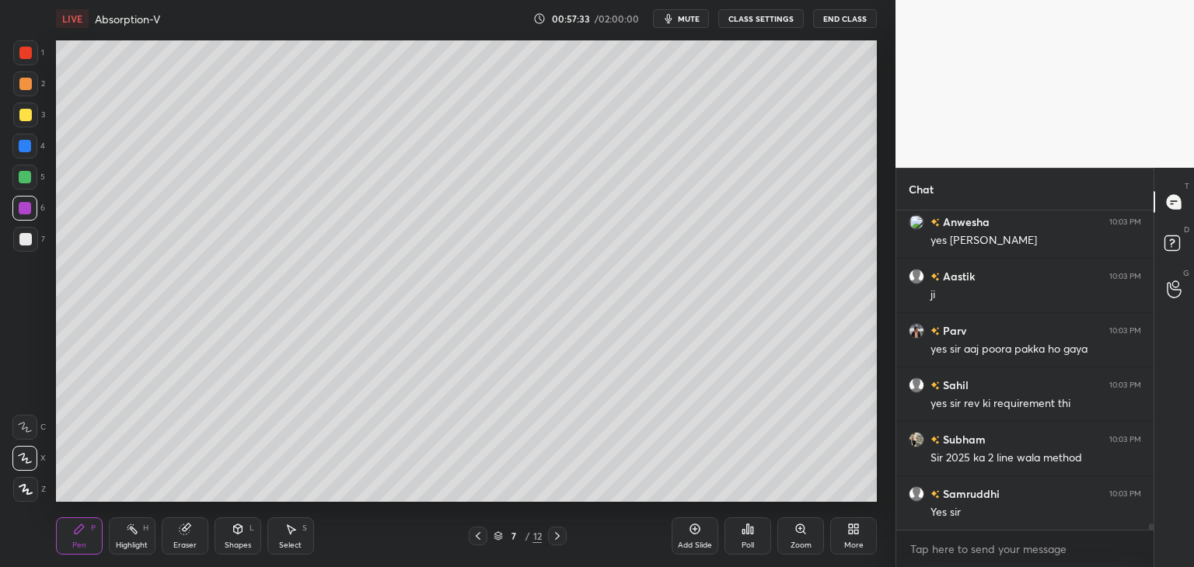
click at [26, 233] on div at bounding box center [25, 239] width 12 height 12
click at [477, 539] on icon at bounding box center [478, 536] width 12 height 12
click at [477, 541] on icon at bounding box center [478, 536] width 12 height 12
click at [477, 540] on icon at bounding box center [478, 536] width 12 height 12
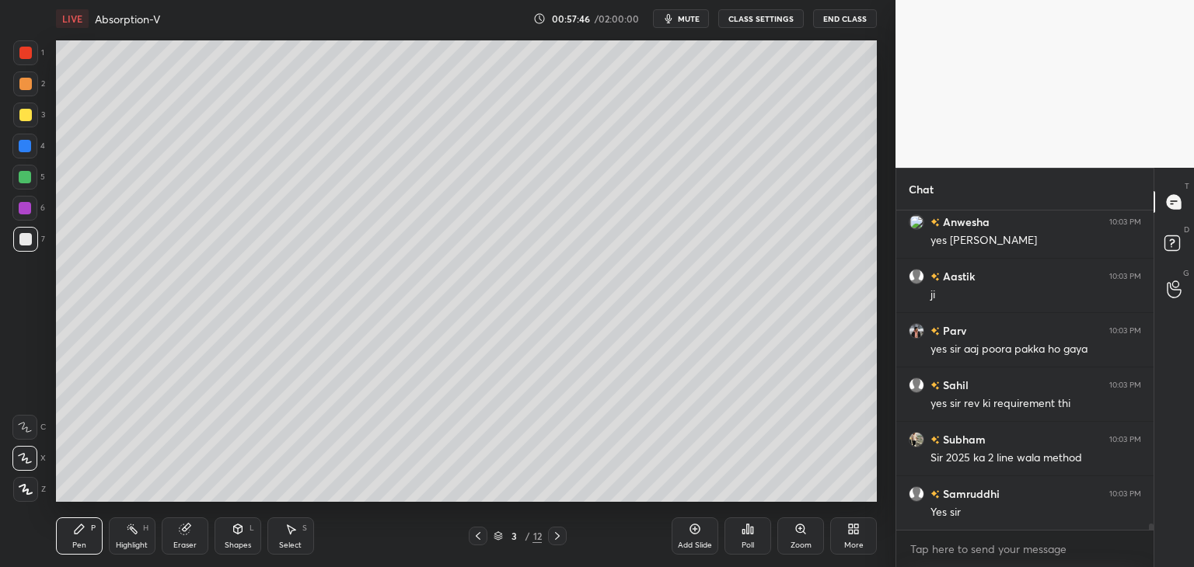
click at [477, 539] on icon at bounding box center [478, 536] width 12 height 12
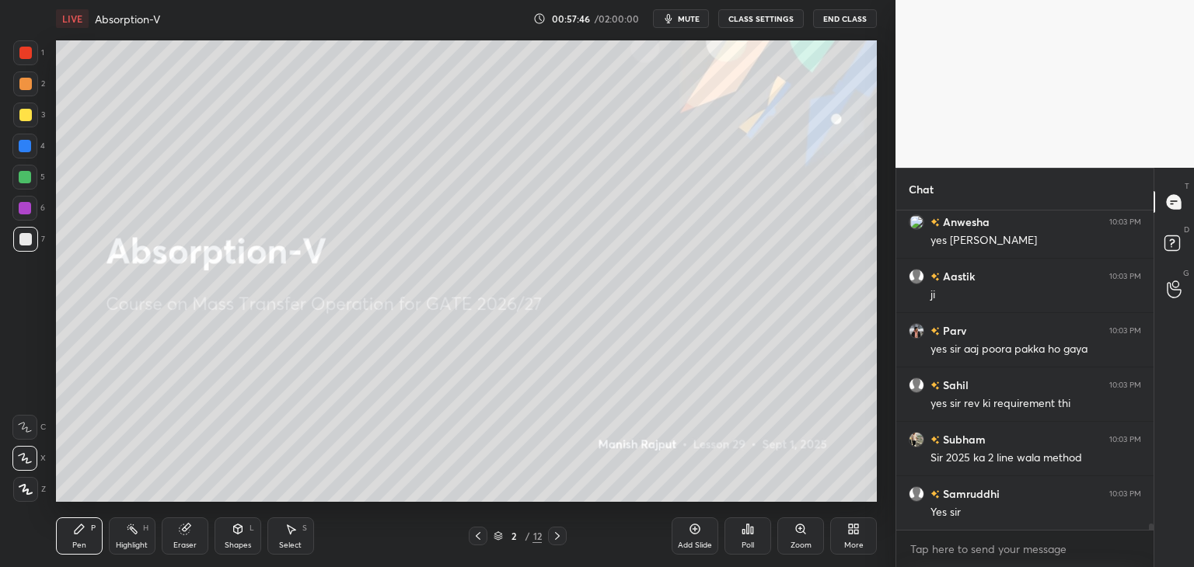
click at [477, 539] on icon at bounding box center [478, 536] width 12 height 12
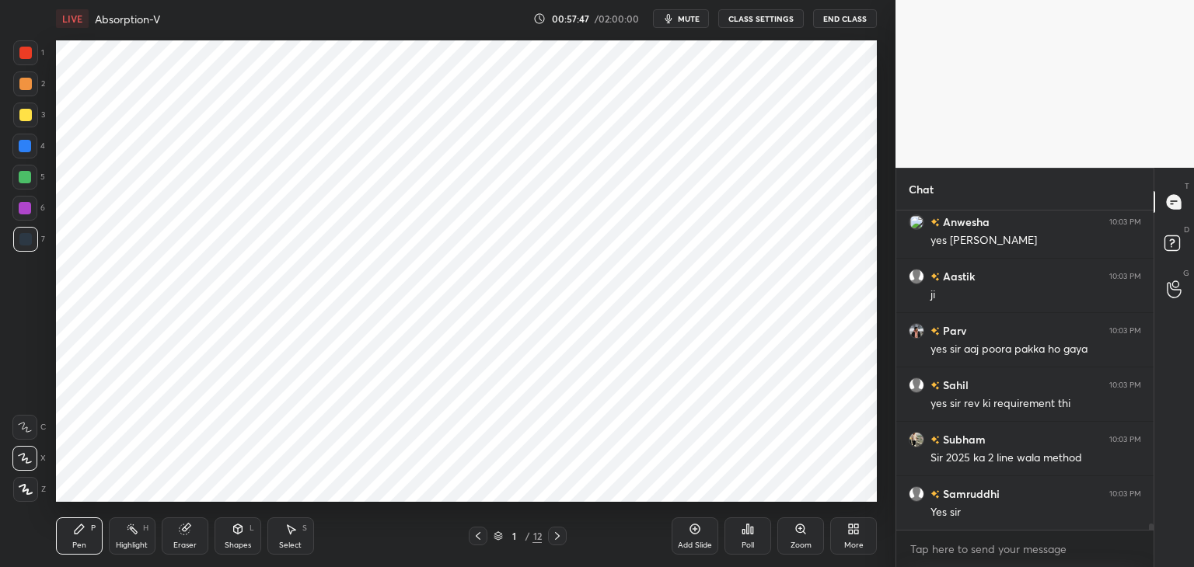
click at [553, 539] on icon at bounding box center [557, 536] width 12 height 12
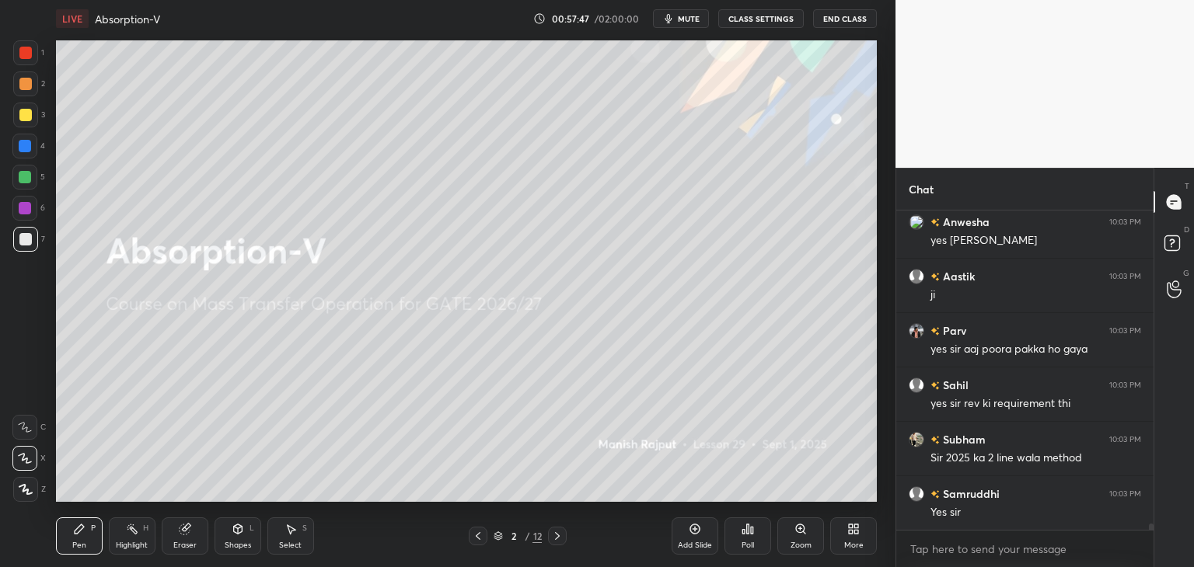
click at [553, 539] on icon at bounding box center [557, 536] width 12 height 12
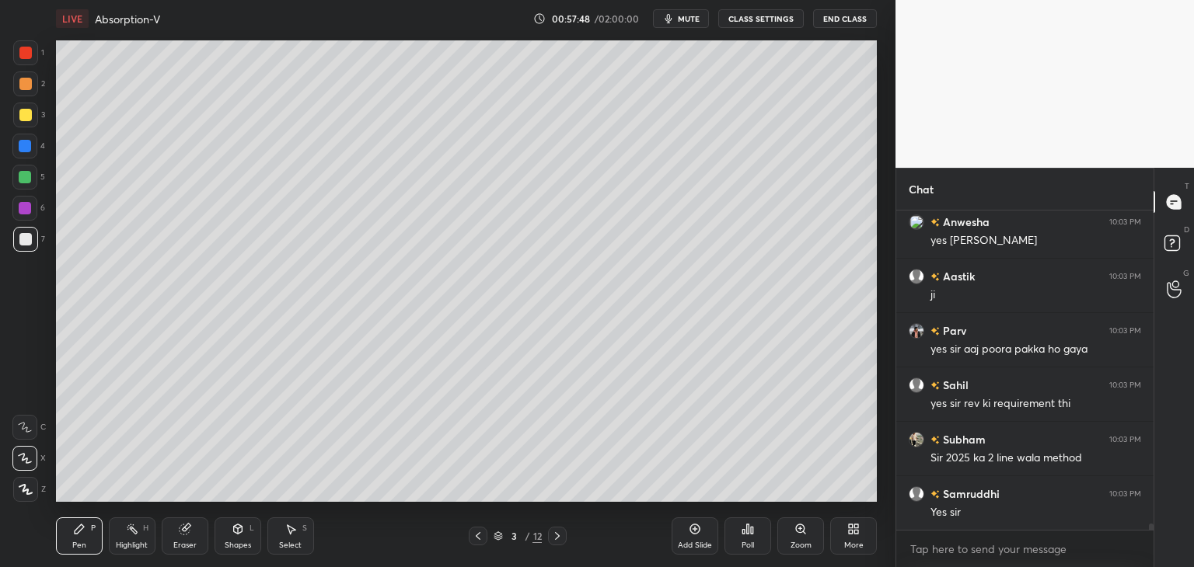
click at [553, 539] on icon at bounding box center [557, 536] width 12 height 12
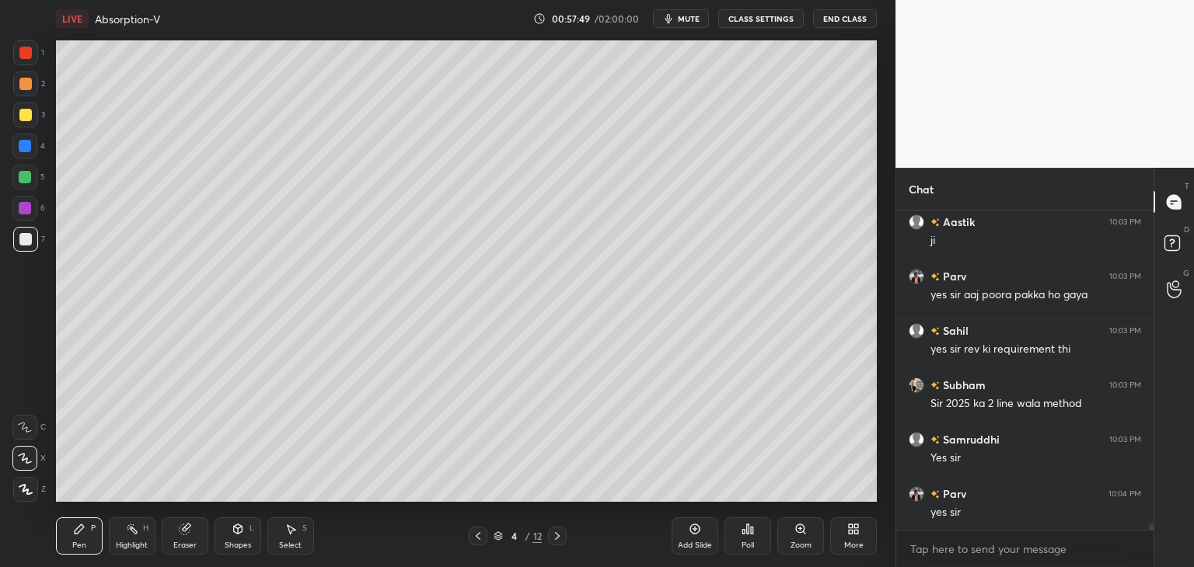
click at [553, 539] on icon at bounding box center [557, 536] width 12 height 12
click at [479, 533] on icon at bounding box center [478, 536] width 12 height 12
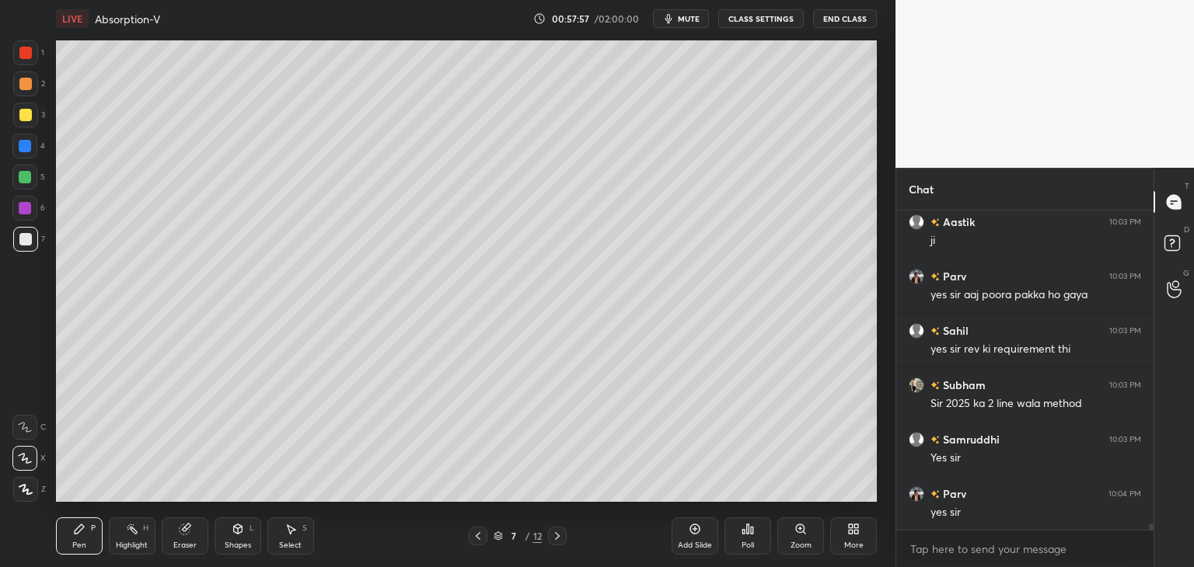
click at [480, 533] on icon at bounding box center [478, 536] width 12 height 12
click at [480, 533] on icon at bounding box center [478, 536] width 5 height 8
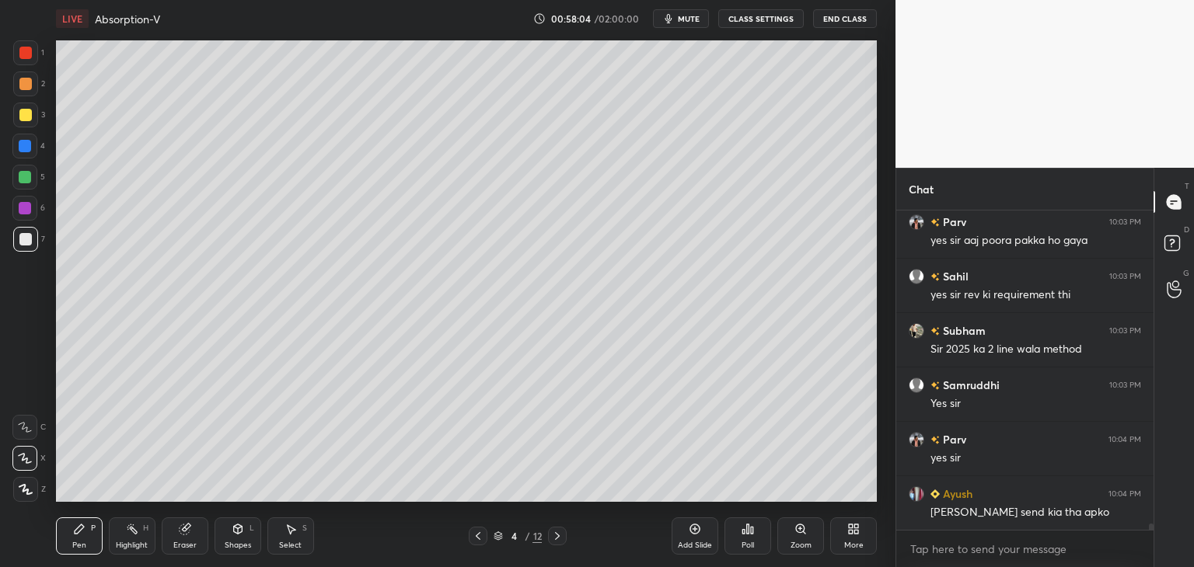
click at [550, 537] on div at bounding box center [557, 536] width 19 height 19
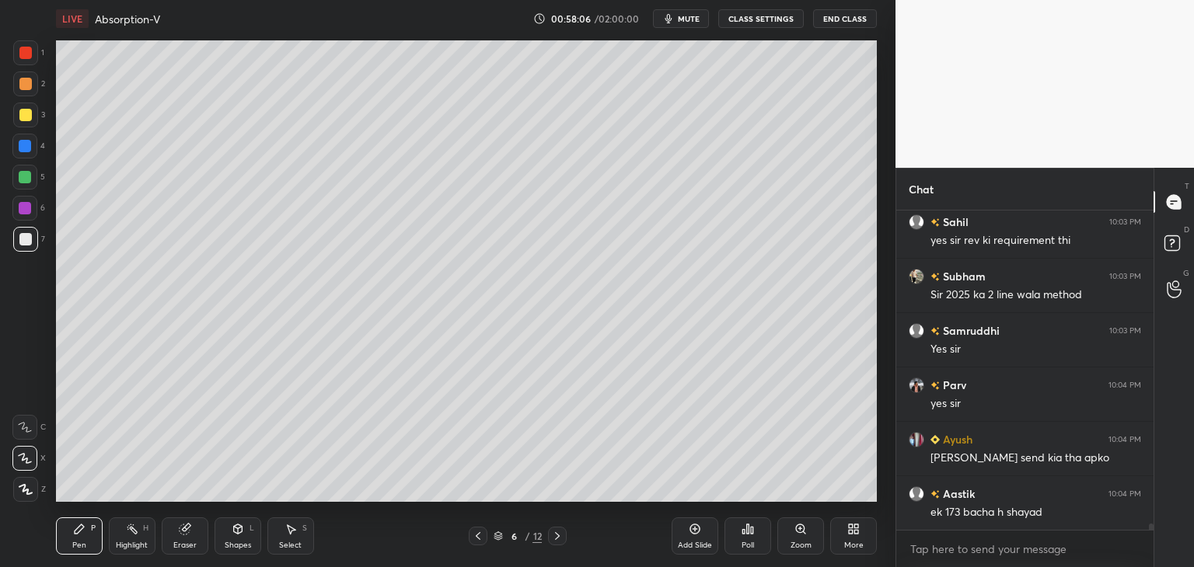
click at [550, 537] on div at bounding box center [557, 536] width 19 height 19
click at [550, 536] on div at bounding box center [557, 536] width 19 height 19
click at [553, 537] on icon at bounding box center [557, 536] width 12 height 12
click at [473, 536] on icon at bounding box center [478, 536] width 12 height 12
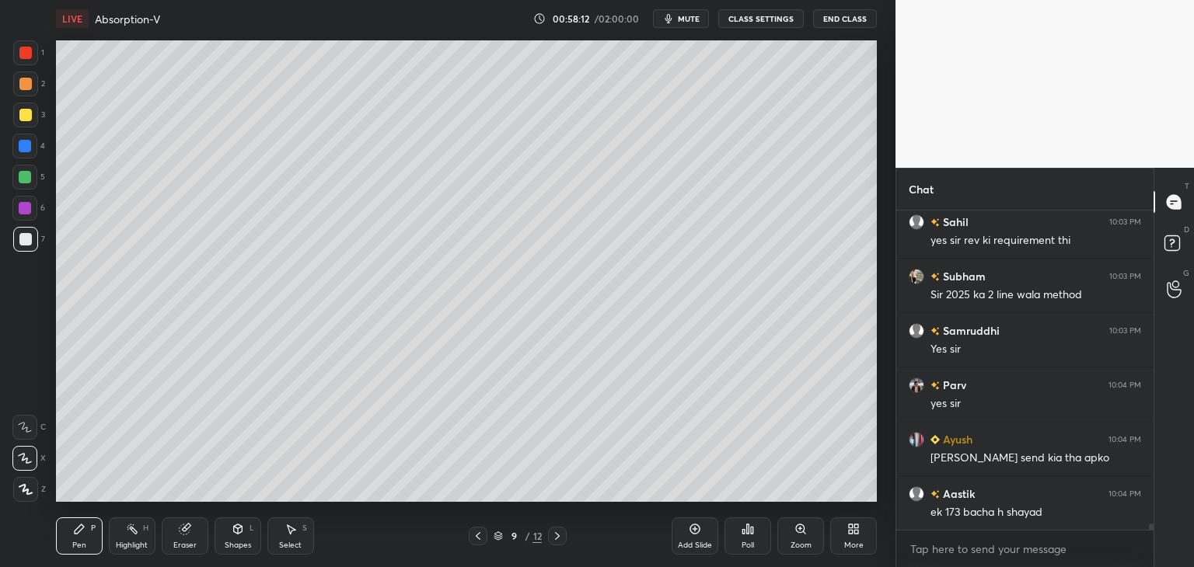
click at [474, 536] on icon at bounding box center [478, 536] width 12 height 12
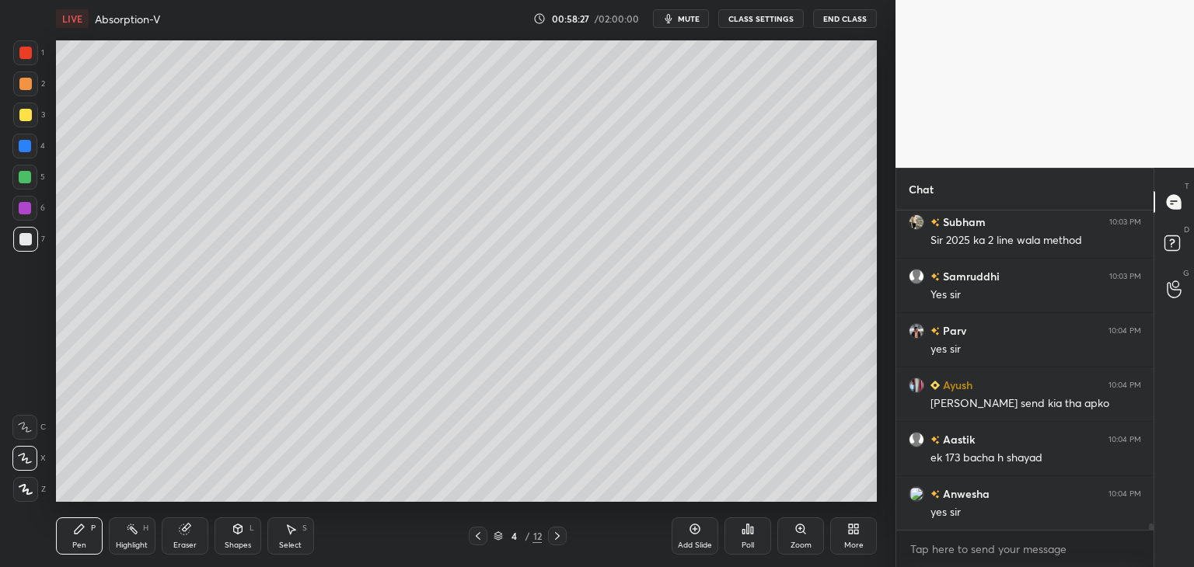
scroll to position [15941, 0]
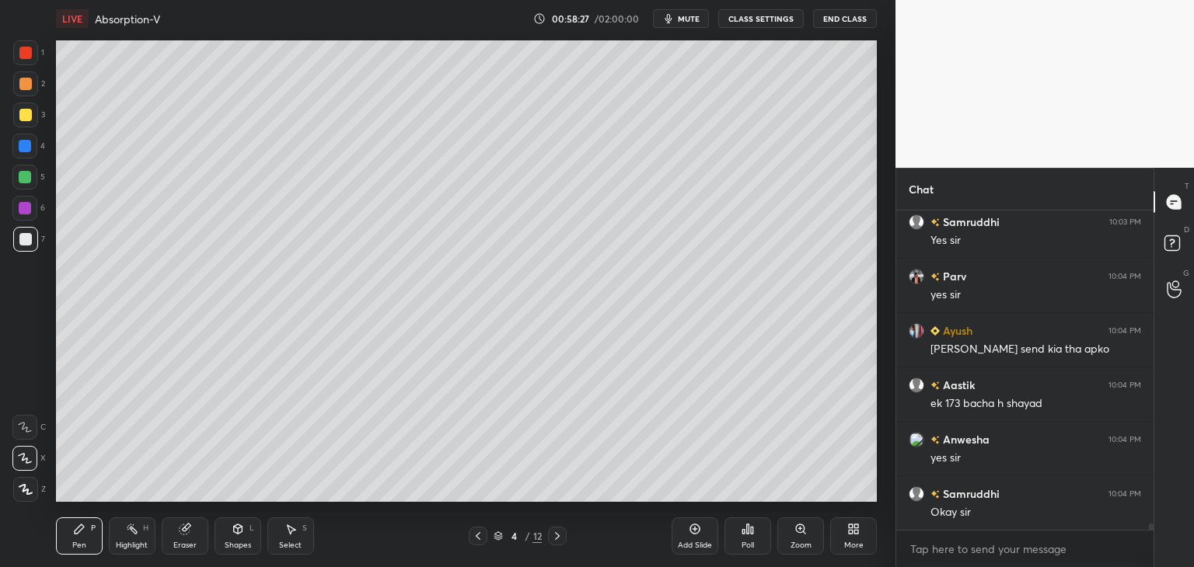
click at [690, 545] on div "Add Slide" at bounding box center [695, 546] width 34 height 8
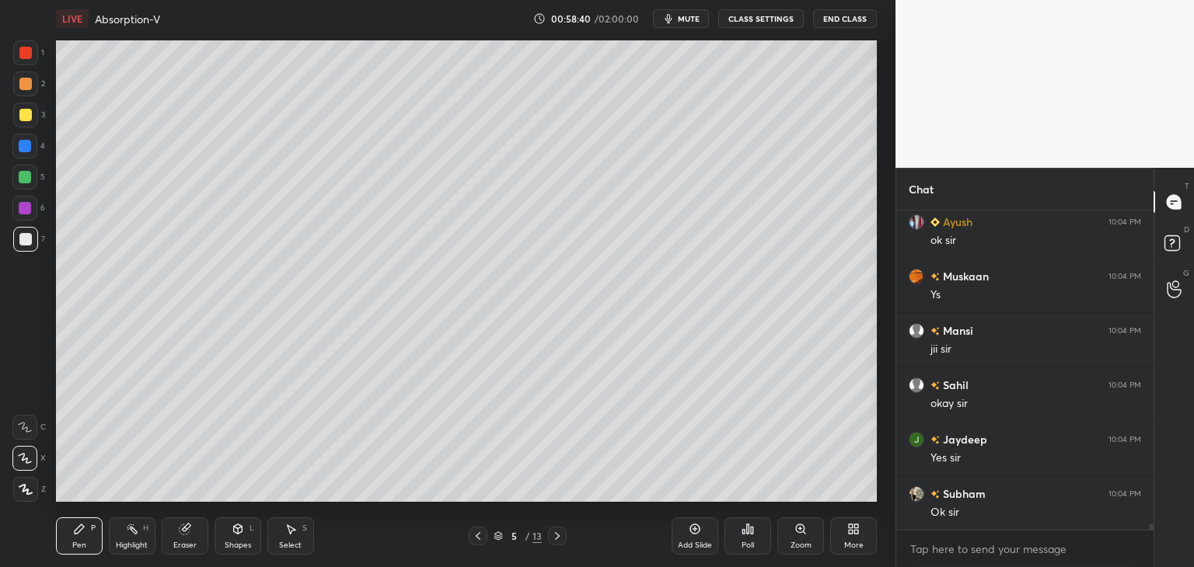
click at [29, 114] on div at bounding box center [25, 115] width 12 height 12
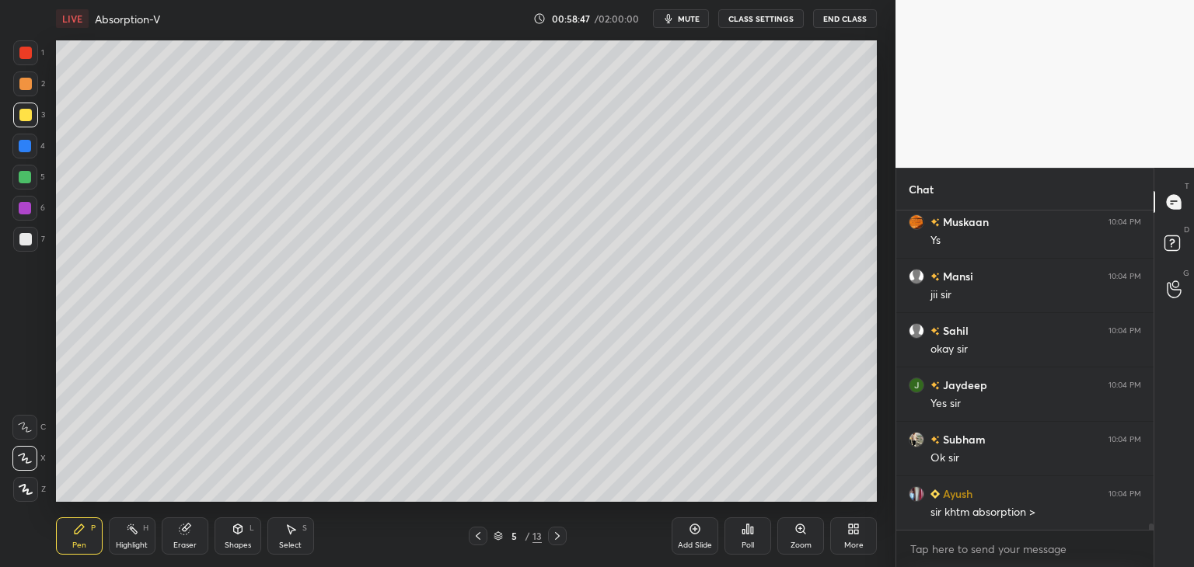
scroll to position [16430, 0]
click at [26, 82] on div at bounding box center [25, 84] width 12 height 12
click at [20, 55] on div at bounding box center [25, 53] width 12 height 12
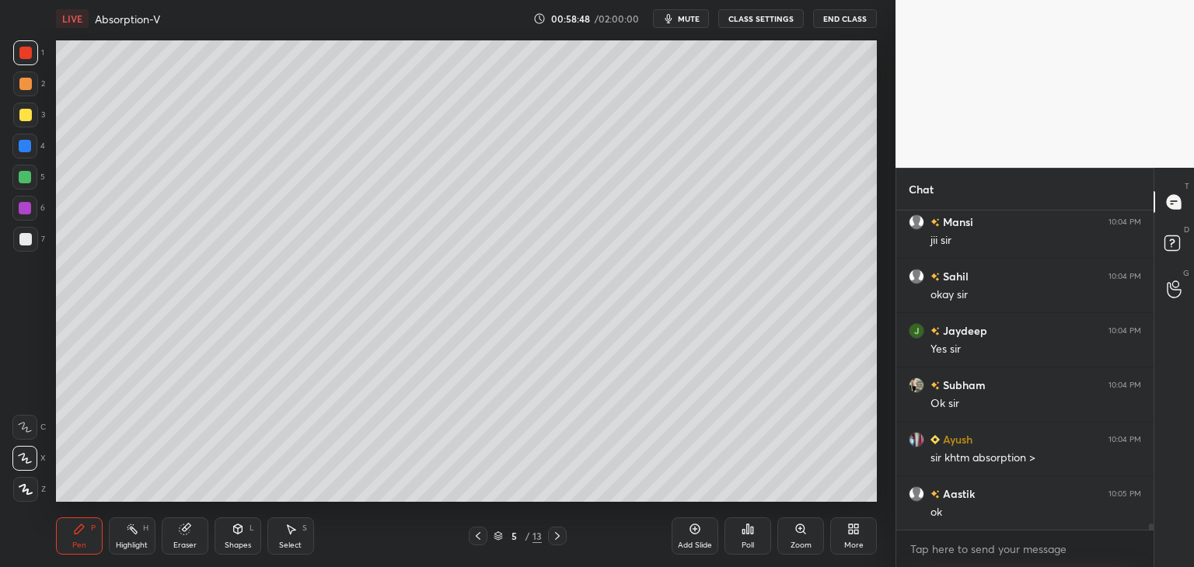
scroll to position [16485, 0]
click at [22, 120] on div at bounding box center [25, 115] width 12 height 12
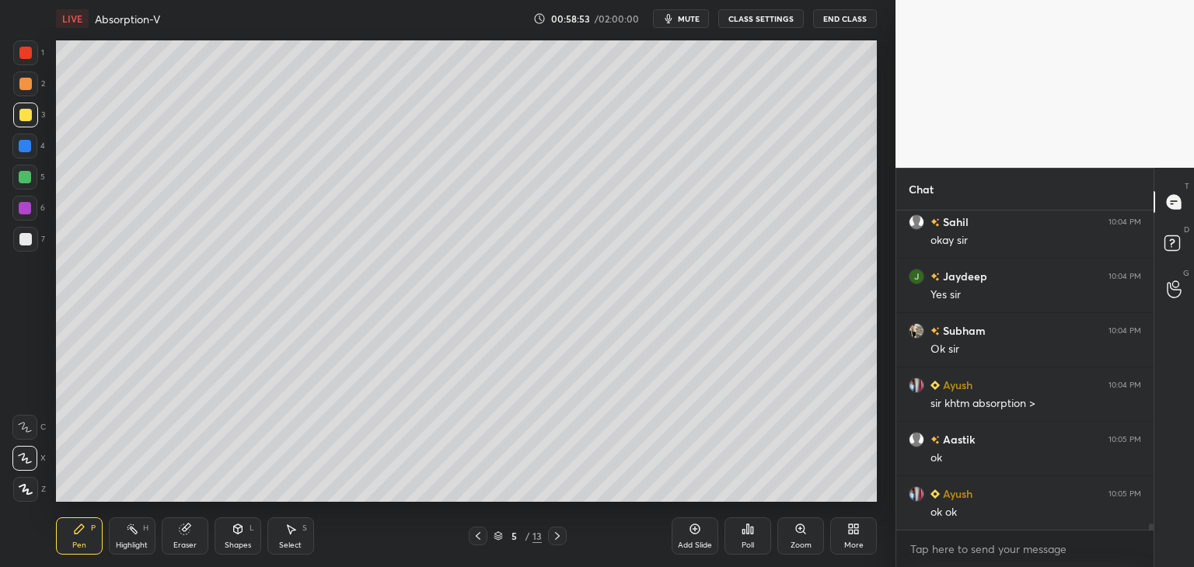
click at [29, 149] on div at bounding box center [25, 146] width 12 height 12
click at [27, 183] on div at bounding box center [25, 177] width 12 height 12
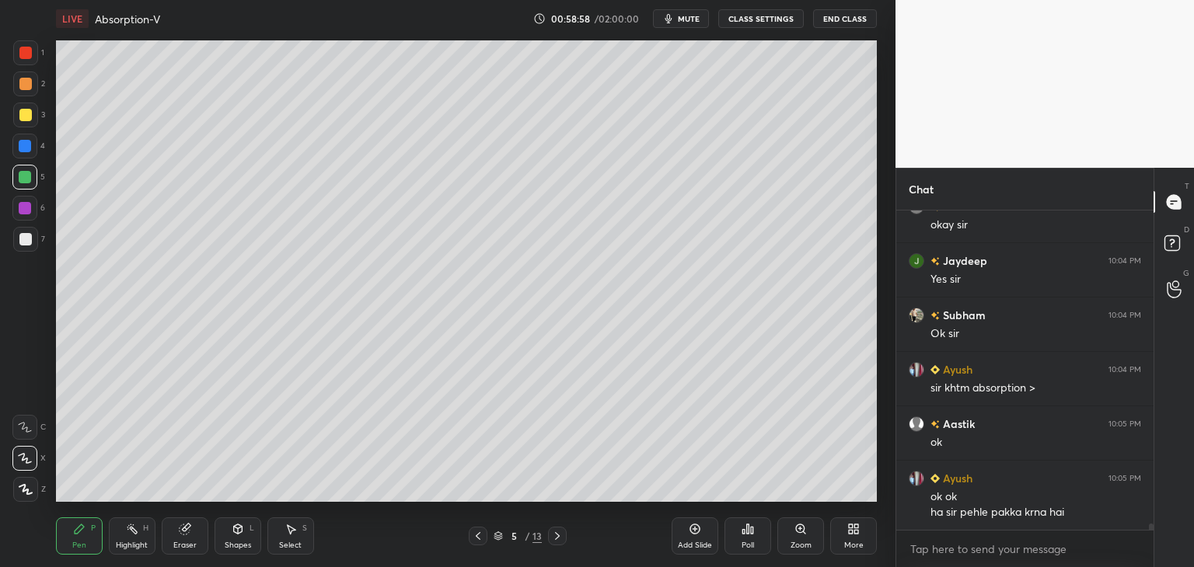
click at [19, 212] on div at bounding box center [25, 208] width 12 height 12
click at [29, 234] on div at bounding box center [25, 239] width 12 height 12
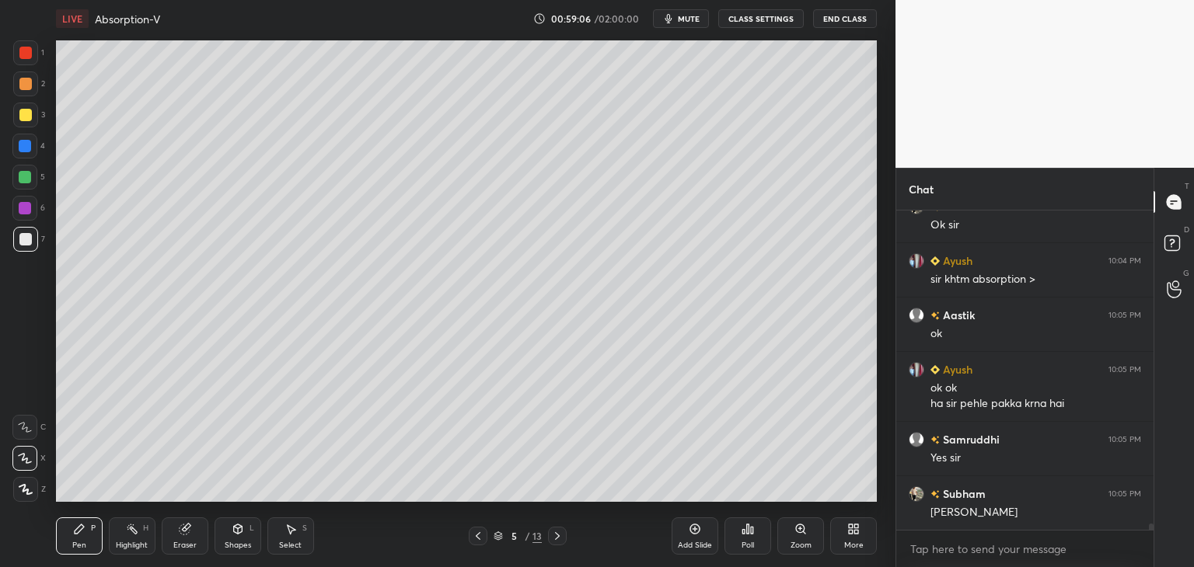
scroll to position [16664, 0]
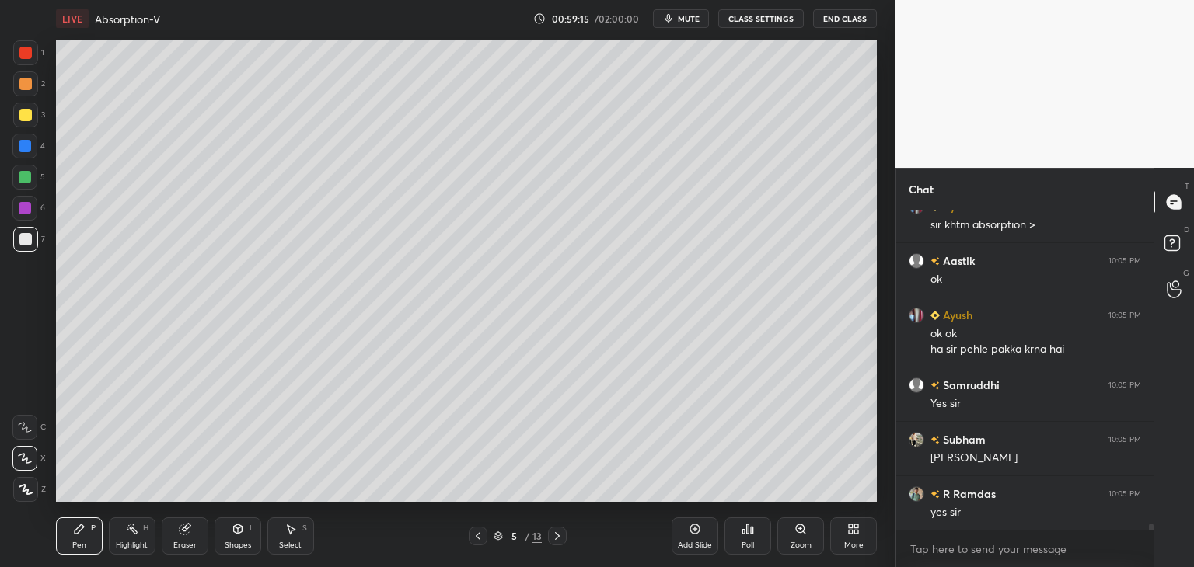
click at [743, 542] on div "Poll" at bounding box center [748, 546] width 12 height 8
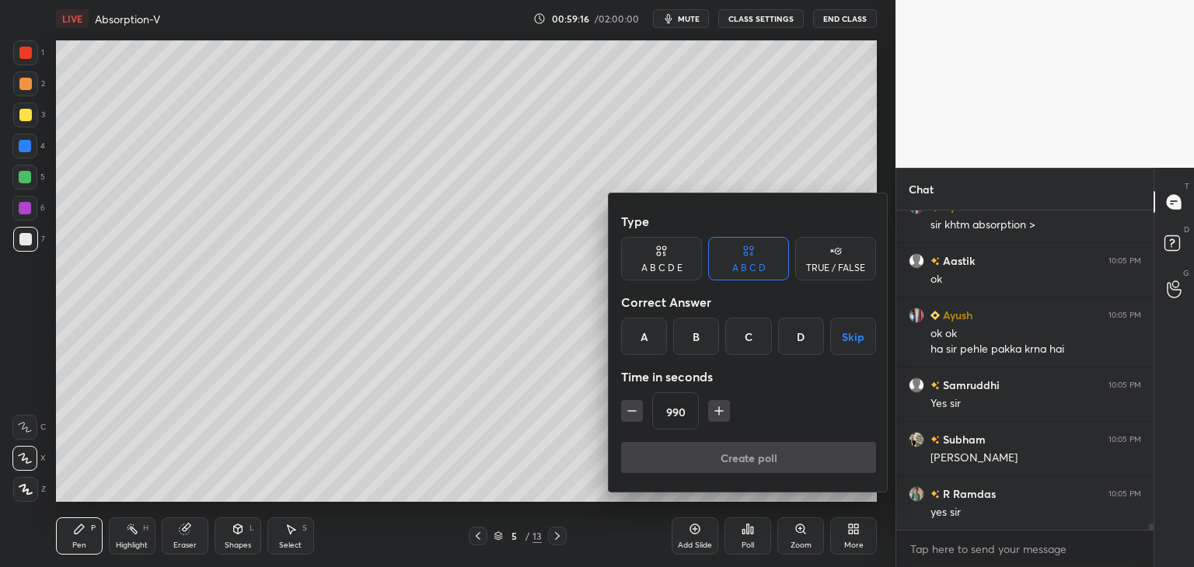
scroll to position [16718, 0]
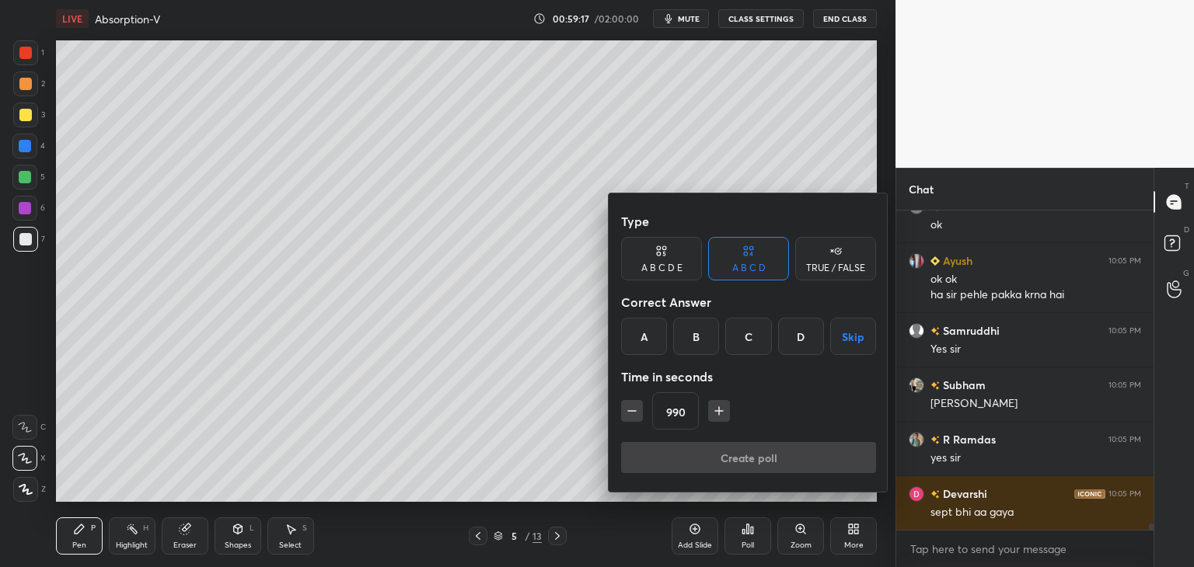
click at [628, 408] on icon "button" at bounding box center [632, 411] width 16 height 16
click at [628, 407] on icon "button" at bounding box center [632, 411] width 16 height 16
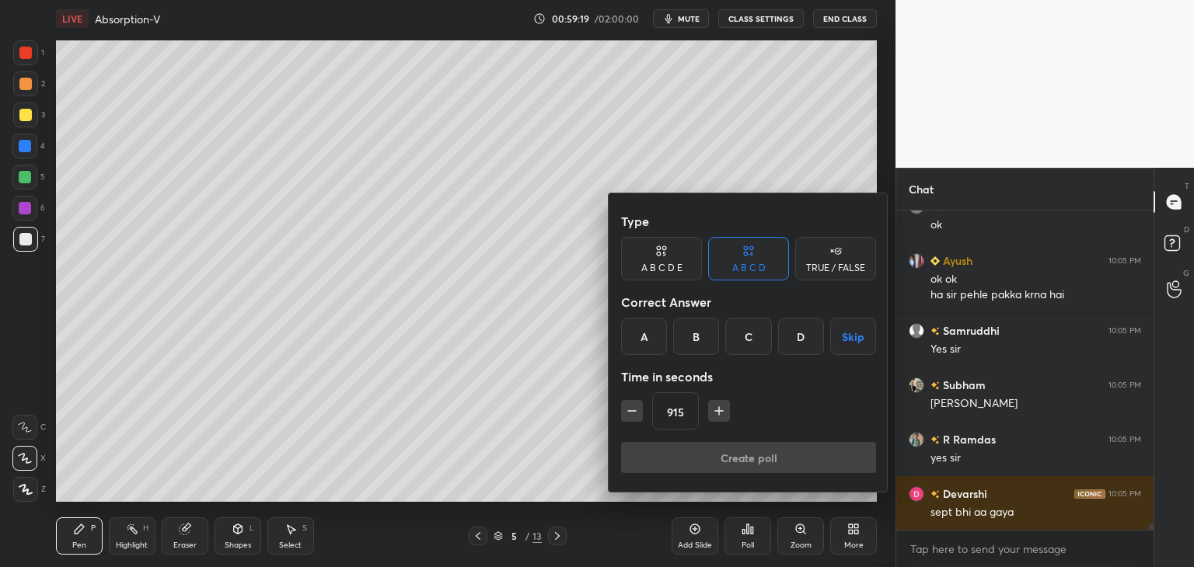
click at [628, 407] on icon "button" at bounding box center [632, 411] width 16 height 16
type input "900"
click at [646, 333] on div "A" at bounding box center [644, 336] width 46 height 37
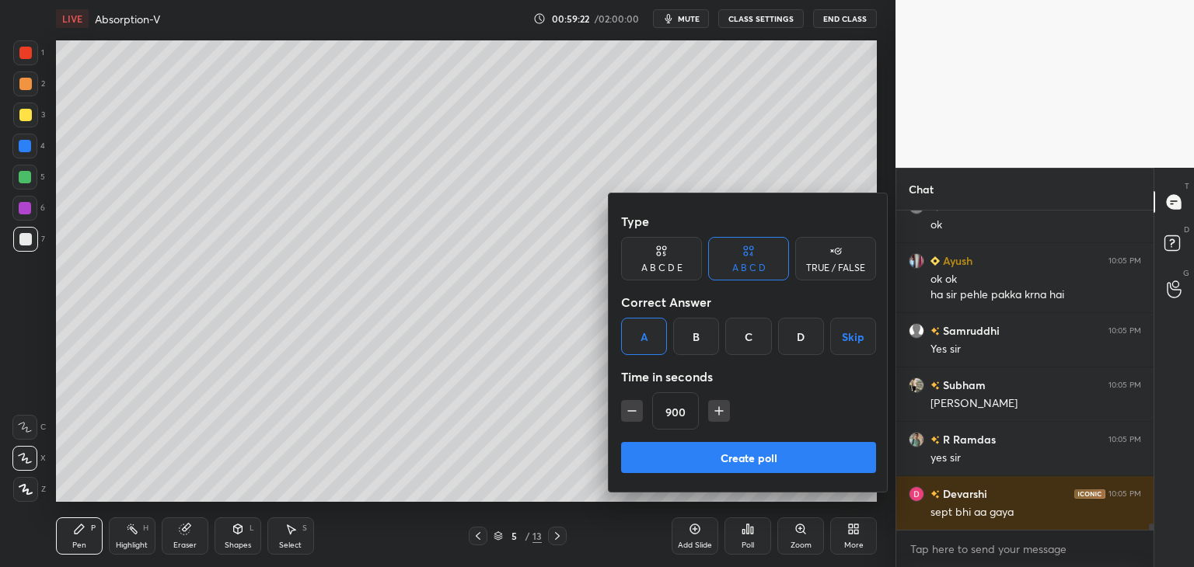
click at [703, 457] on button "Create poll" at bounding box center [748, 457] width 255 height 31
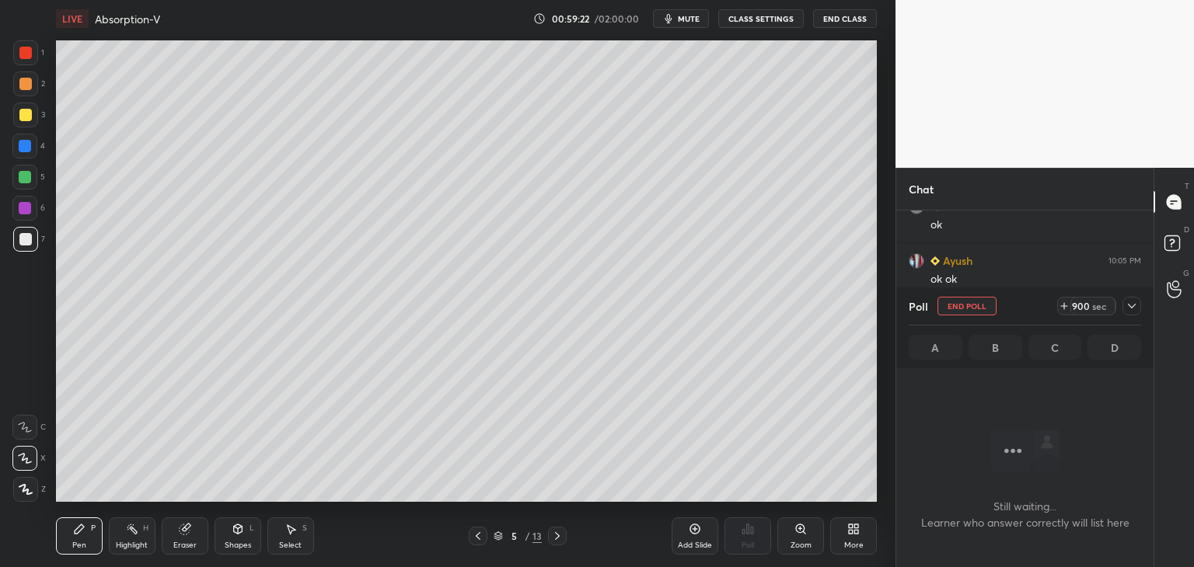
scroll to position [0, 0]
click at [691, 22] on span "mute" at bounding box center [689, 18] width 22 height 11
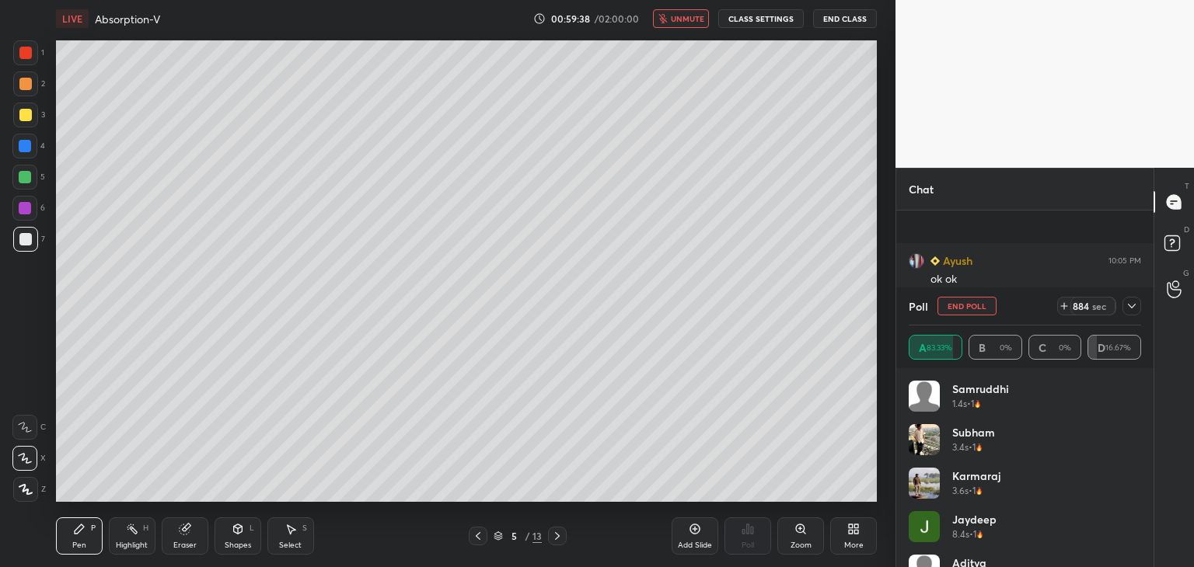
scroll to position [16853, 0]
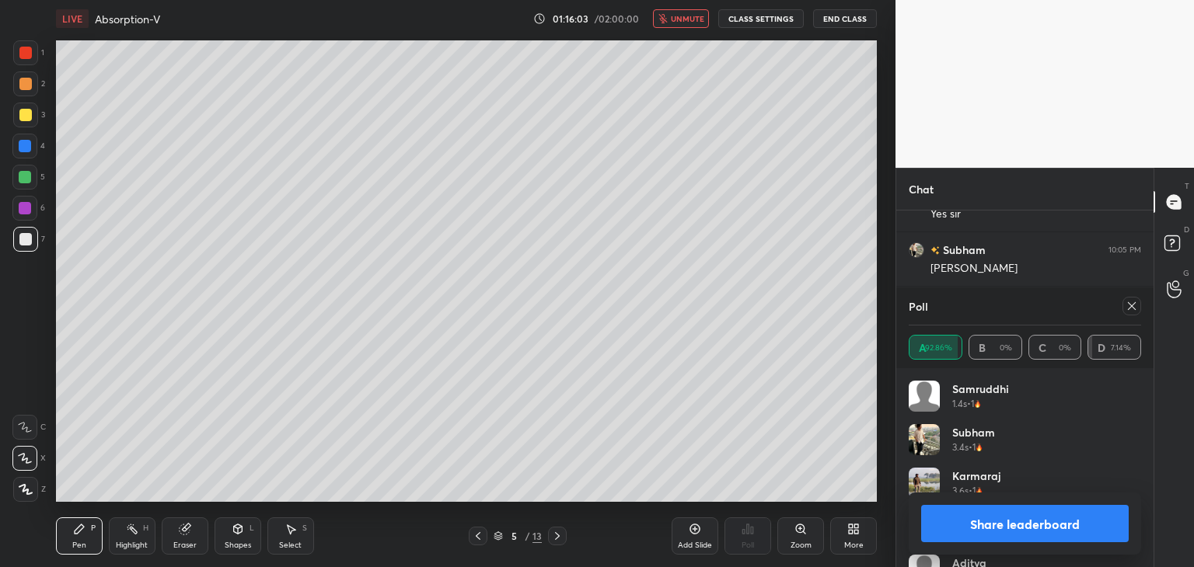
click at [1132, 308] on icon at bounding box center [1132, 306] width 12 height 12
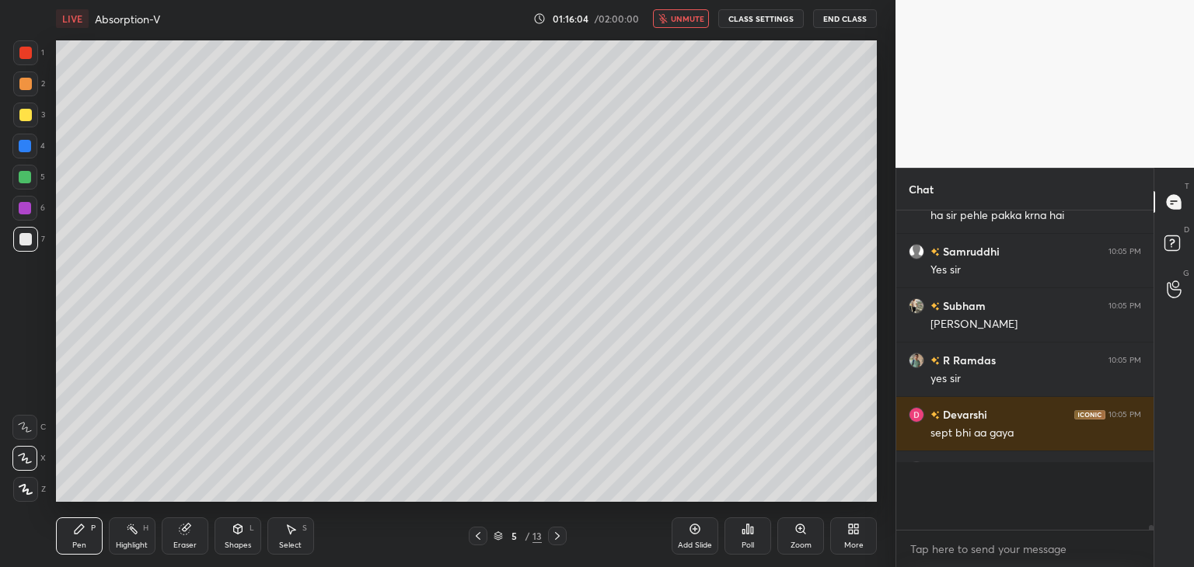
scroll to position [314, 253]
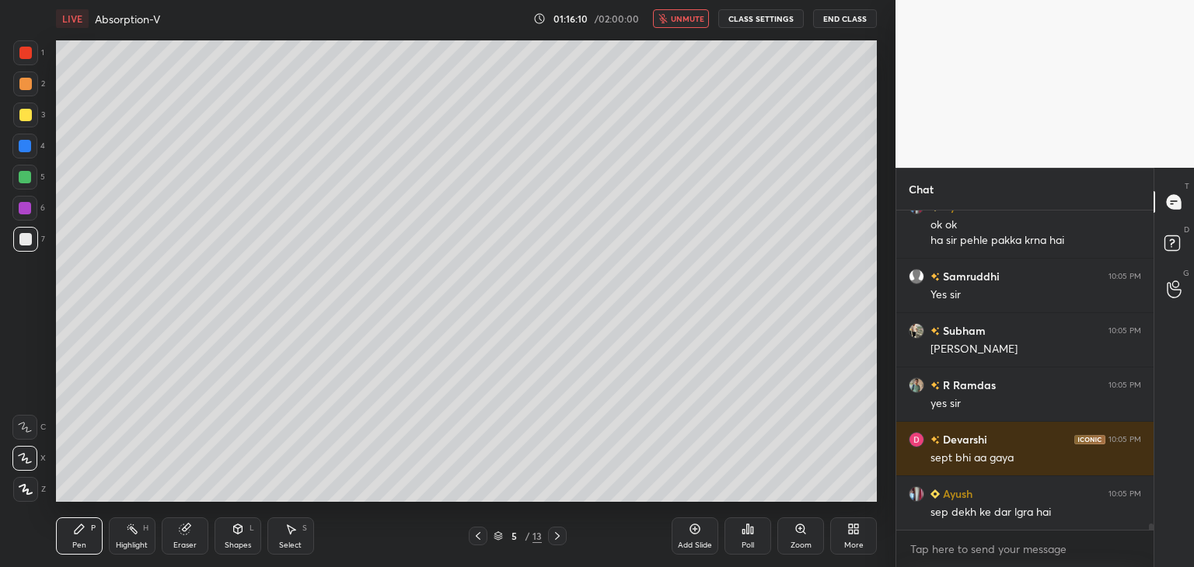
click at [668, 23] on icon "button" at bounding box center [662, 18] width 9 height 9
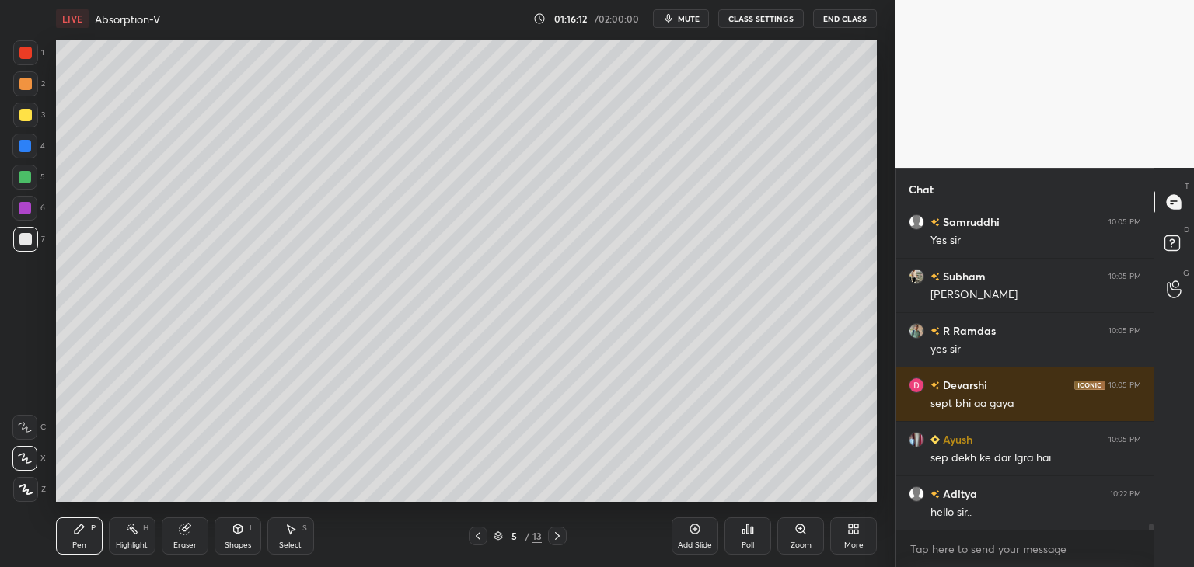
click at [180, 543] on div "Eraser" at bounding box center [184, 546] width 23 height 8
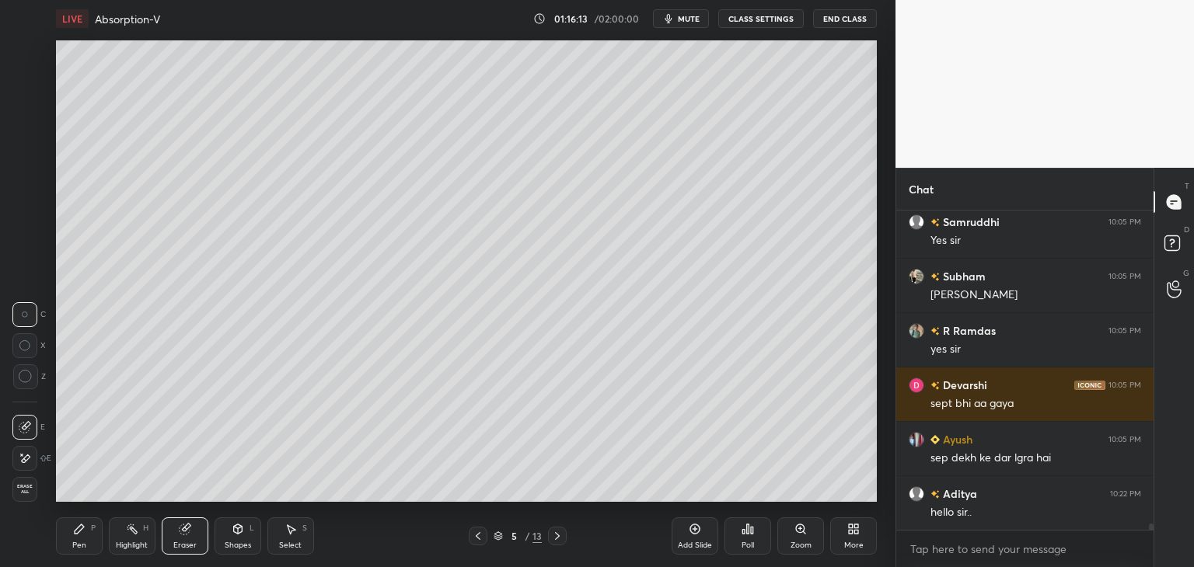
click at [30, 488] on span "Erase all" at bounding box center [24, 489] width 23 height 11
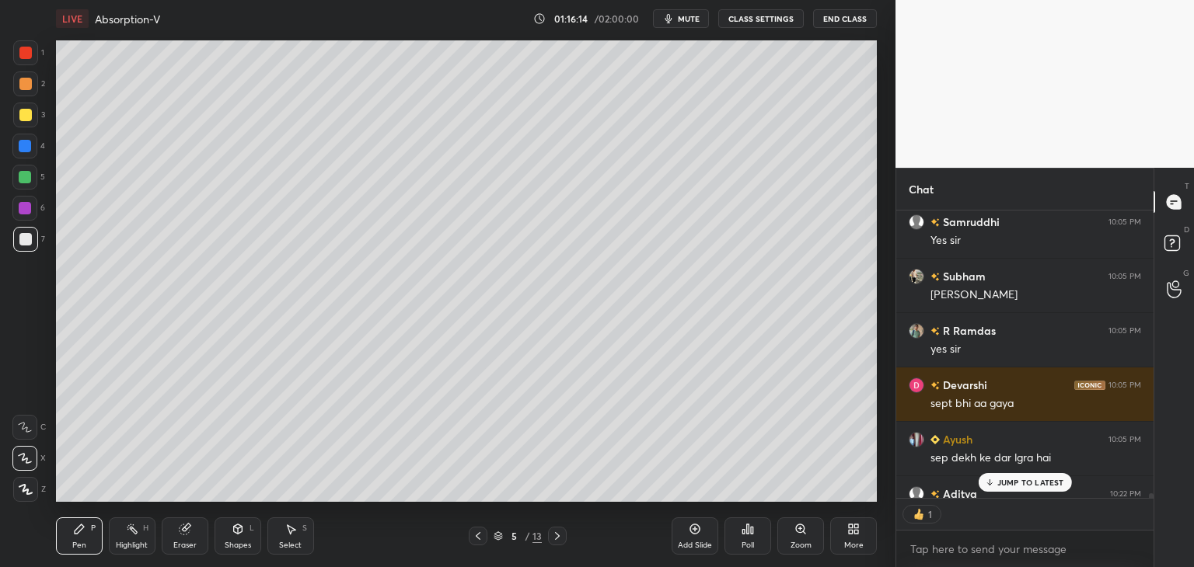
scroll to position [16912, 0]
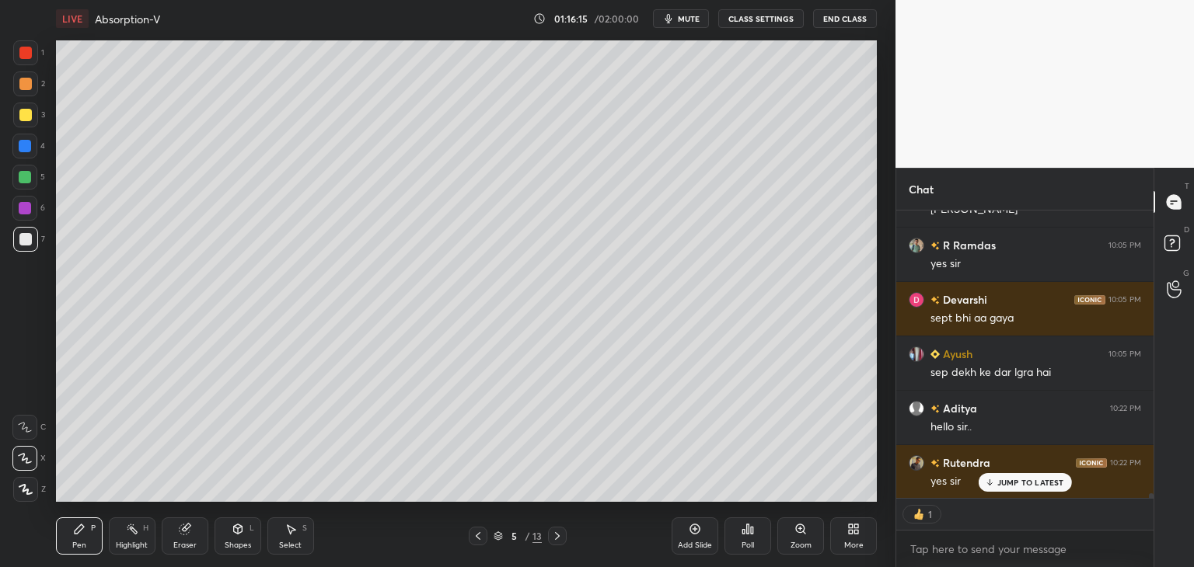
click at [992, 482] on icon at bounding box center [989, 482] width 10 height 9
click at [857, 542] on div "More" at bounding box center [853, 546] width 19 height 8
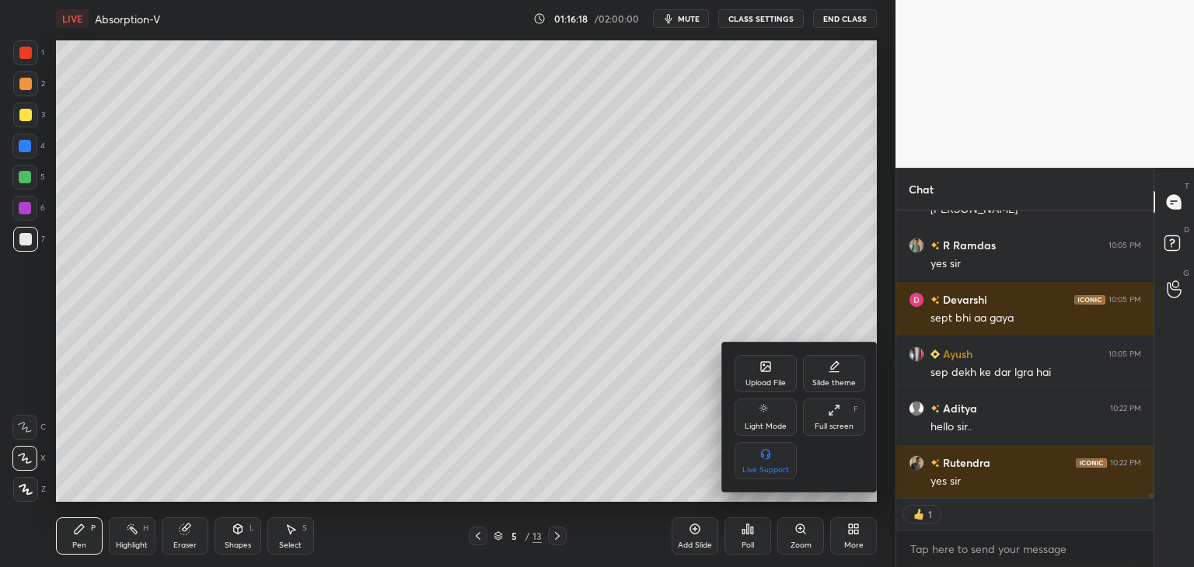
scroll to position [16968, 0]
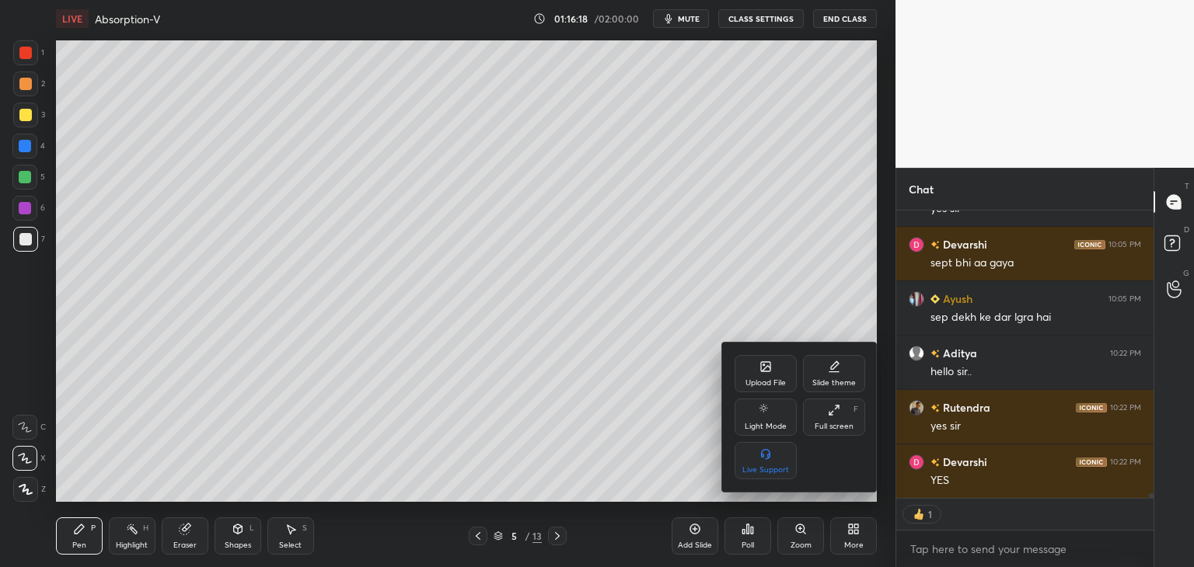
click at [756, 377] on div "Upload File" at bounding box center [766, 373] width 62 height 37
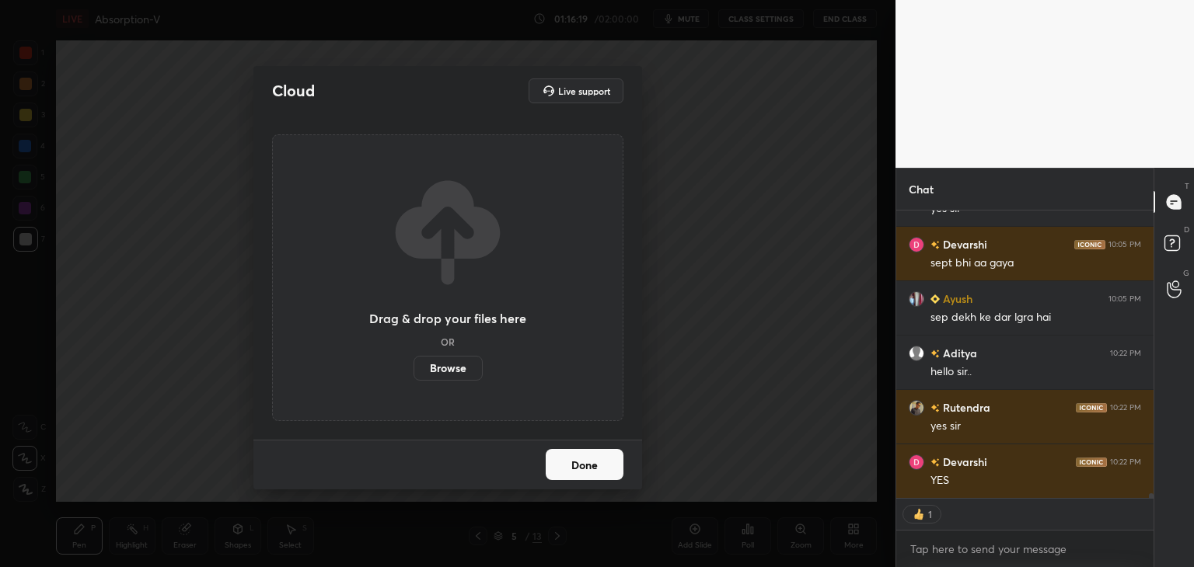
click at [433, 371] on label "Browse" at bounding box center [448, 368] width 69 height 25
click at [414, 371] on input "Browse" at bounding box center [414, 368] width 0 height 25
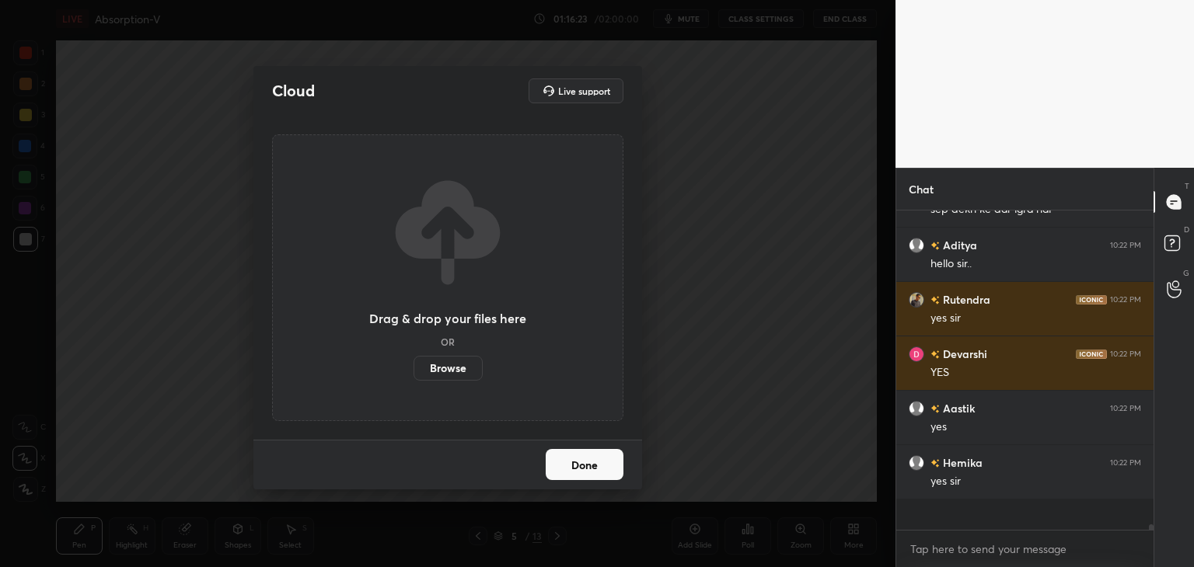
scroll to position [17045, 0]
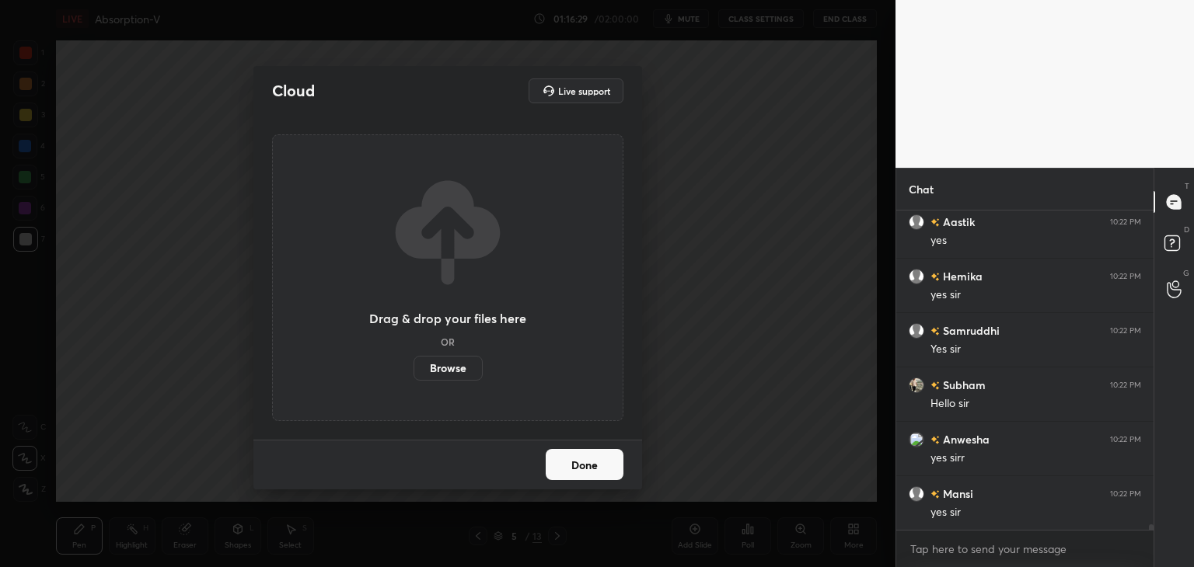
click at [606, 463] on button "Done" at bounding box center [585, 464] width 78 height 31
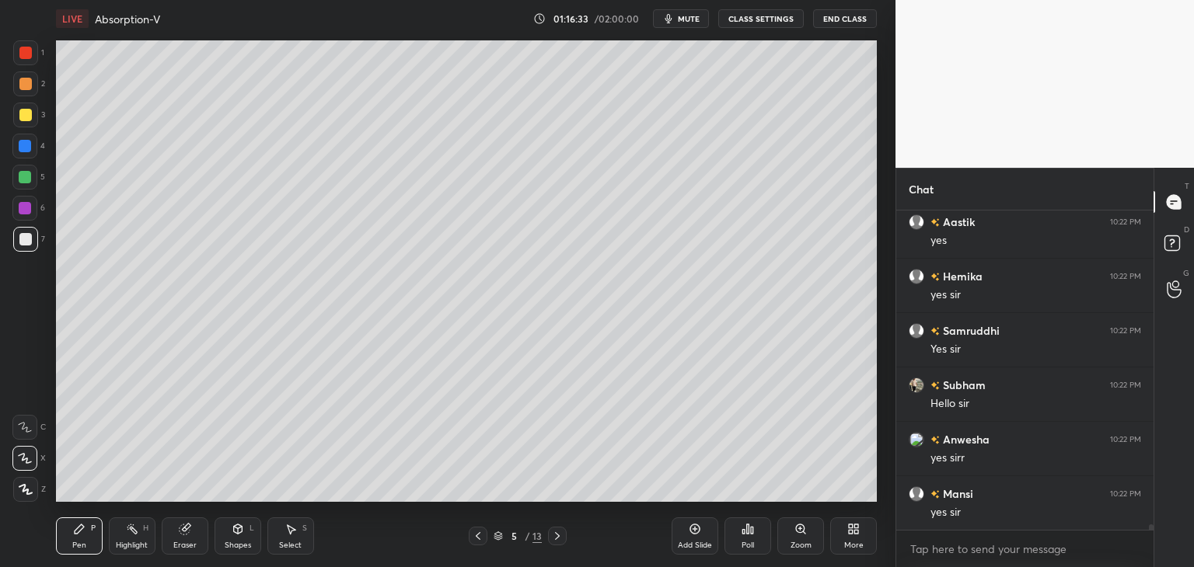
click at [21, 113] on div at bounding box center [25, 115] width 12 height 12
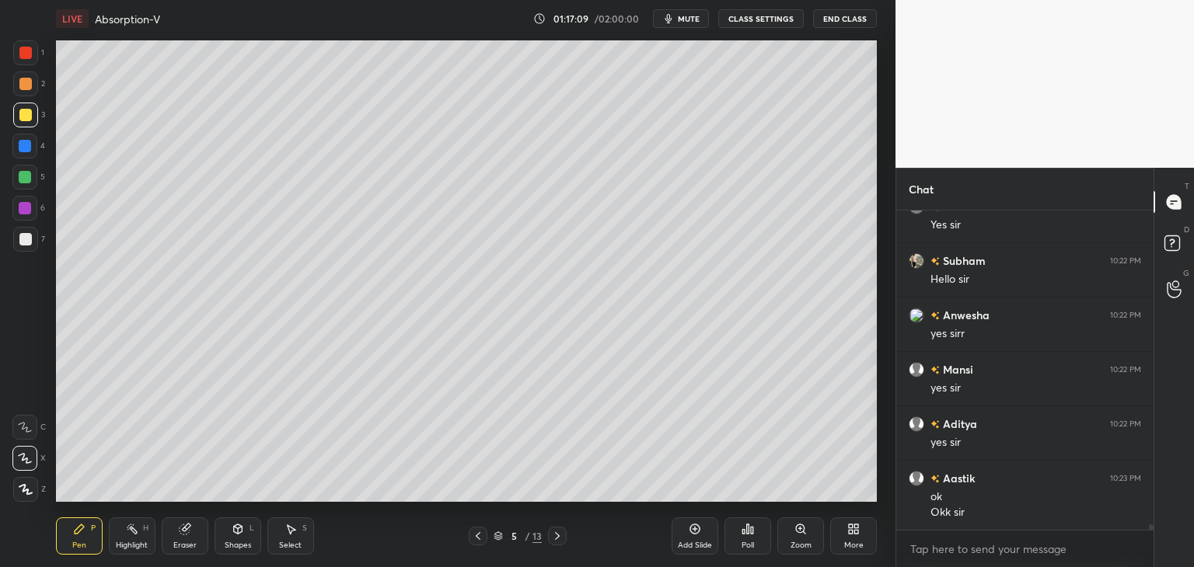
scroll to position [17441, 0]
click at [28, 239] on div at bounding box center [25, 239] width 12 height 12
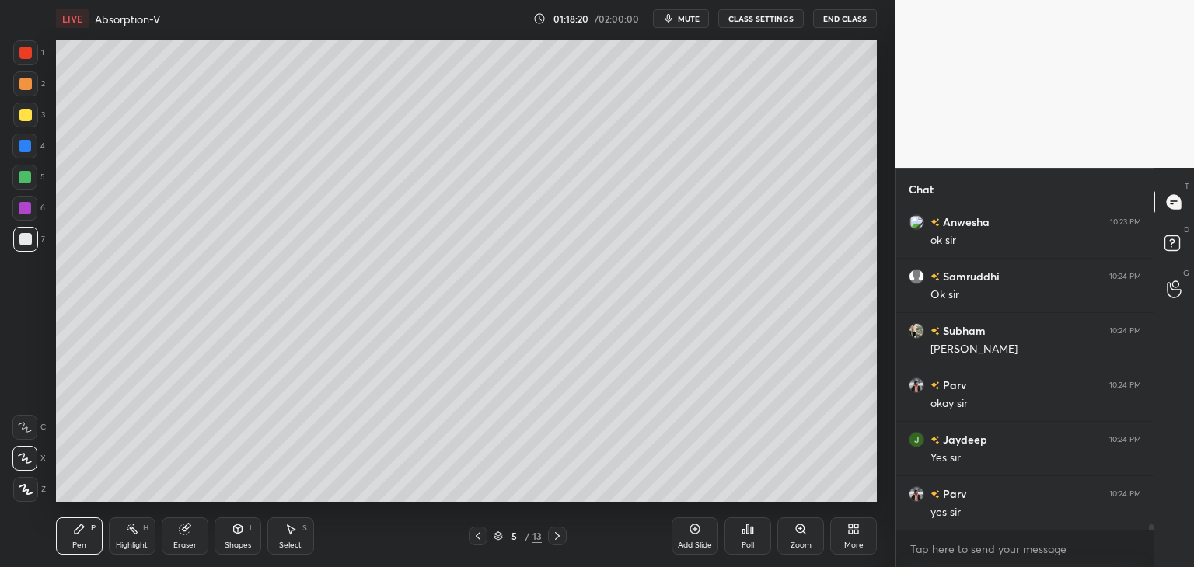
scroll to position [18040, 0]
click at [690, 536] on div "Add Slide" at bounding box center [695, 536] width 47 height 37
click at [26, 116] on div at bounding box center [25, 115] width 12 height 12
drag, startPoint x: 23, startPoint y: 81, endPoint x: 23, endPoint y: 46, distance: 35.0
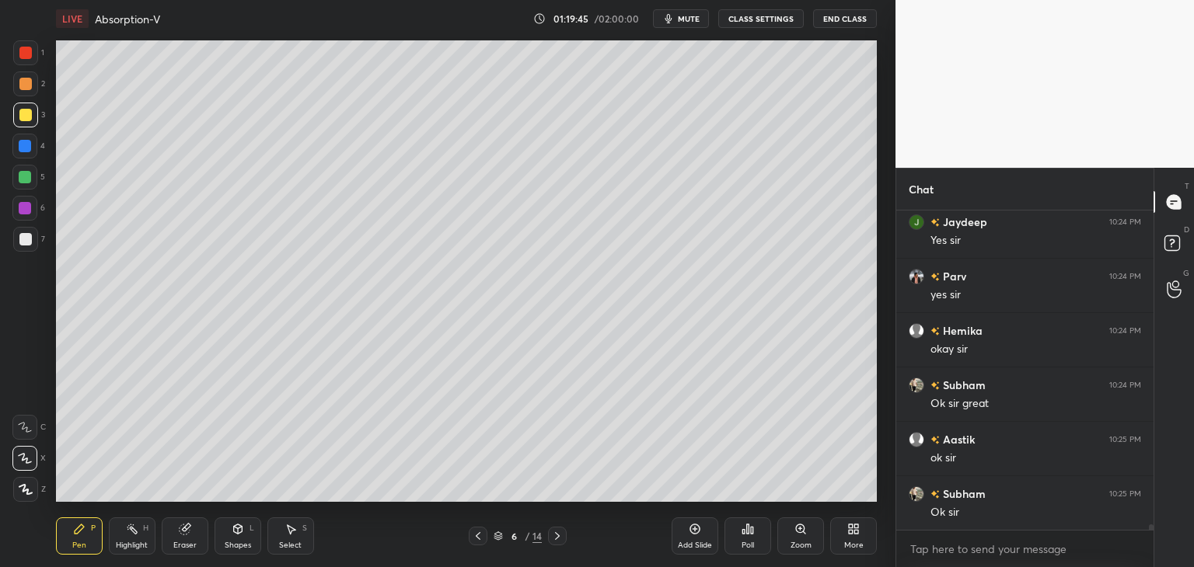
click at [20, 80] on div at bounding box center [25, 84] width 12 height 12
click at [24, 44] on div at bounding box center [25, 52] width 25 height 25
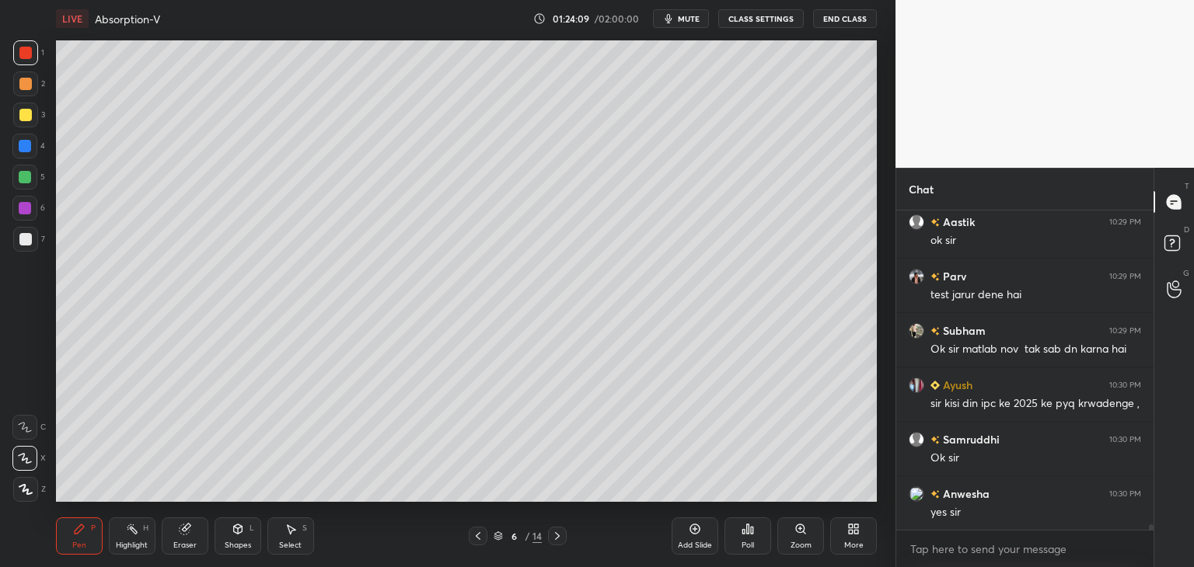
scroll to position [17307, 0]
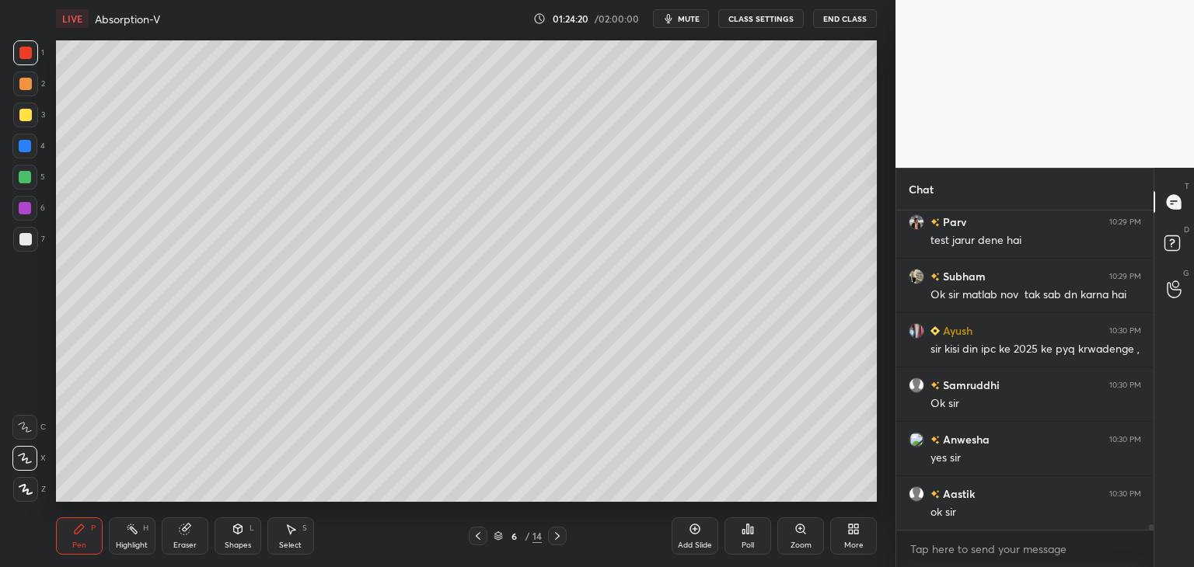
drag, startPoint x: 686, startPoint y: 536, endPoint x: 694, endPoint y: 532, distance: 8.7
click at [687, 535] on div "Add Slide" at bounding box center [695, 536] width 47 height 37
click at [480, 539] on icon at bounding box center [478, 536] width 12 height 12
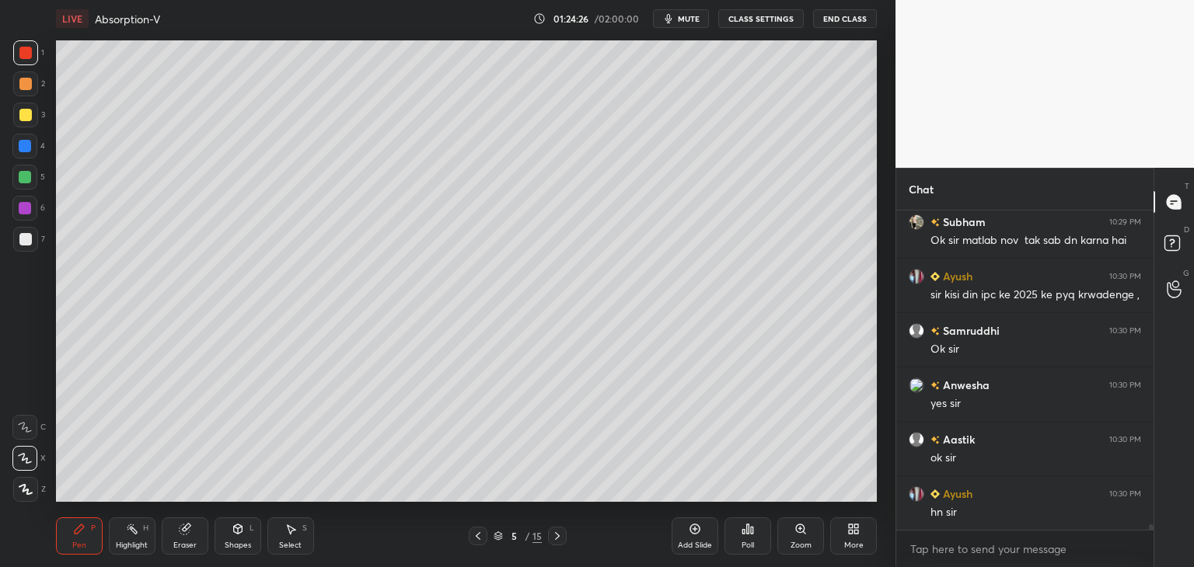
click at [480, 539] on icon at bounding box center [478, 536] width 12 height 12
click at [703, 531] on div "Add Slide" at bounding box center [695, 536] width 47 height 37
click at [857, 538] on div "More" at bounding box center [853, 536] width 47 height 37
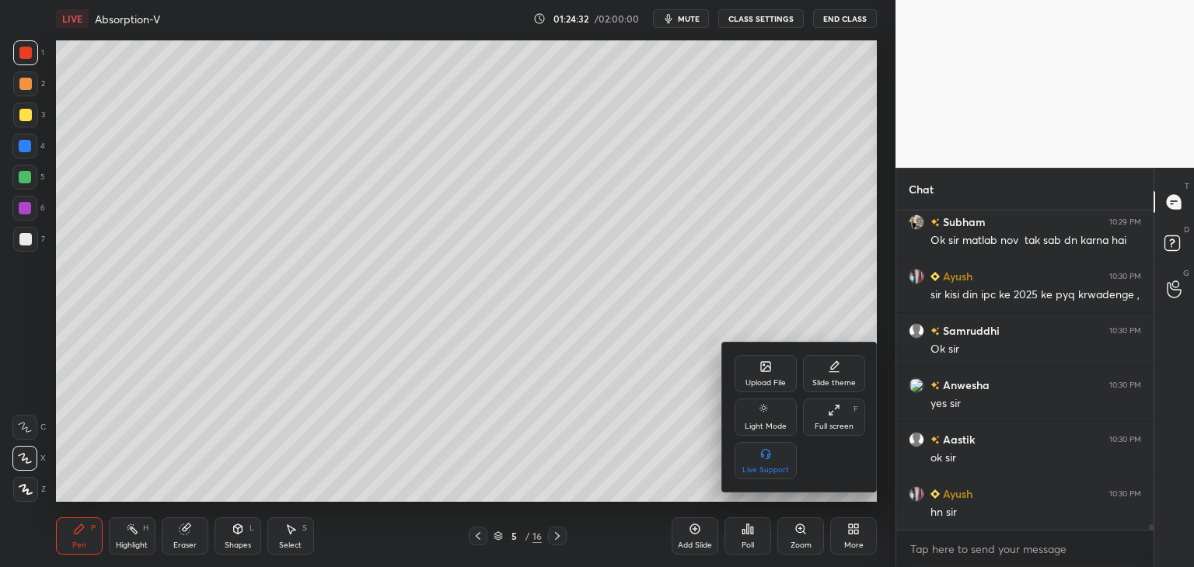
click at [763, 379] on div "Upload File" at bounding box center [765, 383] width 40 height 8
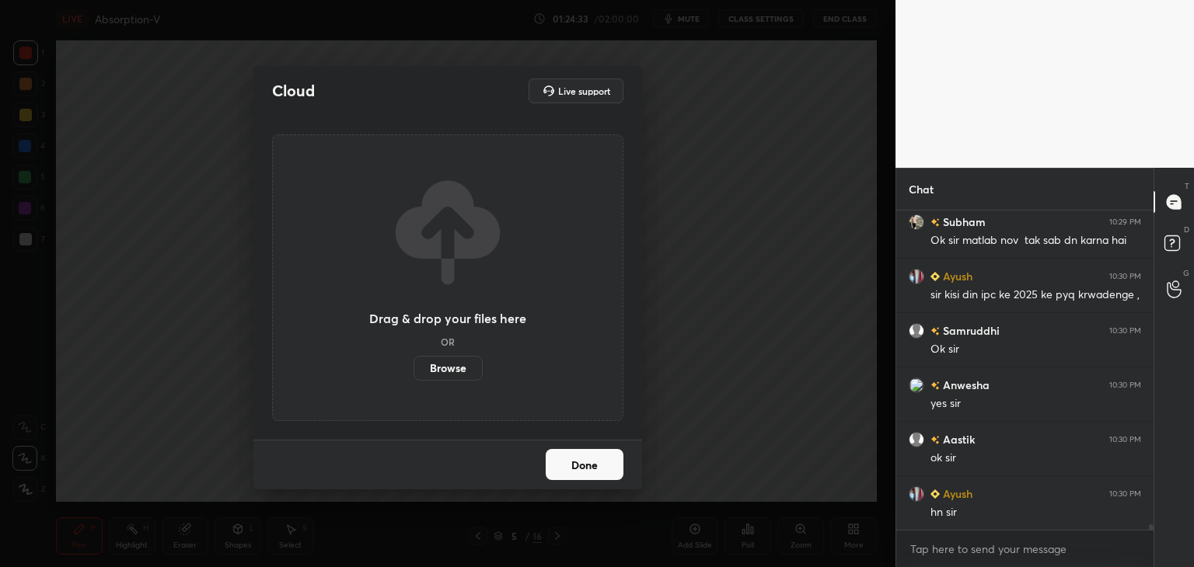
click at [435, 366] on label "Browse" at bounding box center [448, 368] width 69 height 25
click at [414, 366] on input "Browse" at bounding box center [414, 368] width 0 height 25
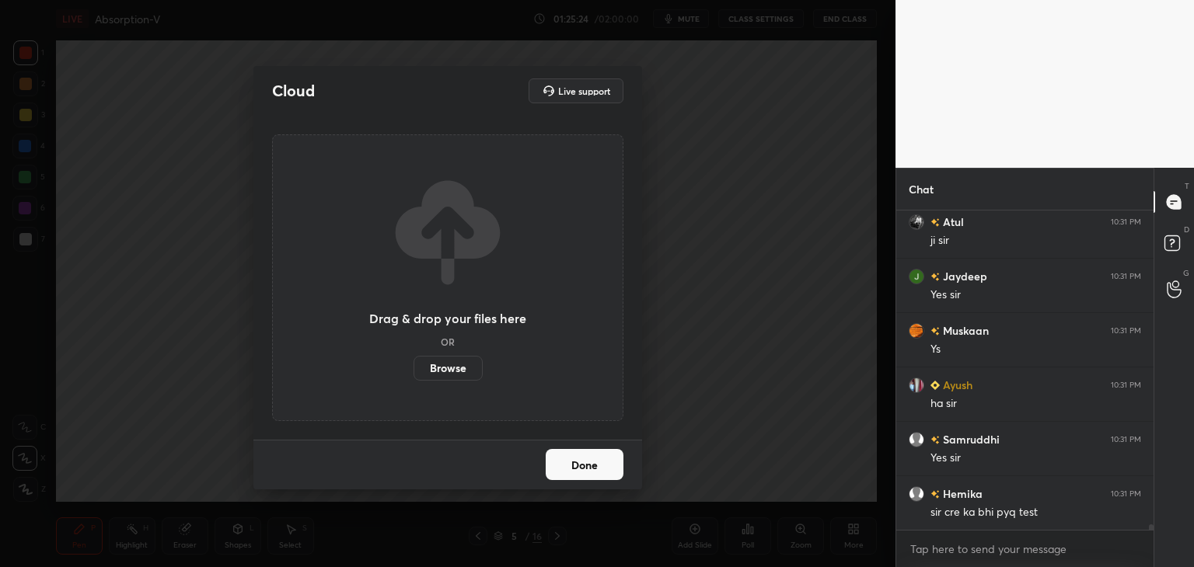
scroll to position [17867, 0]
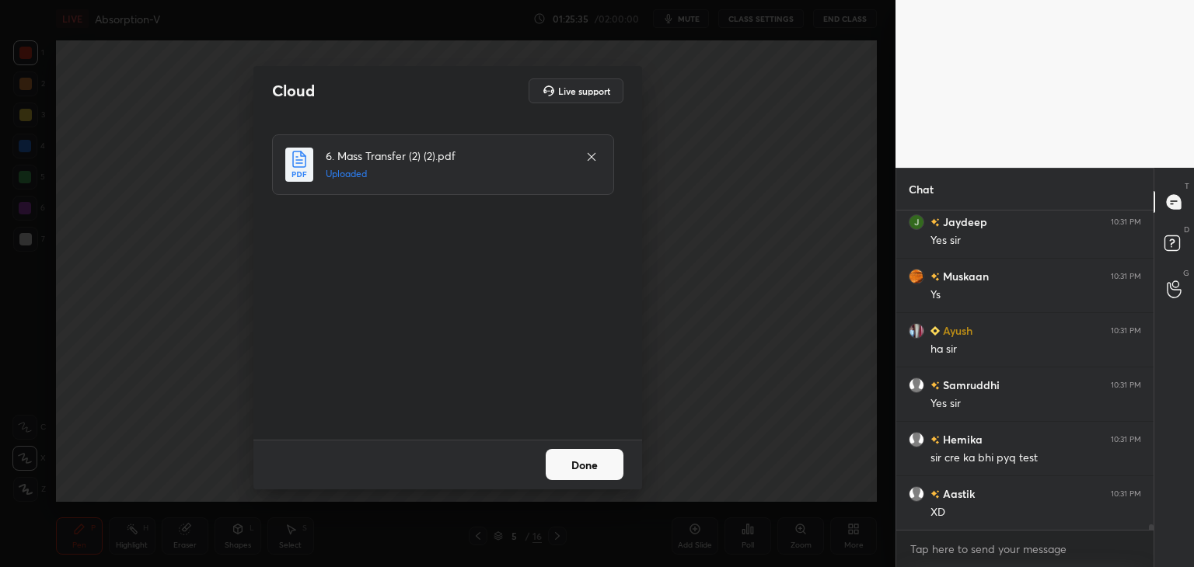
click at [574, 471] on button "Done" at bounding box center [585, 464] width 78 height 31
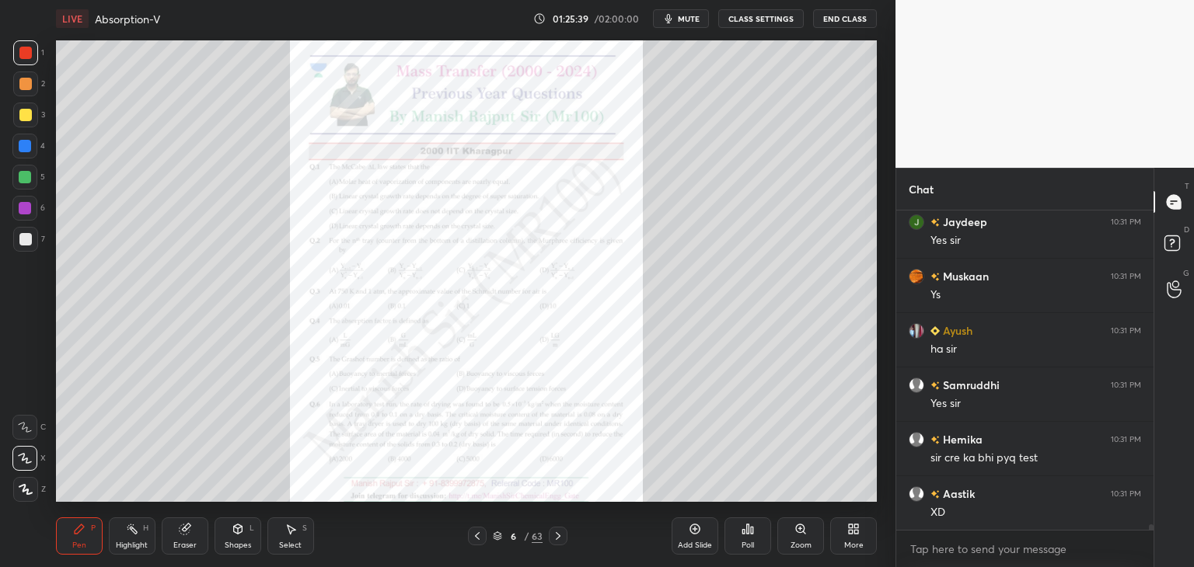
click at [503, 539] on div "6 / 63" at bounding box center [518, 536] width 50 height 14
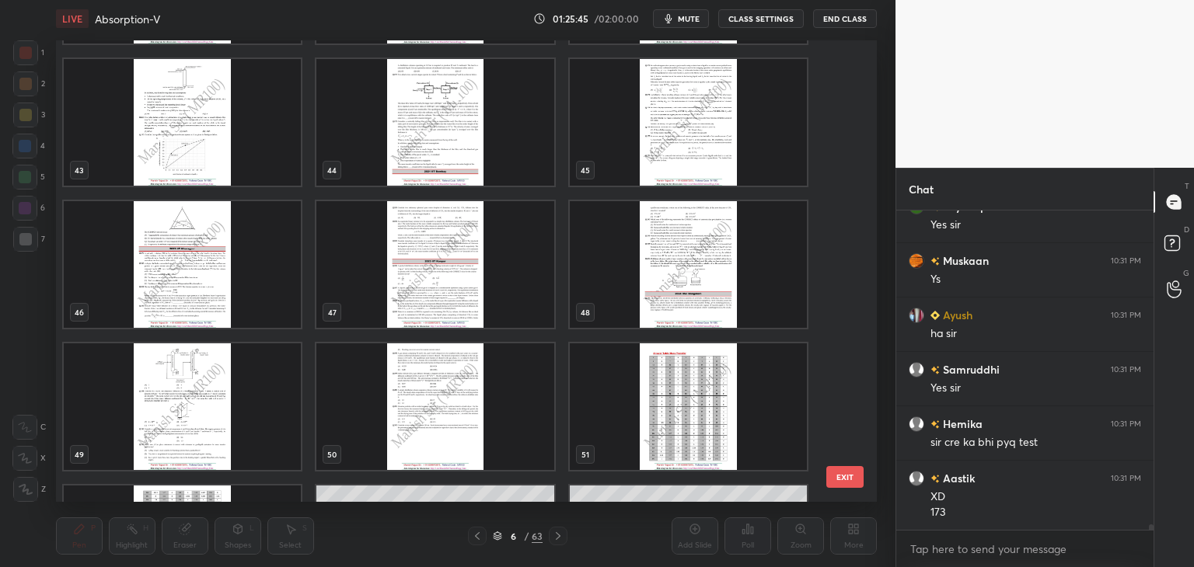
scroll to position [17951, 0]
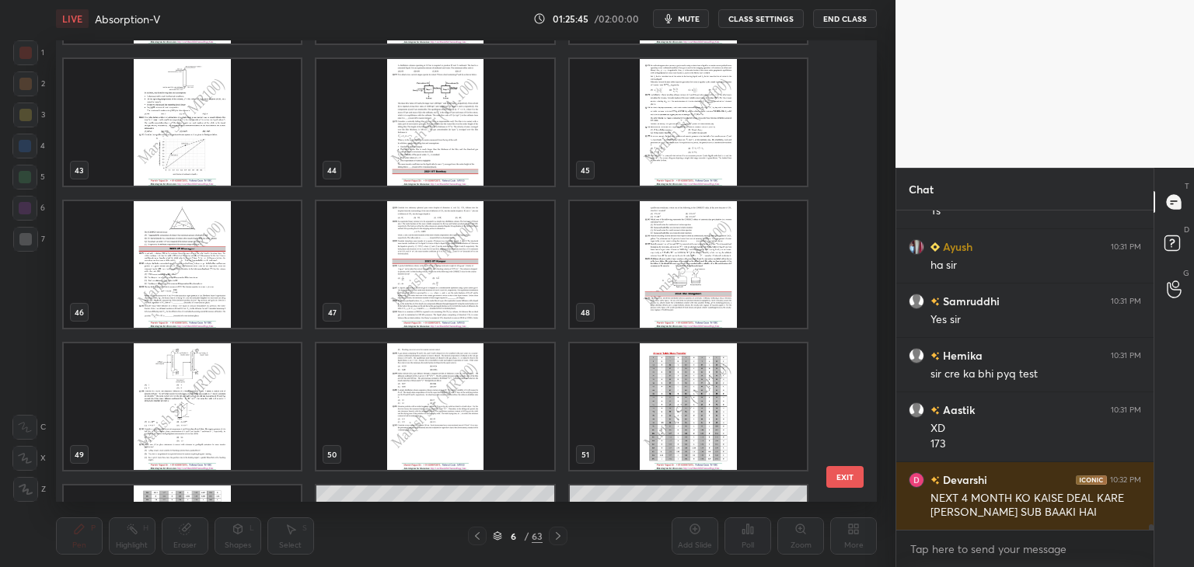
click at [493, 436] on img "grid" at bounding box center [434, 407] width 237 height 127
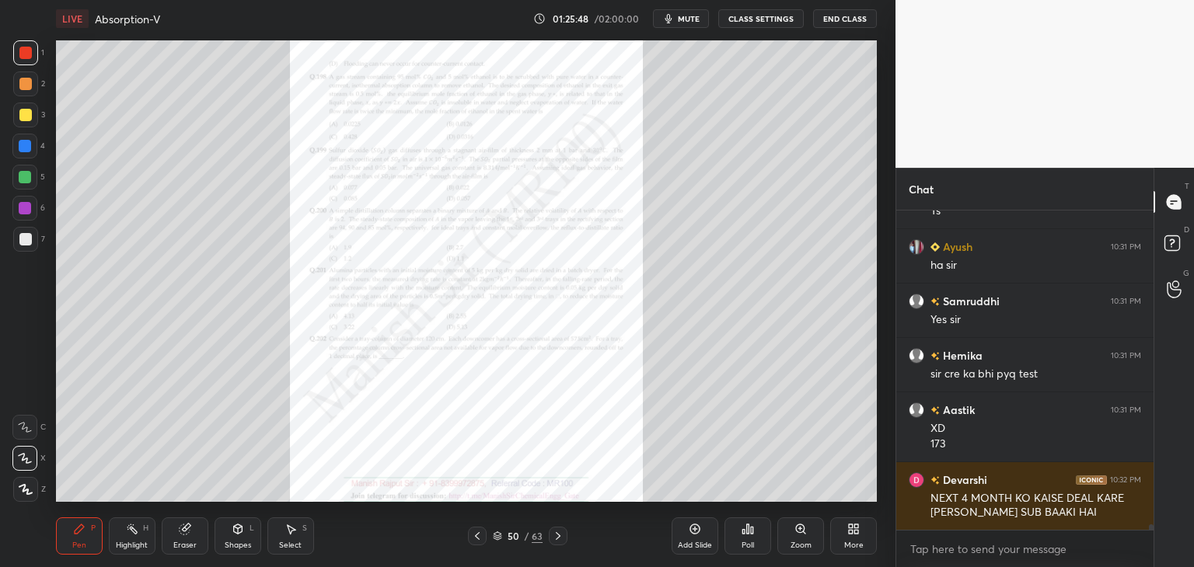
scroll to position [18005, 0]
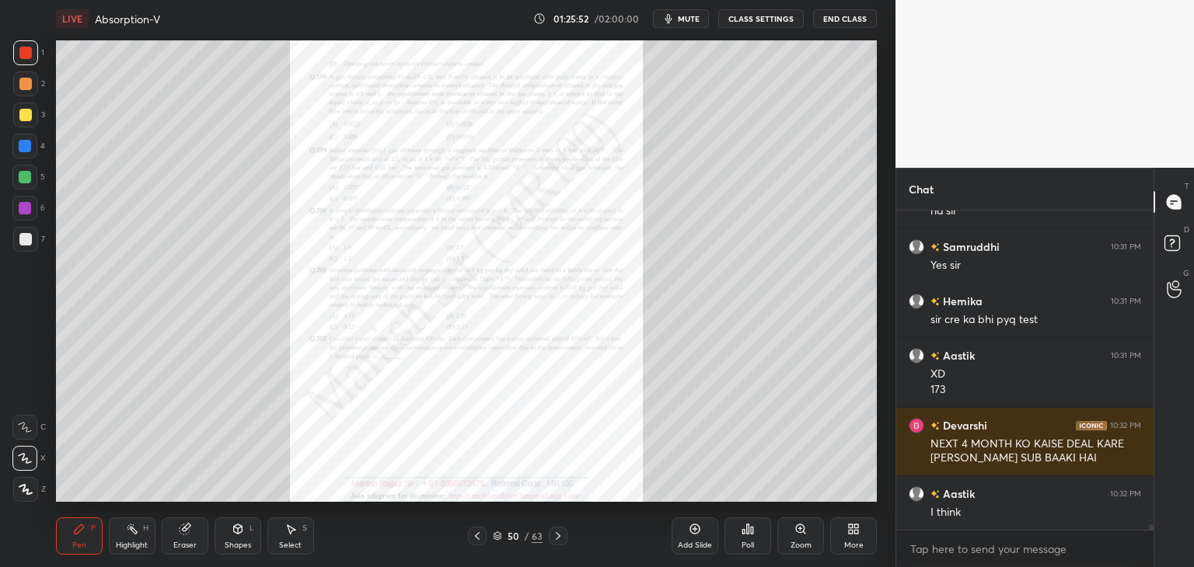
click at [474, 536] on icon at bounding box center [477, 536] width 12 height 12
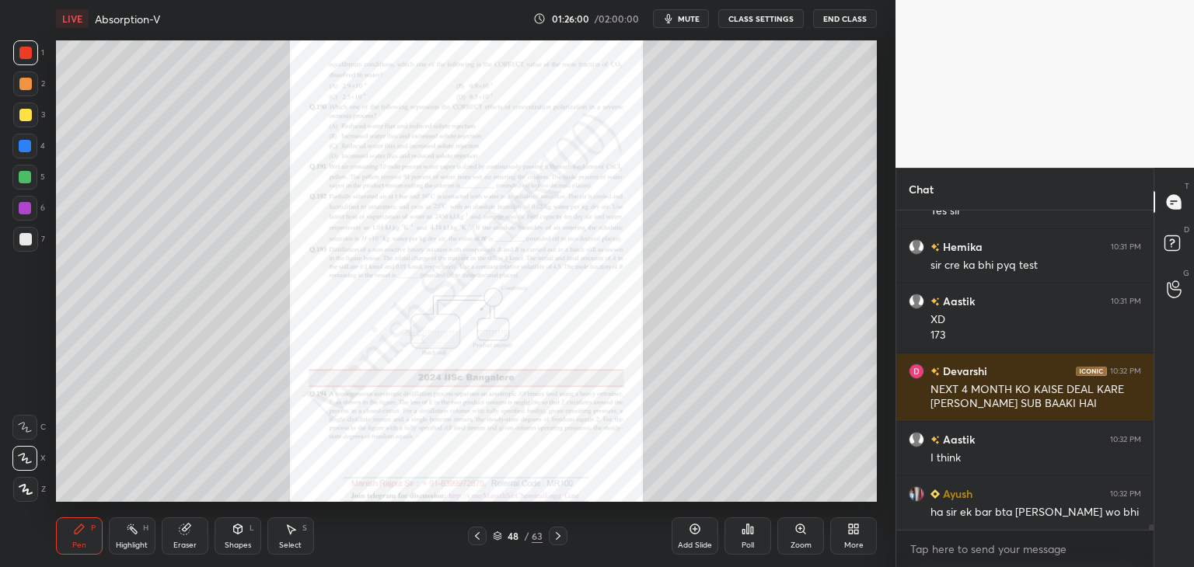
click at [474, 536] on icon at bounding box center [477, 536] width 12 height 12
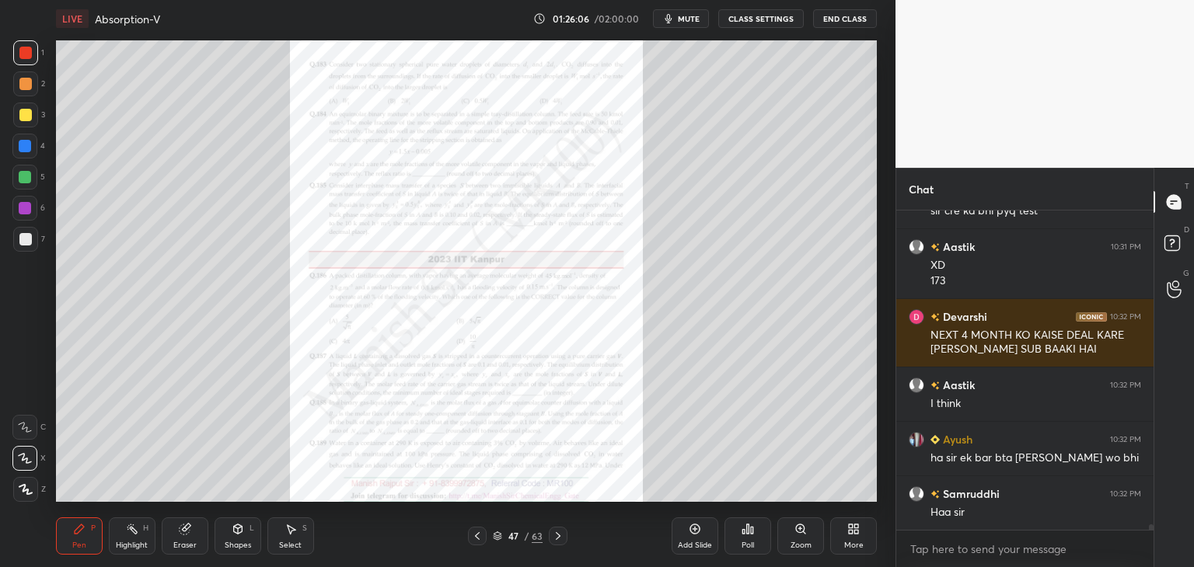
scroll to position [18169, 0]
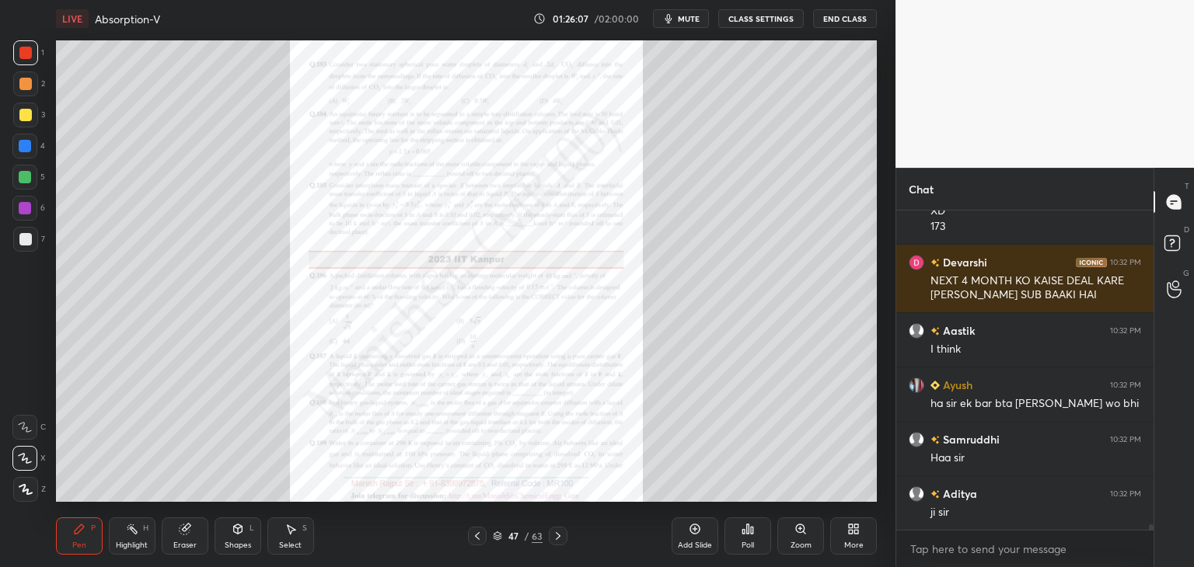
click at [476, 534] on icon at bounding box center [477, 536] width 12 height 12
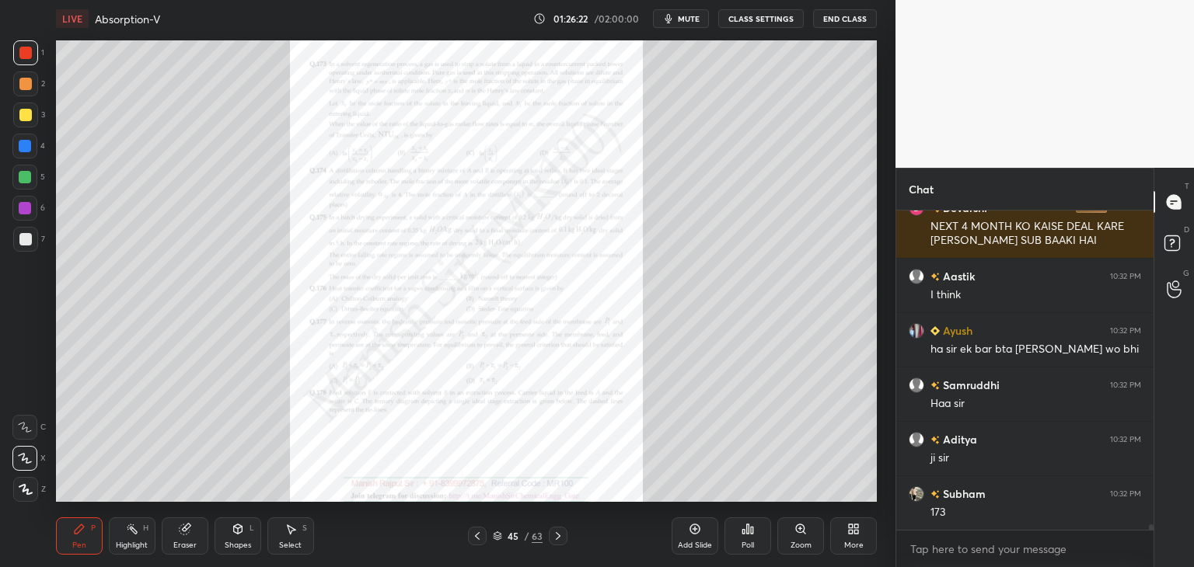
click at [785, 536] on div "Zoom" at bounding box center [800, 536] width 47 height 37
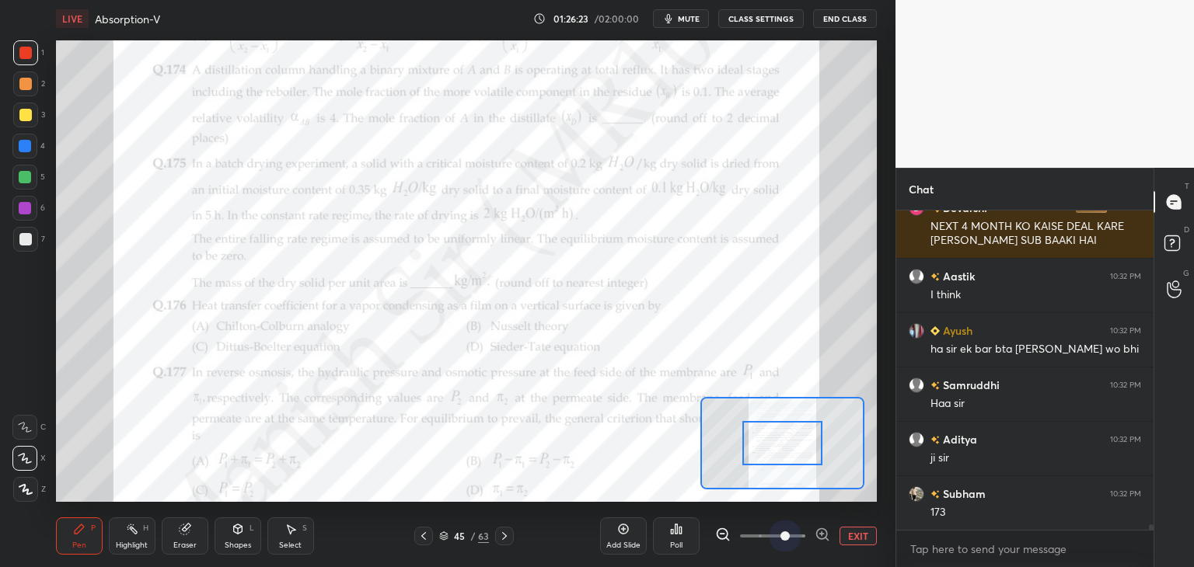
click at [790, 538] on span at bounding box center [772, 536] width 65 height 23
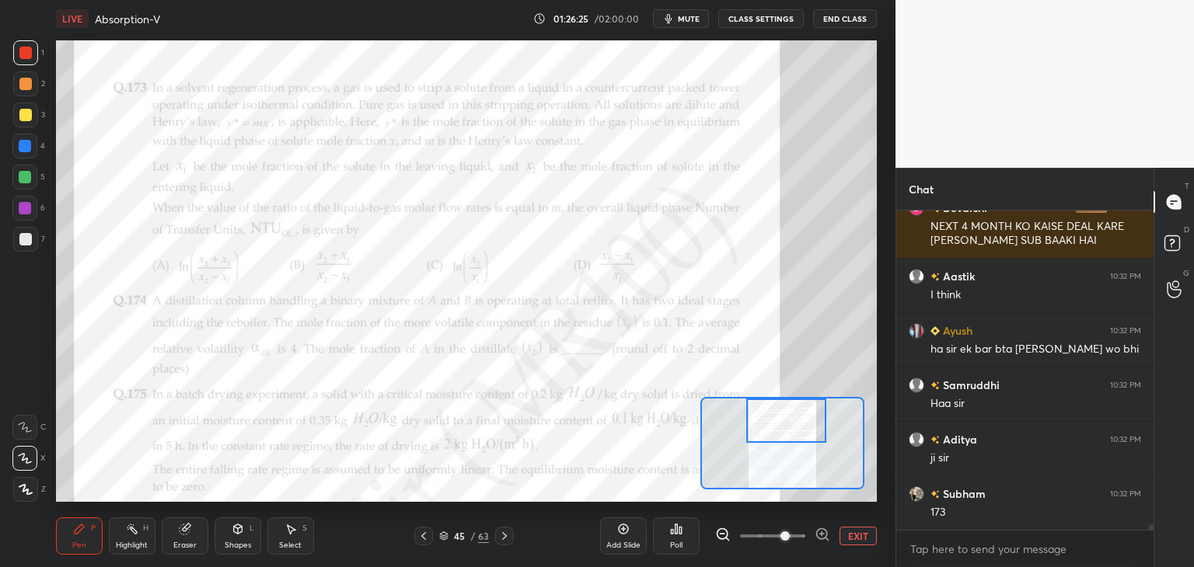
drag, startPoint x: 783, startPoint y: 455, endPoint x: 786, endPoint y: 421, distance: 34.3
click at [786, 421] on div at bounding box center [786, 421] width 81 height 44
click at [215, 543] on div "Shapes L" at bounding box center [238, 536] width 47 height 37
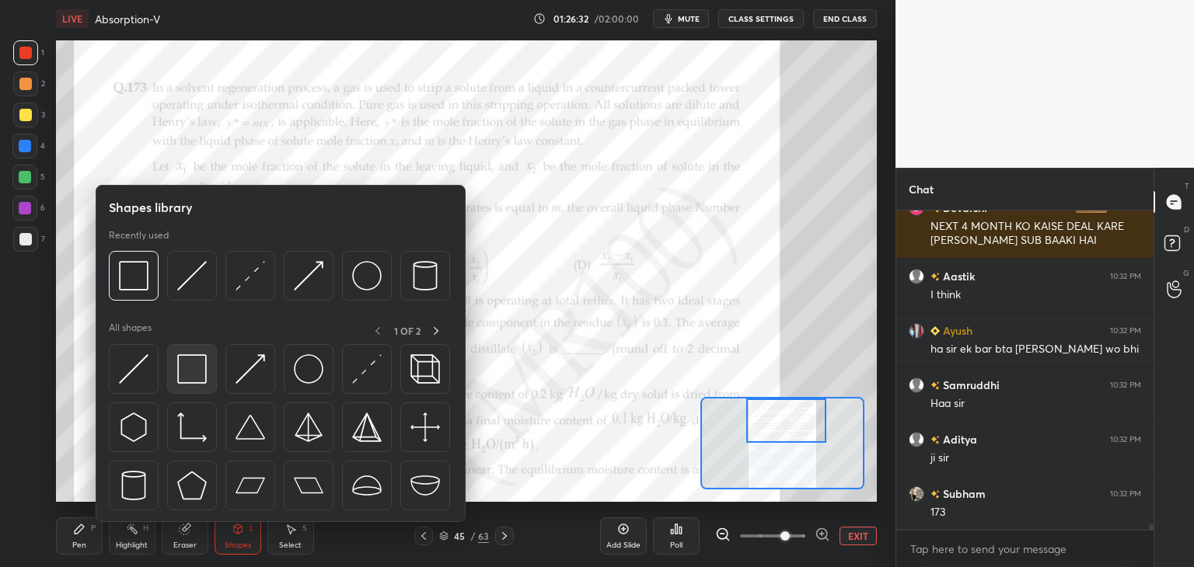
click at [192, 373] on img at bounding box center [192, 369] width 30 height 30
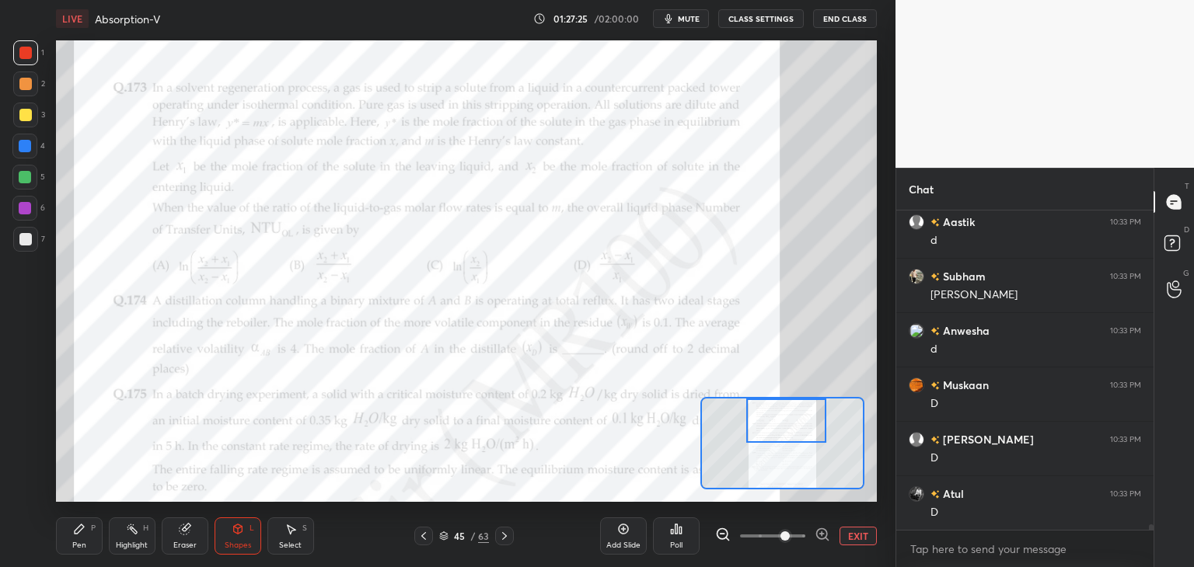
scroll to position [18620, 0]
click at [86, 542] on div "Pen" at bounding box center [79, 546] width 14 height 8
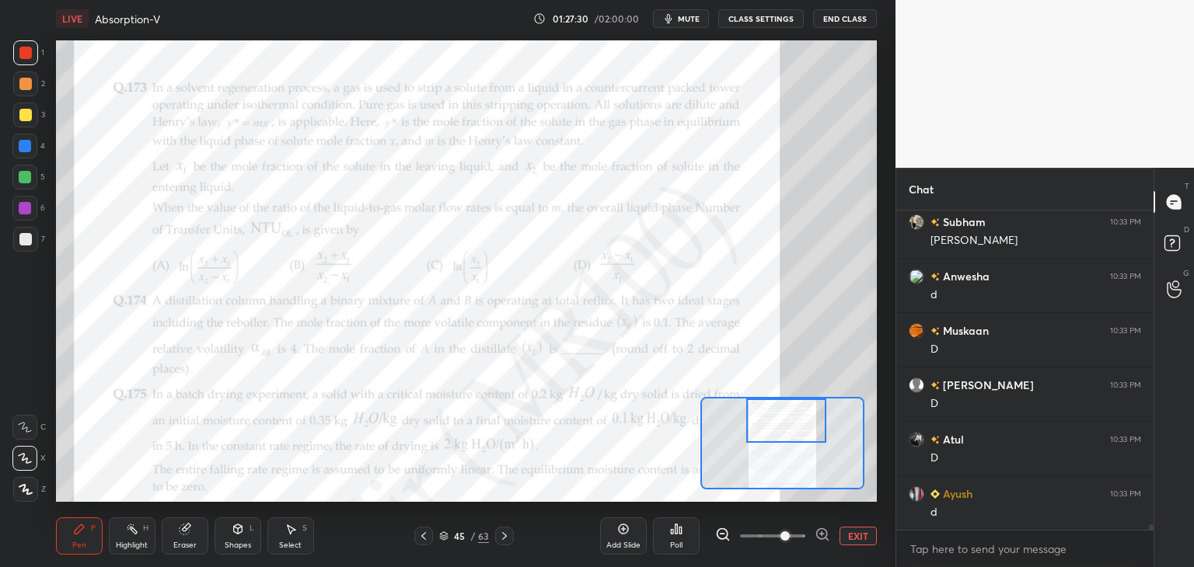
click at [91, 539] on div "Pen P" at bounding box center [79, 536] width 47 height 37
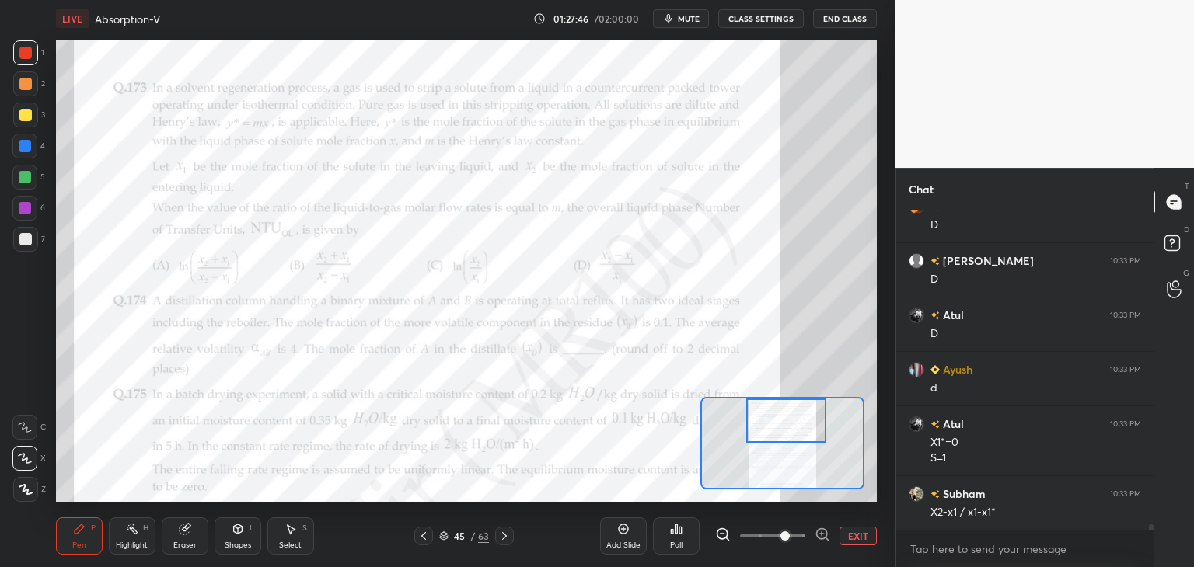
scroll to position [18798, 0]
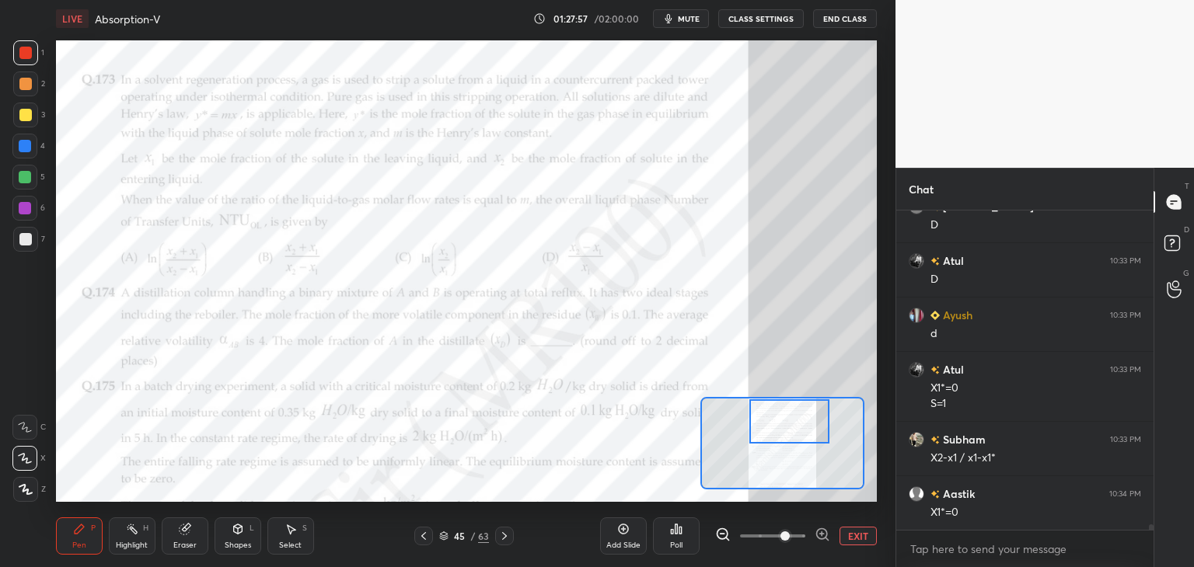
click at [773, 431] on div at bounding box center [789, 422] width 81 height 44
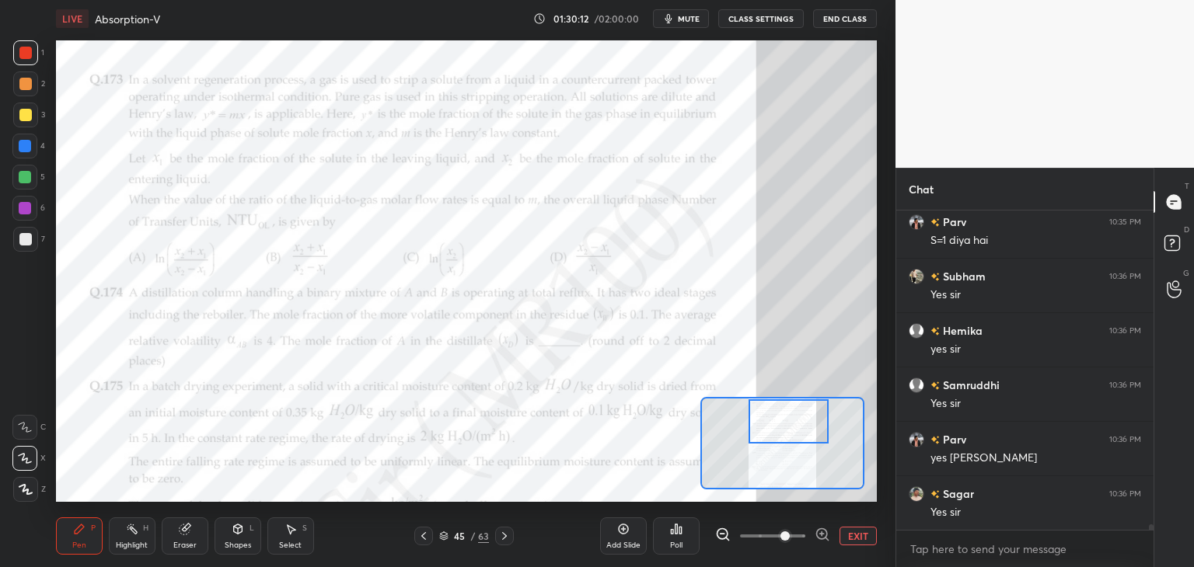
scroll to position [19498, 0]
click at [693, 22] on span "mute" at bounding box center [689, 18] width 22 height 11
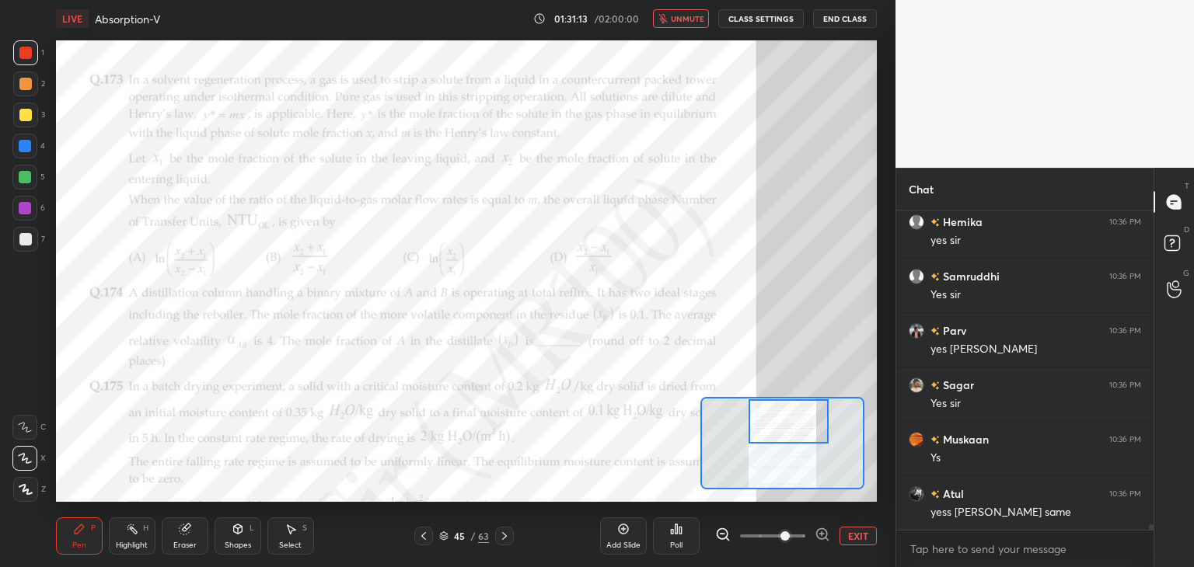
scroll to position [19621, 0]
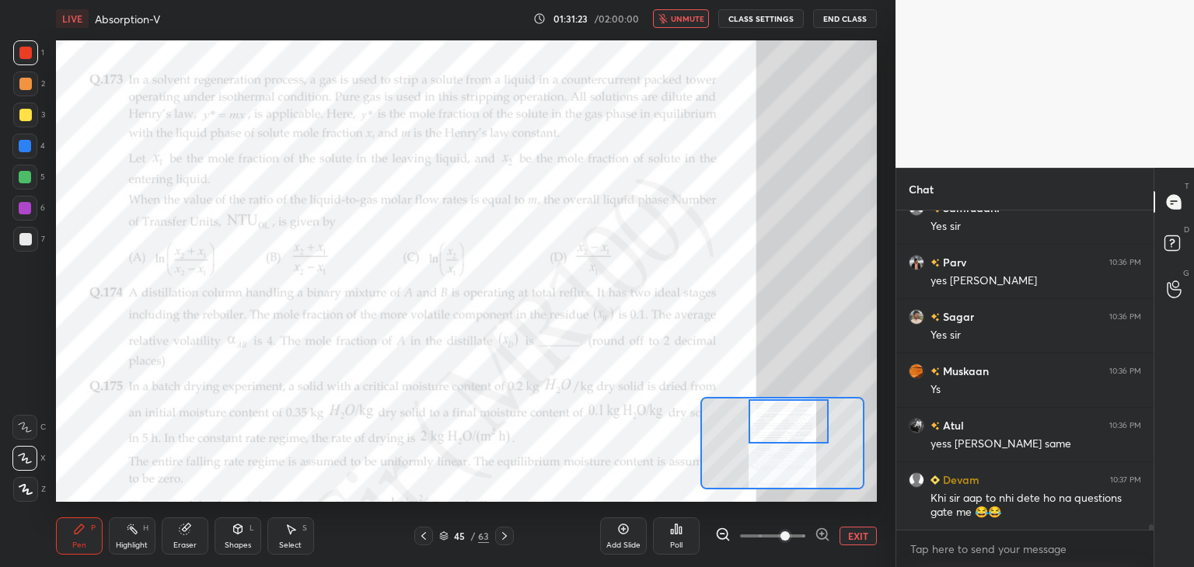
click at [715, 71] on body "1 2 3 4 5 6 7 C X Z C X Z E E Erase all H H LIVE Absorption-V 01:31:23 / 02:00:…" at bounding box center [597, 283] width 1194 height 567
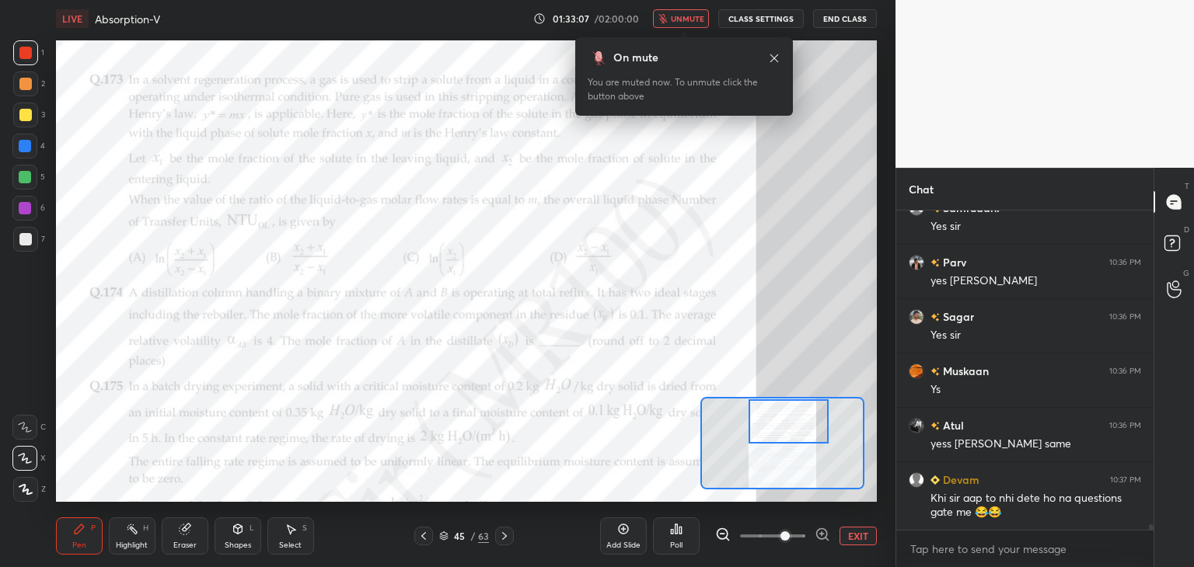
click at [675, 545] on div "Poll" at bounding box center [676, 546] width 12 height 8
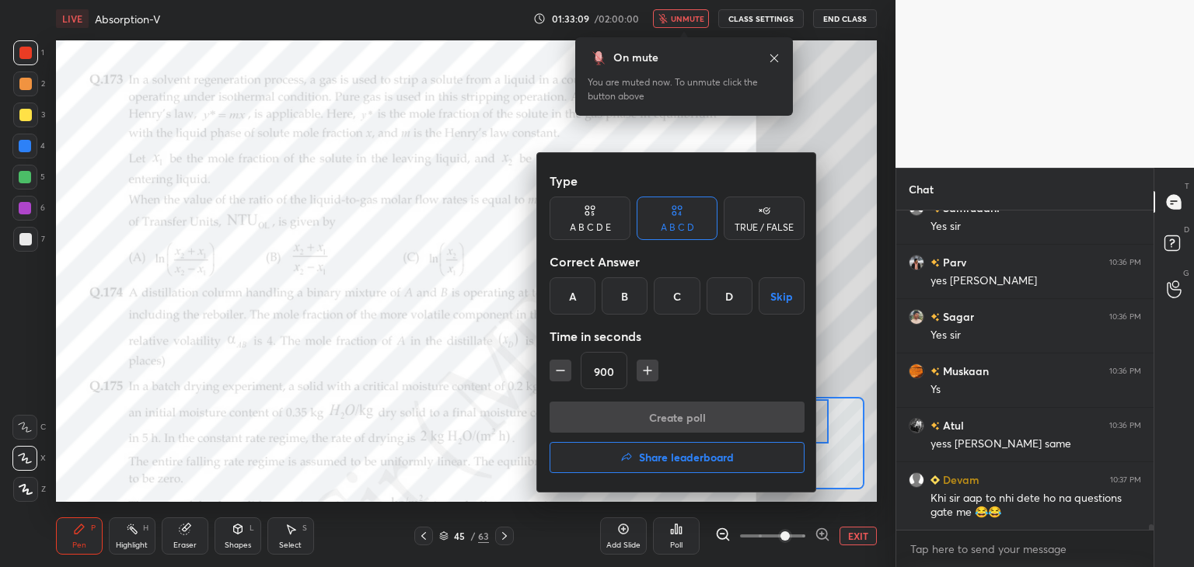
click at [584, 290] on div "A" at bounding box center [573, 296] width 46 height 37
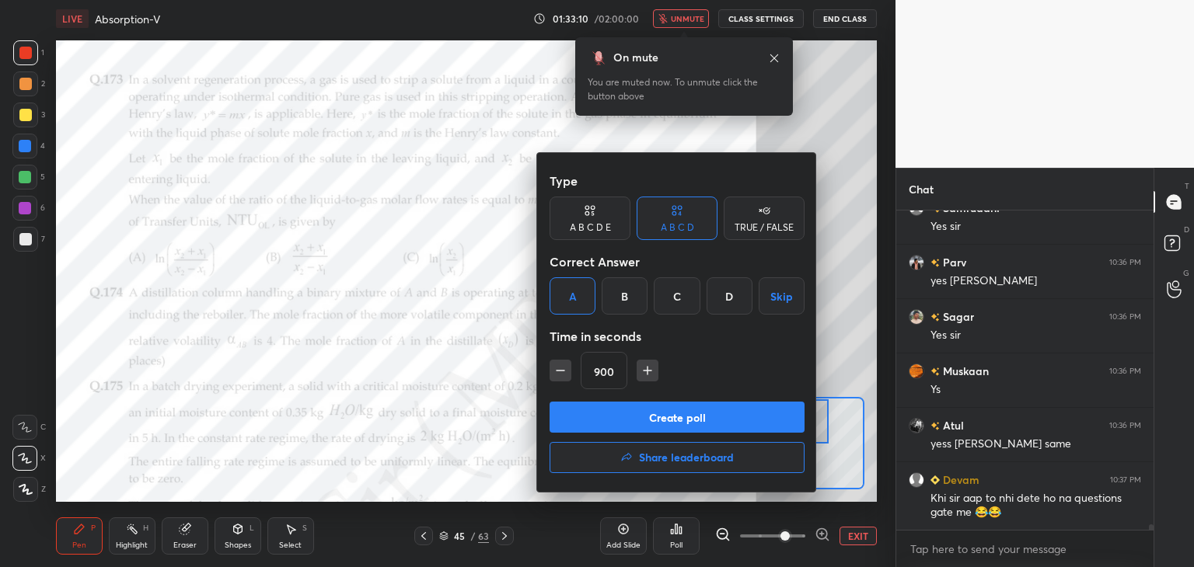
click at [647, 417] on button "Create poll" at bounding box center [677, 417] width 255 height 31
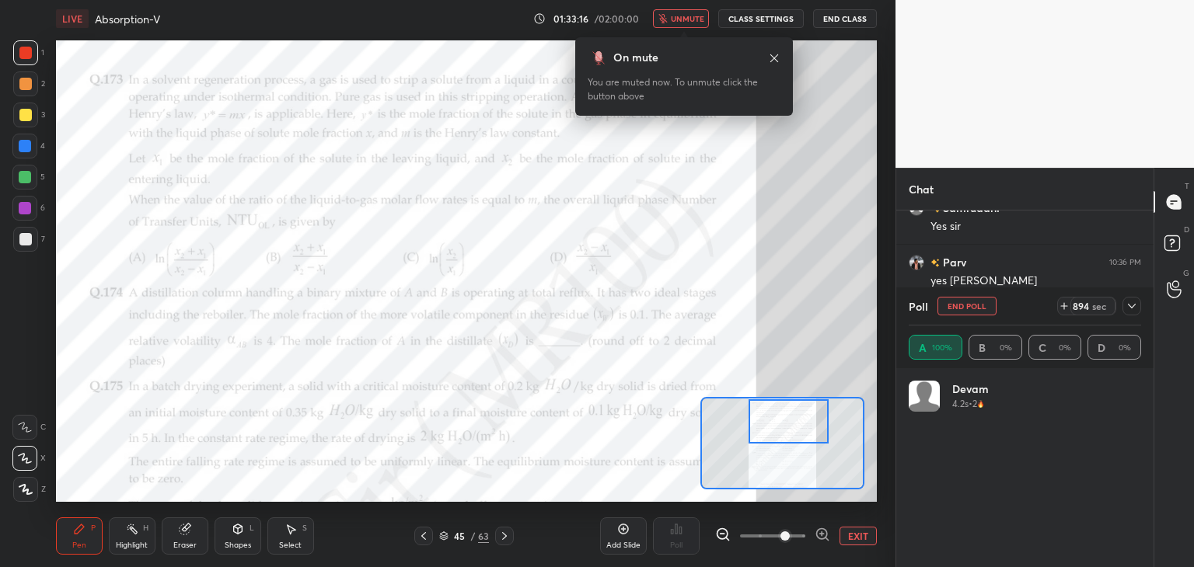
scroll to position [182, 228]
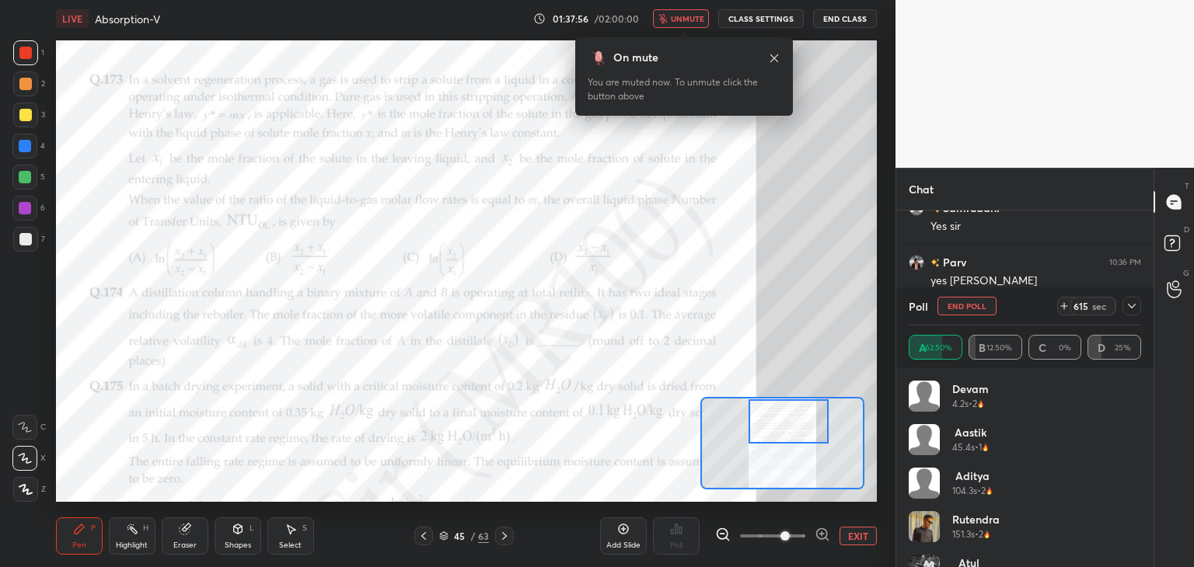
click at [666, 9] on button "unmute" at bounding box center [681, 18] width 56 height 19
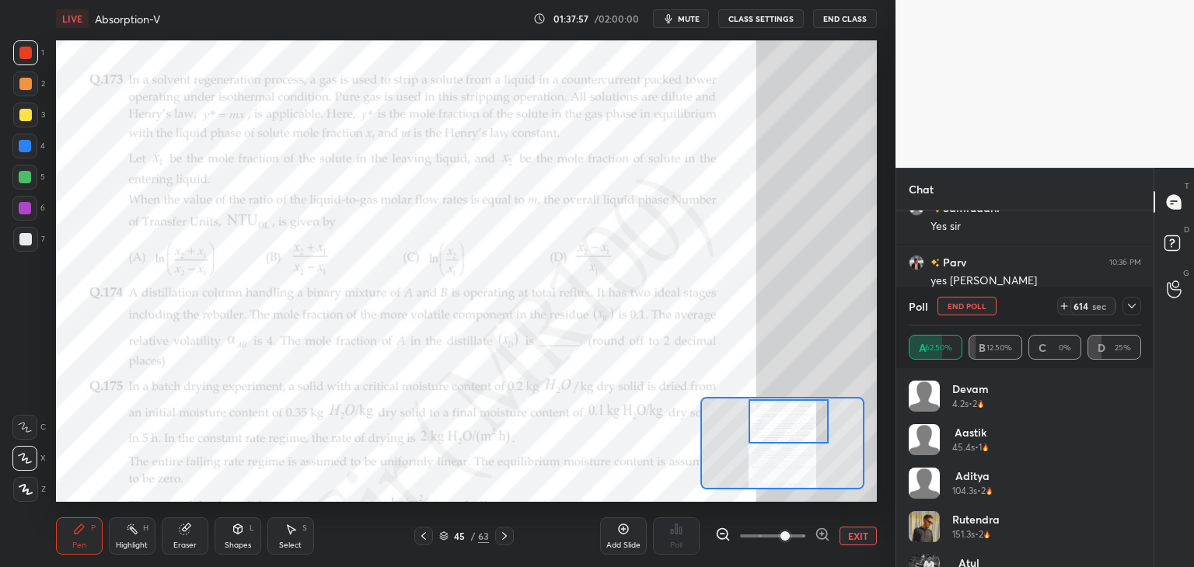
click at [975, 304] on button "End Poll" at bounding box center [967, 306] width 59 height 19
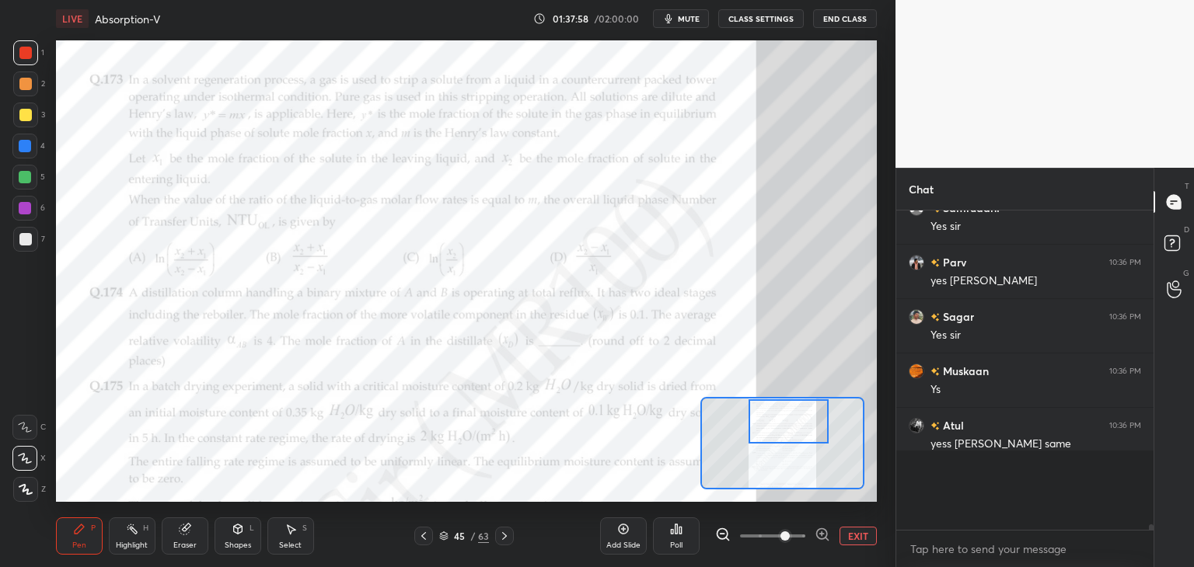
scroll to position [5, 5]
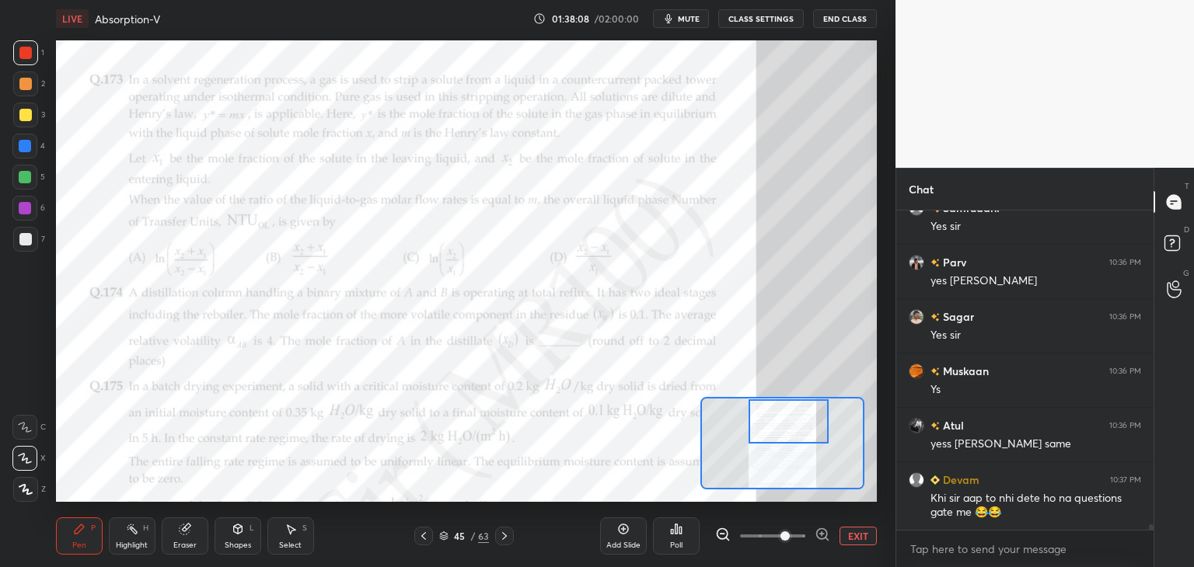
click at [183, 529] on icon at bounding box center [185, 530] width 10 height 10
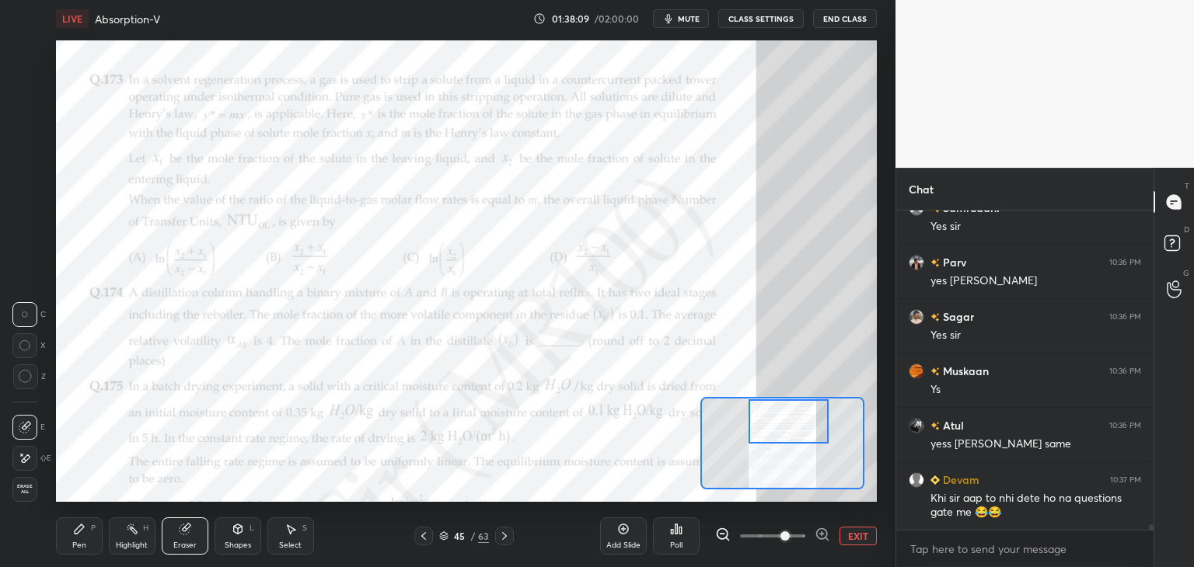
click at [22, 467] on div at bounding box center [24, 458] width 25 height 25
click at [25, 489] on span "Erase all" at bounding box center [24, 489] width 23 height 11
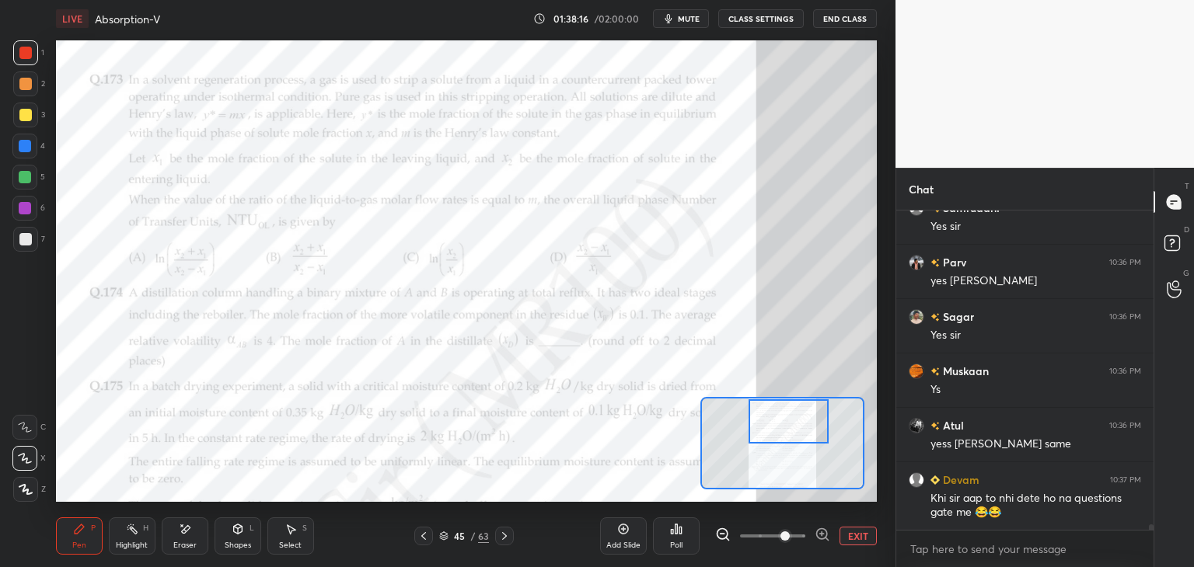
scroll to position [19675, 0]
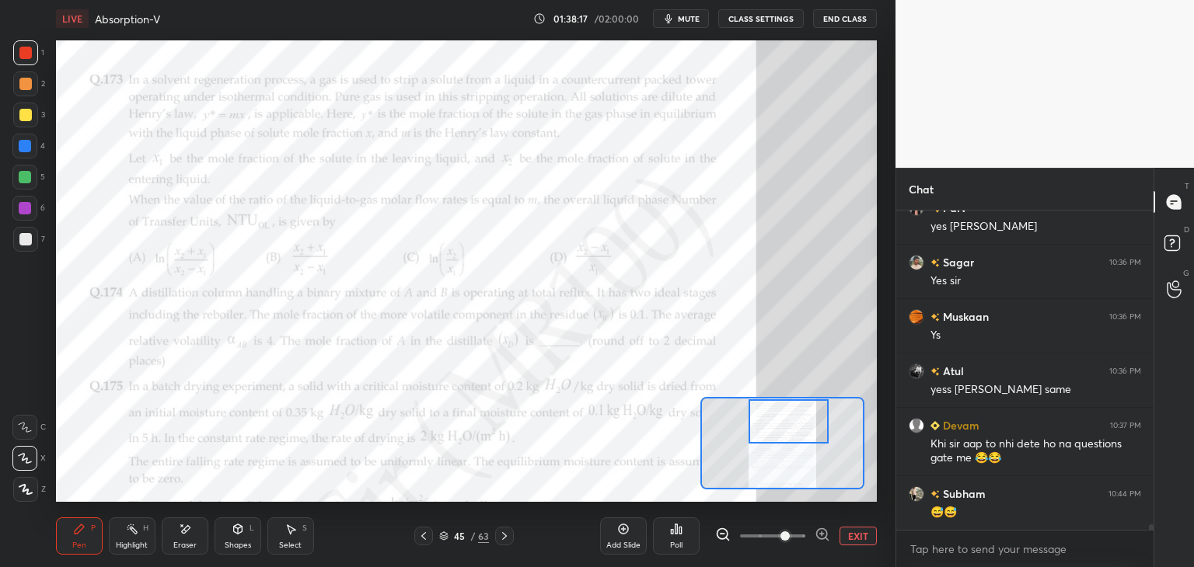
click at [23, 61] on div at bounding box center [25, 52] width 25 height 25
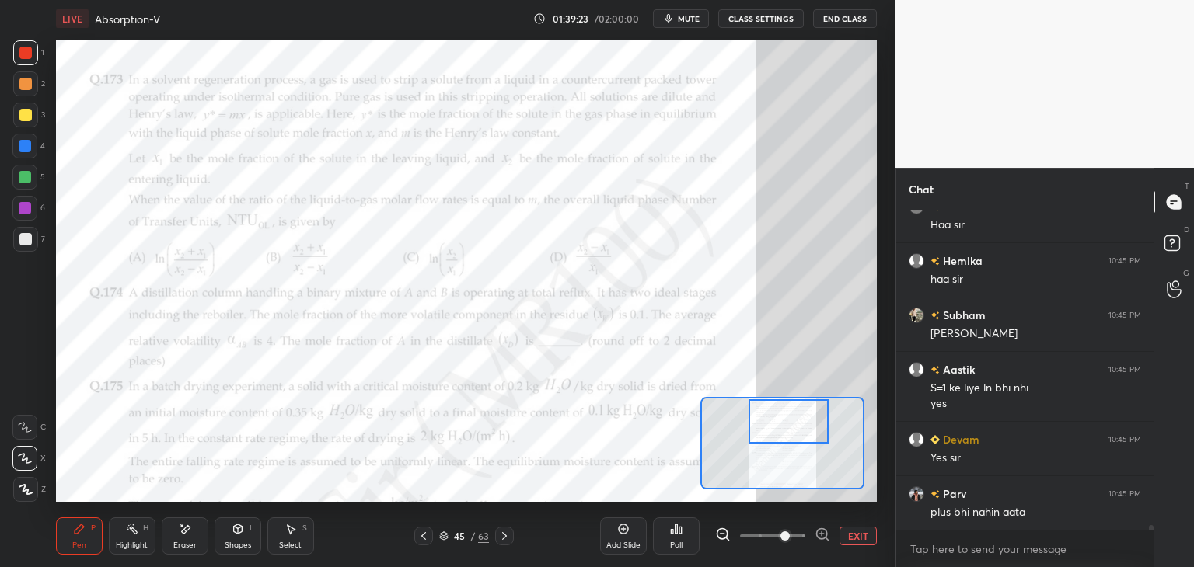
scroll to position [20740, 0]
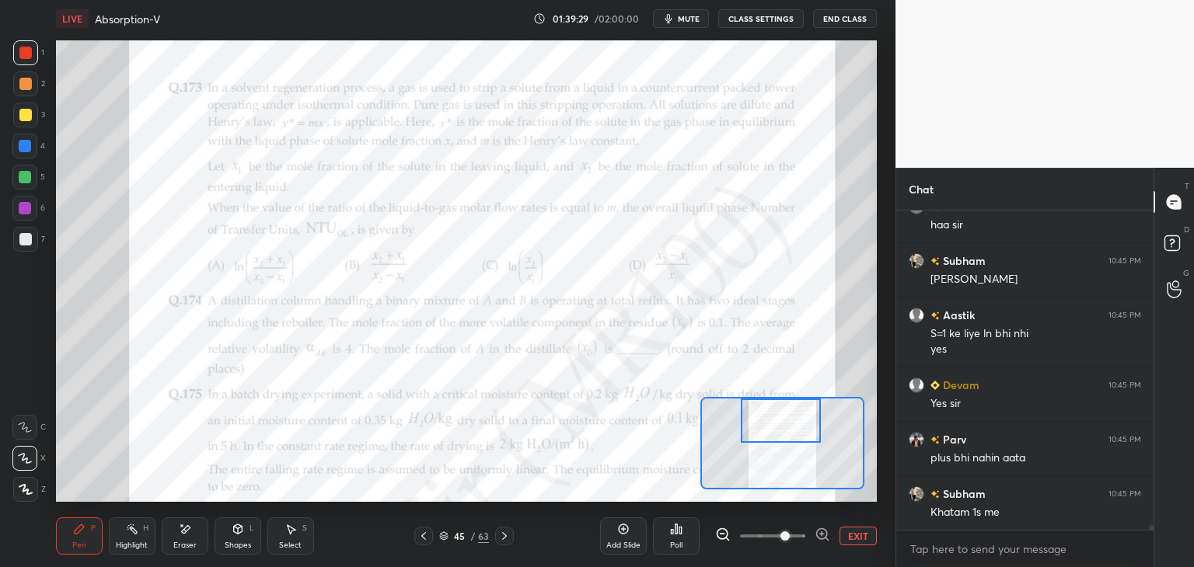
drag, startPoint x: 826, startPoint y: 446, endPoint x: 785, endPoint y: 418, distance: 49.2
click at [784, 418] on div at bounding box center [781, 421] width 81 height 44
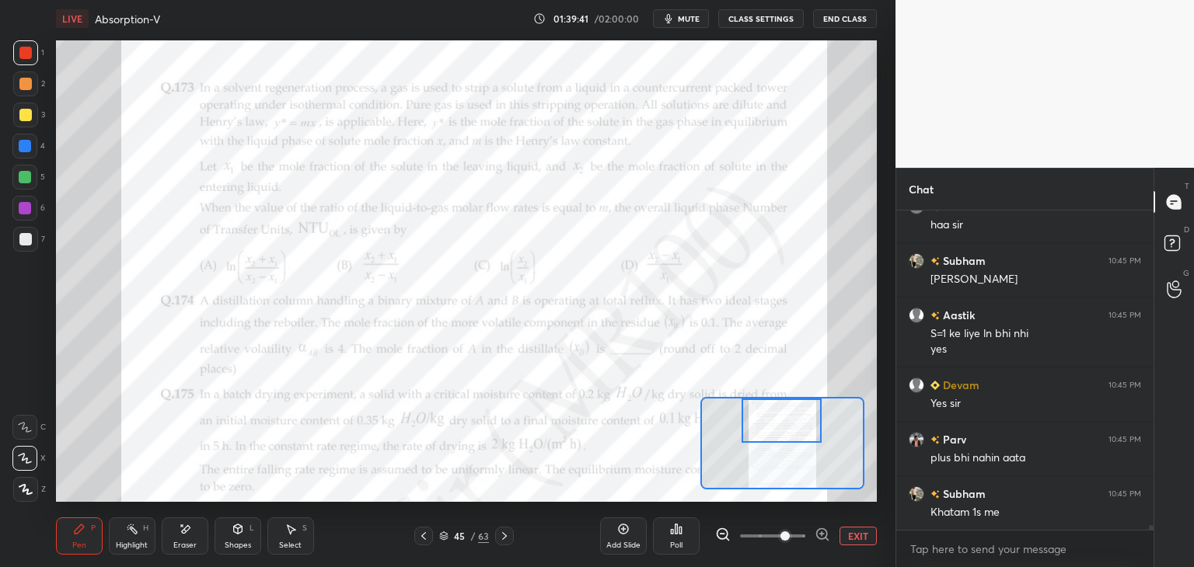
click at [420, 538] on icon at bounding box center [423, 536] width 12 height 12
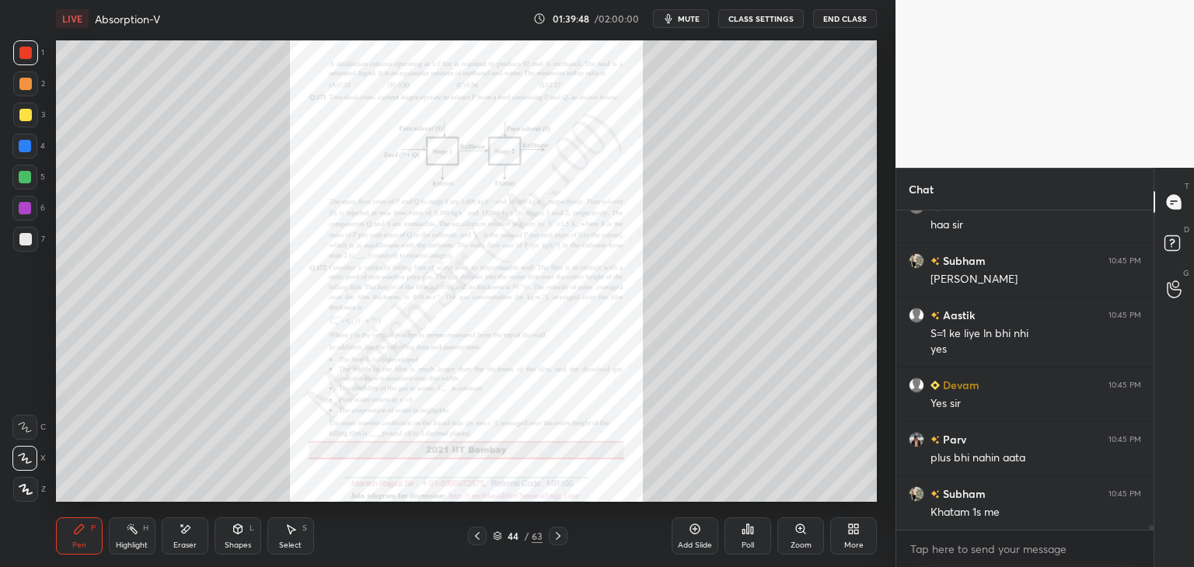
click at [480, 538] on icon at bounding box center [477, 536] width 12 height 12
click at [557, 536] on icon at bounding box center [558, 536] width 12 height 12
click at [802, 536] on div "Zoom" at bounding box center [800, 536] width 47 height 37
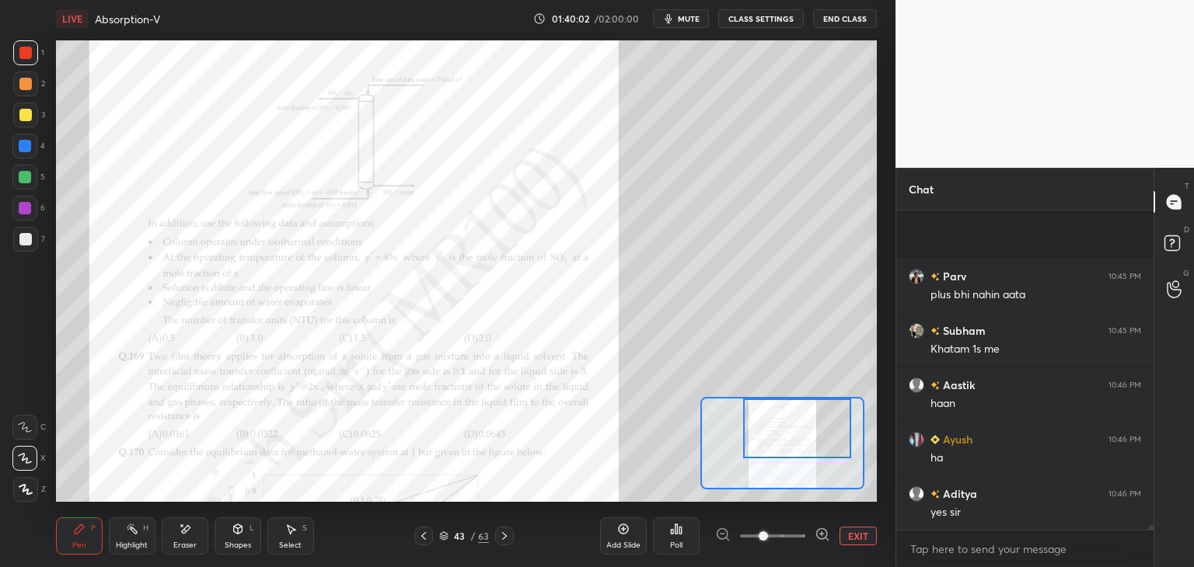
scroll to position [21012, 0]
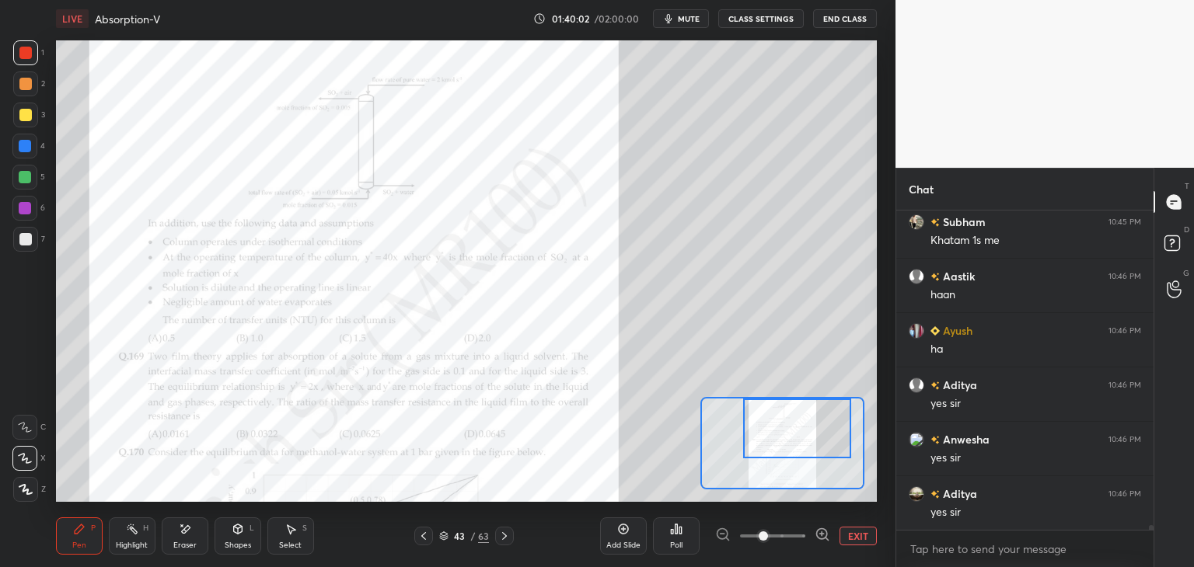
drag, startPoint x: 801, startPoint y: 461, endPoint x: 812, endPoint y: 440, distance: 23.3
click at [812, 440] on div at bounding box center [796, 429] width 107 height 60
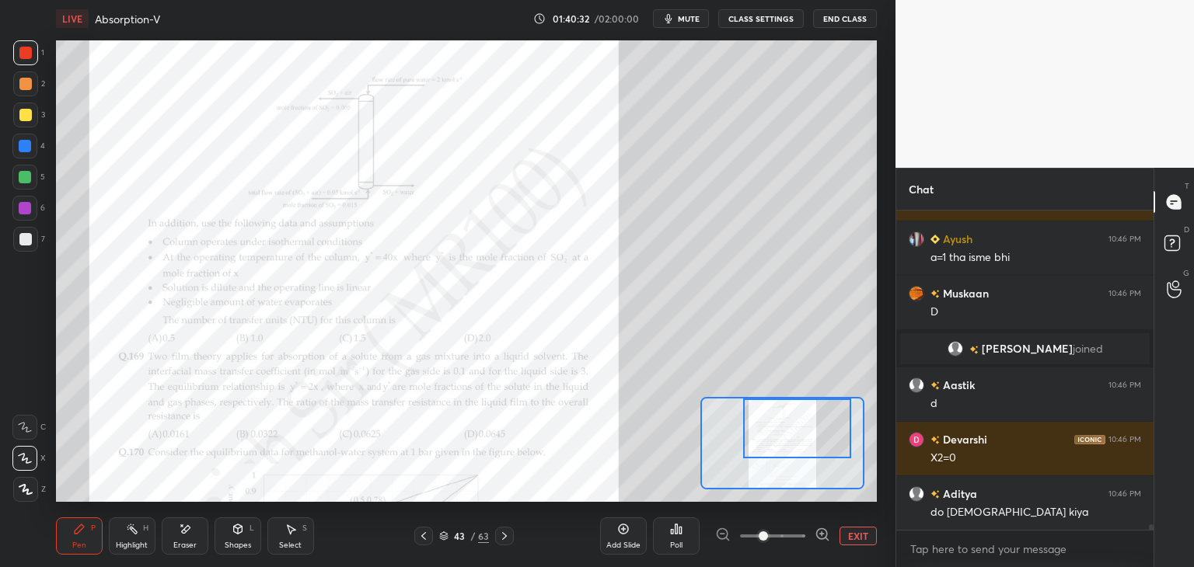
scroll to position [19898, 0]
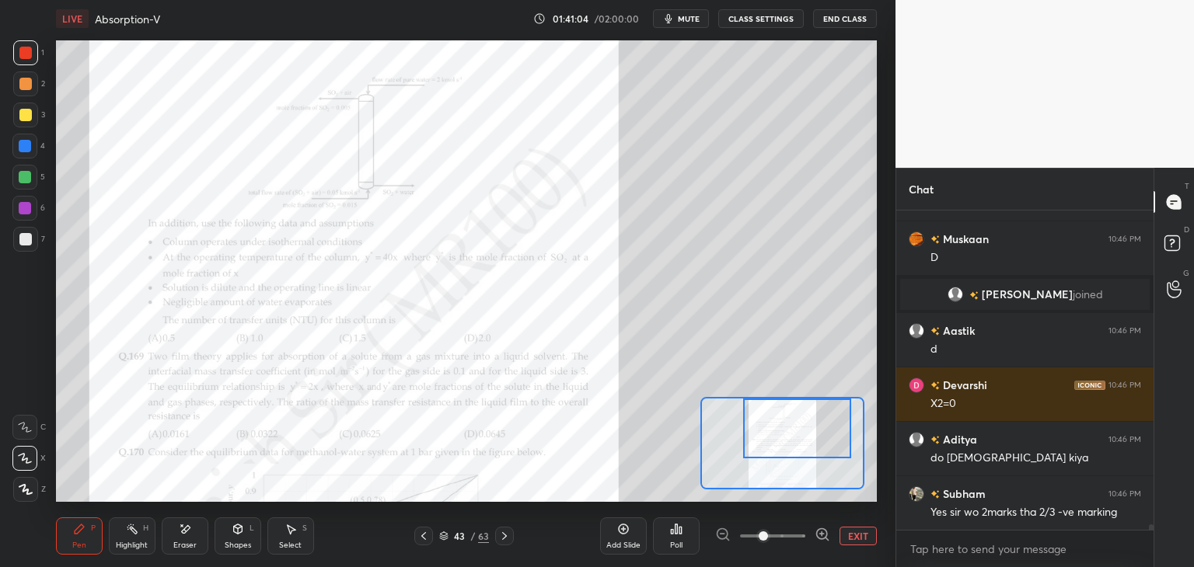
click at [421, 538] on icon at bounding box center [423, 536] width 12 height 12
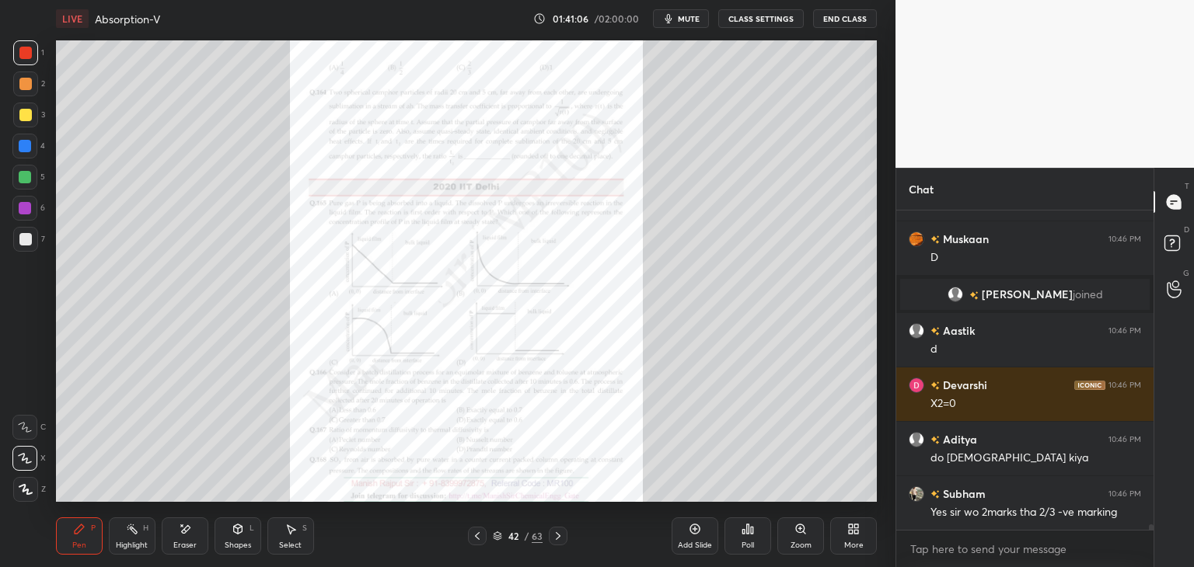
click at [553, 536] on icon at bounding box center [558, 536] width 12 height 12
click at [479, 536] on icon at bounding box center [477, 536] width 12 height 12
click at [796, 528] on icon at bounding box center [800, 529] width 9 height 9
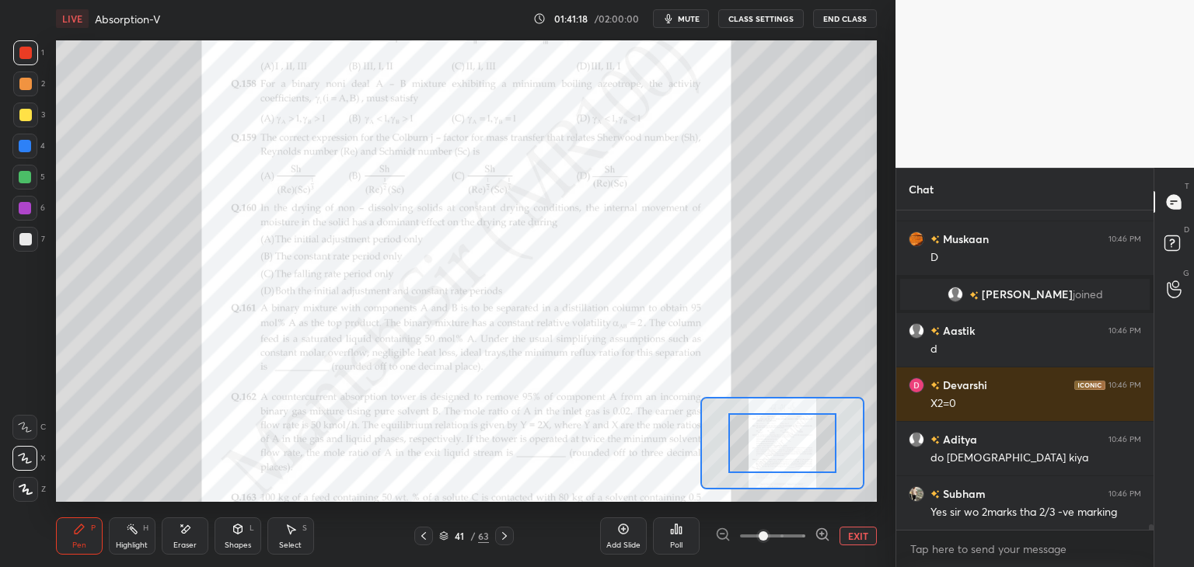
scroll to position [19952, 0]
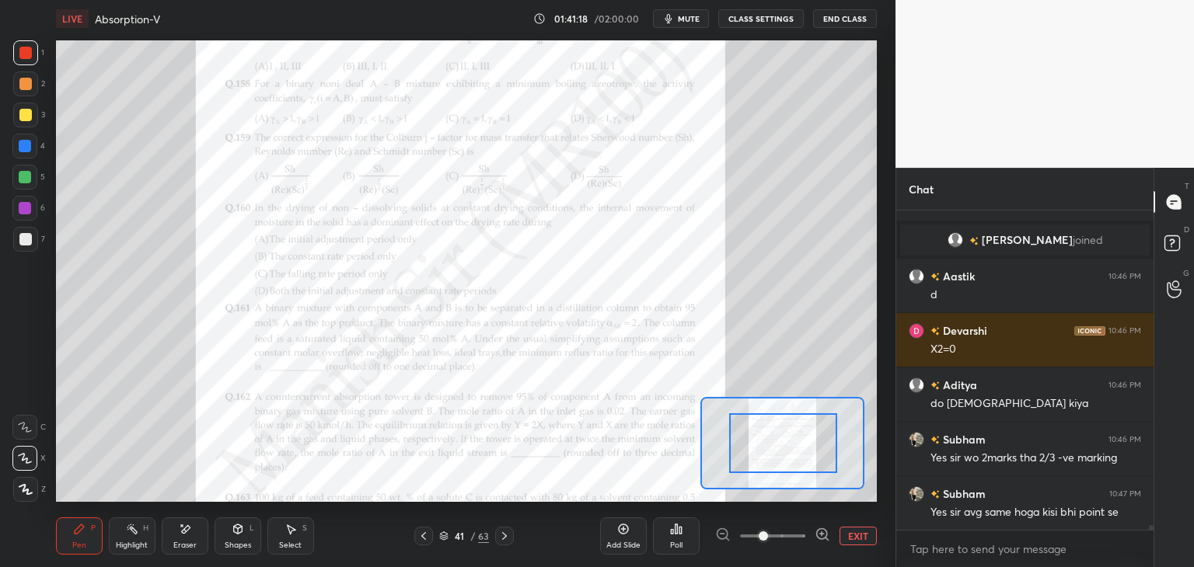
drag, startPoint x: 775, startPoint y: 452, endPoint x: 789, endPoint y: 467, distance: 20.9
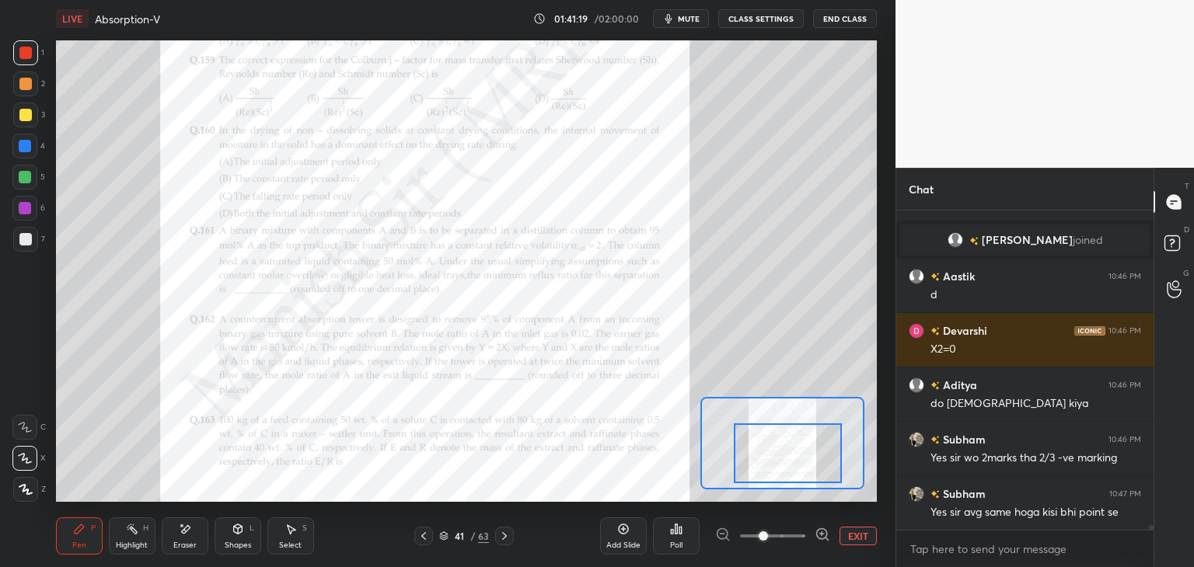
drag, startPoint x: 787, startPoint y: 464, endPoint x: 793, endPoint y: 477, distance: 13.6
click at [793, 477] on div at bounding box center [787, 454] width 107 height 60
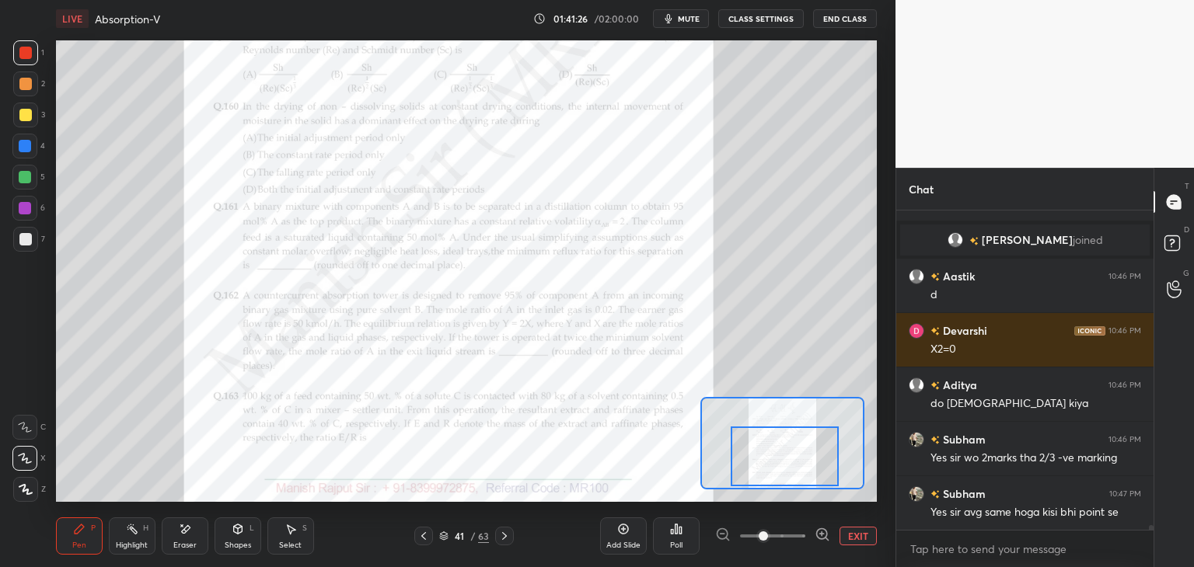
click at [805, 471] on div at bounding box center [784, 457] width 107 height 60
click at [422, 539] on icon at bounding box center [423, 536] width 12 height 12
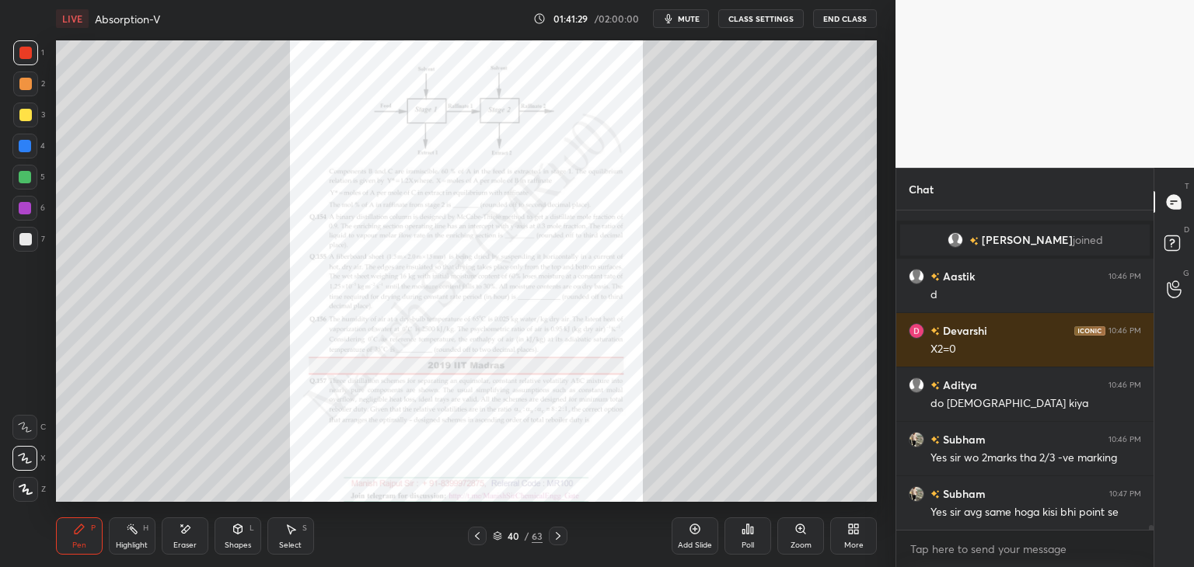
click at [808, 550] on div "Zoom" at bounding box center [801, 546] width 21 height 8
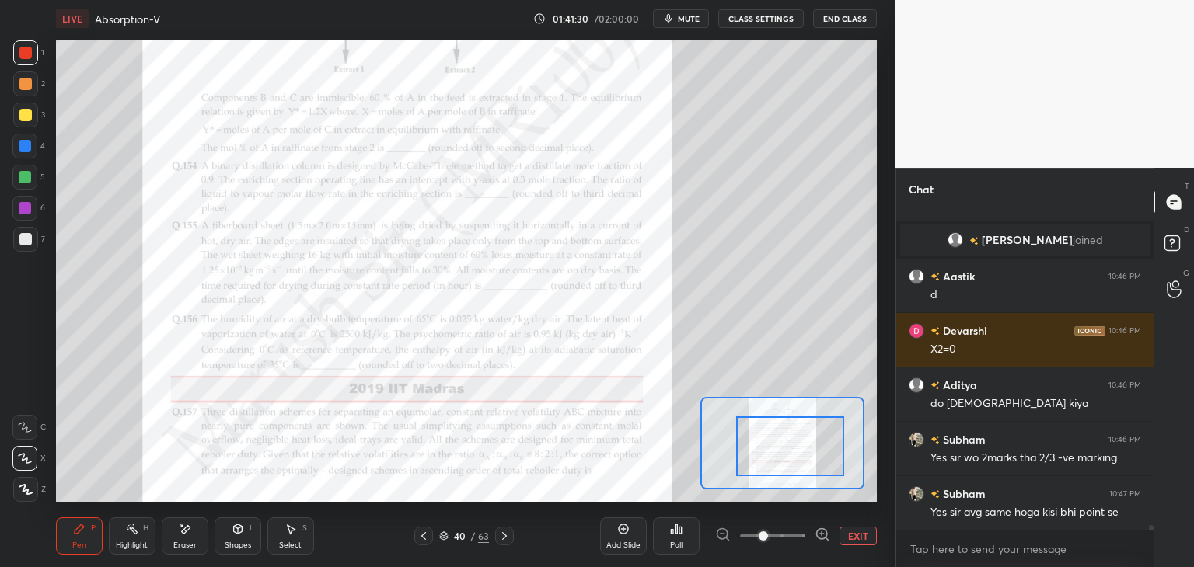
drag, startPoint x: 782, startPoint y: 441, endPoint x: 802, endPoint y: 441, distance: 20.2
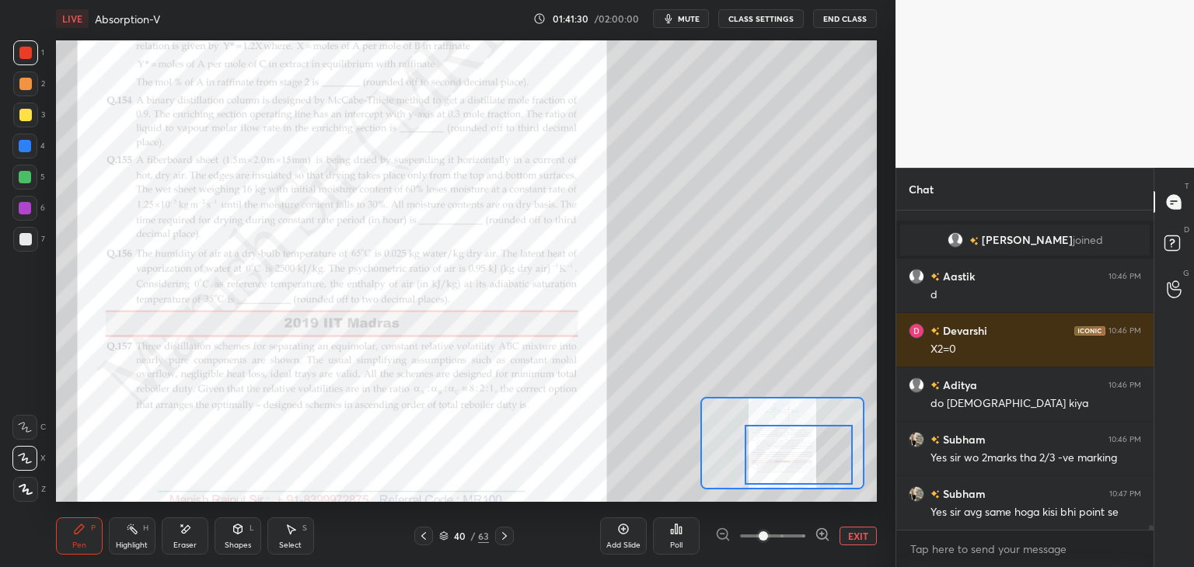
drag, startPoint x: 802, startPoint y: 441, endPoint x: 808, endPoint y: 449, distance: 10.0
click at [812, 450] on div at bounding box center [798, 455] width 107 height 60
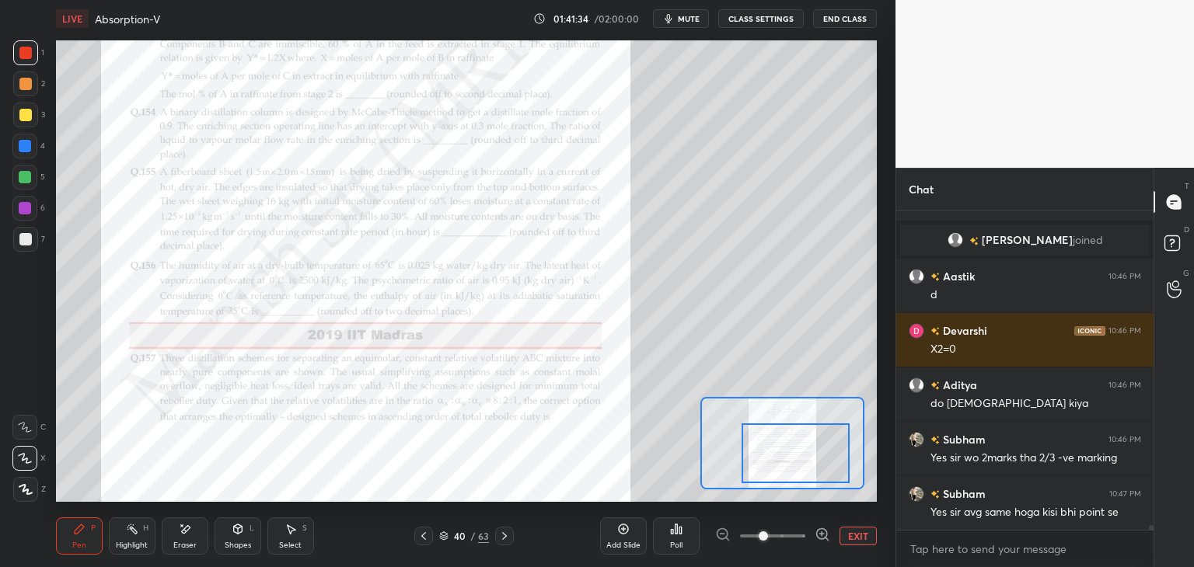
drag, startPoint x: 796, startPoint y: 459, endPoint x: 787, endPoint y: 456, distance: 9.1
click at [792, 459] on div at bounding box center [795, 454] width 107 height 60
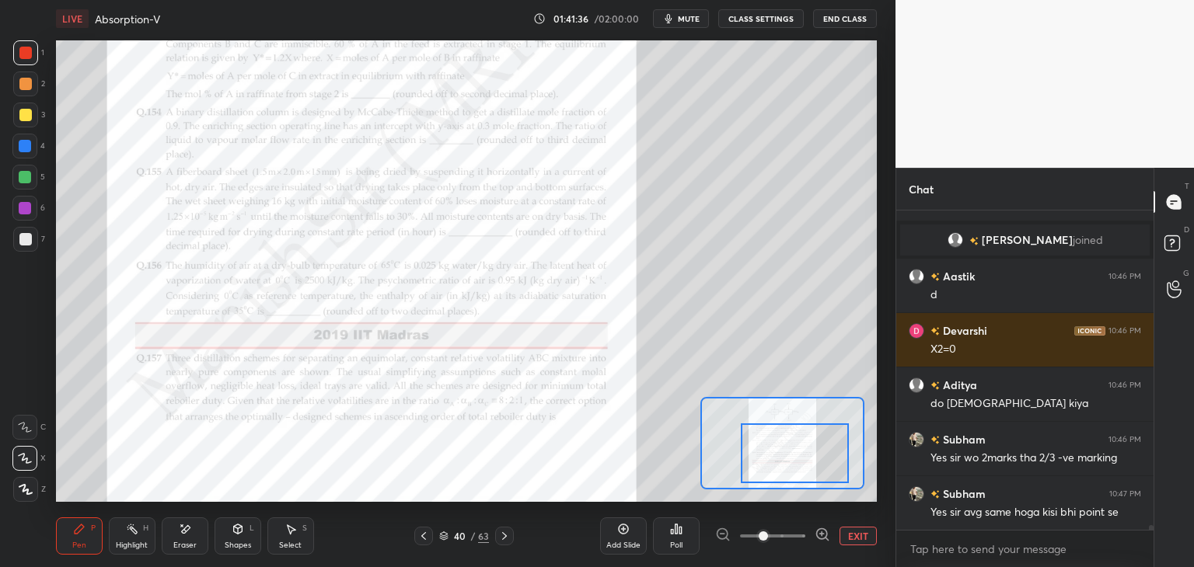
click at [424, 542] on icon at bounding box center [423, 536] width 12 height 12
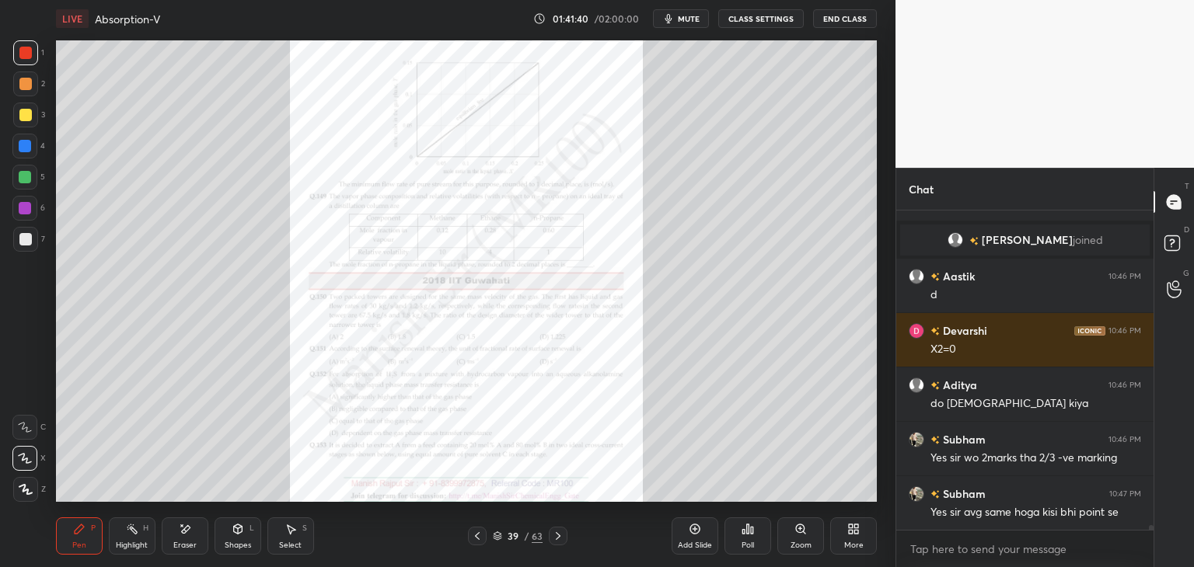
click at [800, 546] on div "Zoom" at bounding box center [801, 546] width 21 height 8
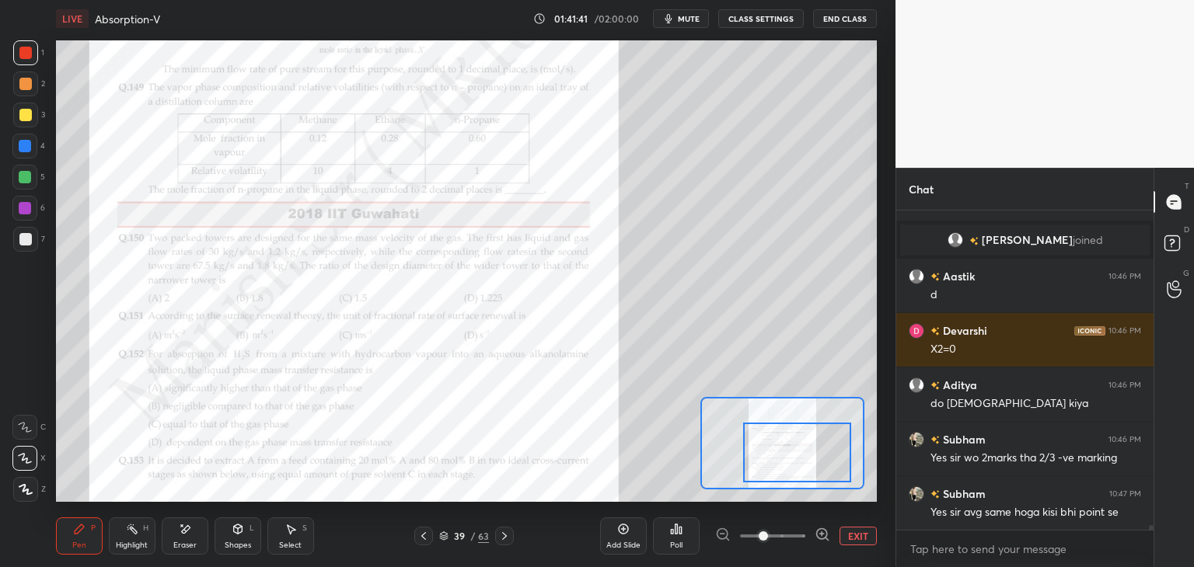
click at [819, 452] on div at bounding box center [796, 453] width 107 height 60
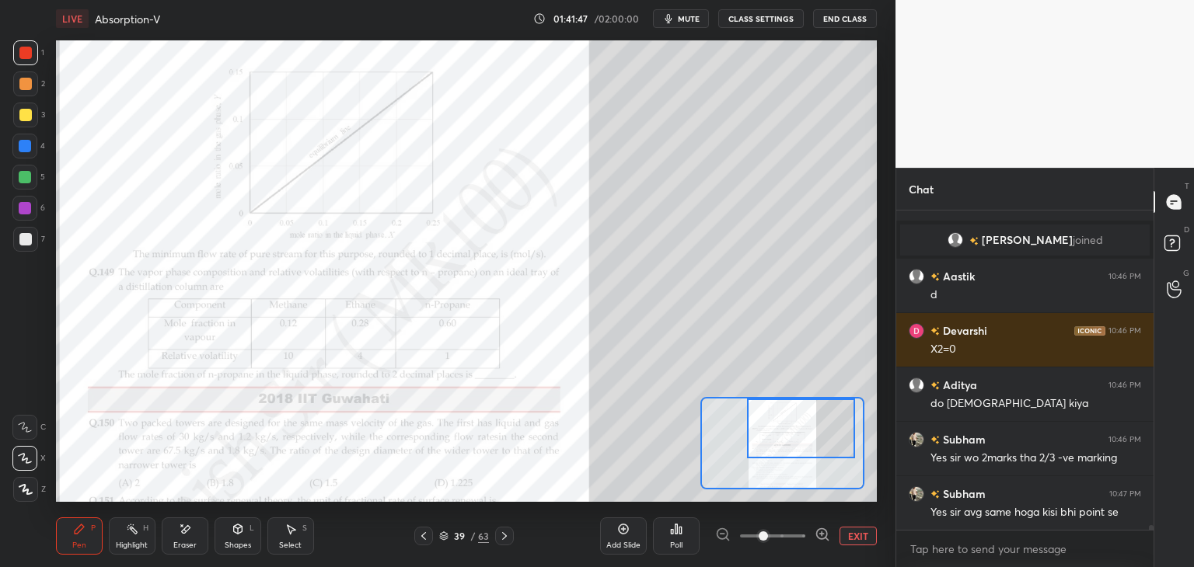
drag, startPoint x: 790, startPoint y: 473, endPoint x: 794, endPoint y: 438, distance: 35.2
click at [794, 438] on div at bounding box center [800, 429] width 107 height 60
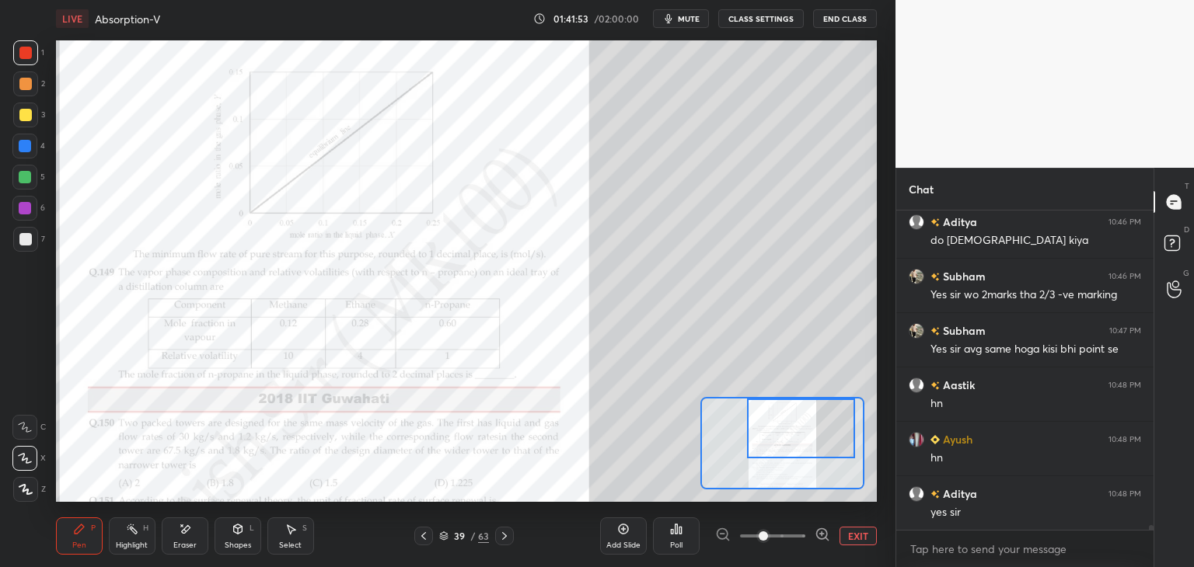
scroll to position [20170, 0]
click at [427, 543] on div at bounding box center [423, 536] width 19 height 19
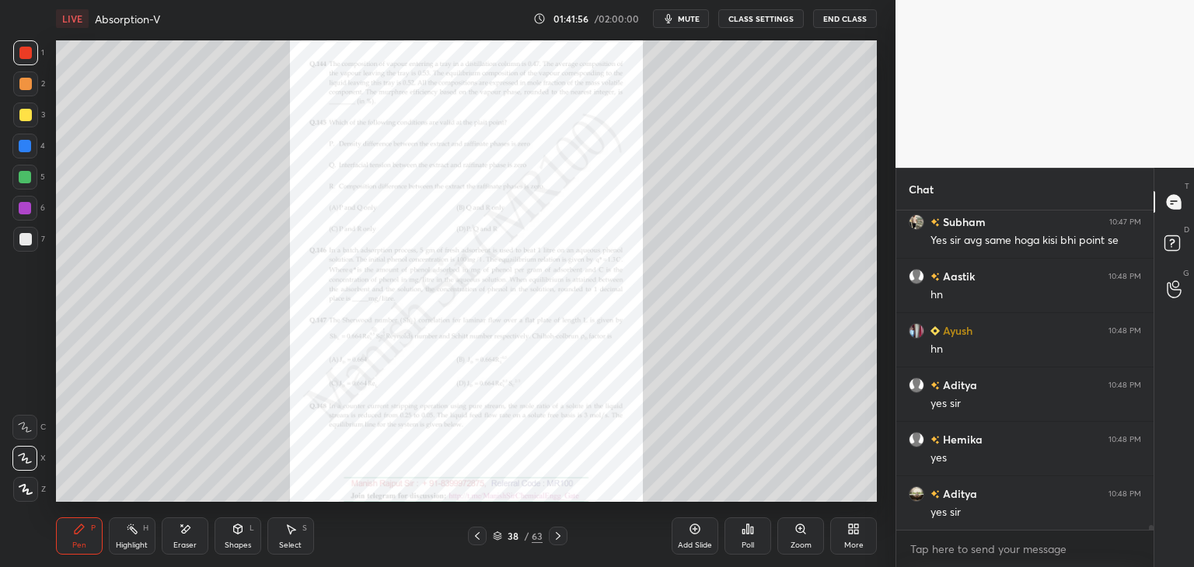
scroll to position [20278, 0]
click at [798, 543] on div "Zoom" at bounding box center [801, 546] width 21 height 8
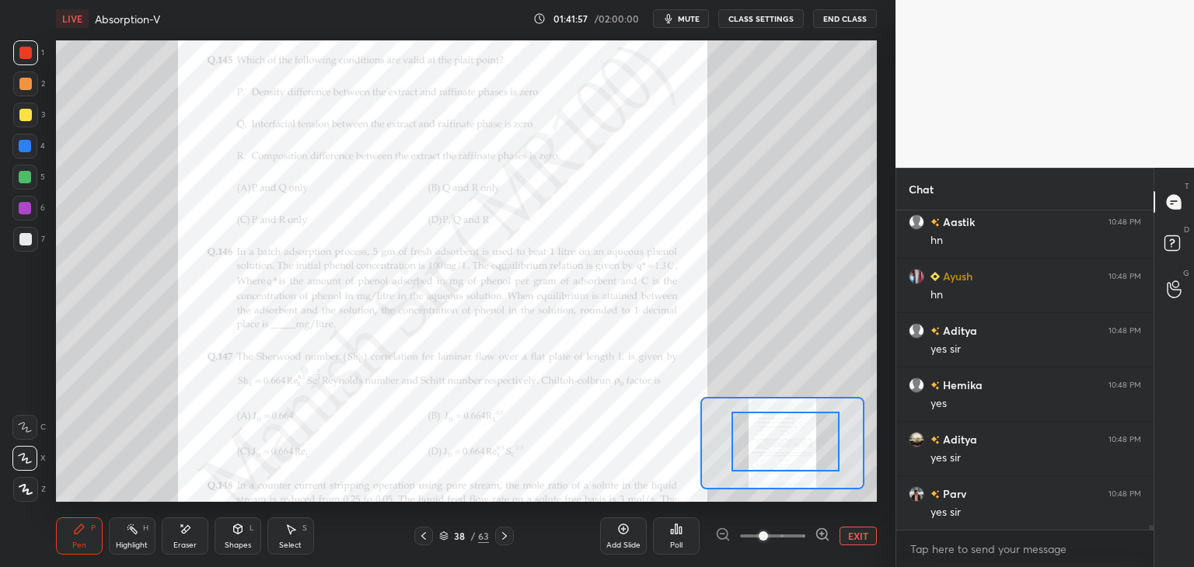
drag, startPoint x: 789, startPoint y: 461, endPoint x: 806, endPoint y: 449, distance: 20.7
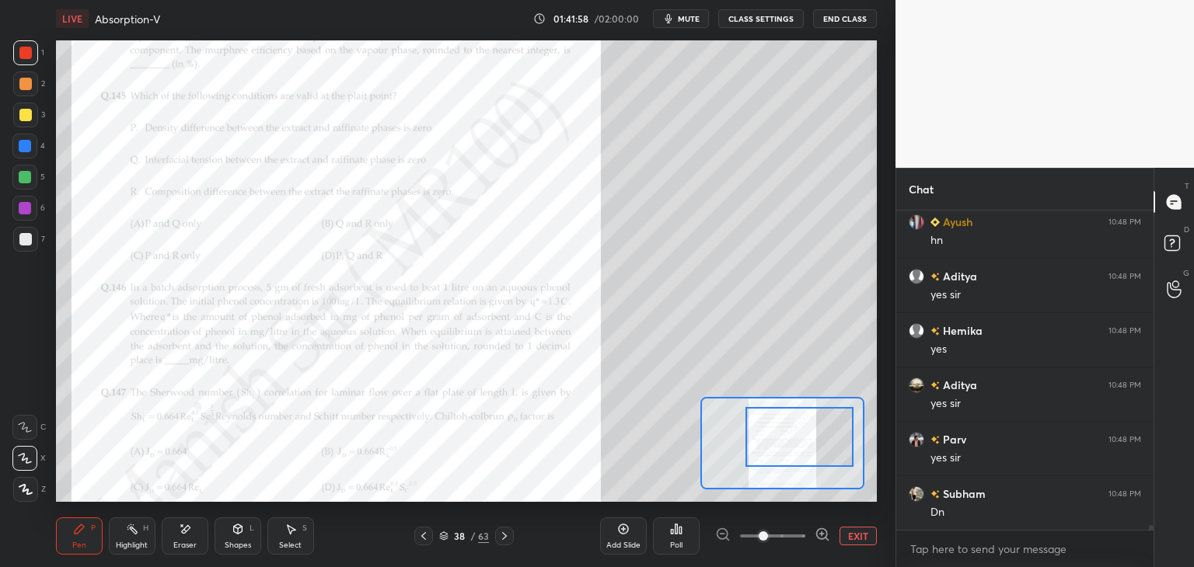
click at [811, 453] on div at bounding box center [798, 437] width 107 height 60
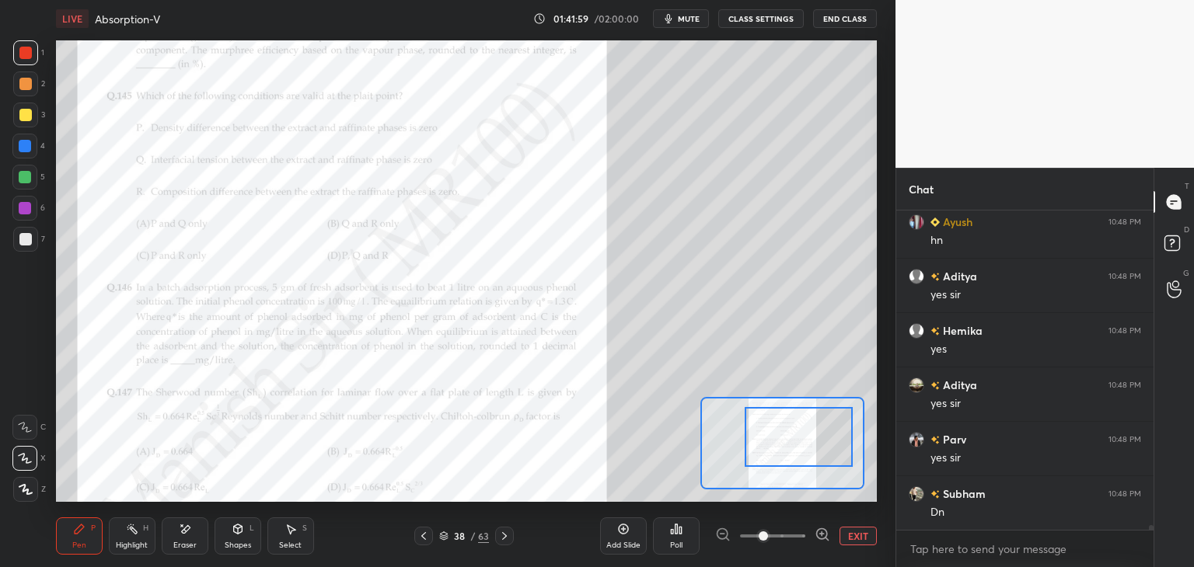
scroll to position [20387, 0]
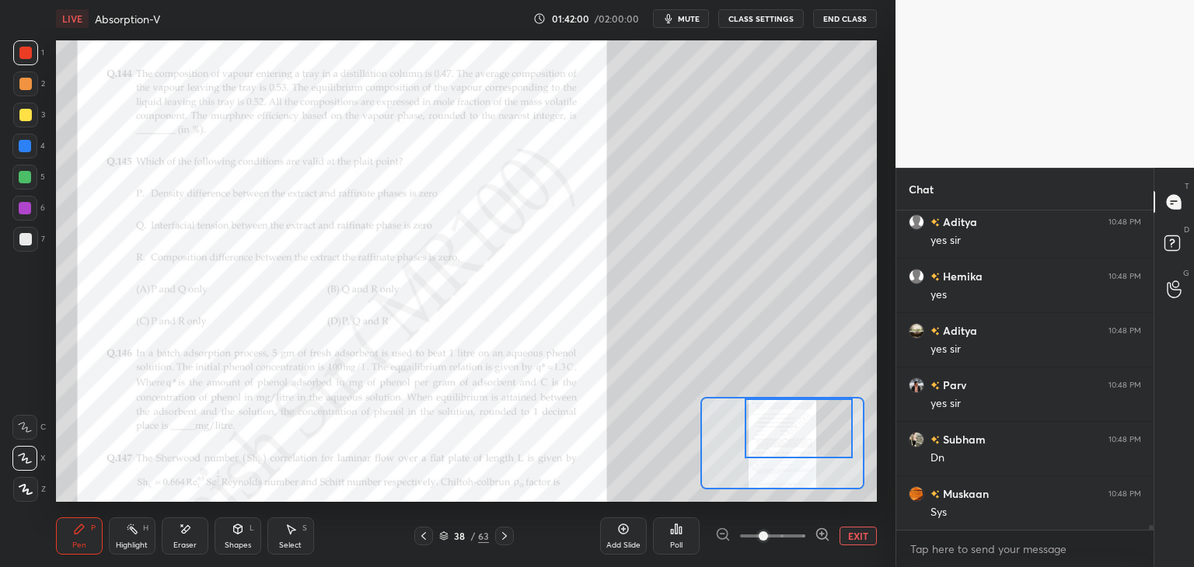
drag, startPoint x: 803, startPoint y: 448, endPoint x: 803, endPoint y: 432, distance: 15.5
click at [803, 432] on div at bounding box center [798, 429] width 107 height 60
click at [429, 539] on icon at bounding box center [423, 536] width 12 height 12
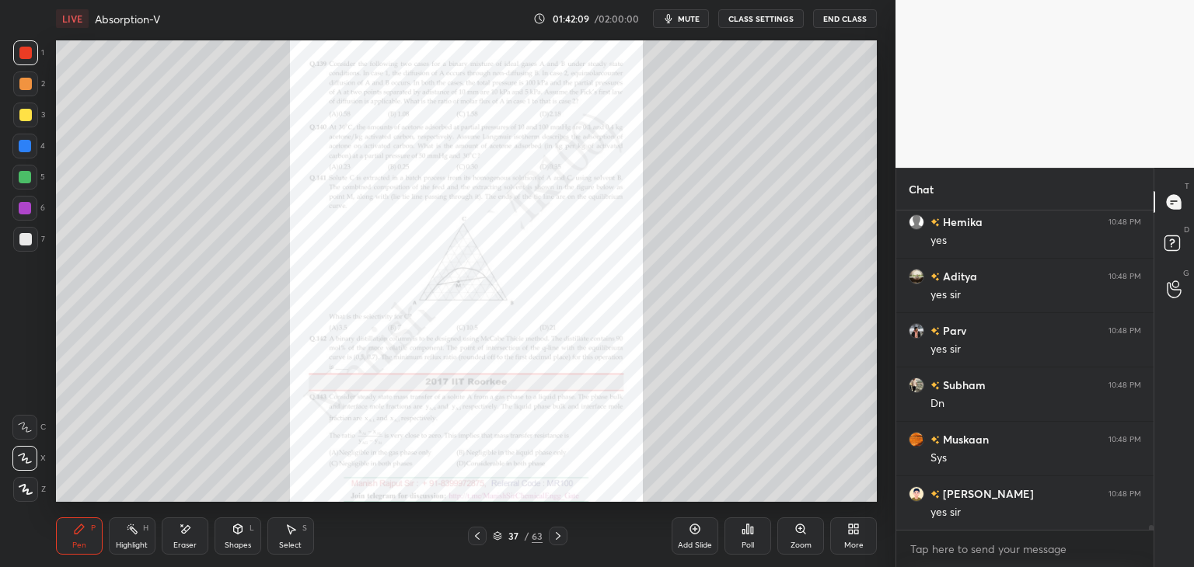
click at [474, 538] on icon at bounding box center [477, 536] width 12 height 12
click at [477, 537] on icon at bounding box center [477, 536] width 5 height 8
click at [801, 545] on div "Zoom" at bounding box center [801, 546] width 21 height 8
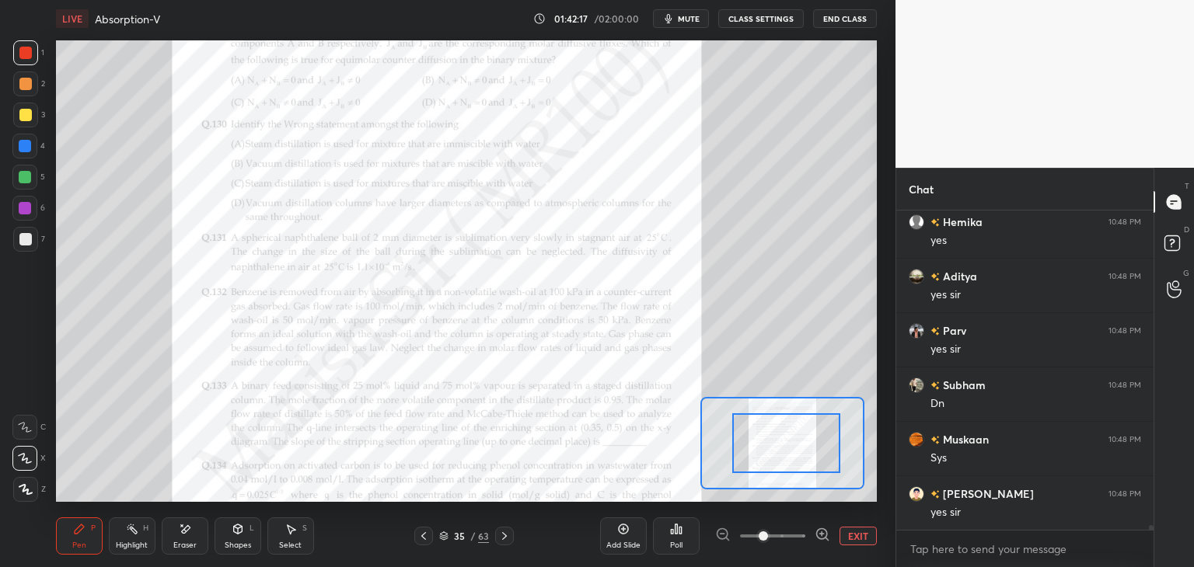
click at [801, 452] on div at bounding box center [785, 444] width 107 height 60
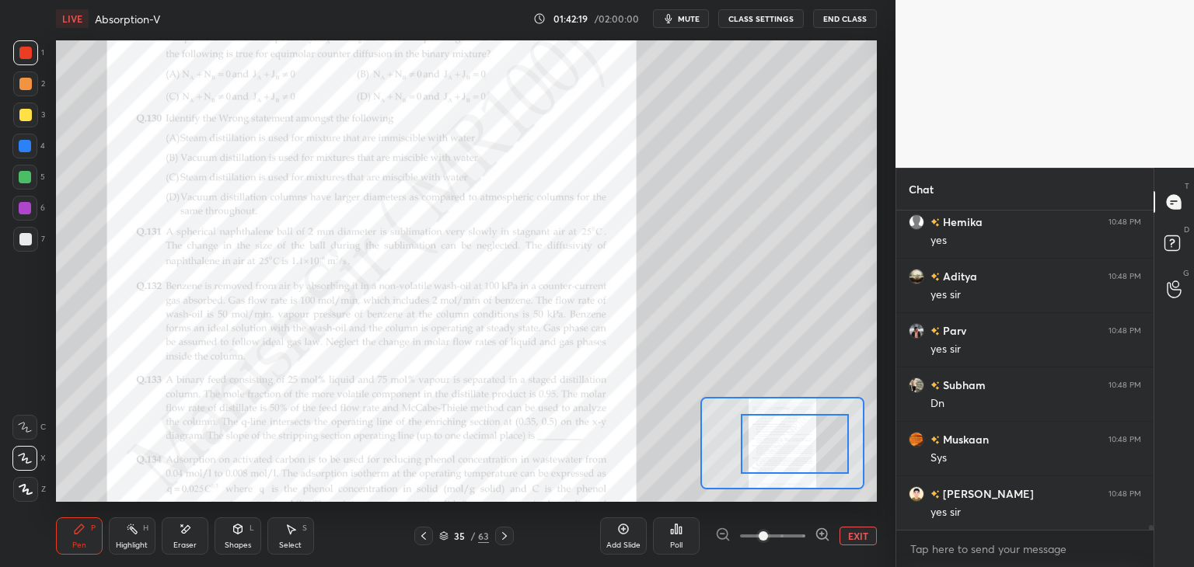
drag, startPoint x: 771, startPoint y: 538, endPoint x: 805, endPoint y: 518, distance: 39.7
click at [768, 535] on span at bounding box center [763, 536] width 9 height 9
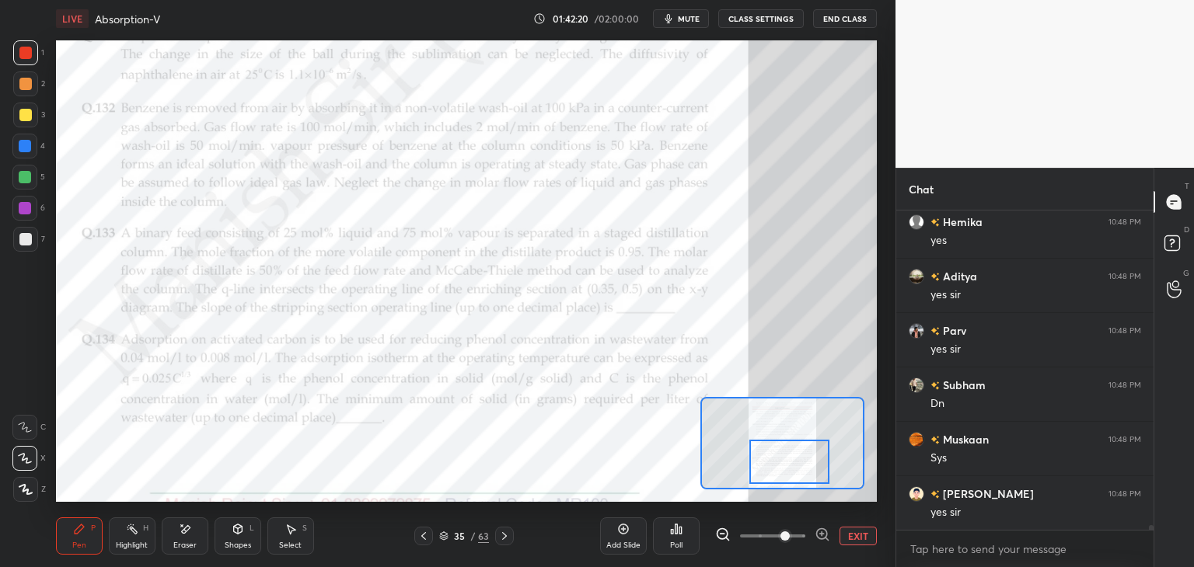
drag, startPoint x: 809, startPoint y: 455, endPoint x: 804, endPoint y: 469, distance: 15.0
click at [805, 468] on div at bounding box center [789, 462] width 81 height 44
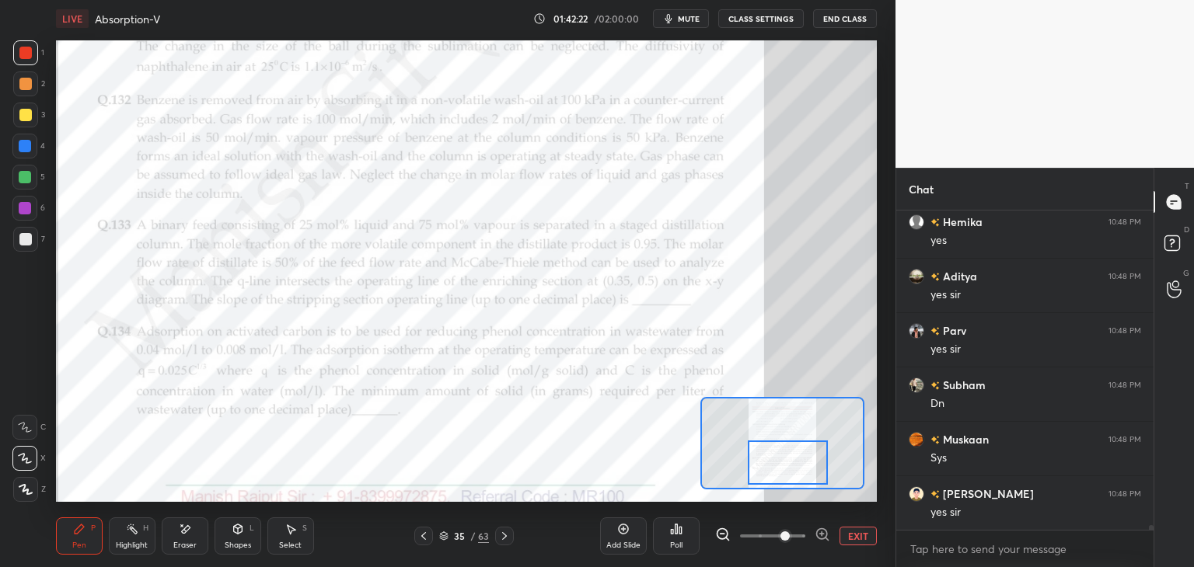
scroll to position [20496, 0]
click at [193, 543] on div "Eraser" at bounding box center [184, 546] width 23 height 8
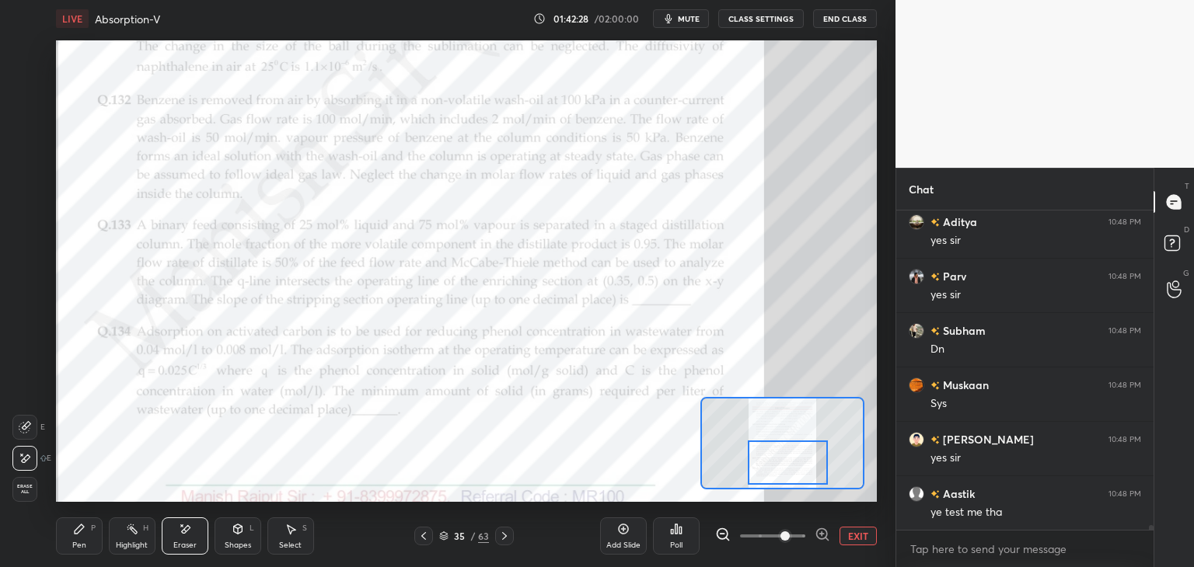
click at [22, 492] on span "Erase all" at bounding box center [24, 489] width 23 height 11
click at [244, 547] on div "Shapes" at bounding box center [238, 546] width 26 height 8
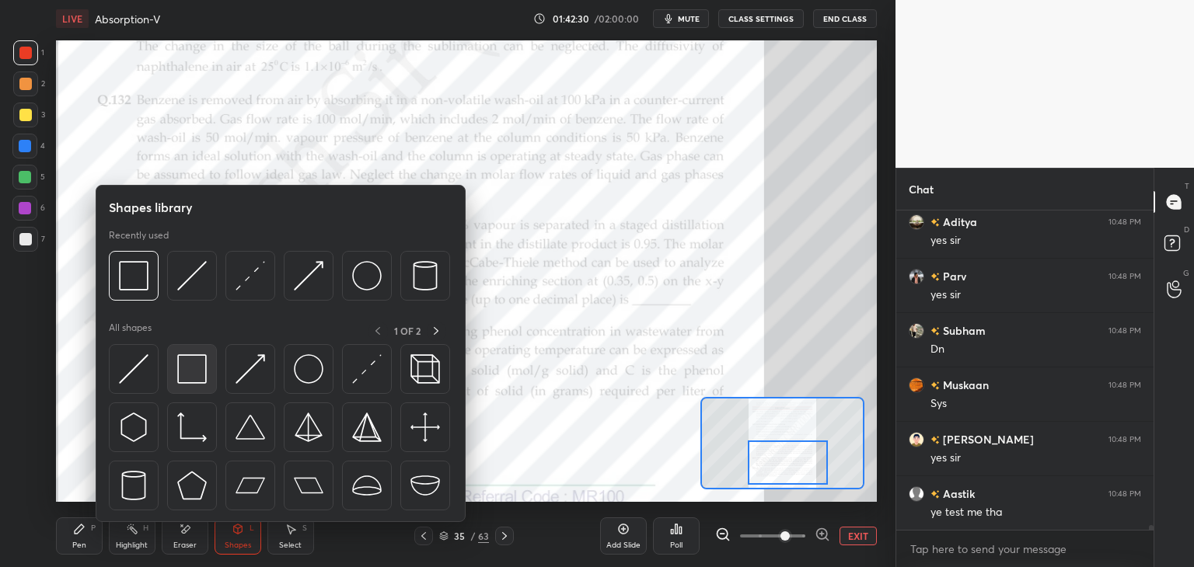
click at [188, 378] on img at bounding box center [192, 369] width 30 height 30
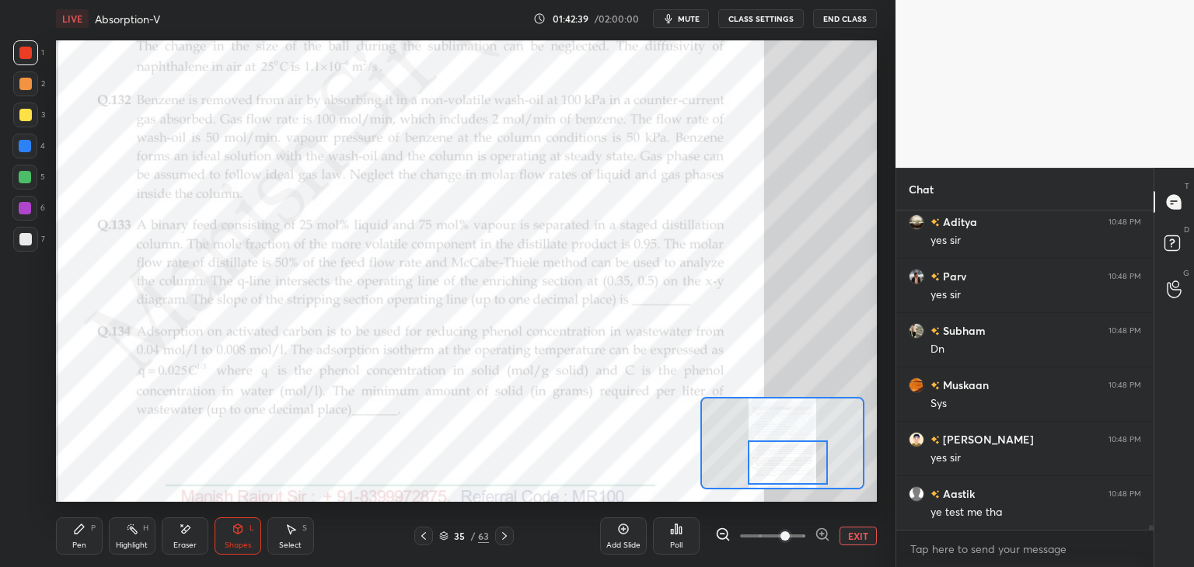
scroll to position [20512, 0]
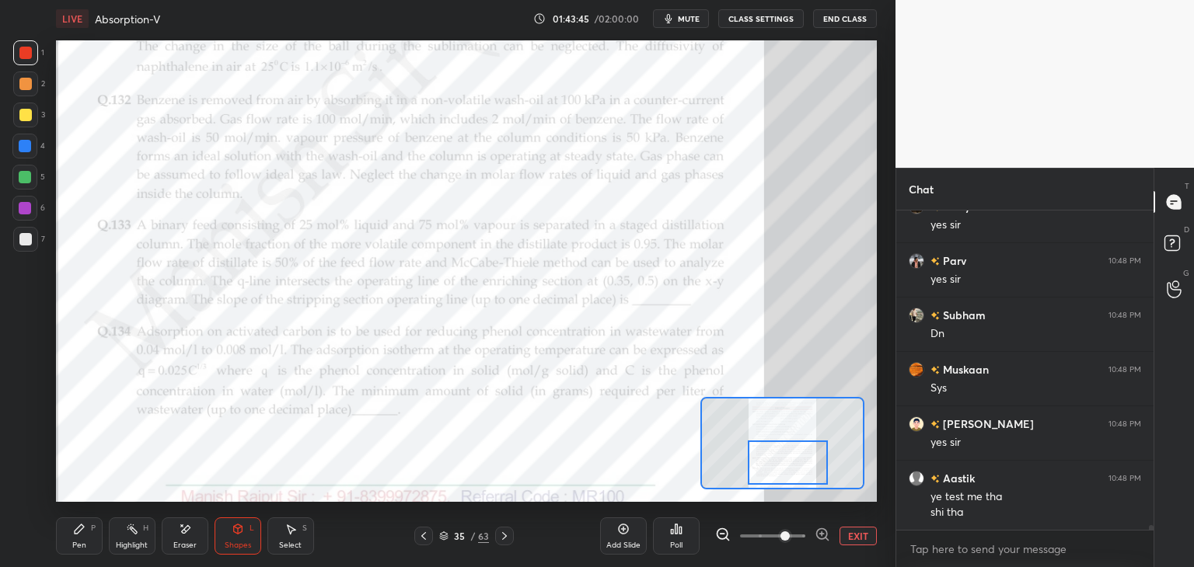
click at [76, 531] on icon at bounding box center [79, 529] width 9 height 9
click at [22, 85] on div at bounding box center [25, 84] width 12 height 12
click at [29, 208] on div at bounding box center [25, 208] width 12 height 12
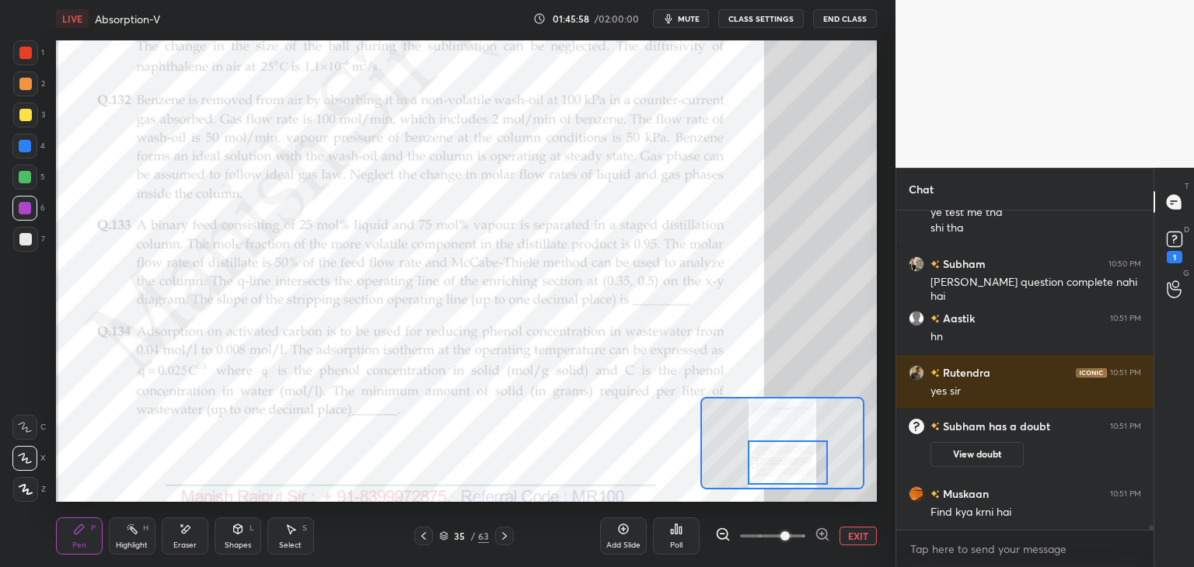
scroll to position [20555, 0]
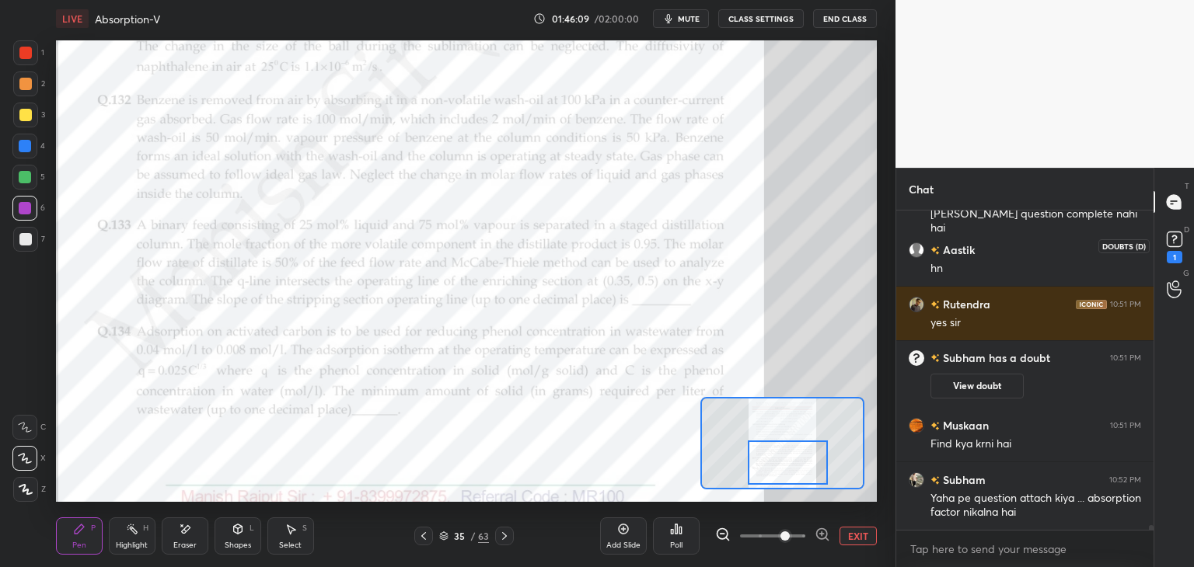
click at [1170, 248] on icon at bounding box center [1174, 239] width 23 height 23
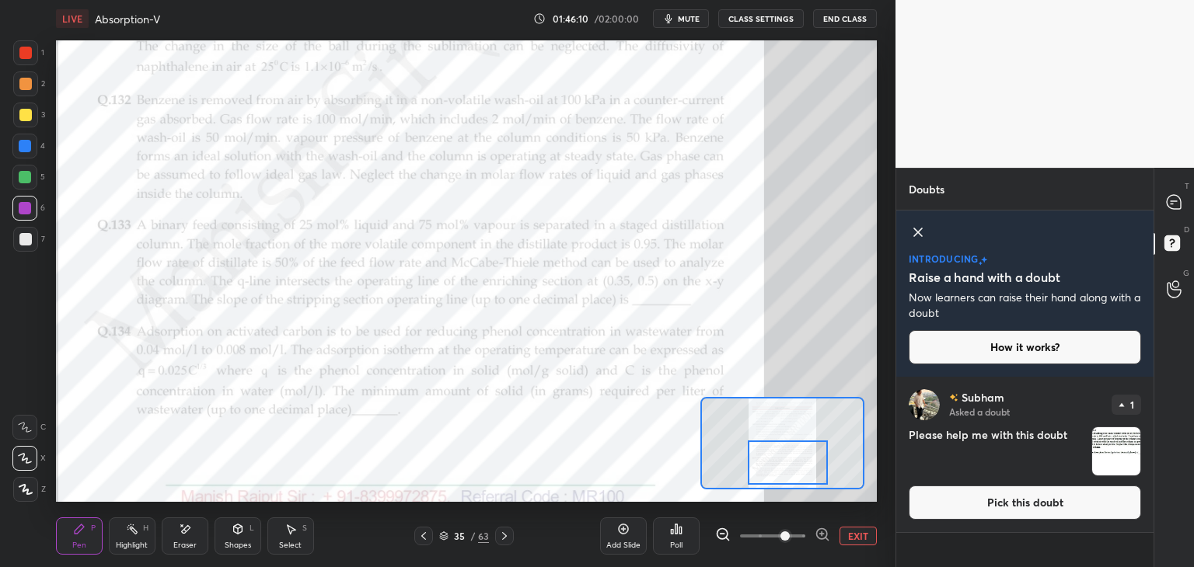
click at [1102, 498] on button "Pick this doubt" at bounding box center [1025, 503] width 232 height 34
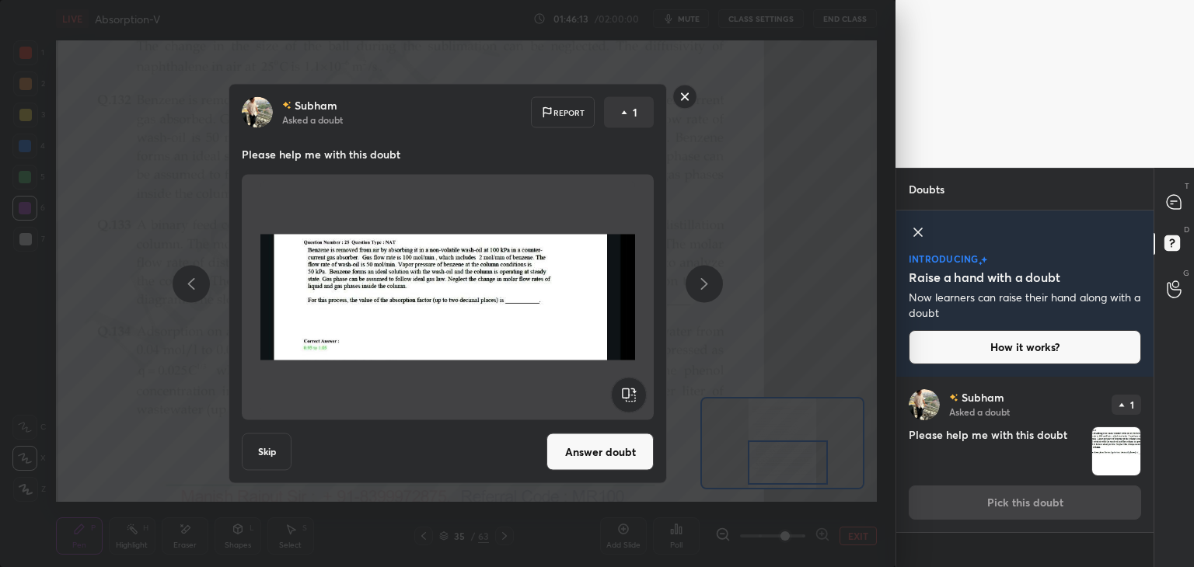
click at [619, 455] on button "Answer doubt" at bounding box center [599, 452] width 107 height 37
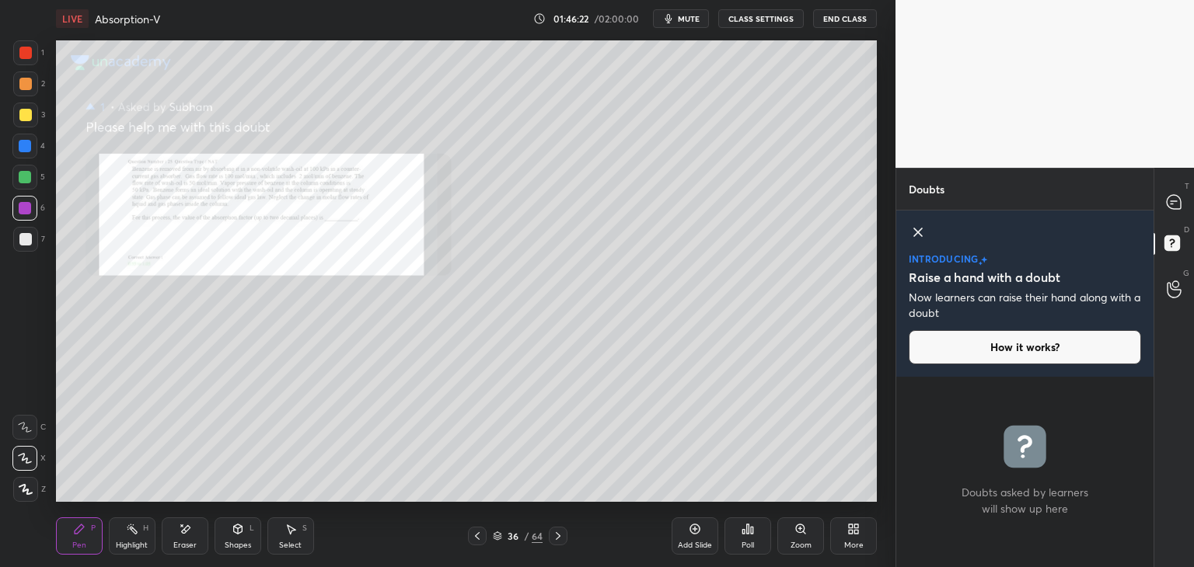
click at [476, 538] on icon at bounding box center [477, 536] width 12 height 12
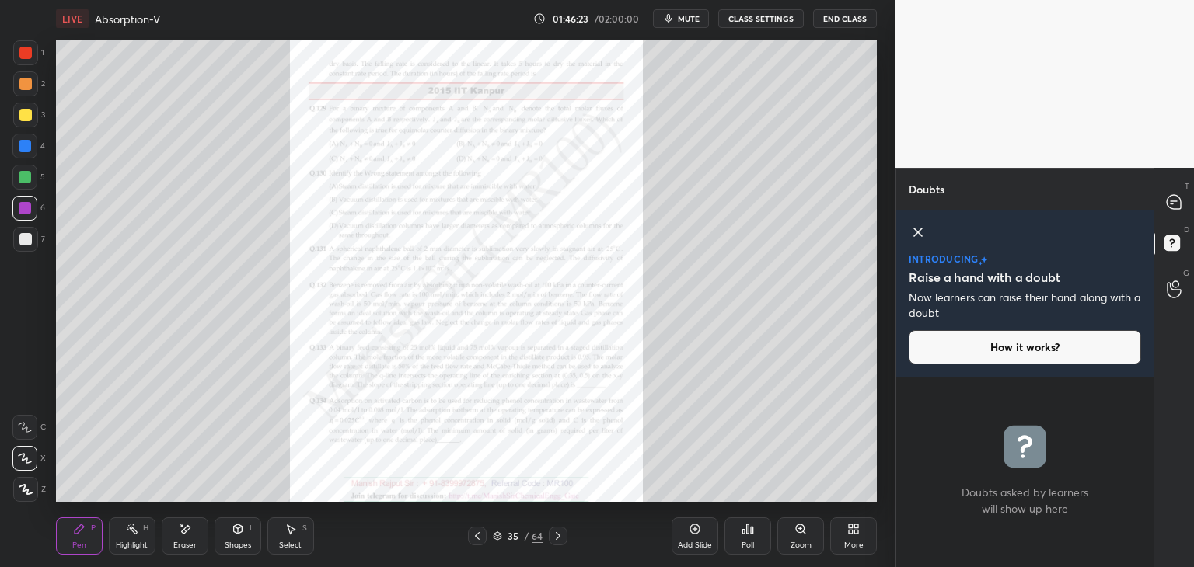
click at [802, 542] on div "Zoom" at bounding box center [801, 546] width 21 height 8
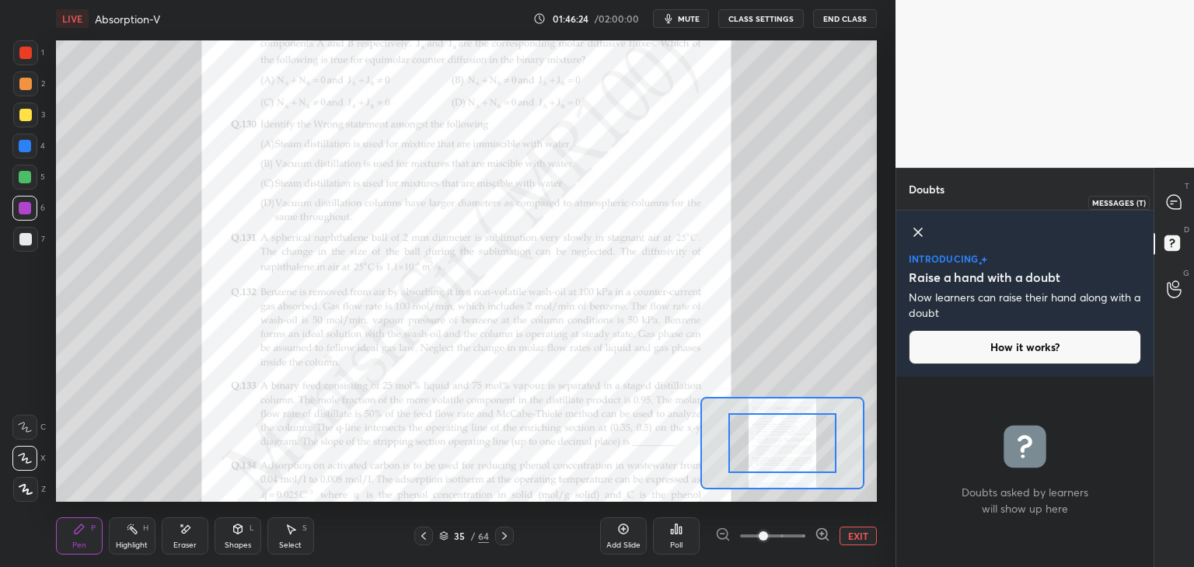
click at [1174, 209] on icon at bounding box center [1174, 202] width 14 height 14
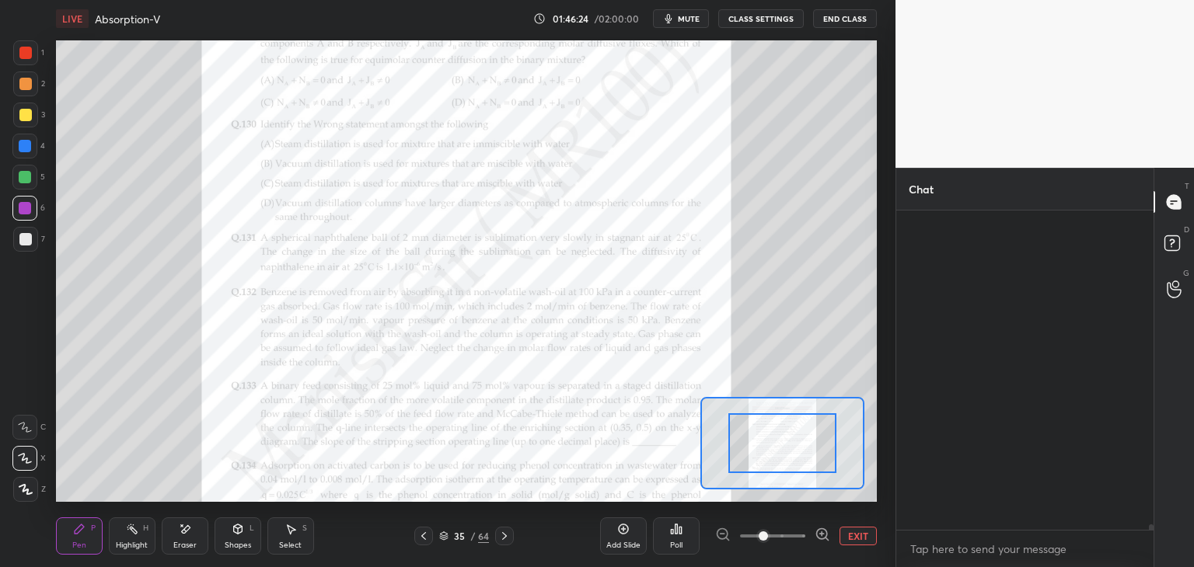
scroll to position [315, 253]
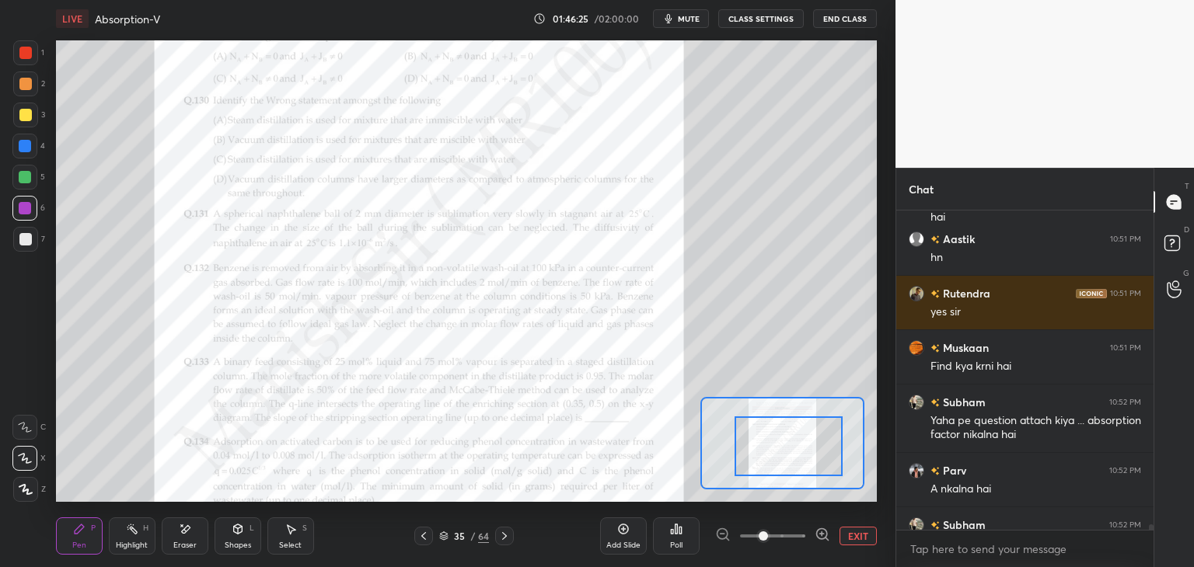
drag, startPoint x: 805, startPoint y: 448, endPoint x: 823, endPoint y: 456, distance: 19.8
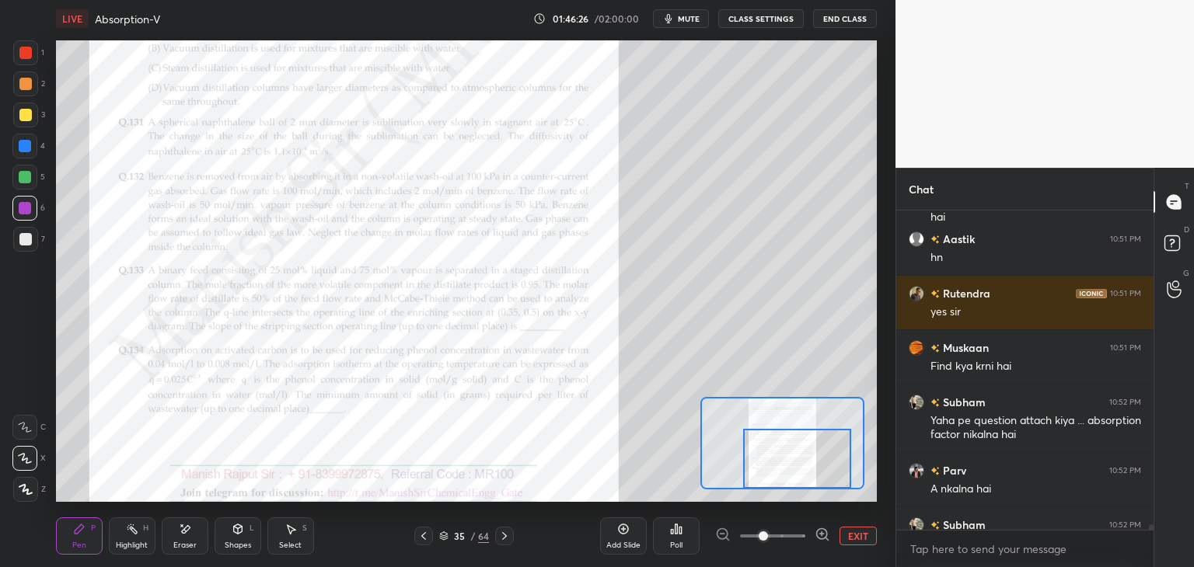
drag, startPoint x: 815, startPoint y: 455, endPoint x: 822, endPoint y: 468, distance: 15.3
click at [822, 468] on div at bounding box center [796, 459] width 107 height 60
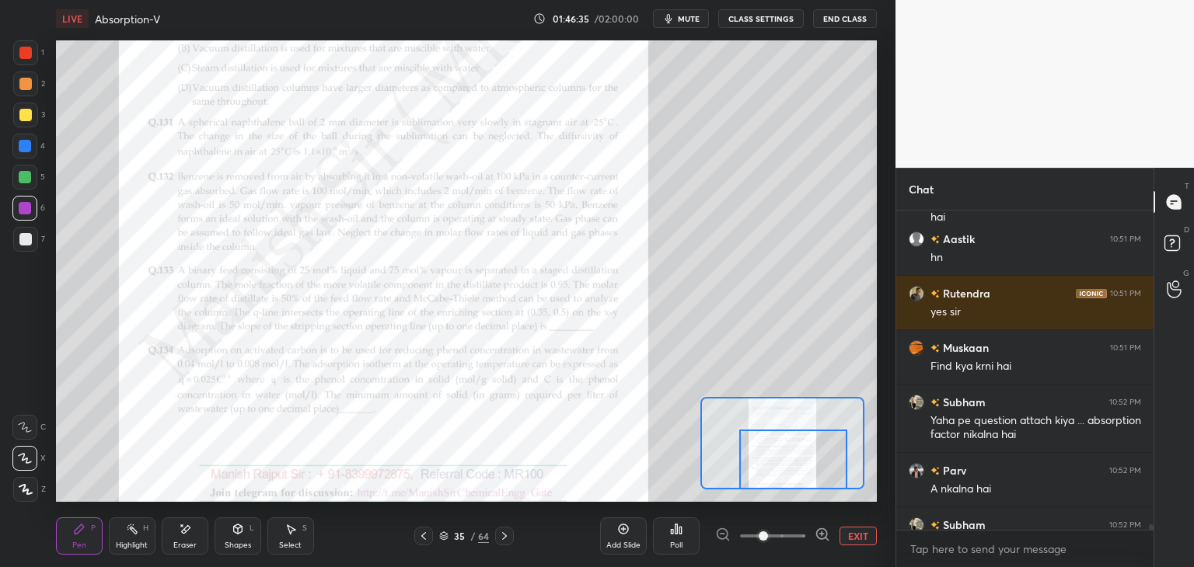
click at [822, 470] on div at bounding box center [792, 460] width 107 height 60
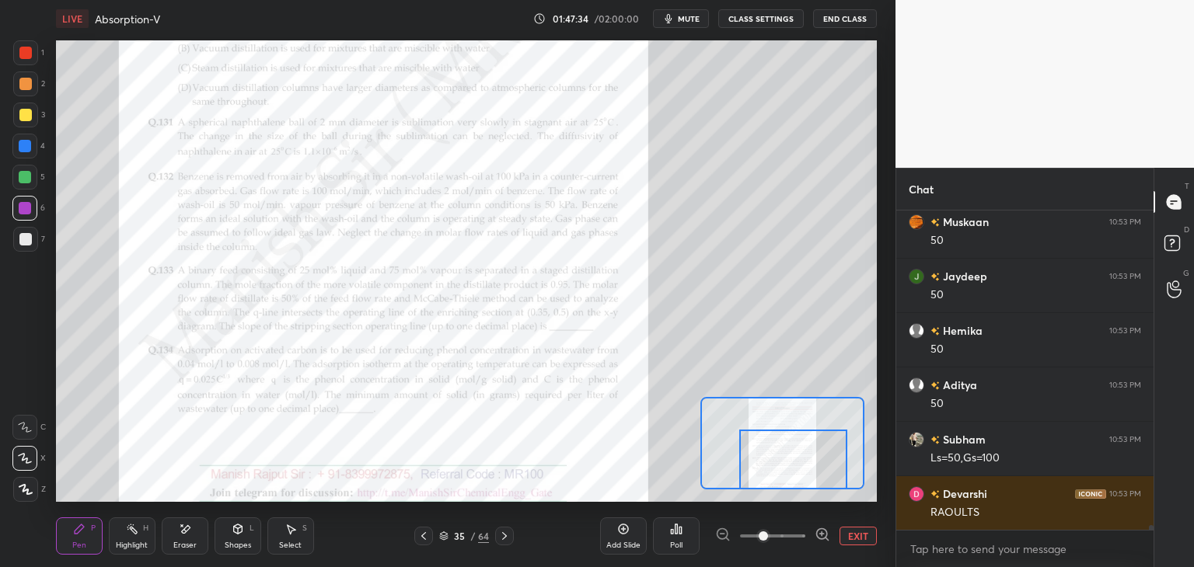
scroll to position [21836, 0]
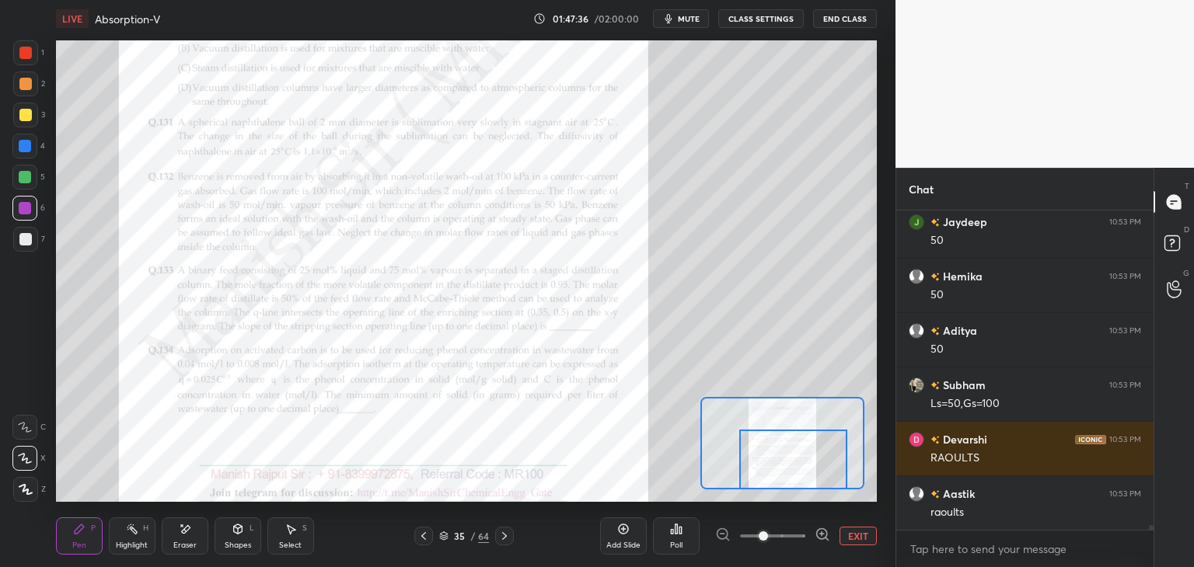
click at [17, 113] on div at bounding box center [25, 115] width 25 height 25
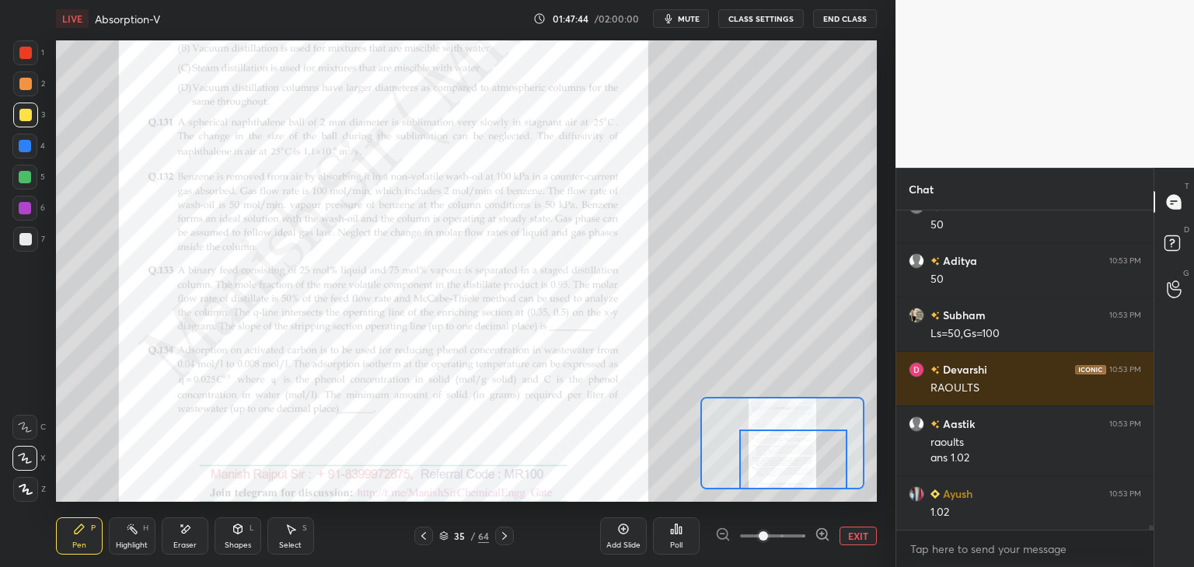
scroll to position [21961, 0]
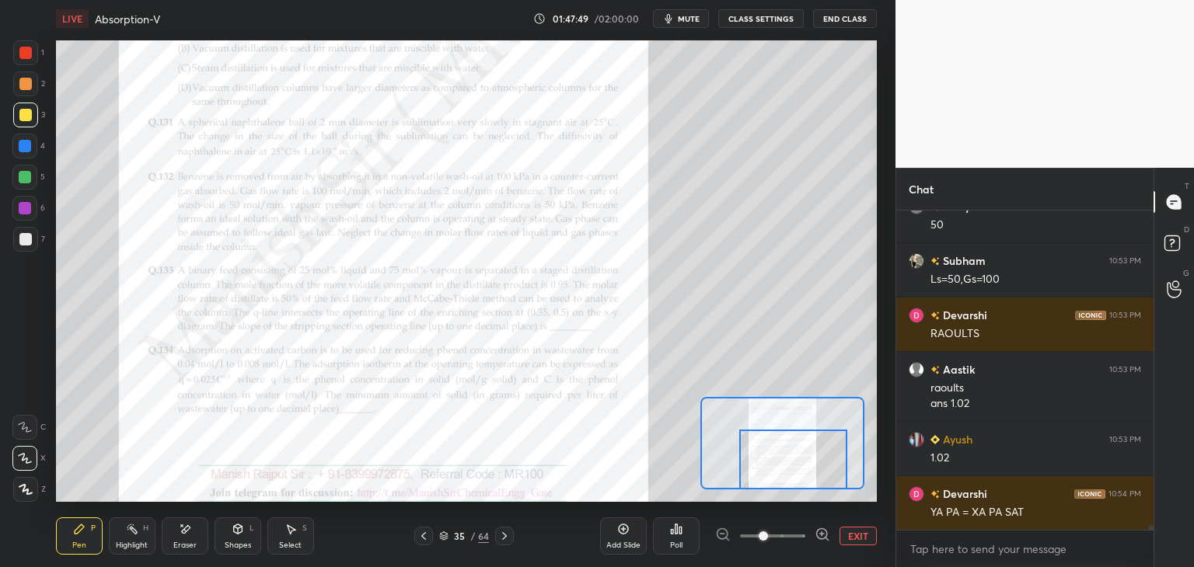
click at [22, 58] on div at bounding box center [25, 53] width 12 height 12
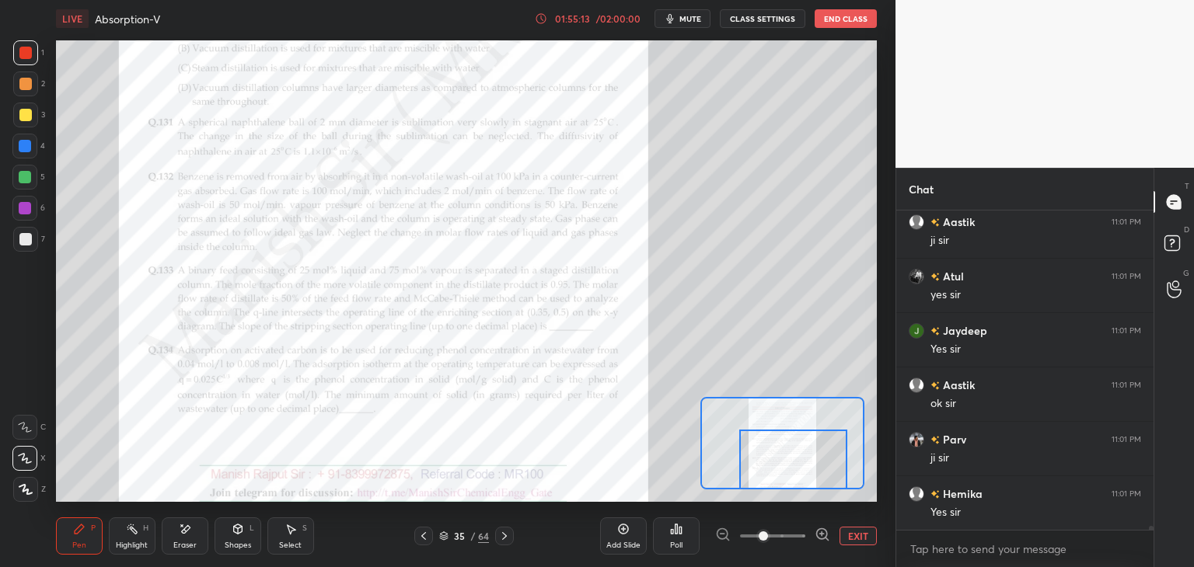
scroll to position [24343, 0]
click at [423, 537] on icon at bounding box center [423, 536] width 12 height 12
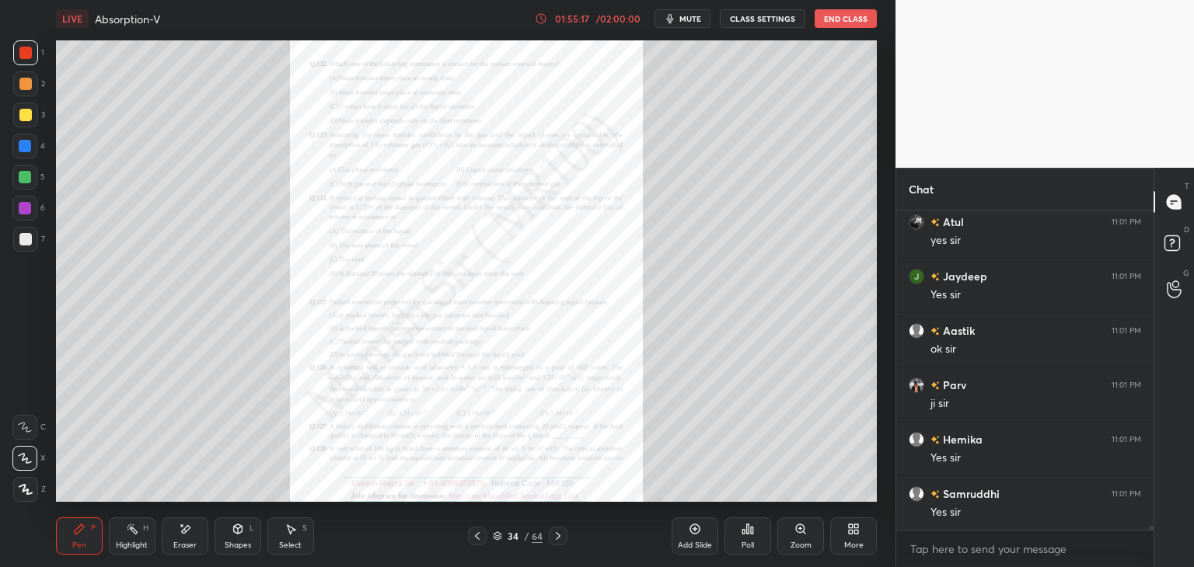
click at [473, 539] on icon at bounding box center [477, 536] width 12 height 12
click at [561, 540] on icon at bounding box center [558, 536] width 12 height 12
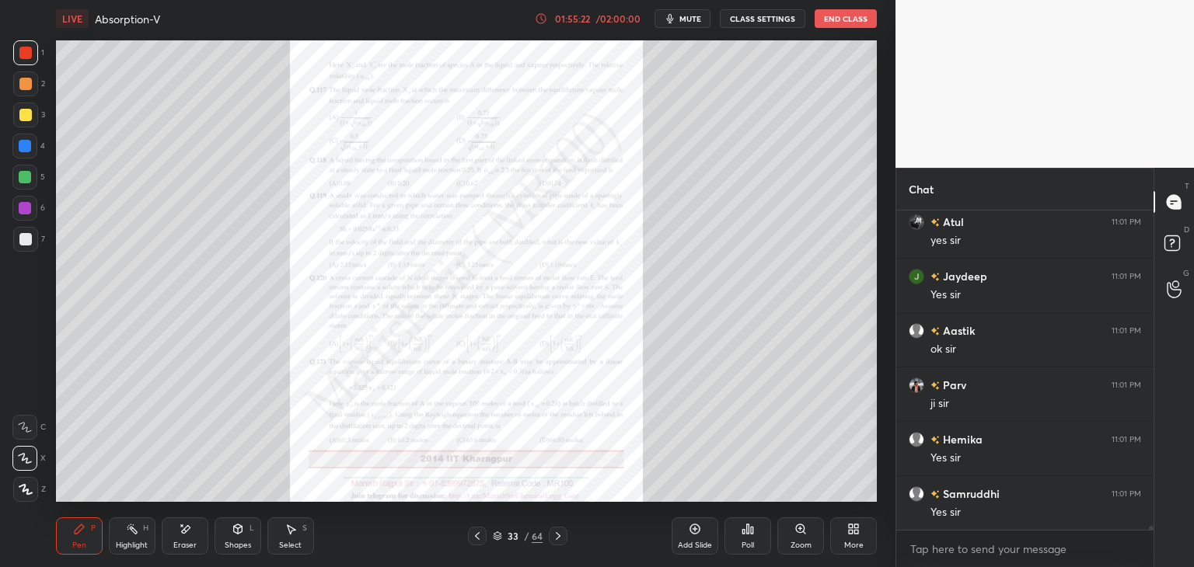
click at [479, 536] on icon at bounding box center [477, 536] width 12 height 12
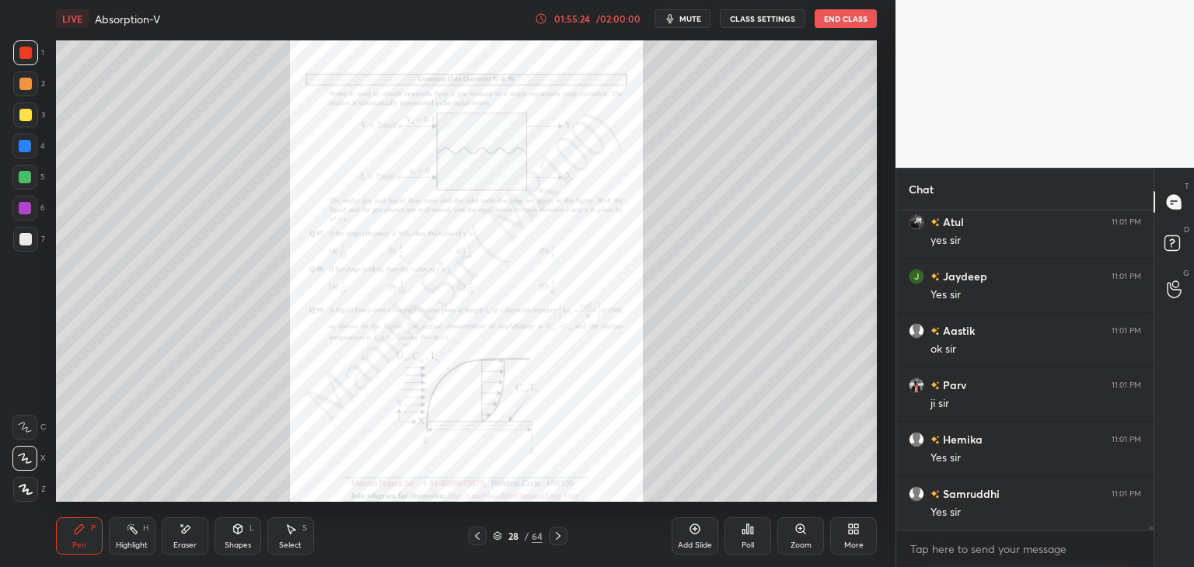
scroll to position [24397, 0]
click at [479, 536] on icon at bounding box center [477, 536] width 12 height 12
click at [478, 538] on icon at bounding box center [477, 536] width 12 height 12
click at [476, 539] on icon at bounding box center [477, 536] width 12 height 12
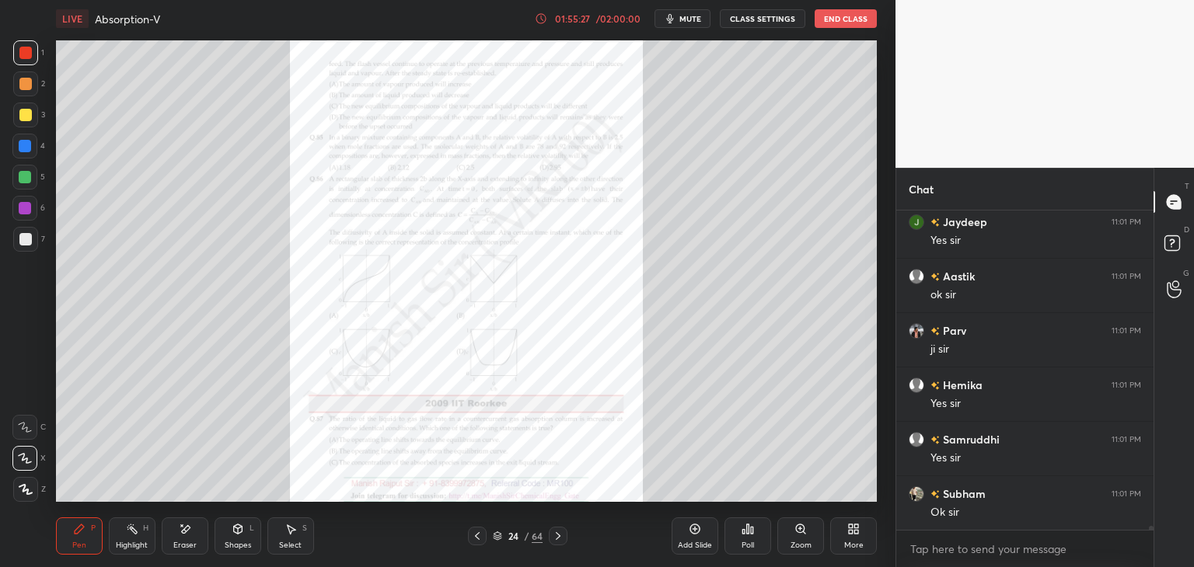
click at [476, 539] on icon at bounding box center [477, 536] width 12 height 12
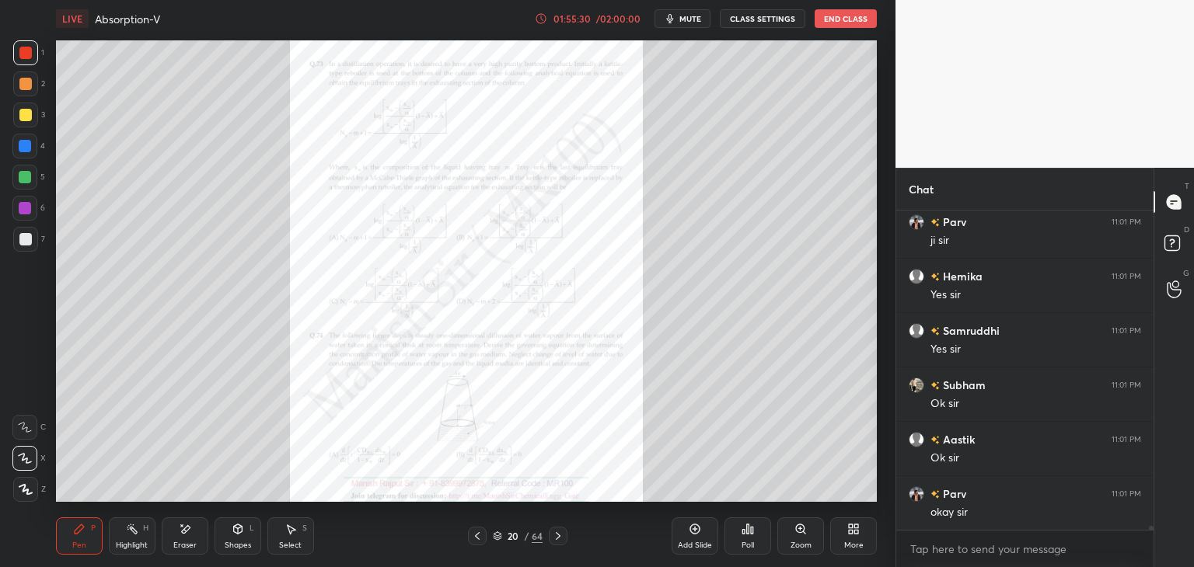
click at [476, 539] on icon at bounding box center [477, 536] width 12 height 12
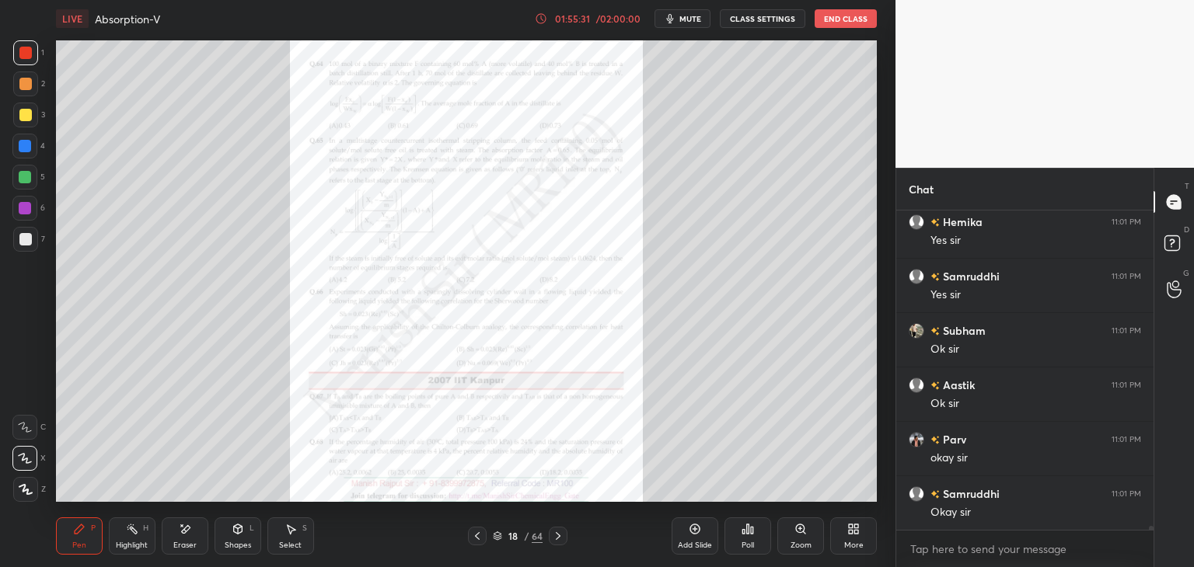
click at [476, 539] on icon at bounding box center [477, 536] width 12 height 12
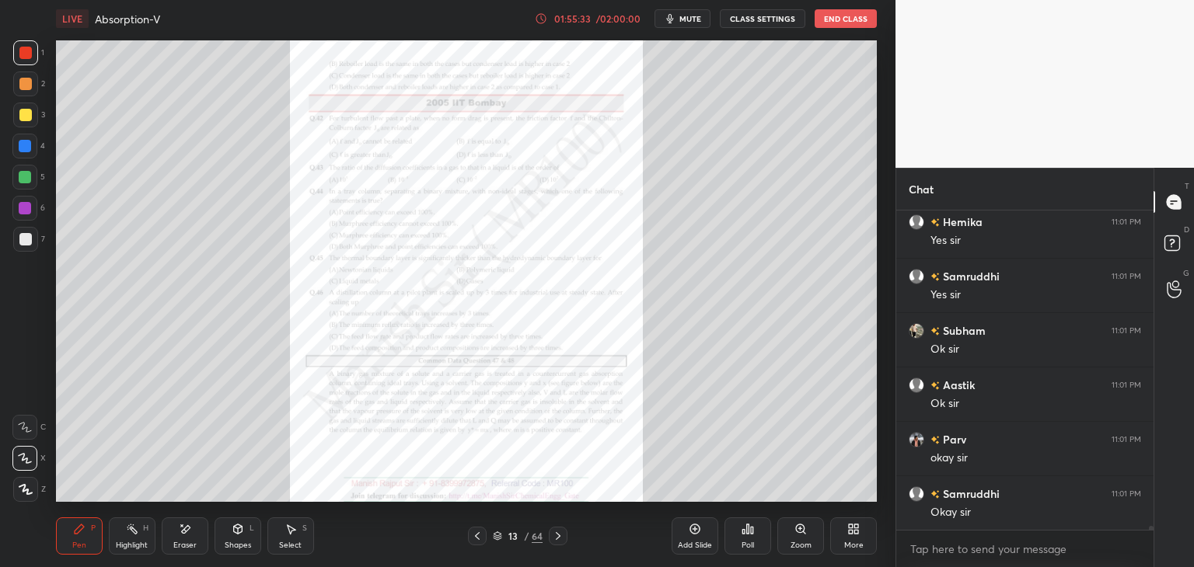
scroll to position [24615, 0]
click at [476, 539] on icon at bounding box center [477, 536] width 12 height 12
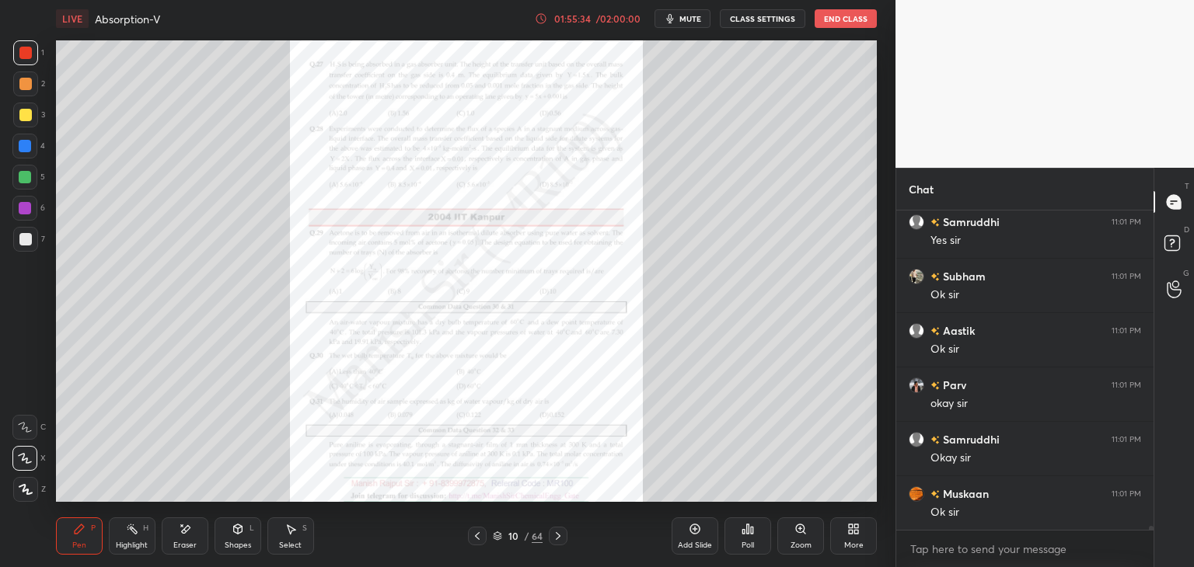
click at [476, 539] on icon at bounding box center [477, 536] width 12 height 12
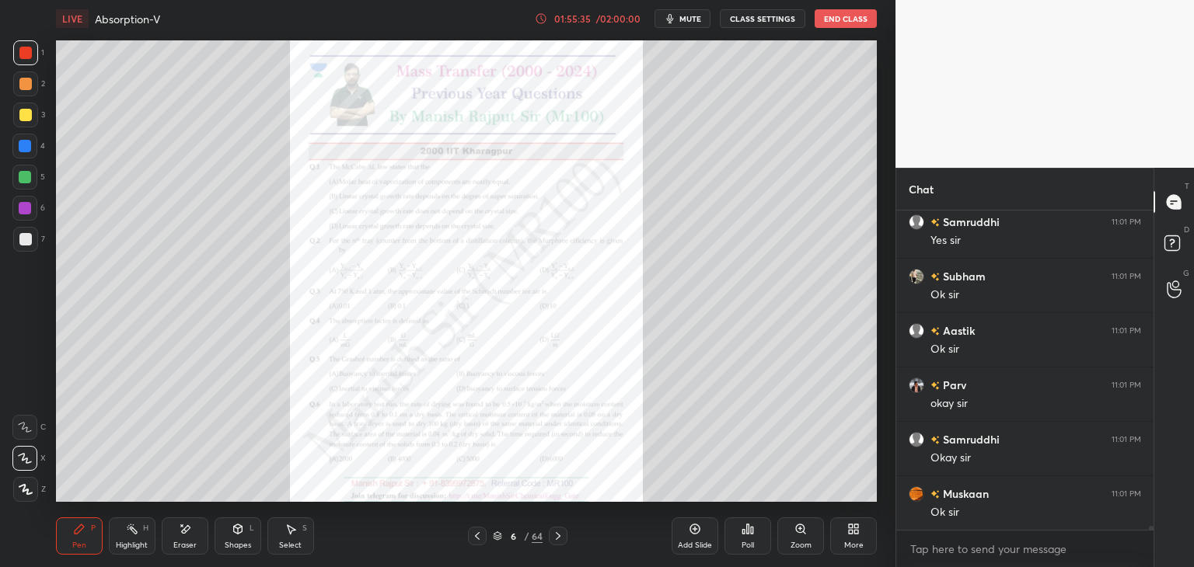
click at [476, 539] on icon at bounding box center [477, 536] width 12 height 12
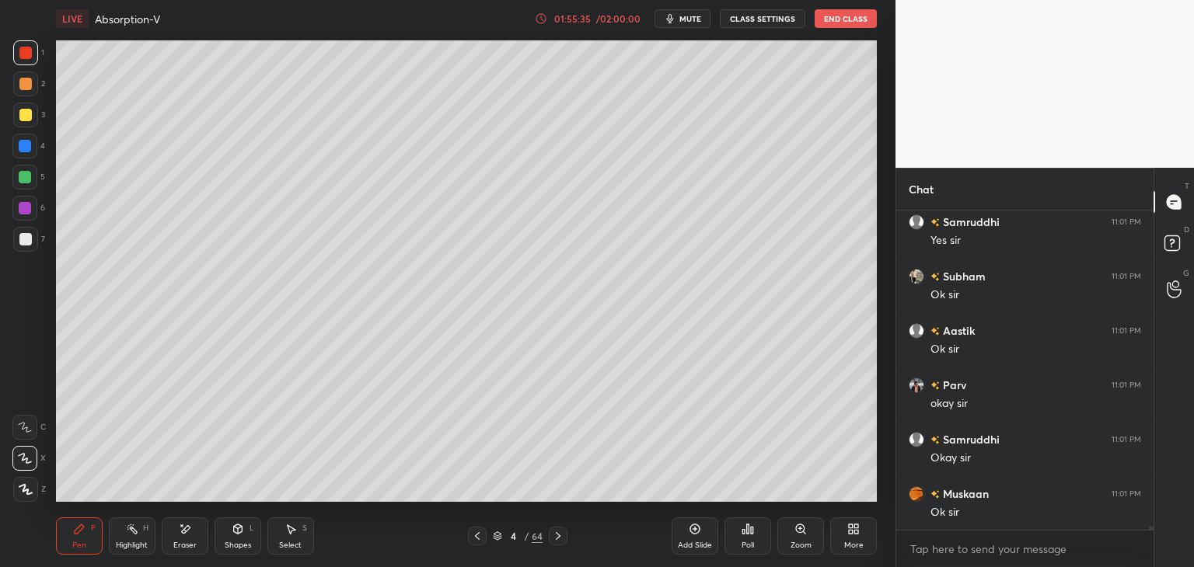
click at [476, 539] on icon at bounding box center [477, 536] width 12 height 12
click at [692, 535] on icon at bounding box center [695, 529] width 12 height 12
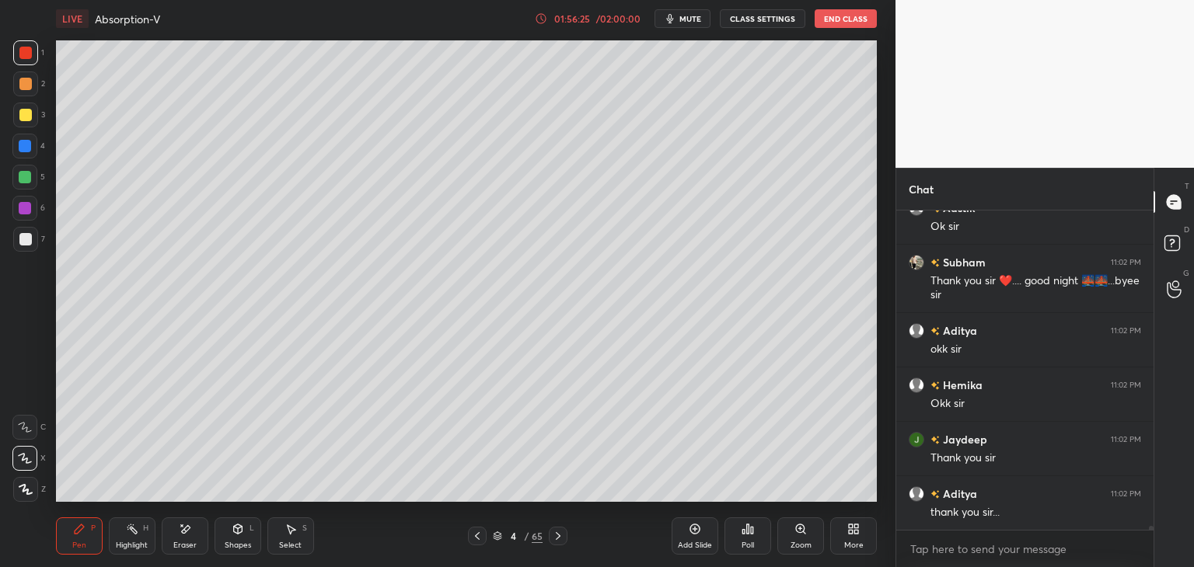
scroll to position [25406, 0]
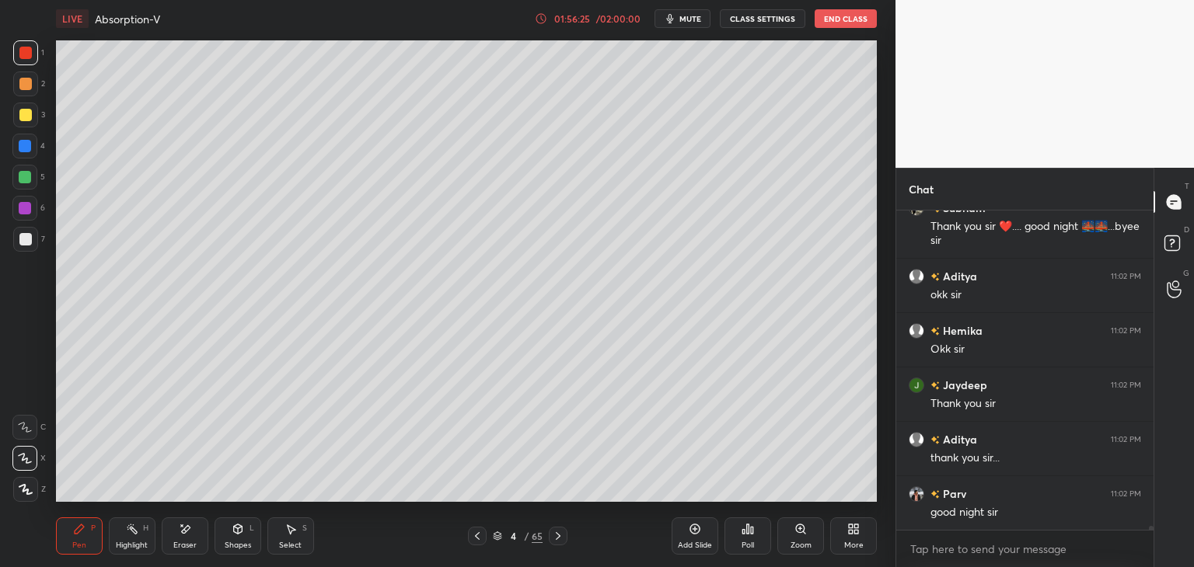
click at [23, 237] on div at bounding box center [25, 239] width 12 height 12
click at [20, 435] on div at bounding box center [24, 427] width 25 height 25
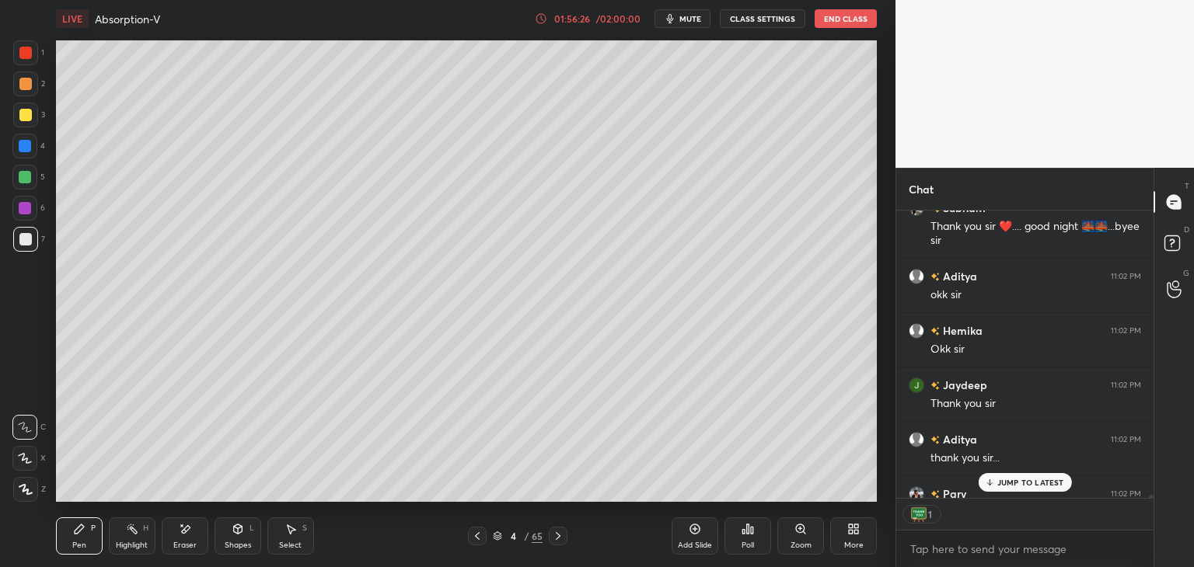
scroll to position [25491, 0]
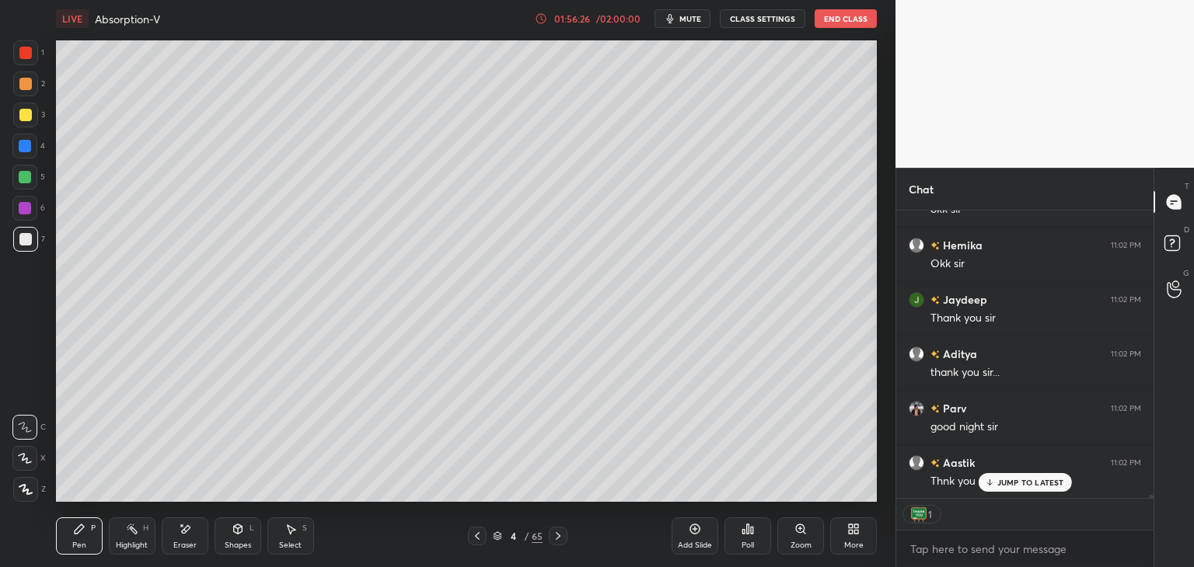
click at [20, 456] on icon at bounding box center [25, 458] width 14 height 11
click at [28, 490] on icon at bounding box center [26, 489] width 14 height 11
click at [30, 463] on icon at bounding box center [25, 458] width 12 height 9
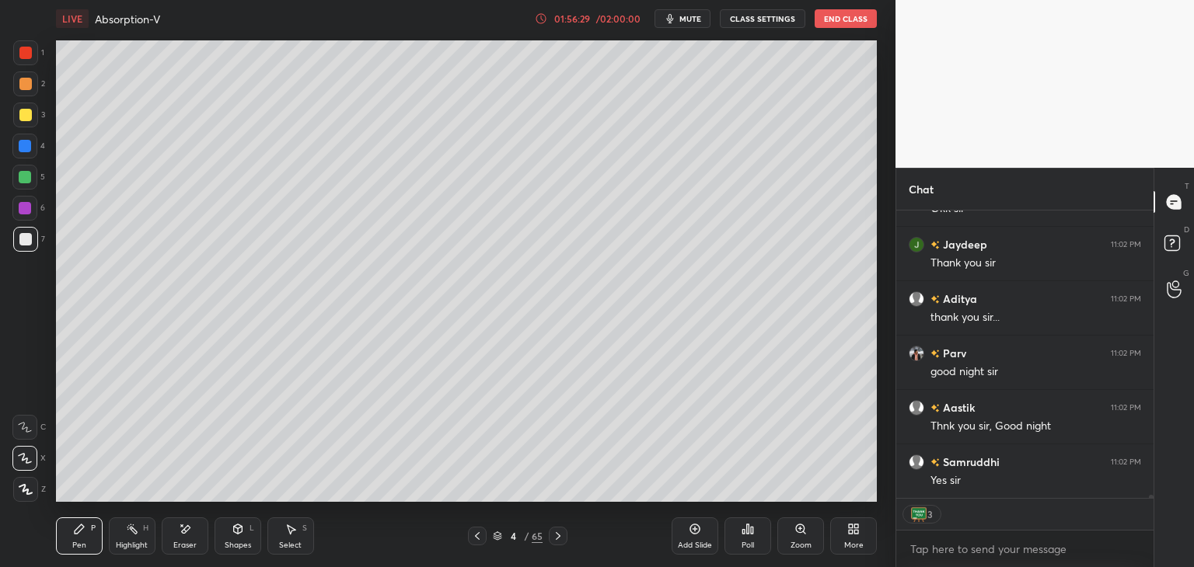
click at [30, 435] on div at bounding box center [24, 427] width 25 height 25
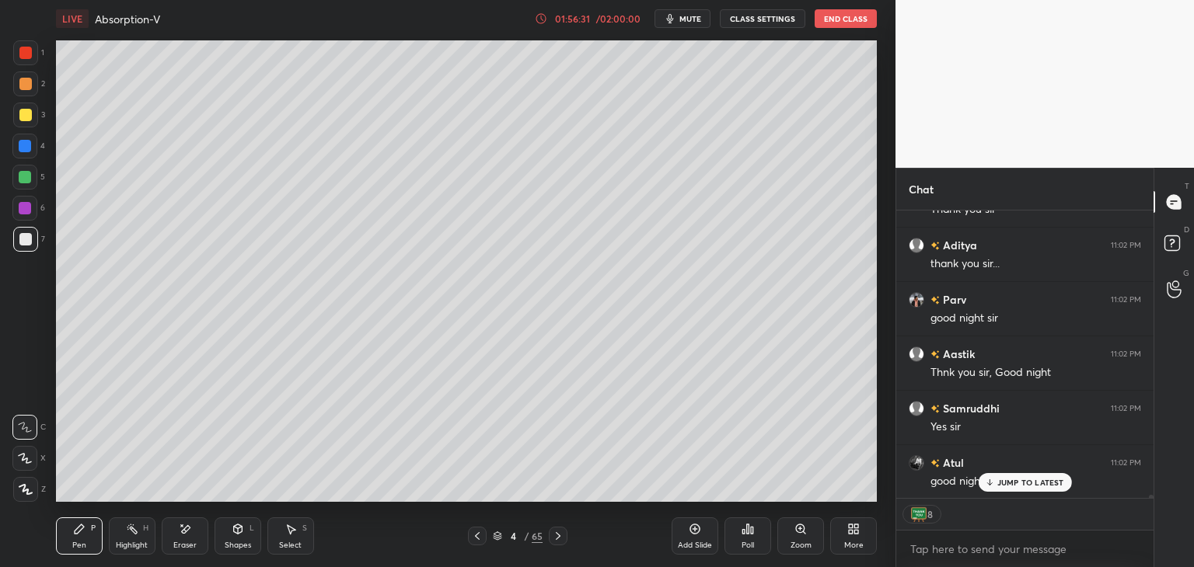
click at [26, 119] on div at bounding box center [25, 115] width 12 height 12
click at [25, 94] on div at bounding box center [25, 84] width 25 height 25
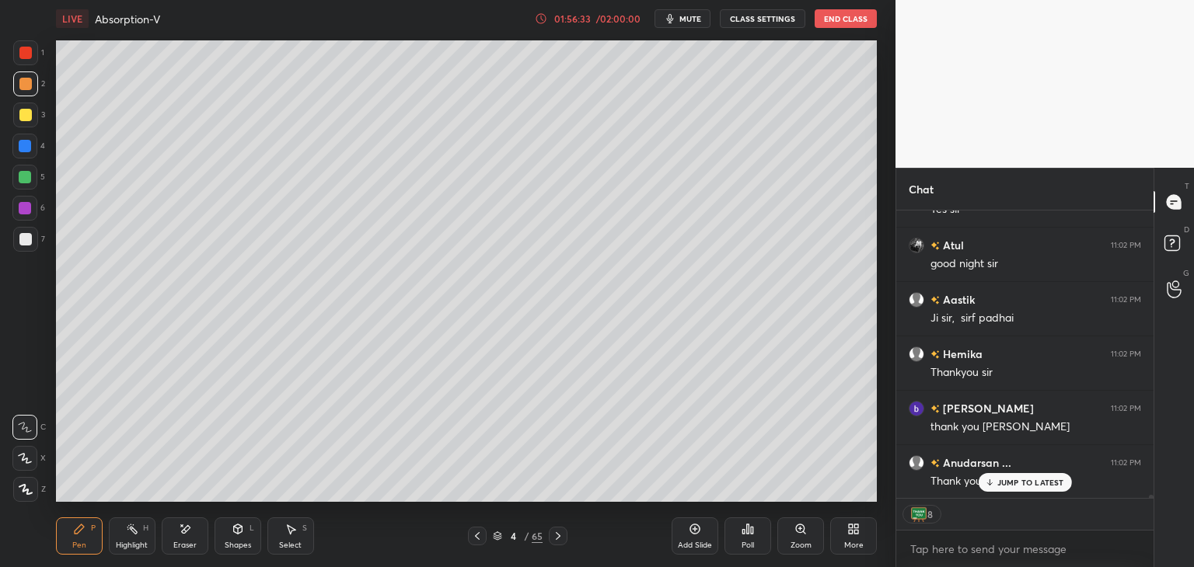
click at [28, 57] on div at bounding box center [25, 53] width 12 height 12
click at [1025, 487] on div "JUMP TO LATEST" at bounding box center [1024, 482] width 93 height 19
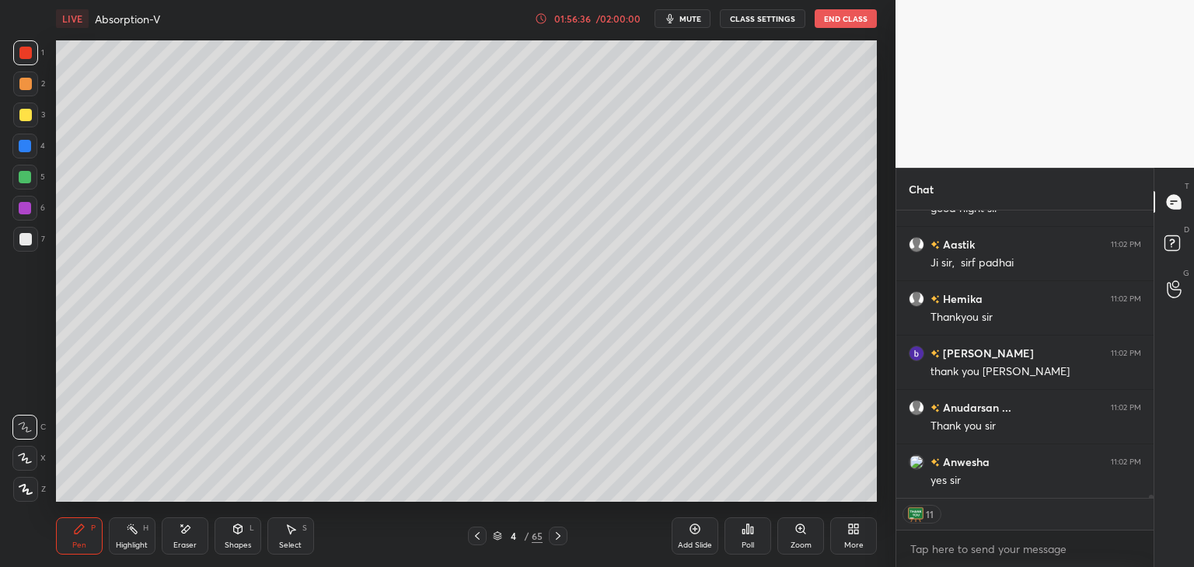
click at [13, 118] on div at bounding box center [25, 115] width 25 height 25
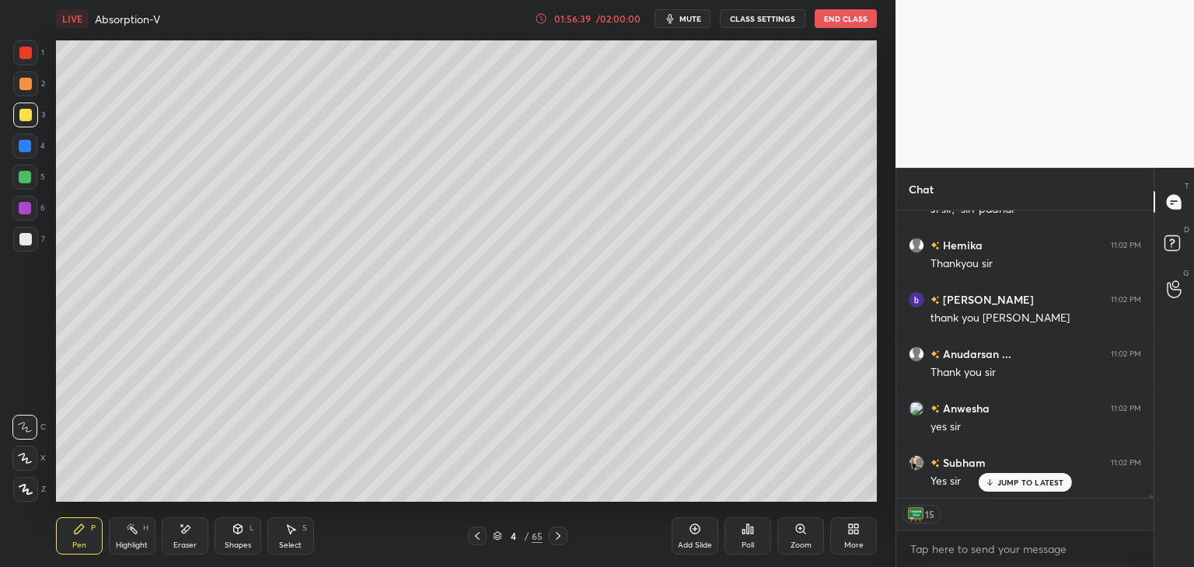
click at [26, 87] on div at bounding box center [25, 84] width 12 height 12
click at [26, 61] on div at bounding box center [25, 52] width 25 height 25
click at [23, 86] on div at bounding box center [25, 84] width 12 height 12
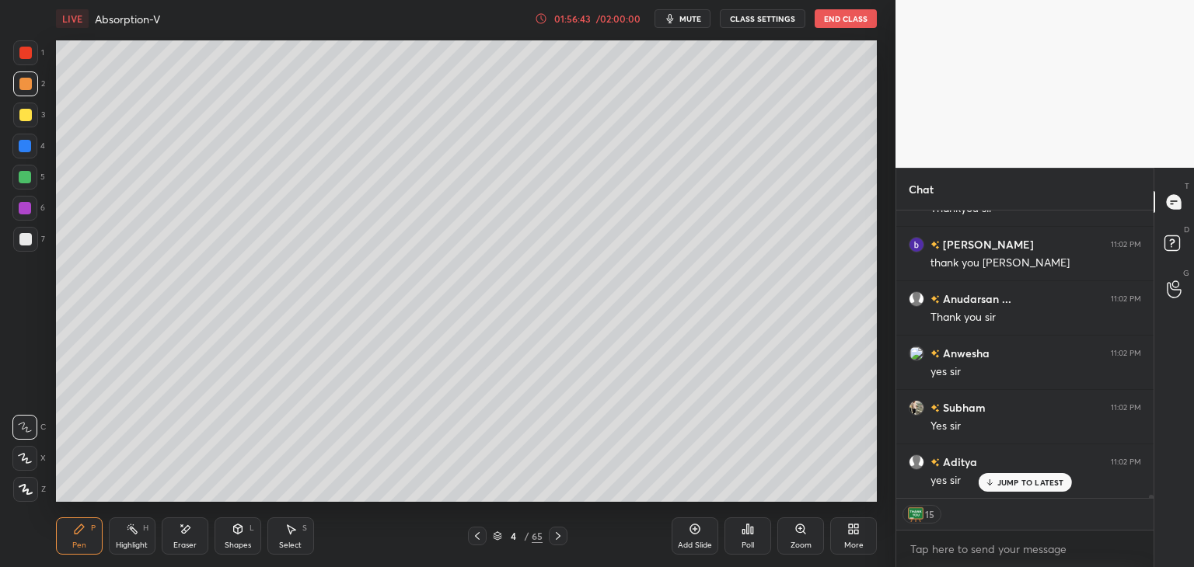
scroll to position [26036, 0]
click at [19, 457] on icon at bounding box center [25, 458] width 14 height 11
click at [26, 484] on icon at bounding box center [26, 489] width 14 height 11
click at [19, 461] on icon at bounding box center [25, 458] width 14 height 11
click at [25, 440] on div "X" at bounding box center [28, 455] width 33 height 31
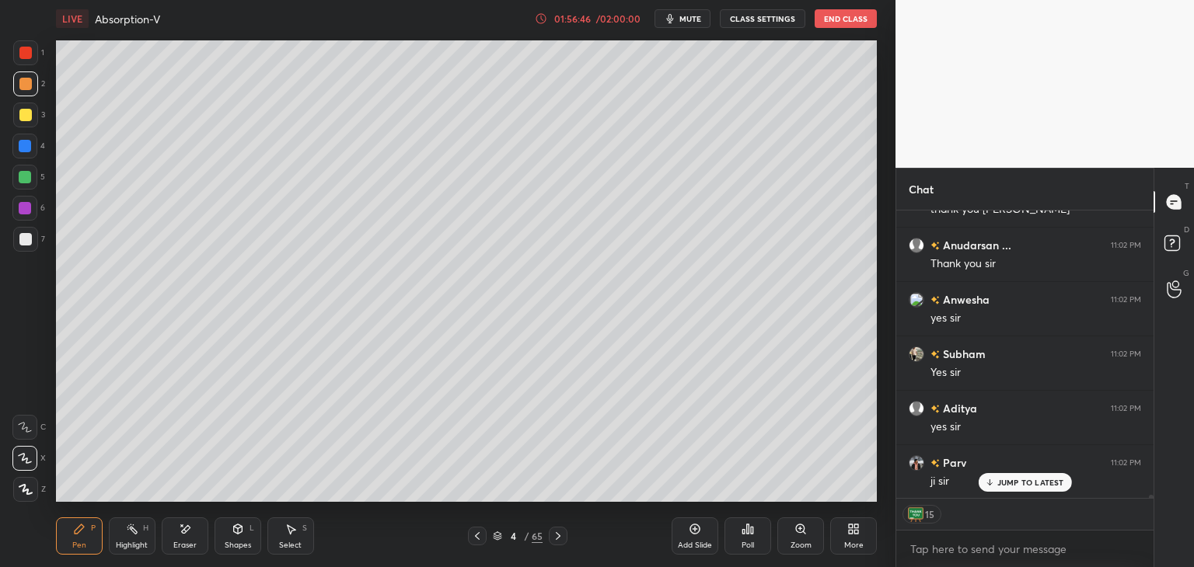
click at [23, 238] on div at bounding box center [25, 239] width 12 height 12
click at [28, 209] on div at bounding box center [25, 208] width 12 height 12
click at [24, 178] on div at bounding box center [25, 177] width 12 height 12
click at [26, 143] on div at bounding box center [25, 146] width 12 height 12
click at [27, 122] on div at bounding box center [25, 115] width 25 height 25
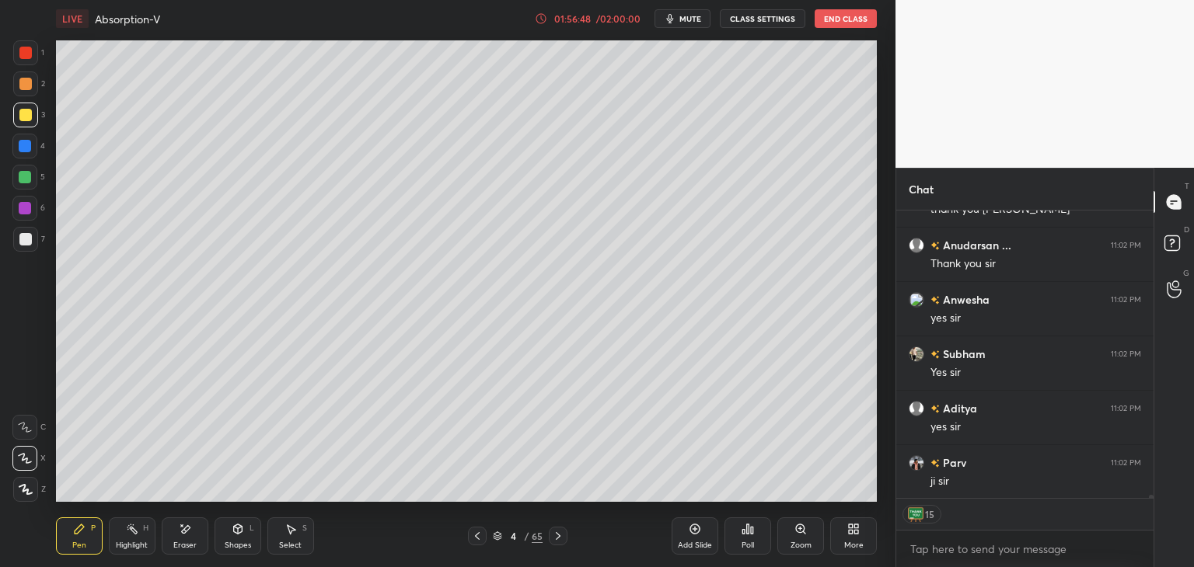
scroll to position [26091, 0]
click at [31, 86] on div at bounding box center [25, 84] width 12 height 12
click at [22, 56] on div at bounding box center [25, 53] width 12 height 12
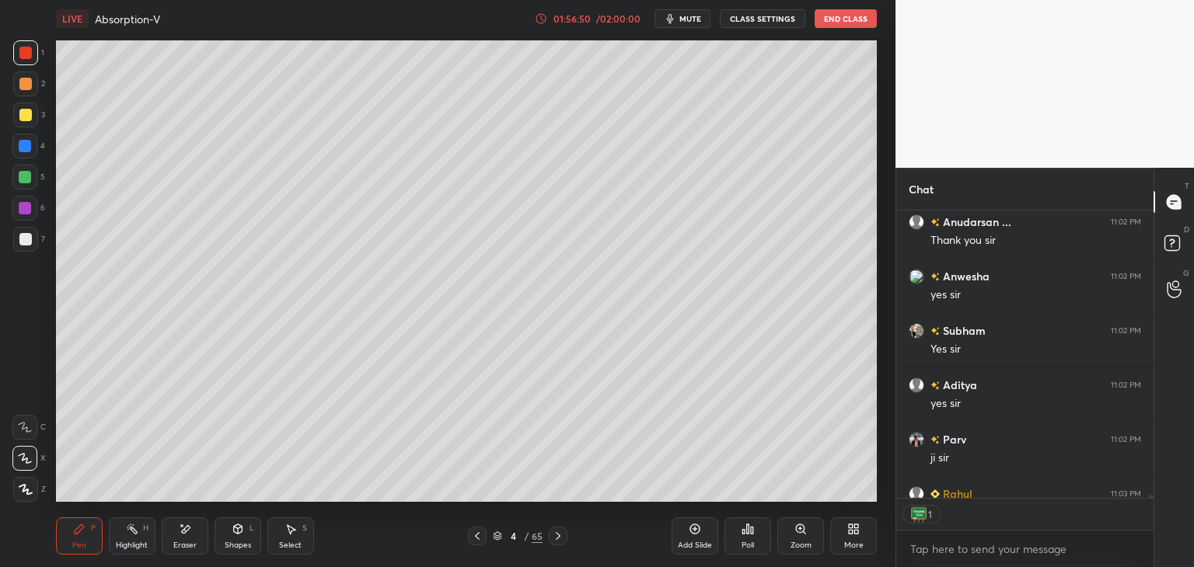
scroll to position [284, 253]
click at [28, 86] on div at bounding box center [25, 84] width 12 height 12
click at [23, 128] on div "3" at bounding box center [29, 118] width 32 height 31
click at [25, 147] on div at bounding box center [25, 146] width 12 height 12
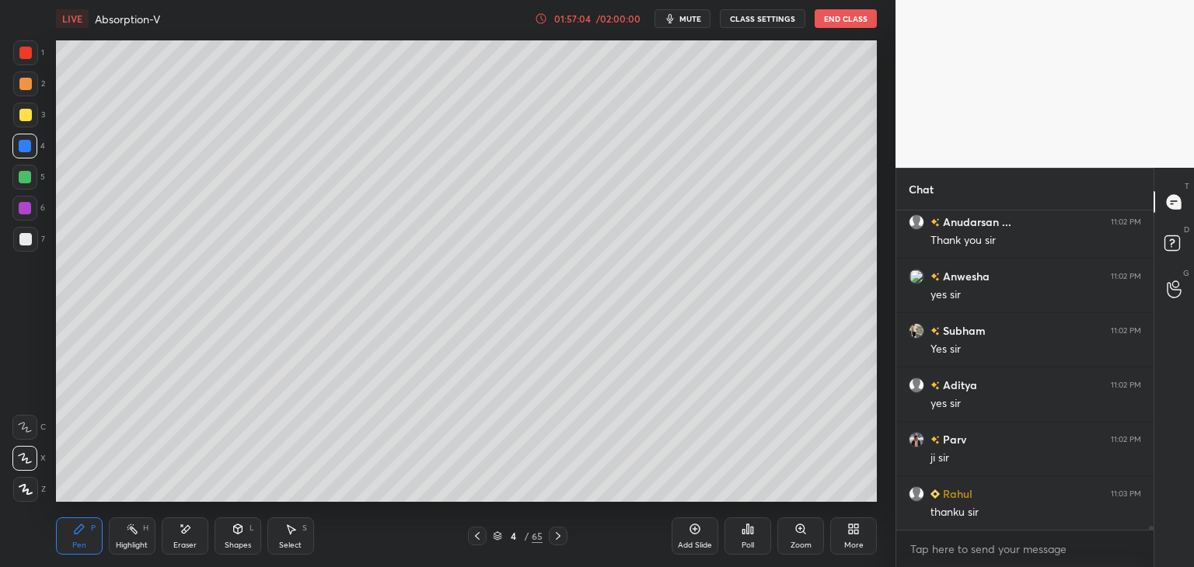
click at [25, 178] on div at bounding box center [25, 177] width 12 height 12
click at [28, 209] on div at bounding box center [25, 208] width 12 height 12
click at [30, 228] on div at bounding box center [25, 239] width 25 height 25
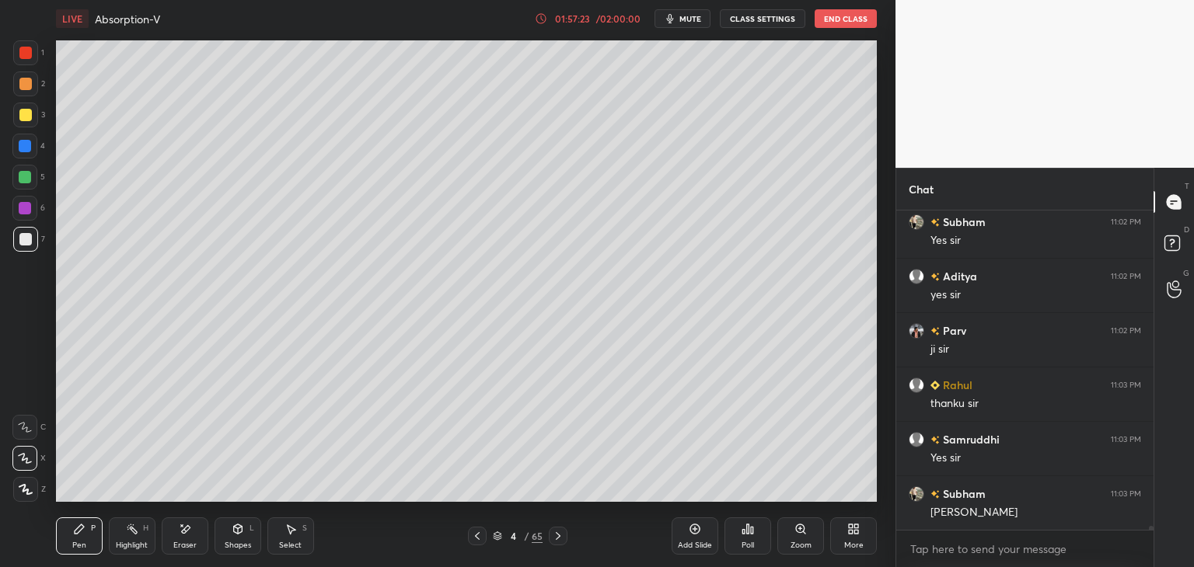
click at [26, 210] on div at bounding box center [25, 208] width 12 height 12
click at [25, 186] on div at bounding box center [24, 177] width 25 height 25
click at [26, 146] on div at bounding box center [25, 146] width 12 height 12
click at [25, 106] on div at bounding box center [25, 115] width 25 height 25
click at [25, 91] on div at bounding box center [25, 84] width 25 height 25
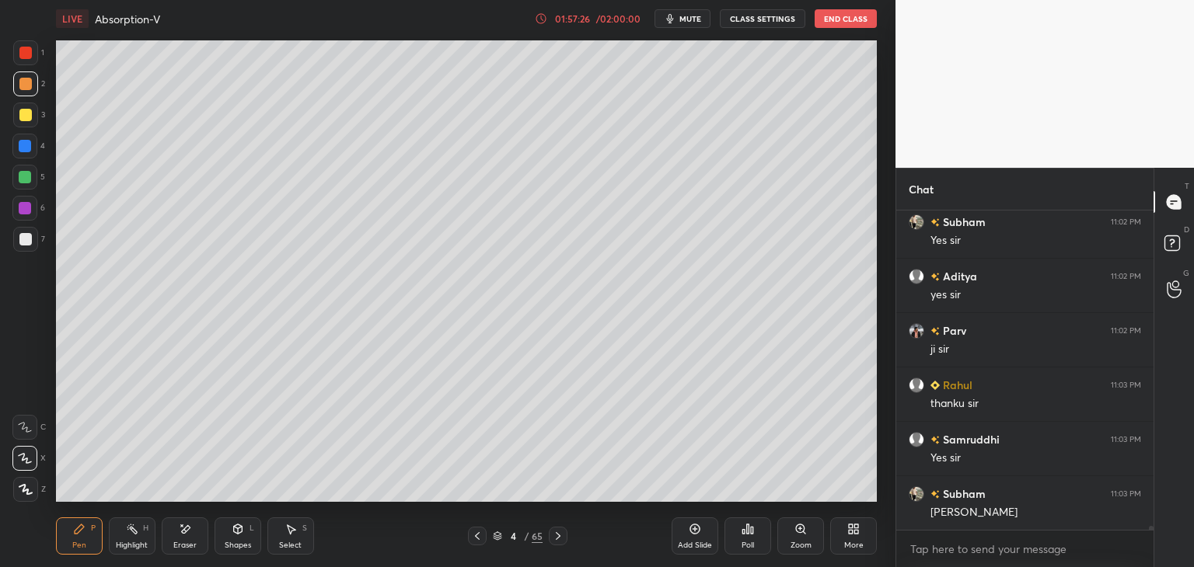
click at [19, 60] on div at bounding box center [25, 52] width 25 height 25
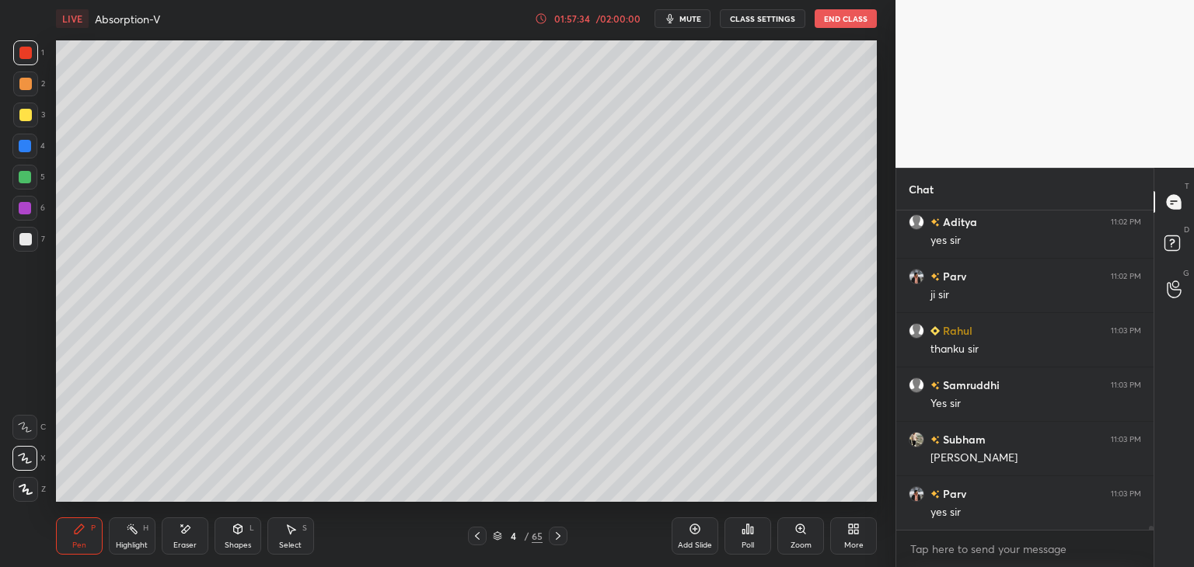
click at [26, 89] on div at bounding box center [25, 84] width 12 height 12
click at [31, 113] on div at bounding box center [25, 115] width 25 height 25
click at [28, 149] on div at bounding box center [25, 146] width 12 height 12
click at [21, 180] on div at bounding box center [25, 177] width 12 height 12
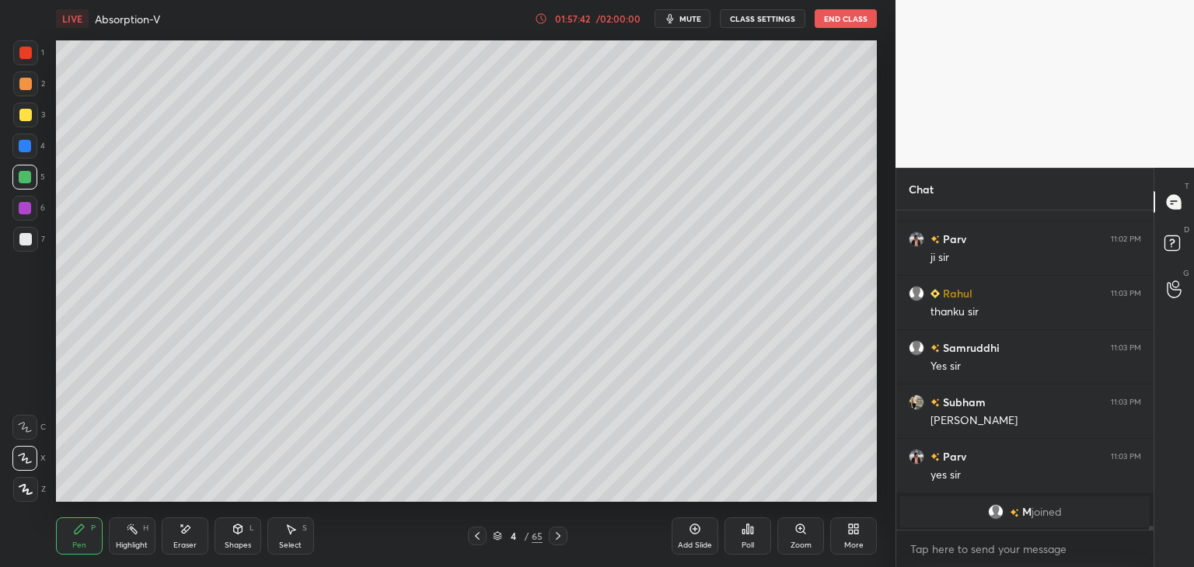
click at [25, 209] on div at bounding box center [25, 208] width 12 height 12
click at [25, 233] on div at bounding box center [25, 239] width 12 height 12
click at [27, 439] on div at bounding box center [24, 427] width 25 height 25
click at [31, 449] on div at bounding box center [24, 458] width 25 height 25
click at [28, 495] on div at bounding box center [25, 489] width 25 height 25
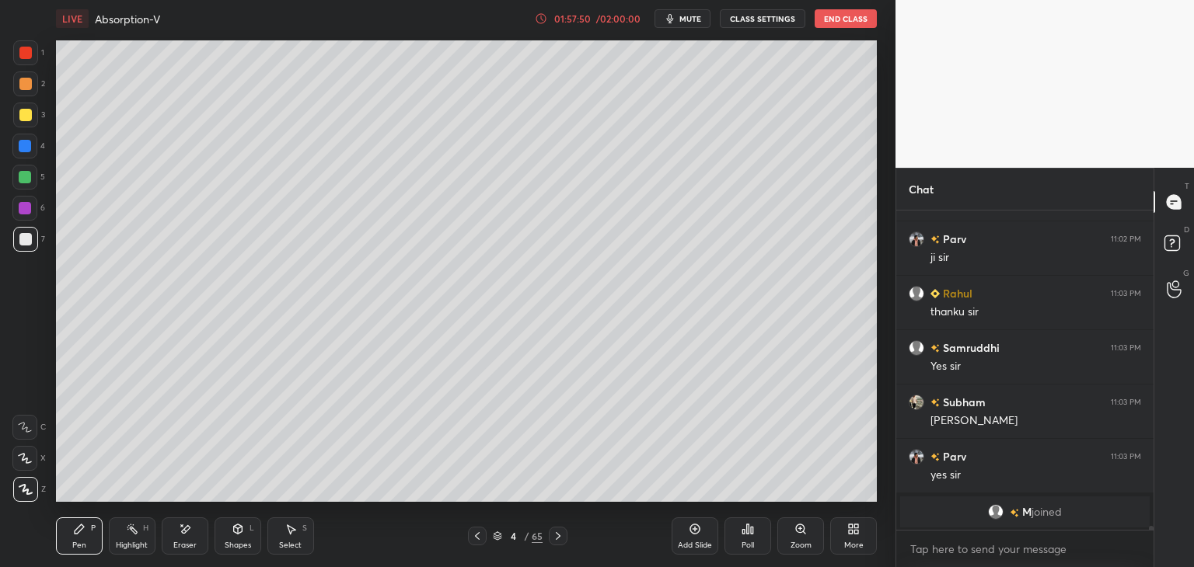
click at [27, 470] on div at bounding box center [24, 458] width 25 height 25
click at [23, 439] on div at bounding box center [24, 427] width 25 height 25
click at [27, 205] on div at bounding box center [25, 208] width 12 height 12
click at [23, 176] on div at bounding box center [25, 177] width 12 height 12
click at [28, 125] on div at bounding box center [25, 115] width 25 height 25
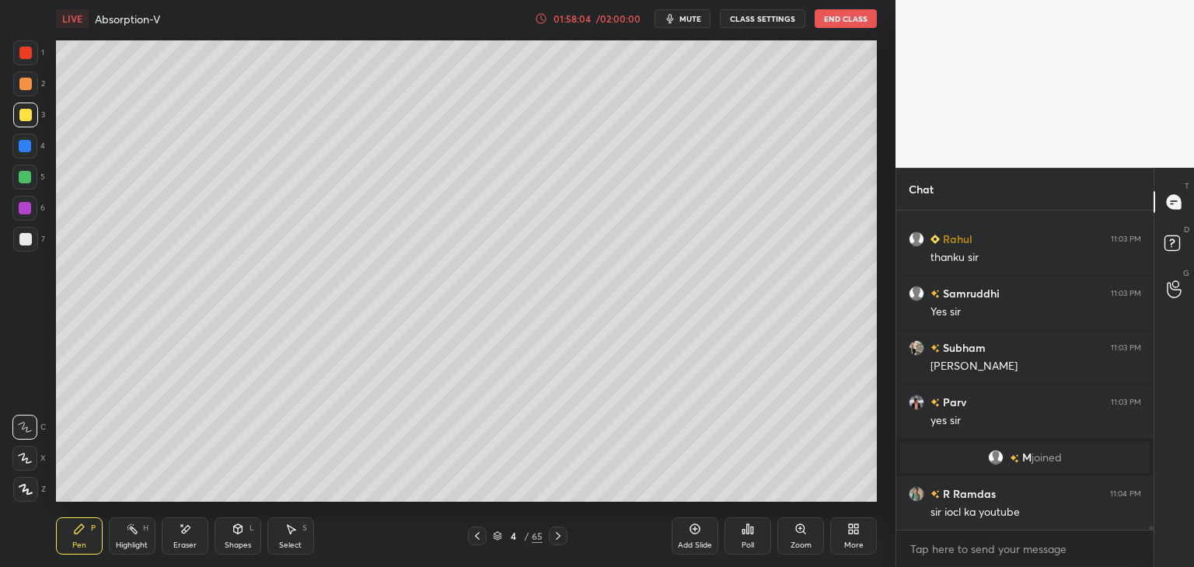
scroll to position [25254, 0]
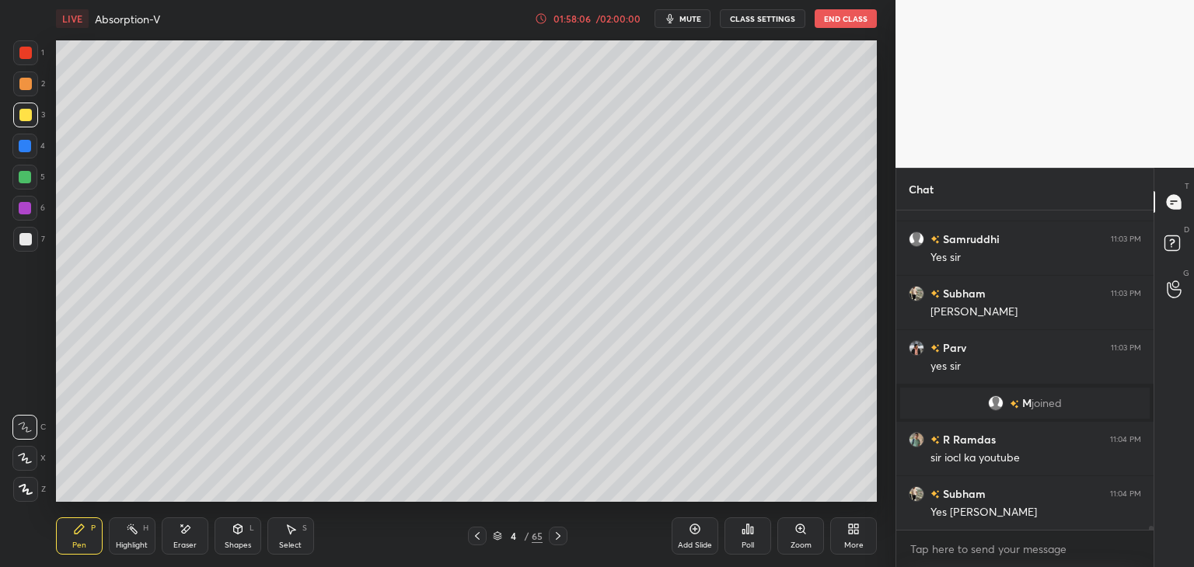
click at [37, 56] on div at bounding box center [25, 52] width 25 height 25
click at [28, 86] on div at bounding box center [25, 84] width 12 height 12
click at [27, 112] on div at bounding box center [25, 115] width 12 height 12
click at [26, 82] on div at bounding box center [25, 84] width 12 height 12
click at [25, 59] on div at bounding box center [25, 52] width 25 height 25
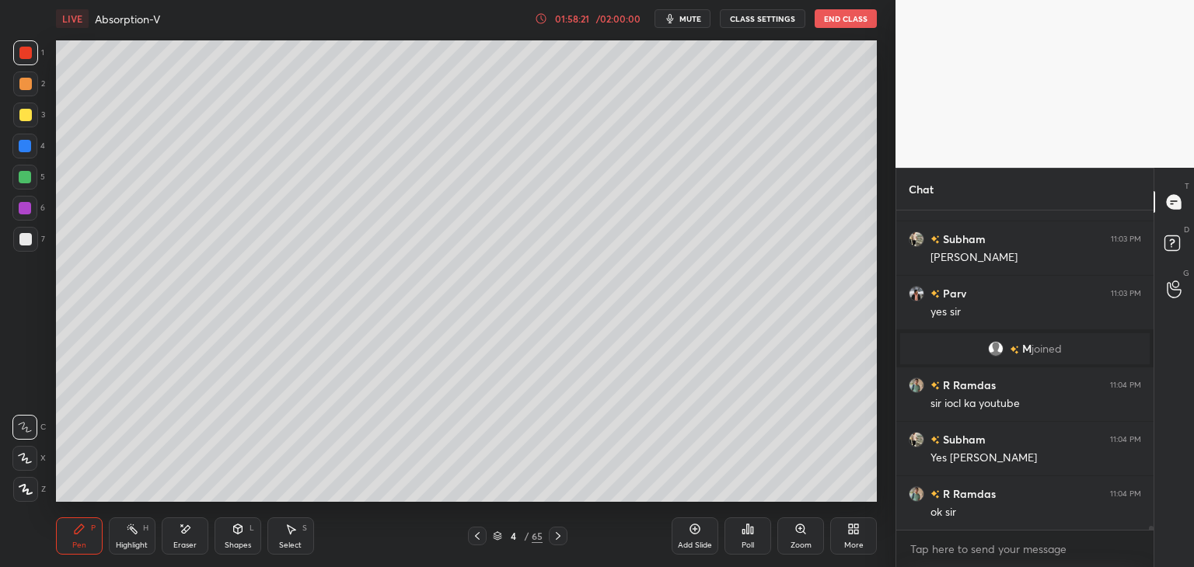
scroll to position [25362, 0]
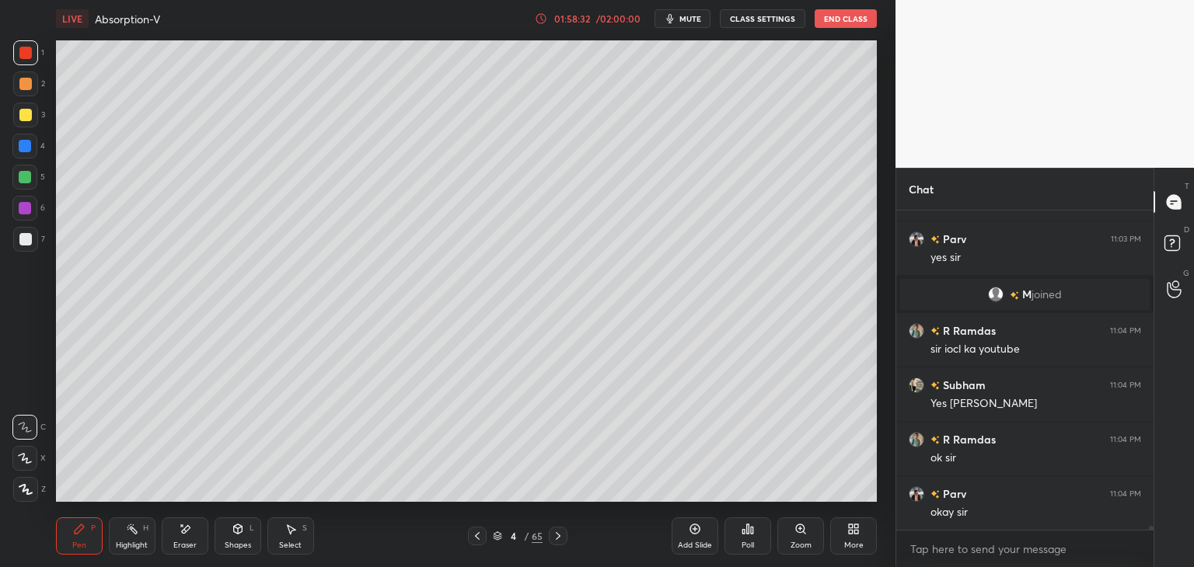
click at [25, 118] on div at bounding box center [25, 115] width 12 height 12
click at [24, 89] on div at bounding box center [25, 84] width 12 height 12
click at [24, 58] on div at bounding box center [25, 53] width 12 height 12
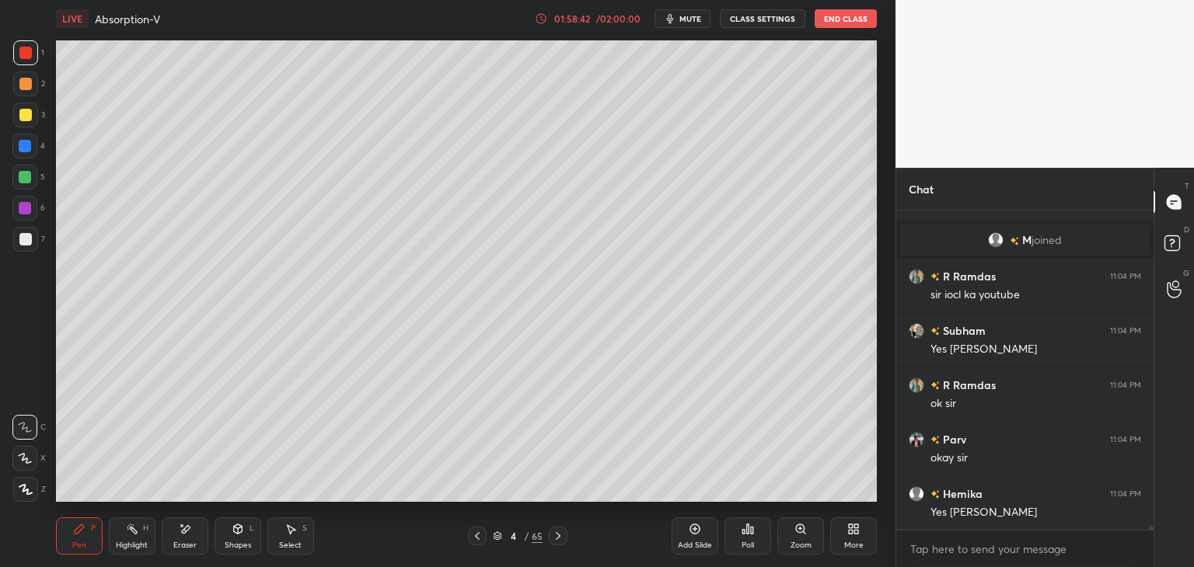
click at [22, 86] on div at bounding box center [25, 84] width 12 height 12
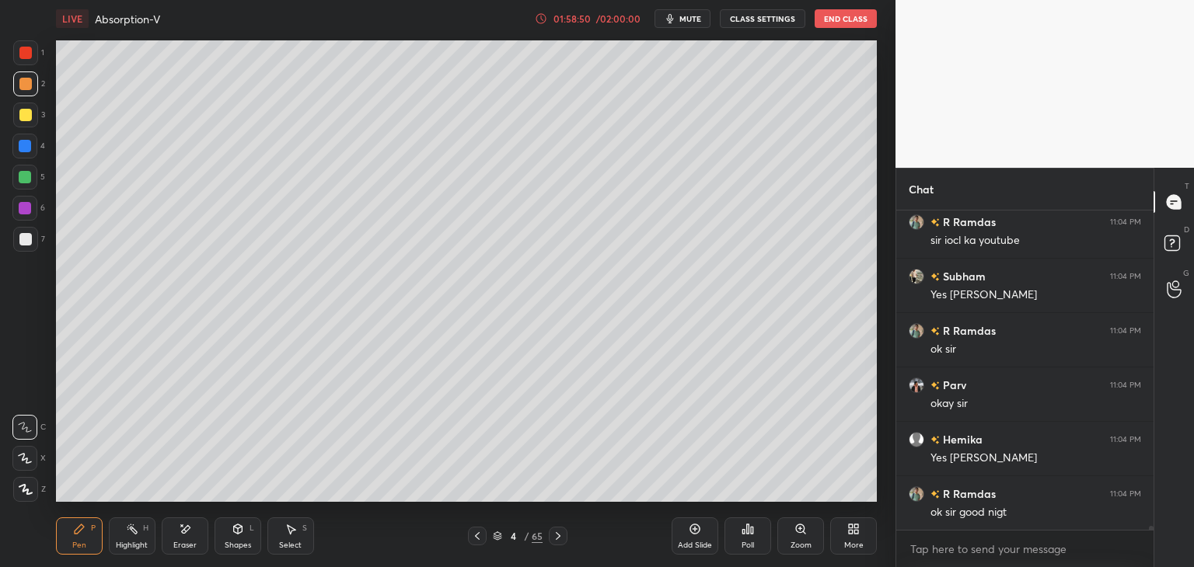
click at [835, 19] on button "End Class" at bounding box center [846, 18] width 62 height 19
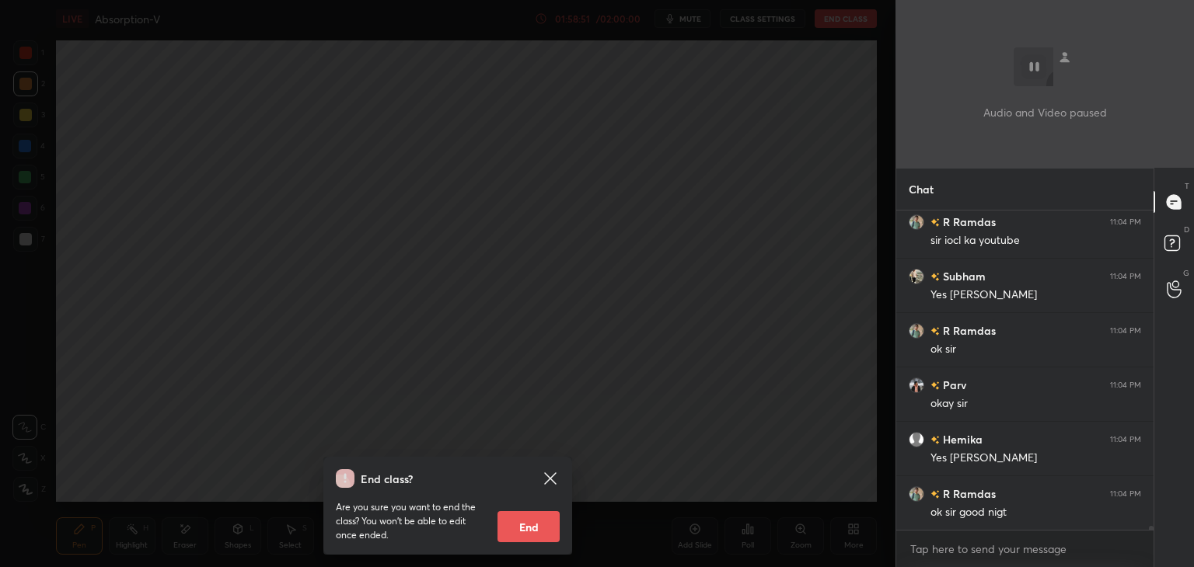
click at [551, 517] on button "End" at bounding box center [529, 527] width 62 height 31
type textarea "x"
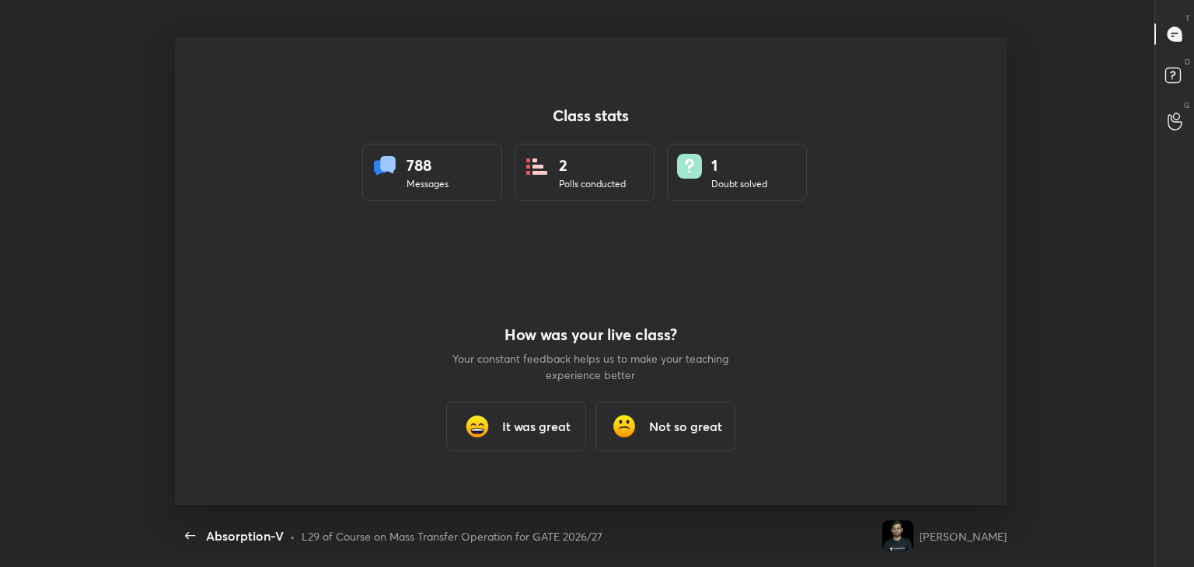
scroll to position [77268, 76646]
click at [536, 437] on div "It was great" at bounding box center [516, 427] width 140 height 50
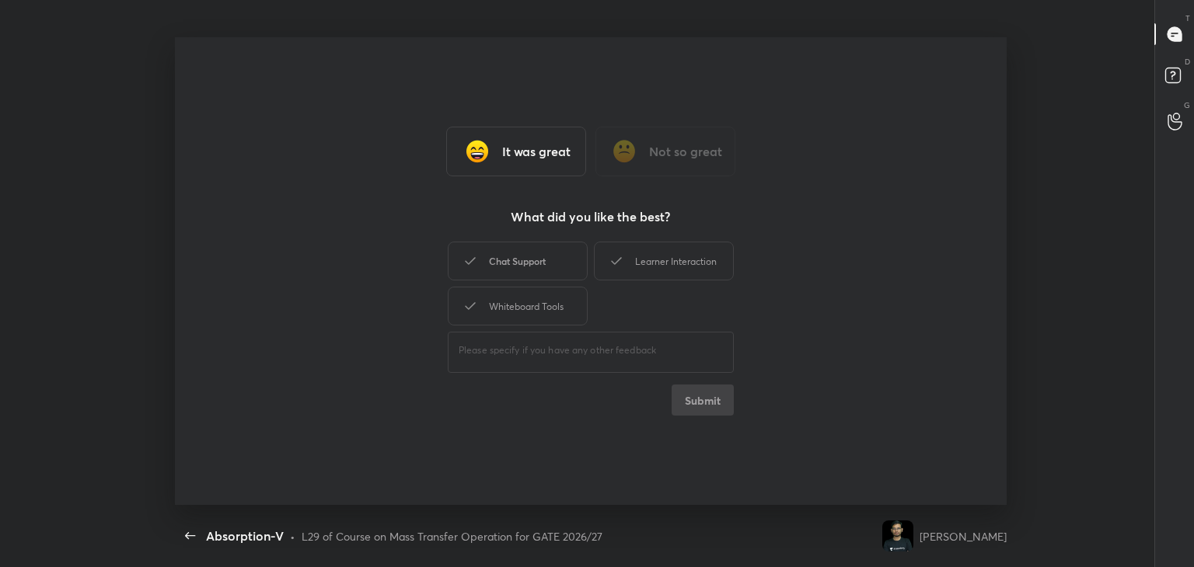
click at [532, 267] on div "Chat Support" at bounding box center [518, 261] width 140 height 39
click at [697, 399] on button "Submit" at bounding box center [703, 400] width 62 height 31
